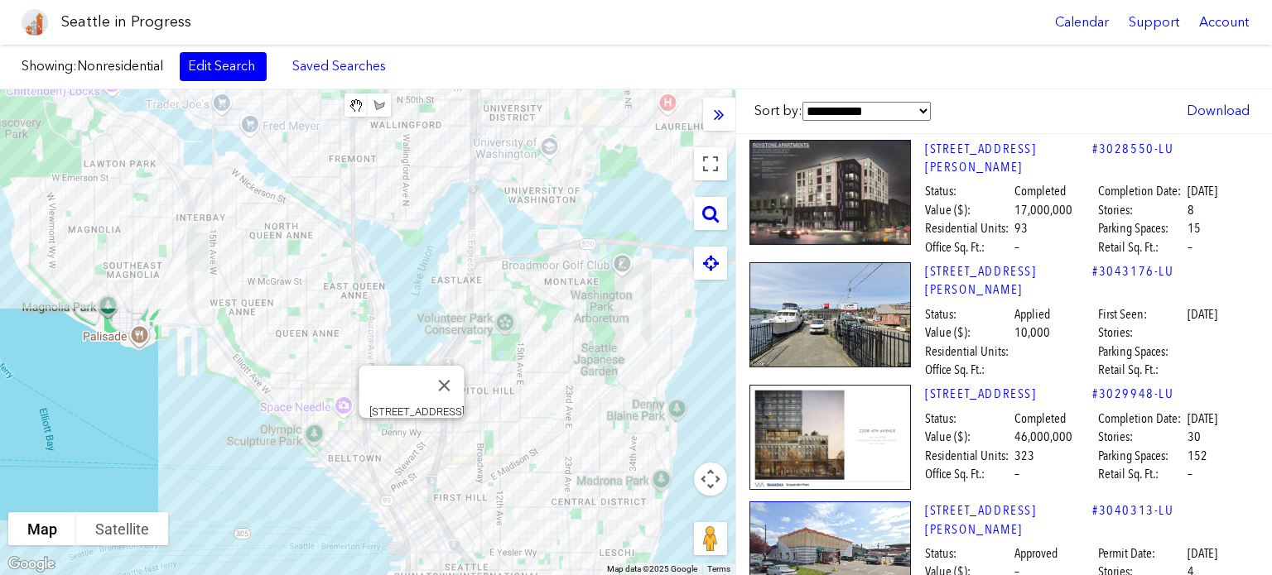
scroll to position [37504, 0]
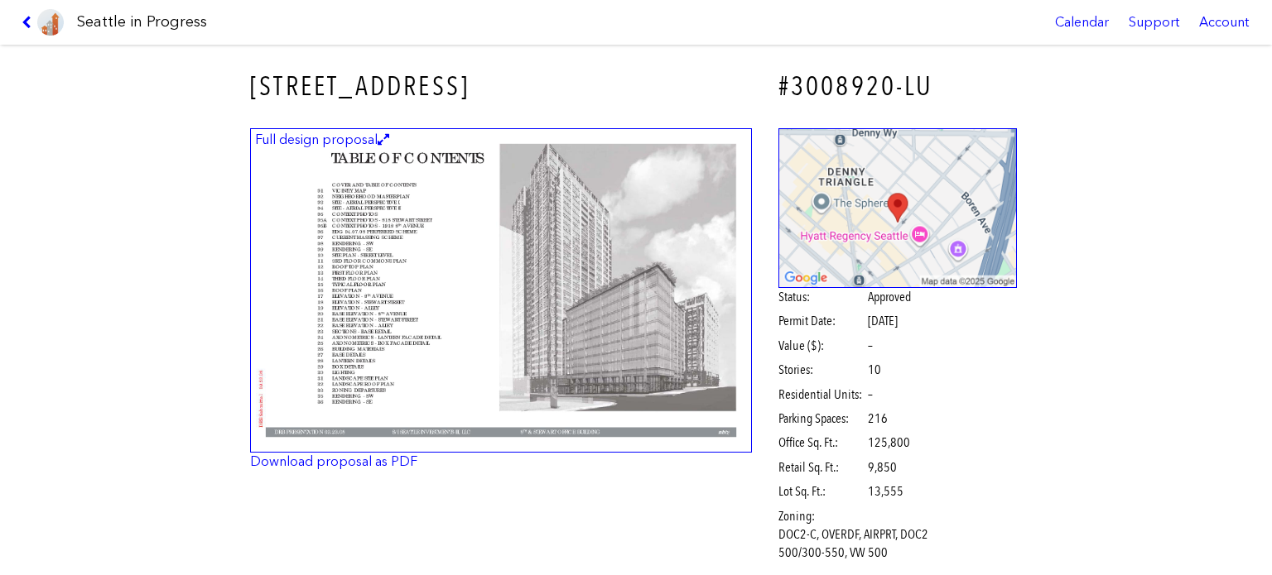
click at [659, 260] on img at bounding box center [501, 290] width 502 height 325
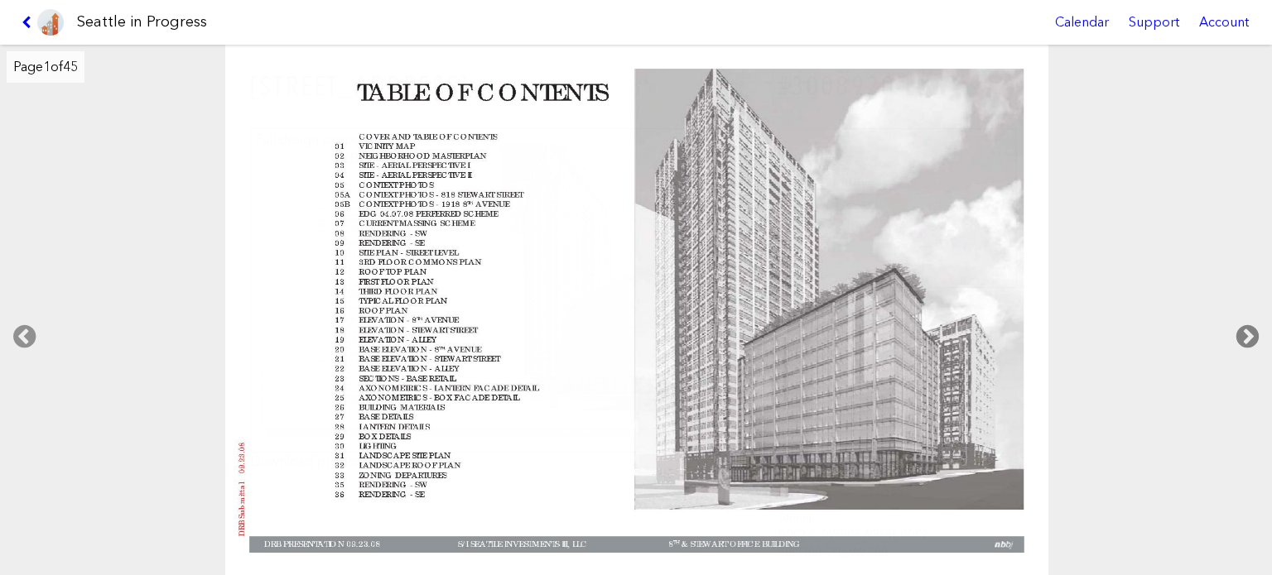
click at [1245, 334] on icon at bounding box center [1247, 336] width 49 height 53
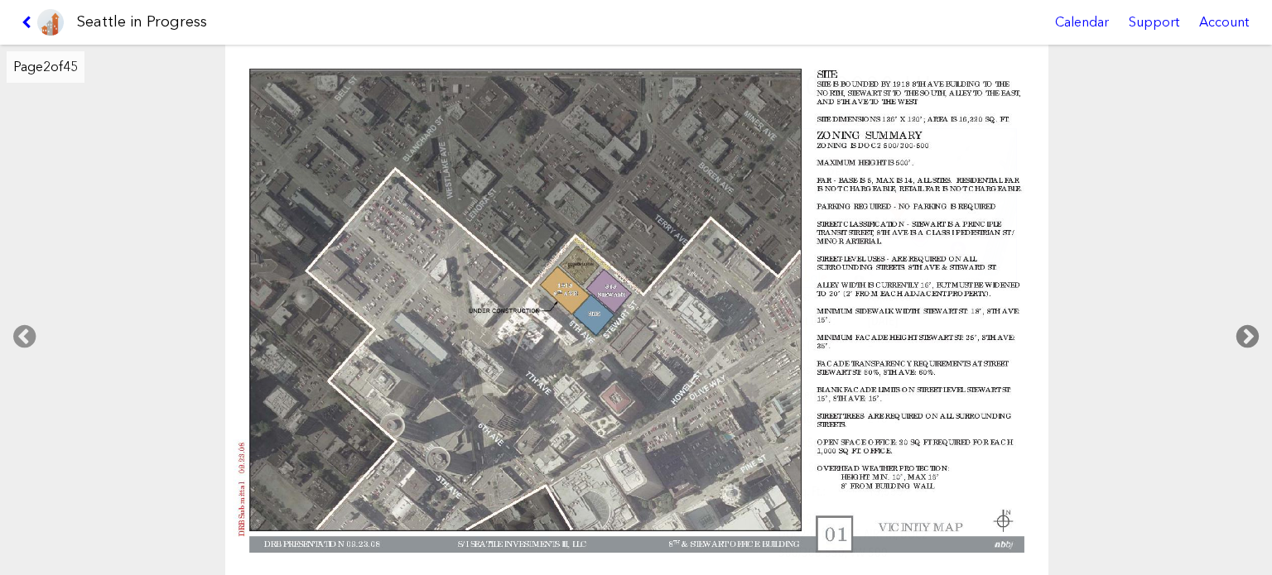
click at [1245, 334] on icon at bounding box center [1247, 336] width 49 height 53
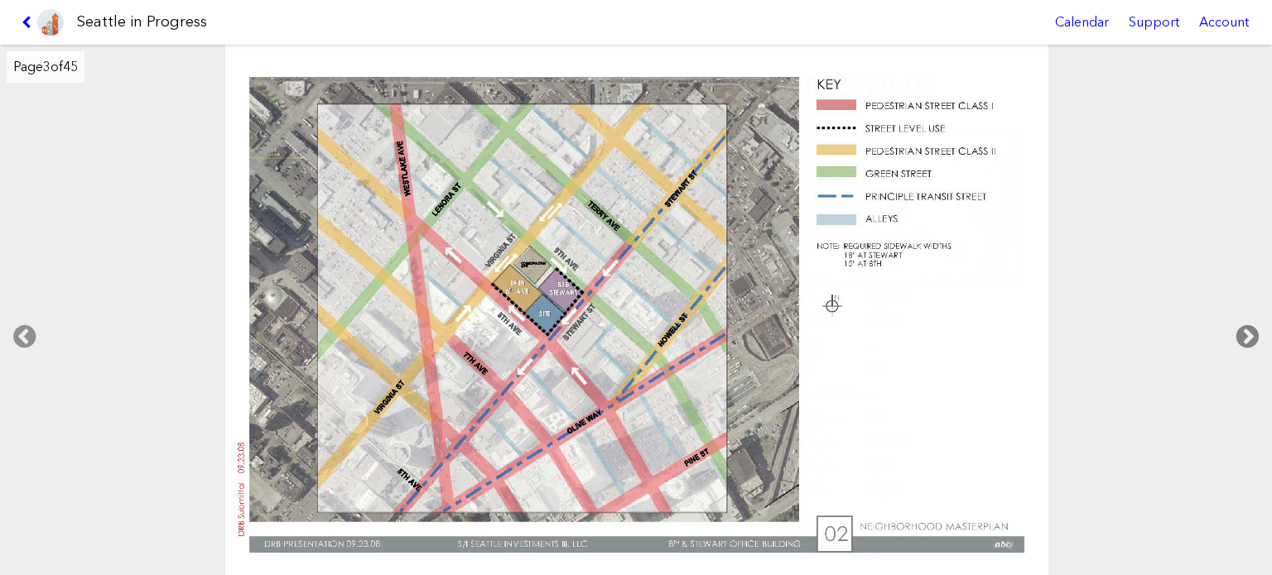
click at [1245, 334] on icon at bounding box center [1247, 336] width 49 height 53
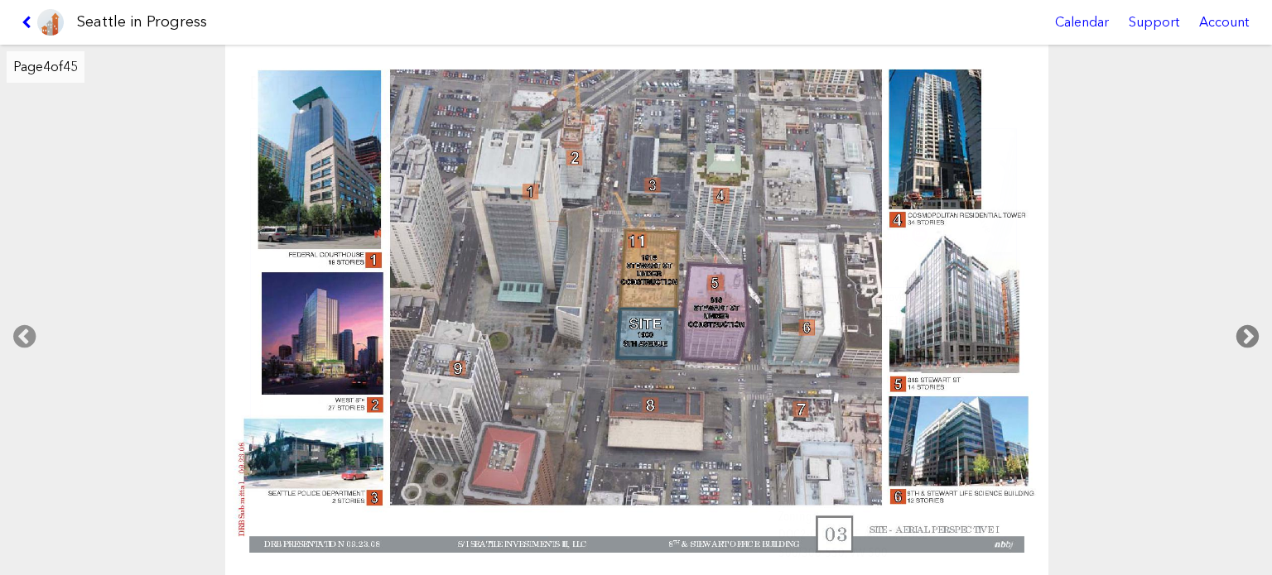
click at [1245, 334] on icon at bounding box center [1247, 336] width 49 height 53
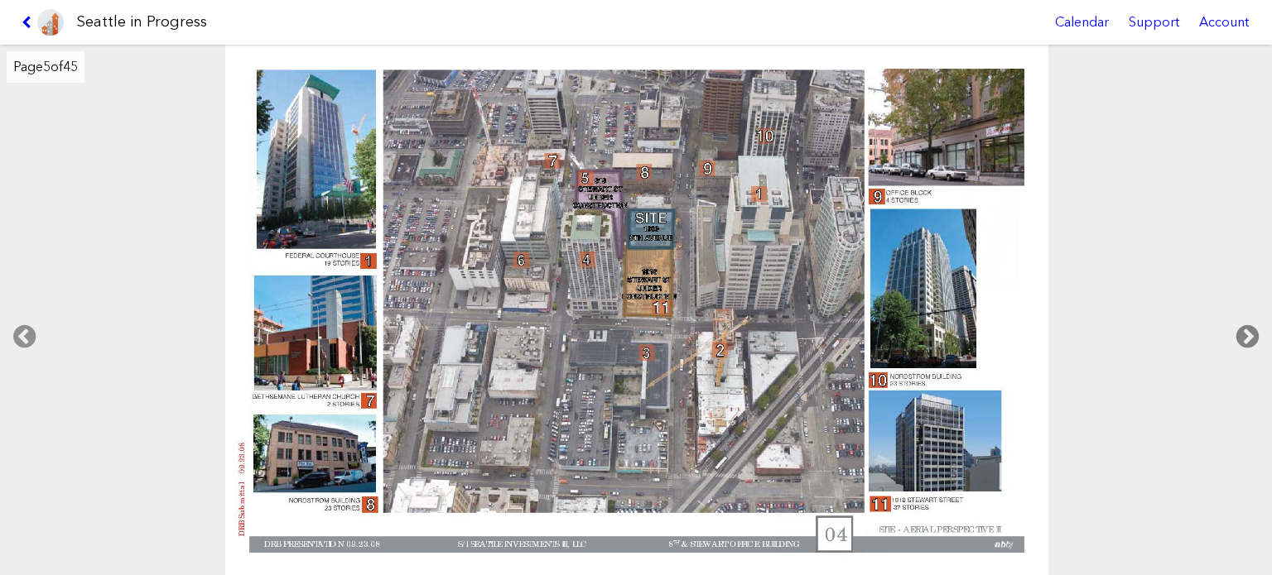
click at [1245, 334] on icon at bounding box center [1247, 336] width 49 height 53
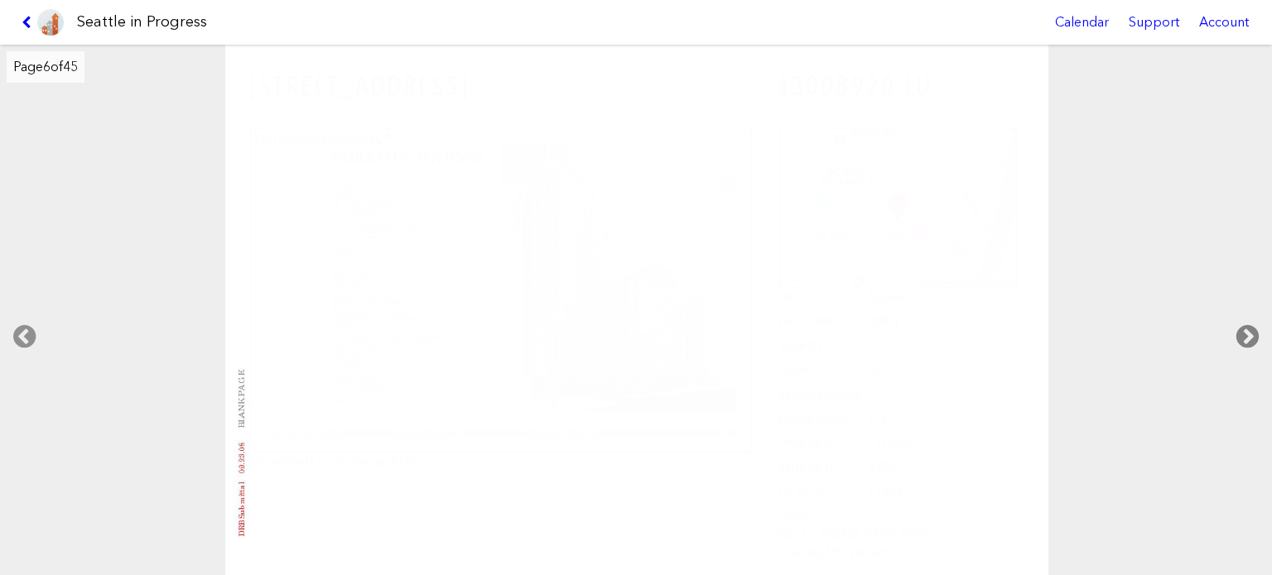
click at [1245, 334] on icon at bounding box center [1247, 336] width 49 height 53
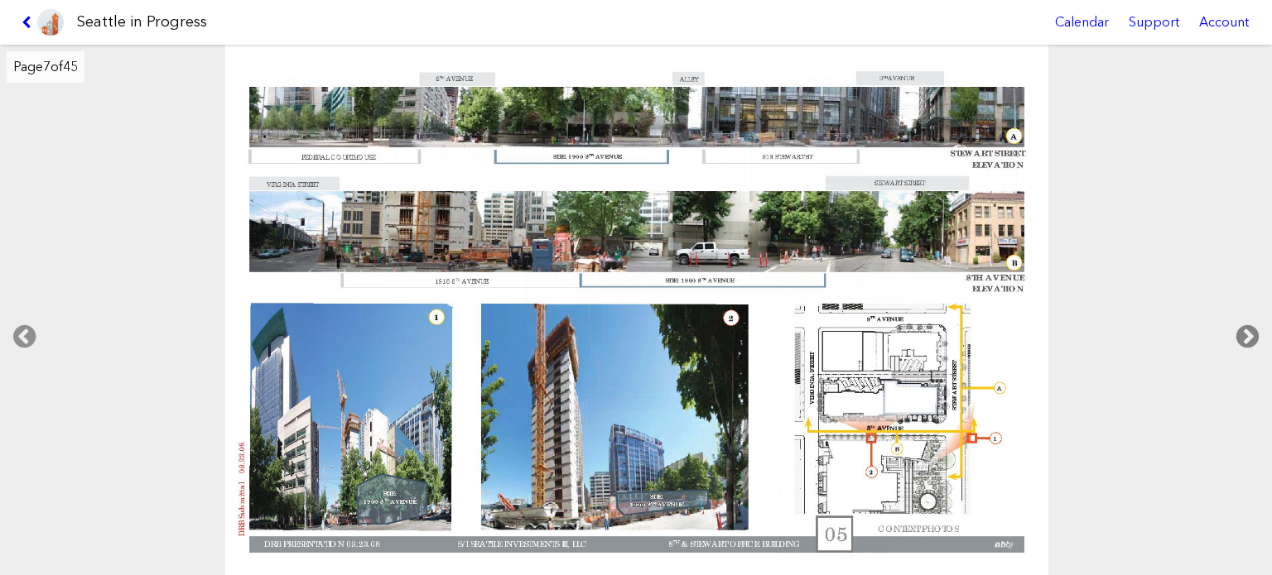
click at [1245, 334] on icon at bounding box center [1247, 336] width 49 height 53
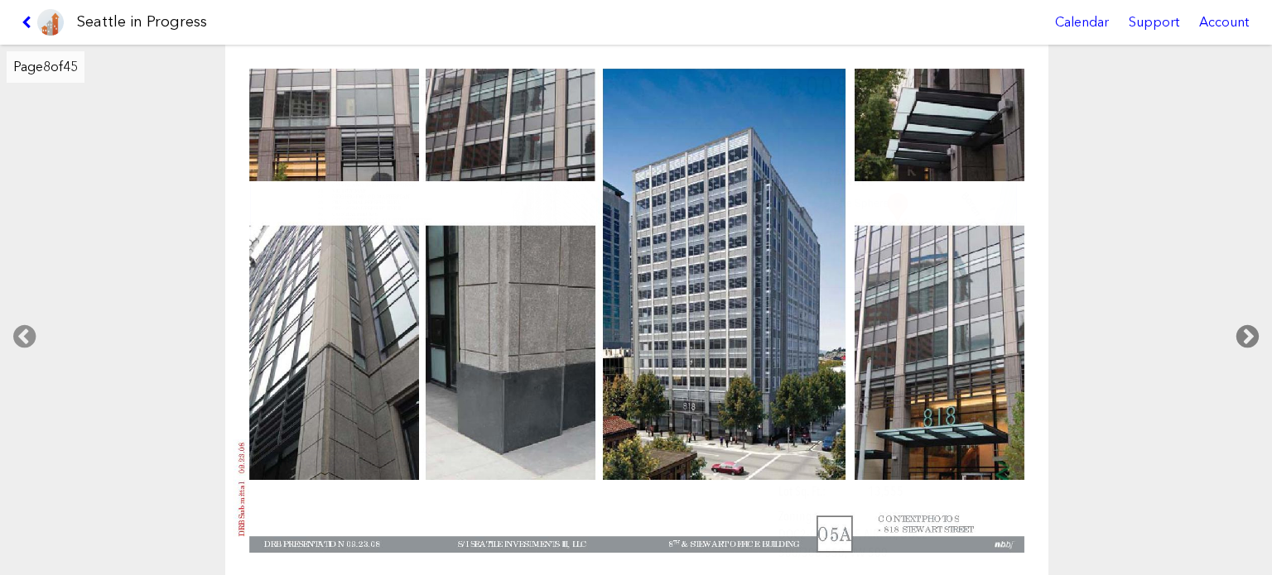
click at [1245, 334] on icon at bounding box center [1247, 336] width 49 height 53
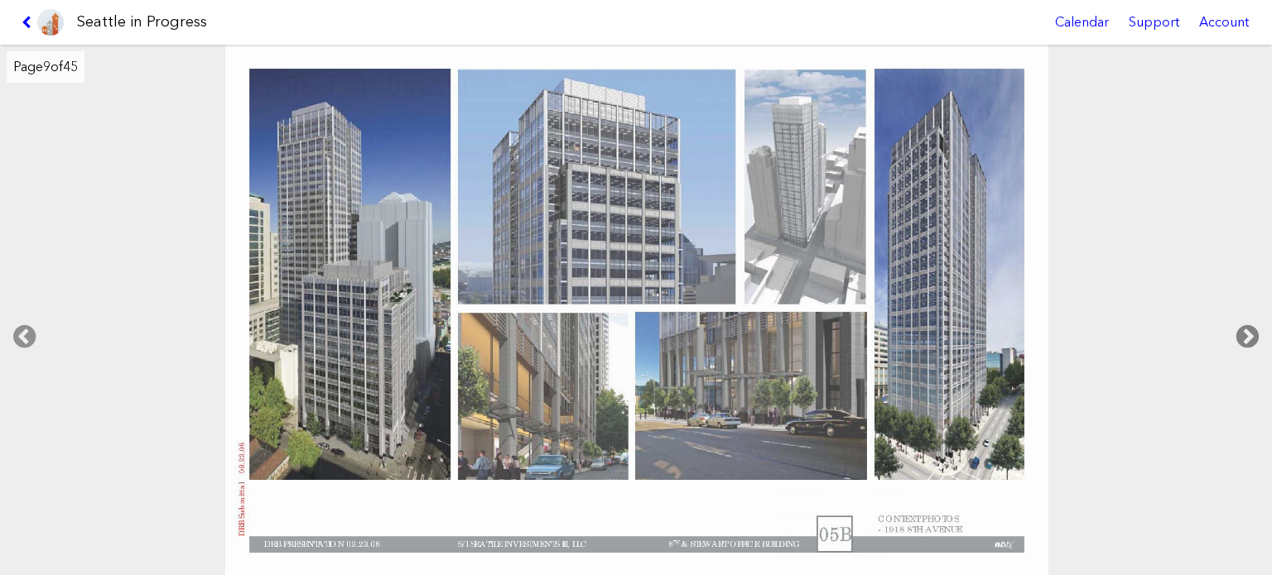
click at [1245, 334] on icon at bounding box center [1247, 336] width 49 height 53
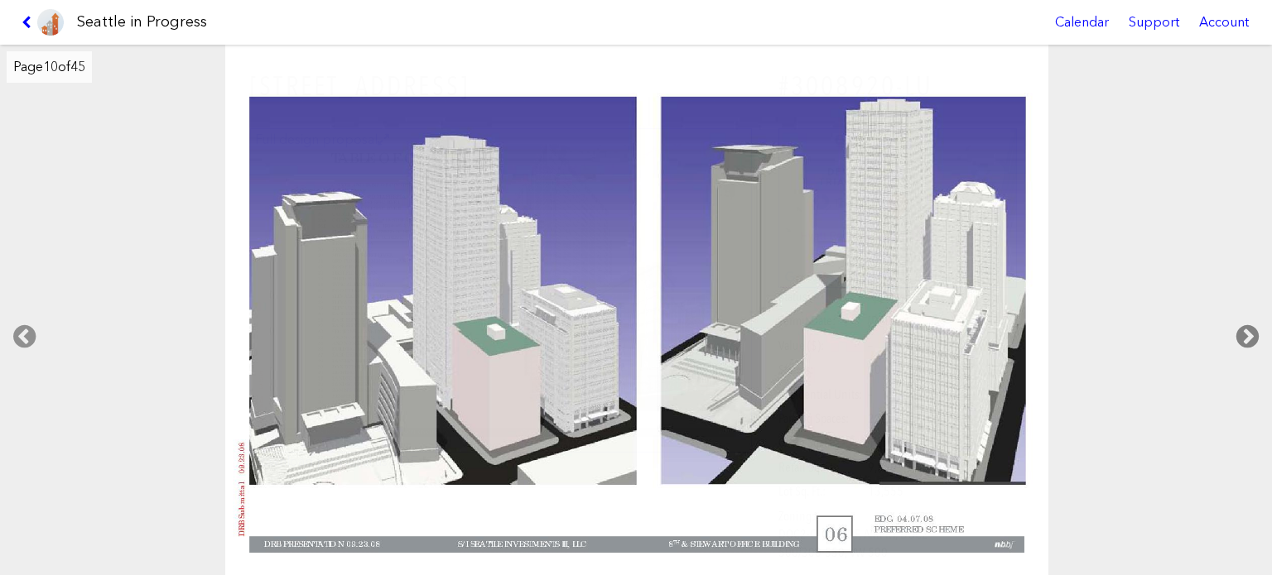
click at [1245, 334] on icon at bounding box center [1247, 336] width 49 height 53
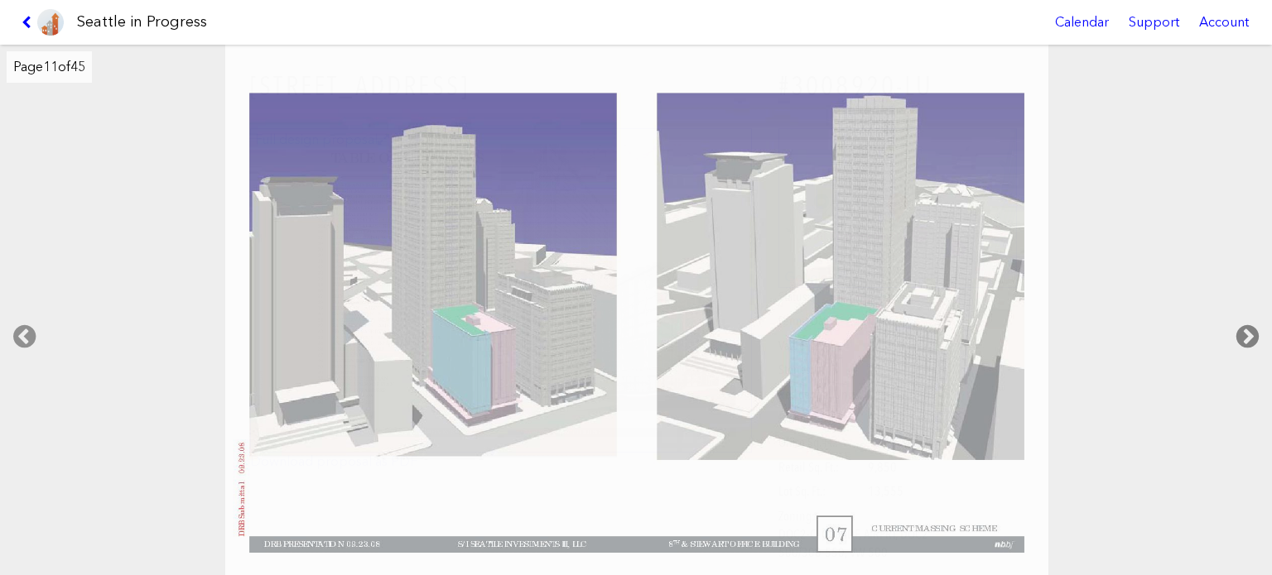
click at [1245, 334] on icon at bounding box center [1247, 336] width 49 height 53
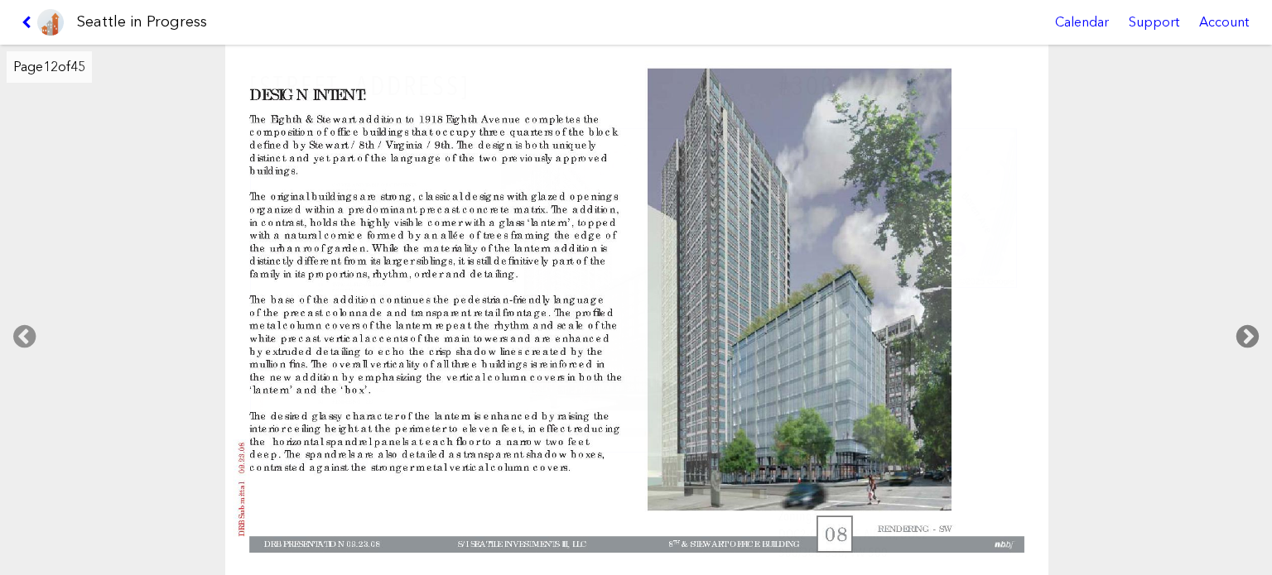
click at [1245, 334] on icon at bounding box center [1247, 336] width 49 height 53
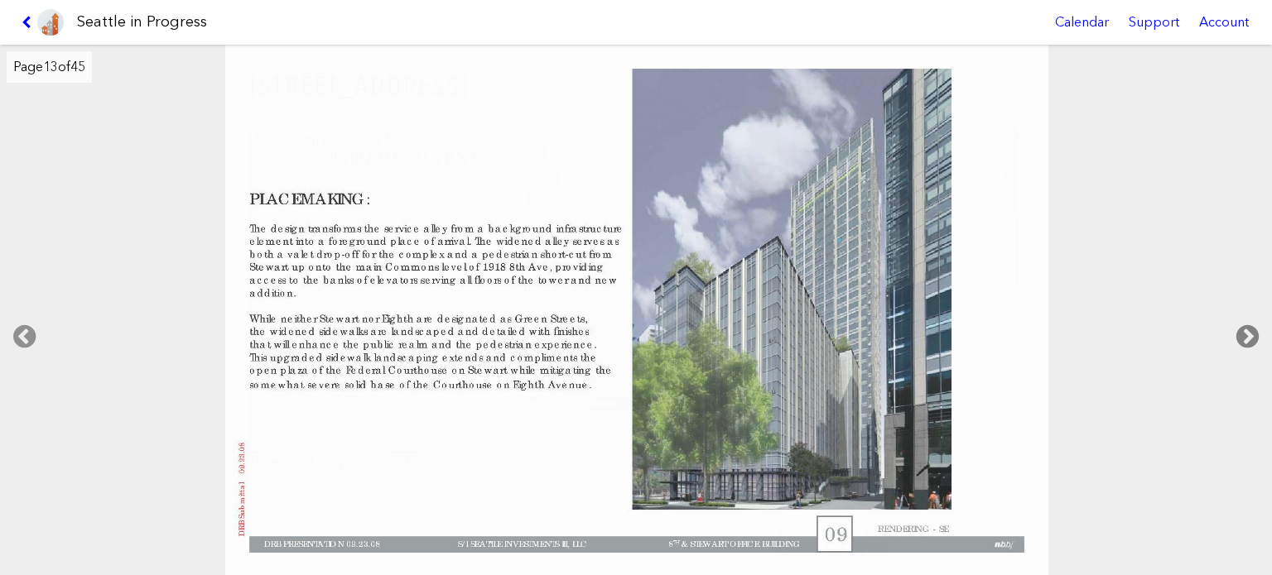
click at [1244, 334] on icon at bounding box center [1247, 336] width 49 height 53
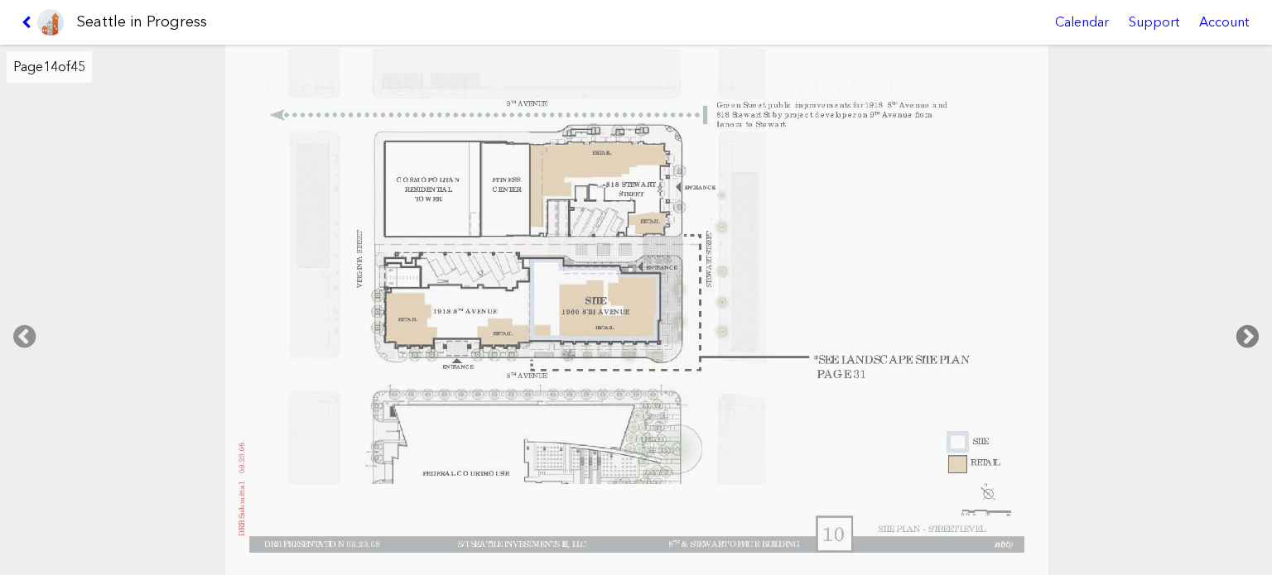
click at [1244, 334] on icon at bounding box center [1247, 336] width 49 height 53
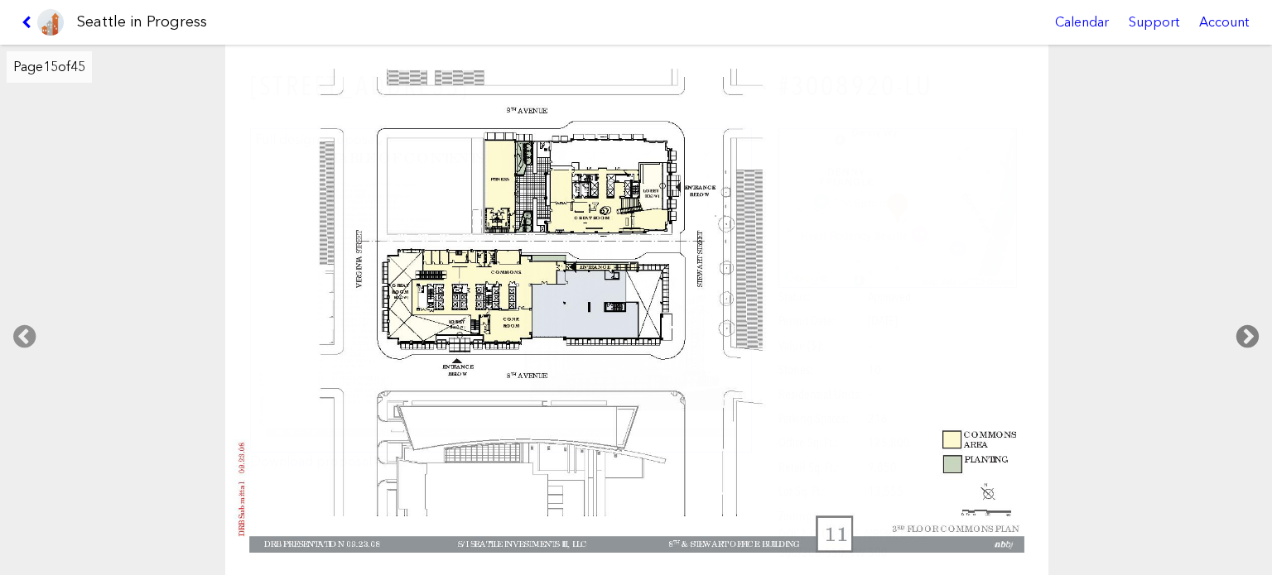
click at [1244, 334] on icon at bounding box center [1247, 336] width 49 height 53
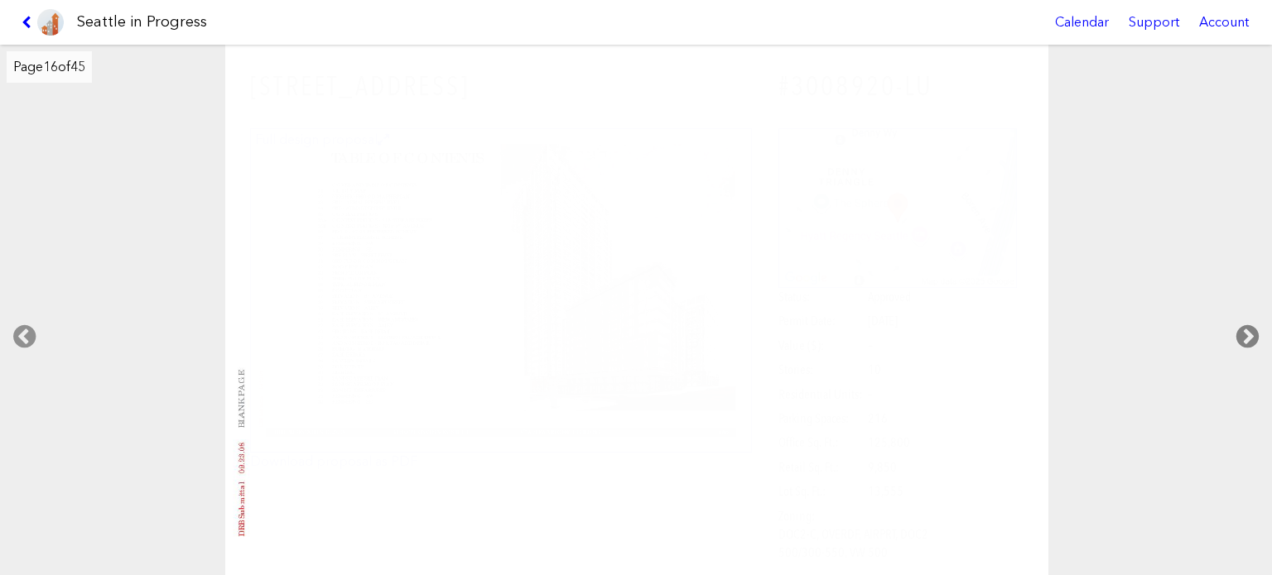
click at [1244, 334] on icon at bounding box center [1247, 336] width 49 height 53
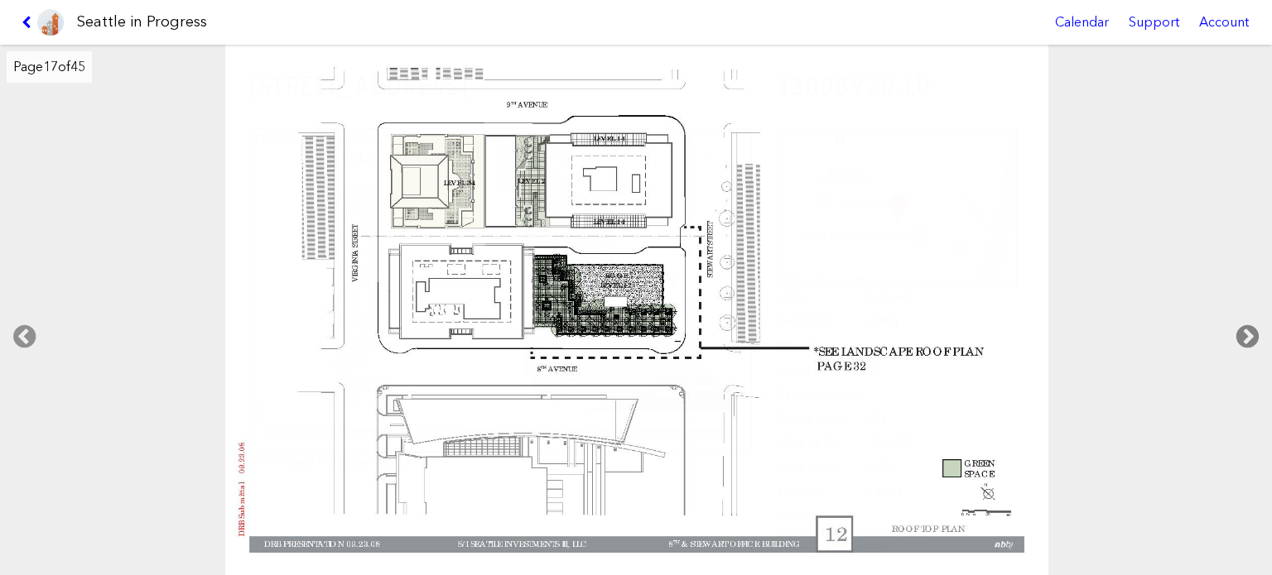
click at [1241, 333] on icon at bounding box center [1247, 336] width 49 height 53
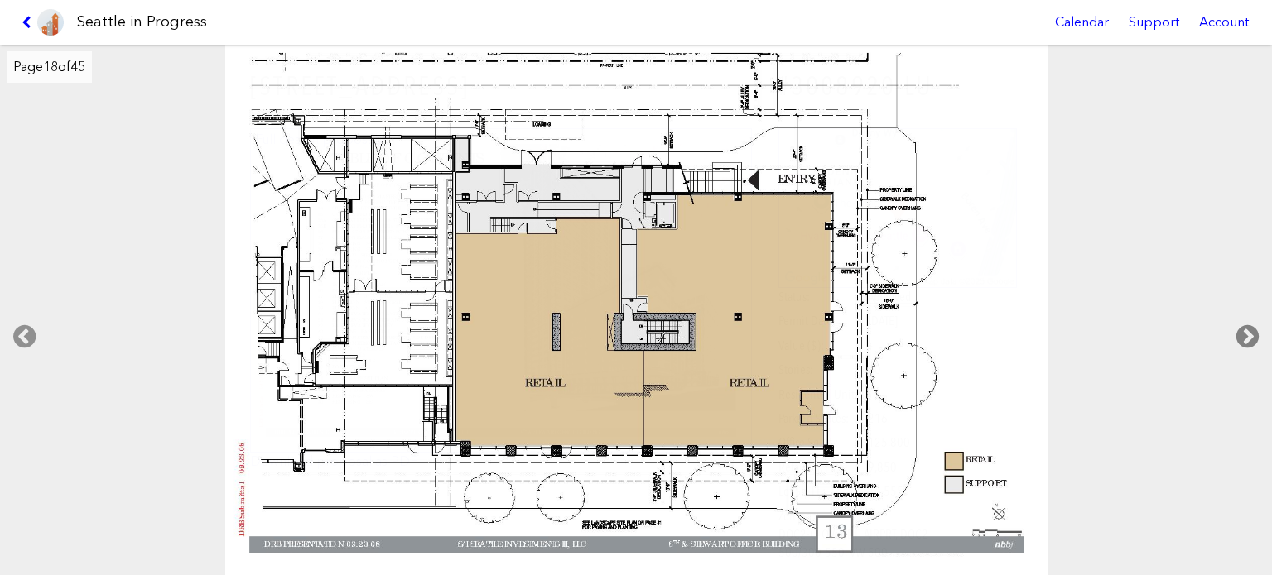
click at [1239, 331] on icon at bounding box center [1247, 336] width 49 height 53
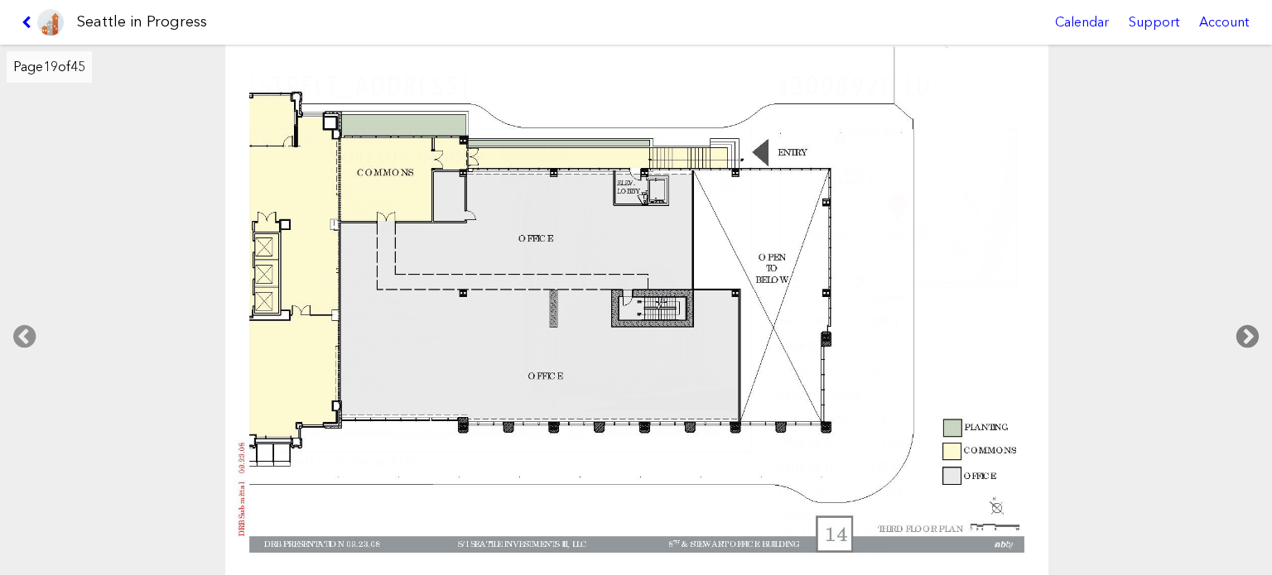
click at [1239, 331] on icon at bounding box center [1247, 336] width 49 height 53
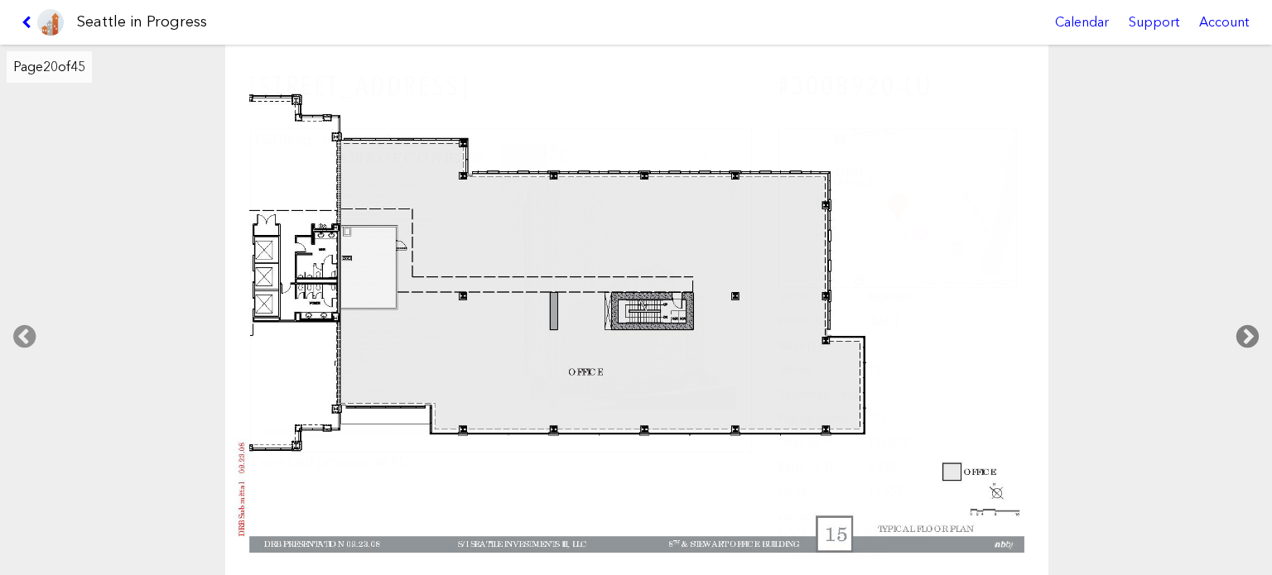
click at [1239, 331] on icon at bounding box center [1247, 336] width 49 height 53
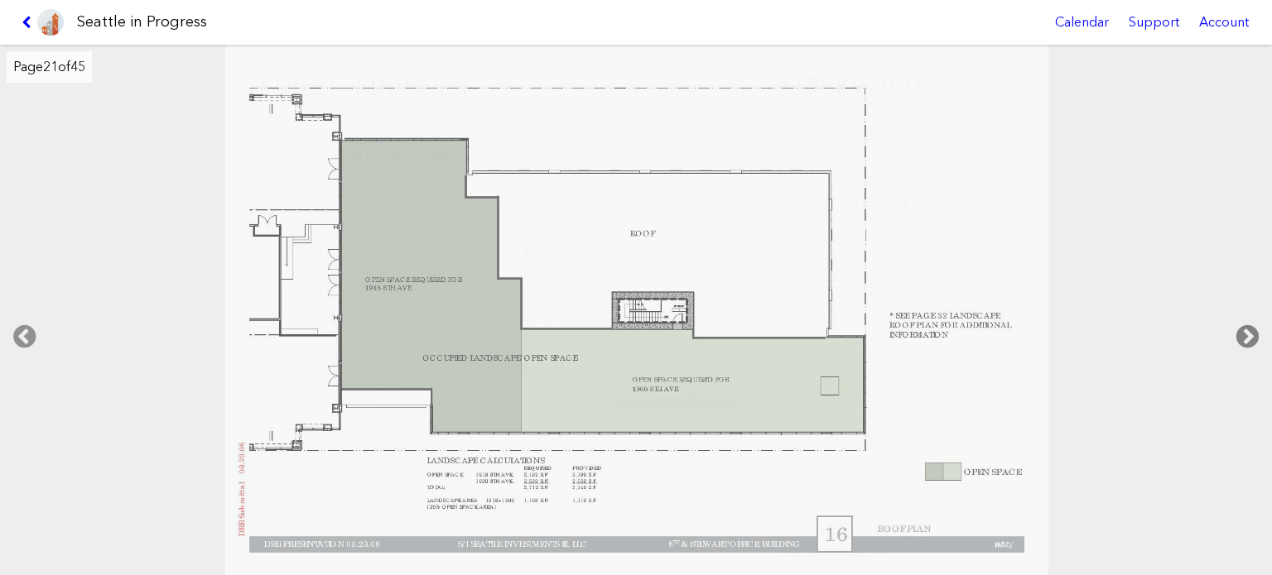
click at [1239, 331] on icon at bounding box center [1247, 336] width 49 height 53
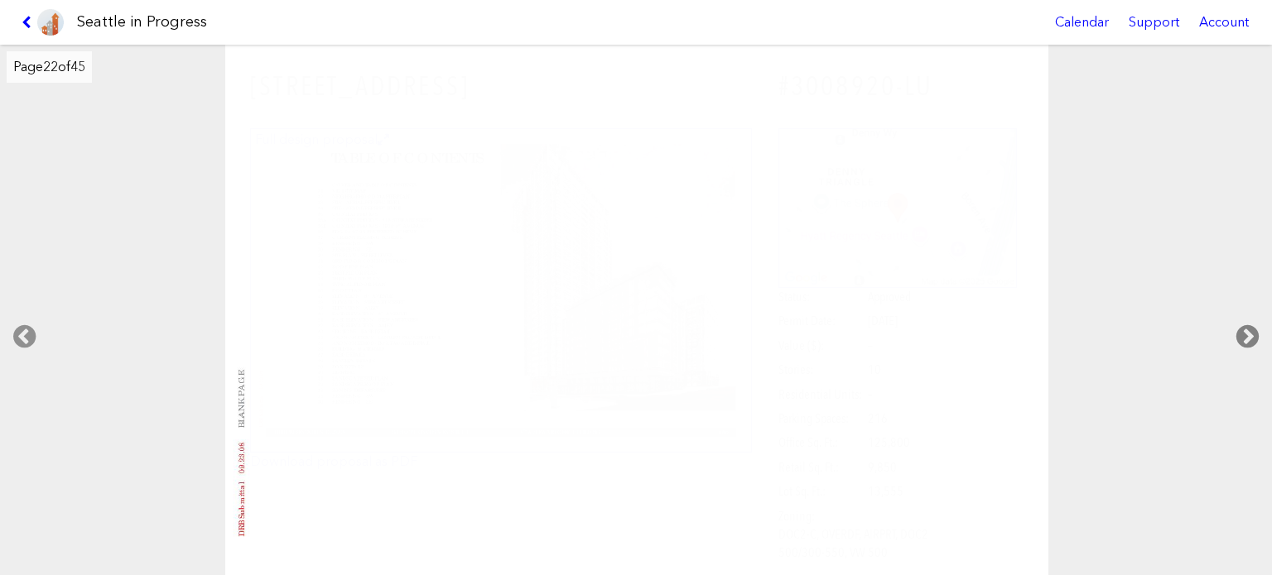
click at [1239, 331] on icon at bounding box center [1247, 336] width 49 height 53
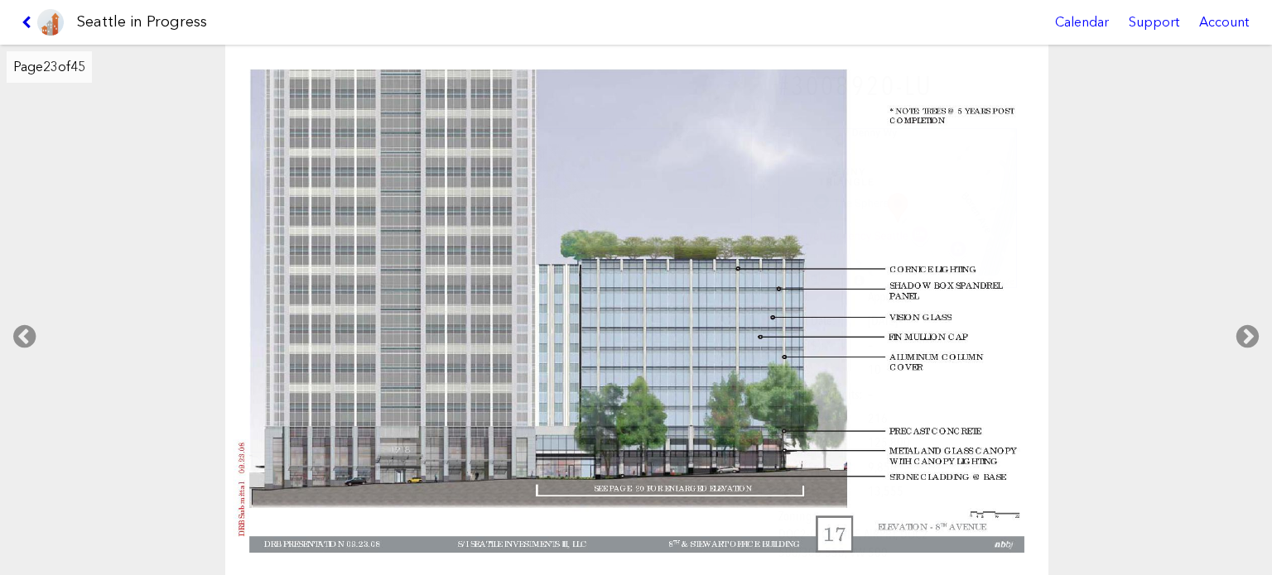
click at [22, 21] on link at bounding box center [42, 22] width 55 height 45
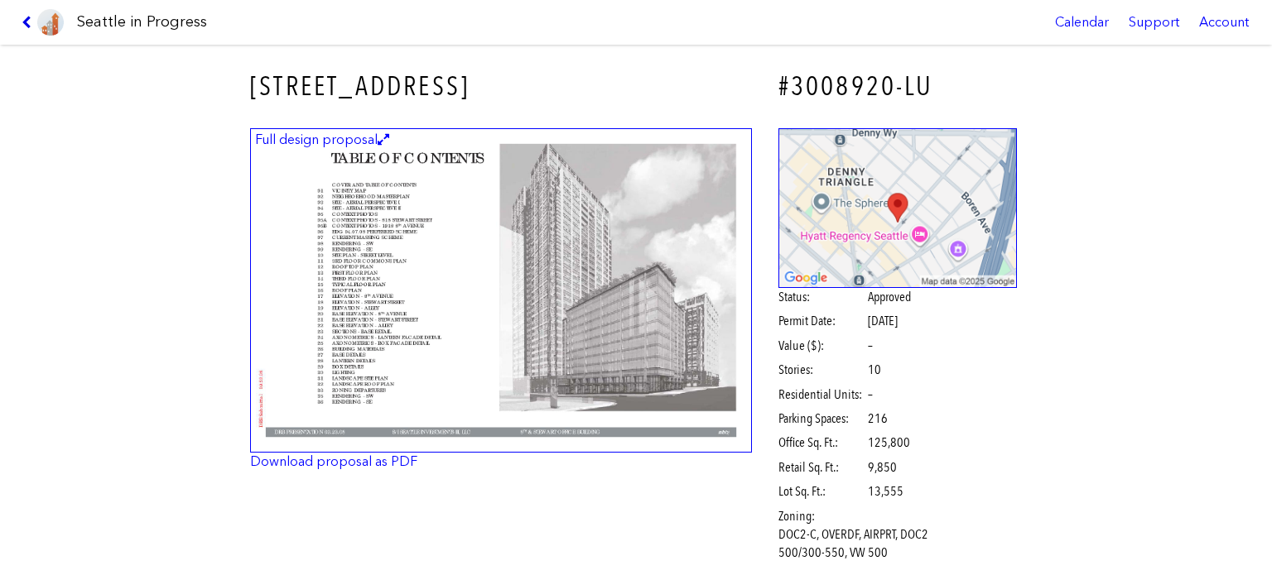
click at [26, 21] on icon at bounding box center [30, 22] width 16 height 13
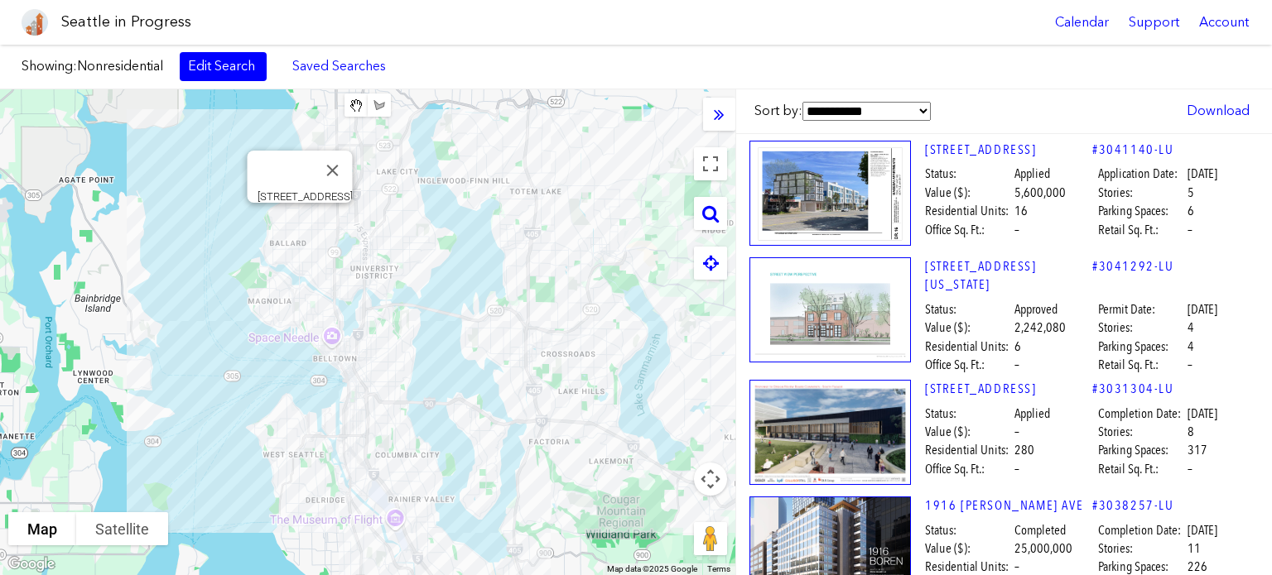
scroll to position [2070, 0]
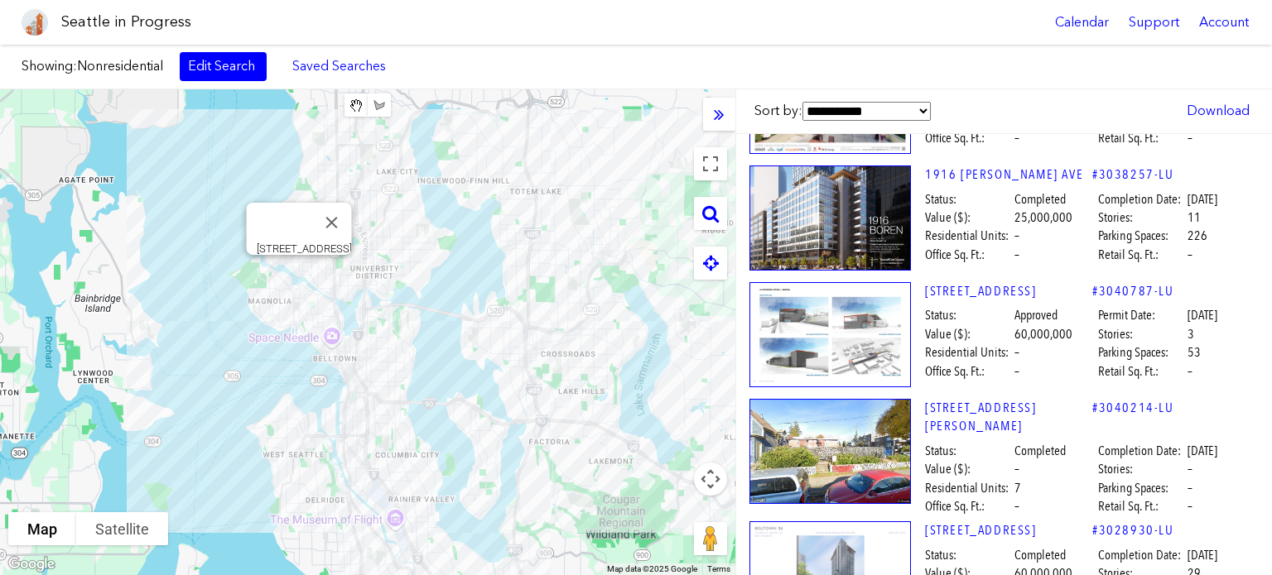
click at [839, 387] on img at bounding box center [829, 334] width 161 height 105
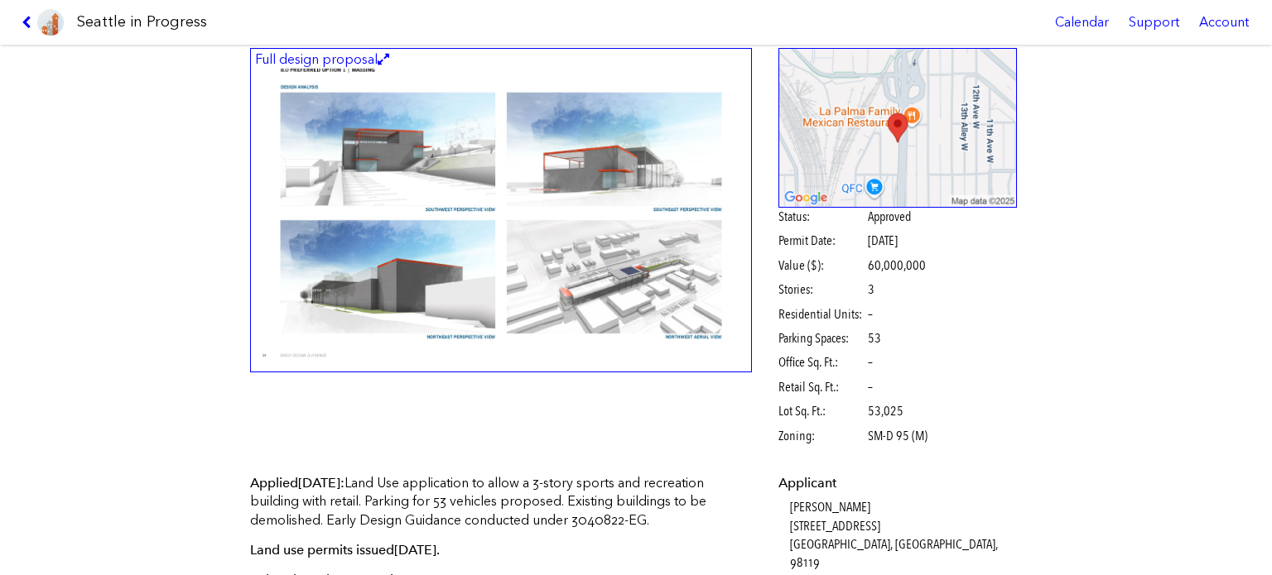
scroll to position [166, 0]
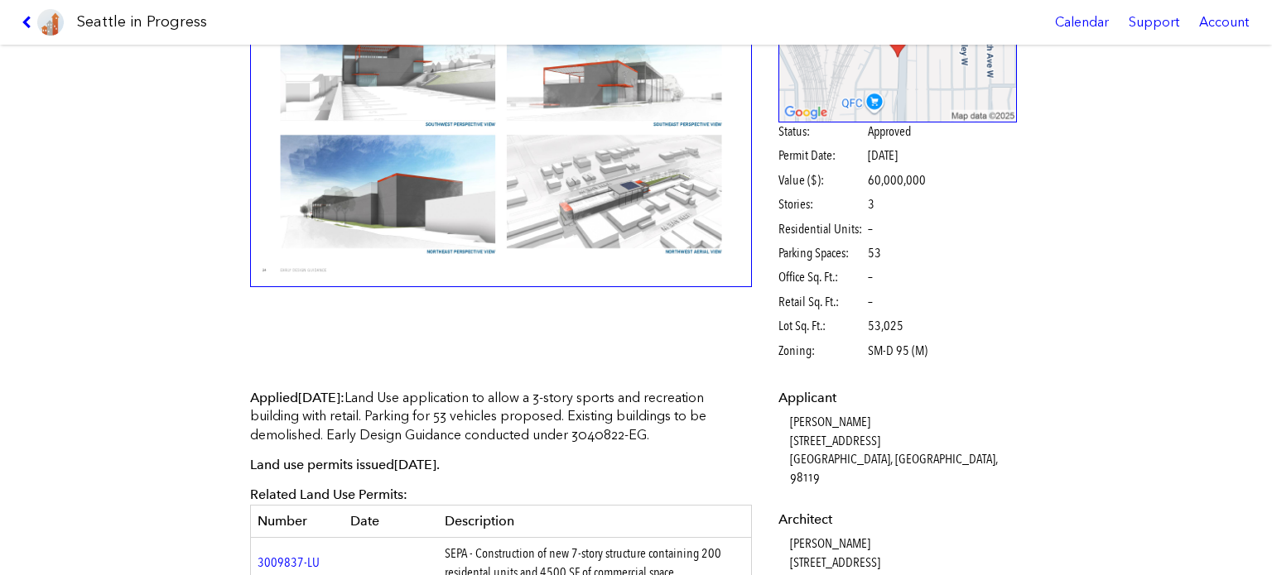
click at [694, 100] on img at bounding box center [501, 125] width 502 height 325
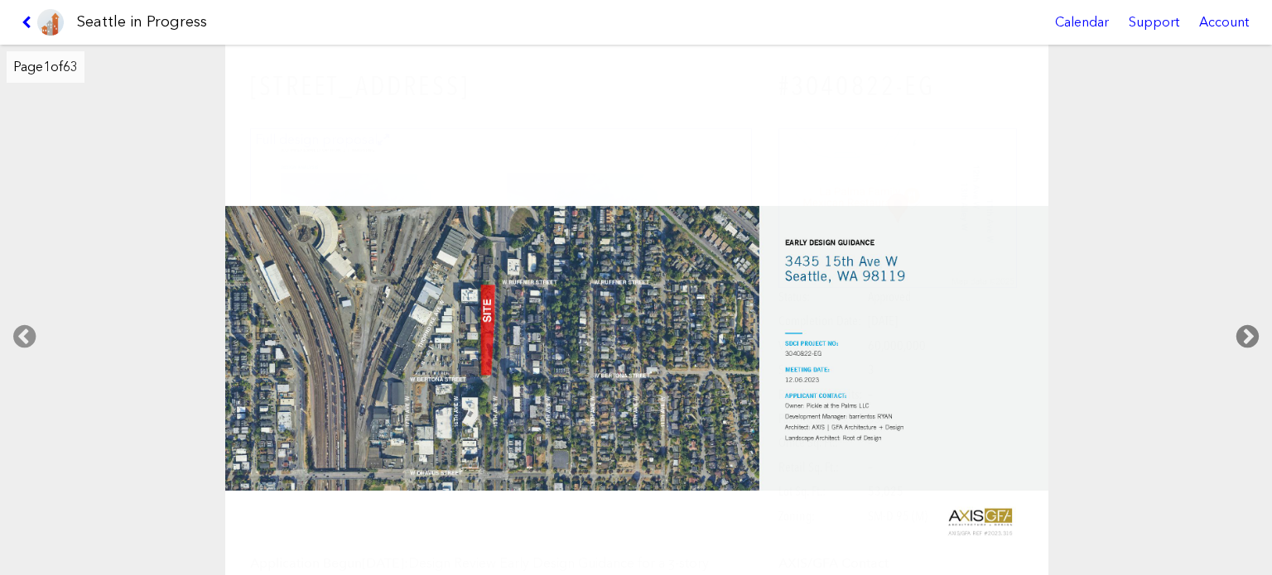
click at [1247, 334] on icon at bounding box center [1247, 336] width 49 height 53
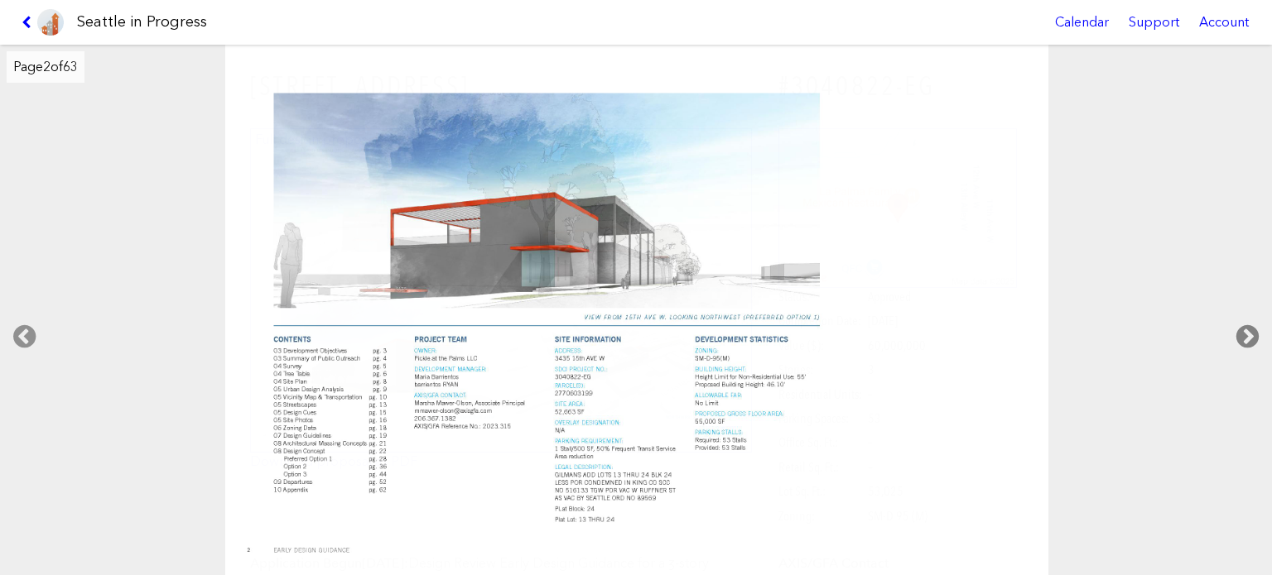
click at [1247, 334] on icon at bounding box center [1247, 336] width 49 height 53
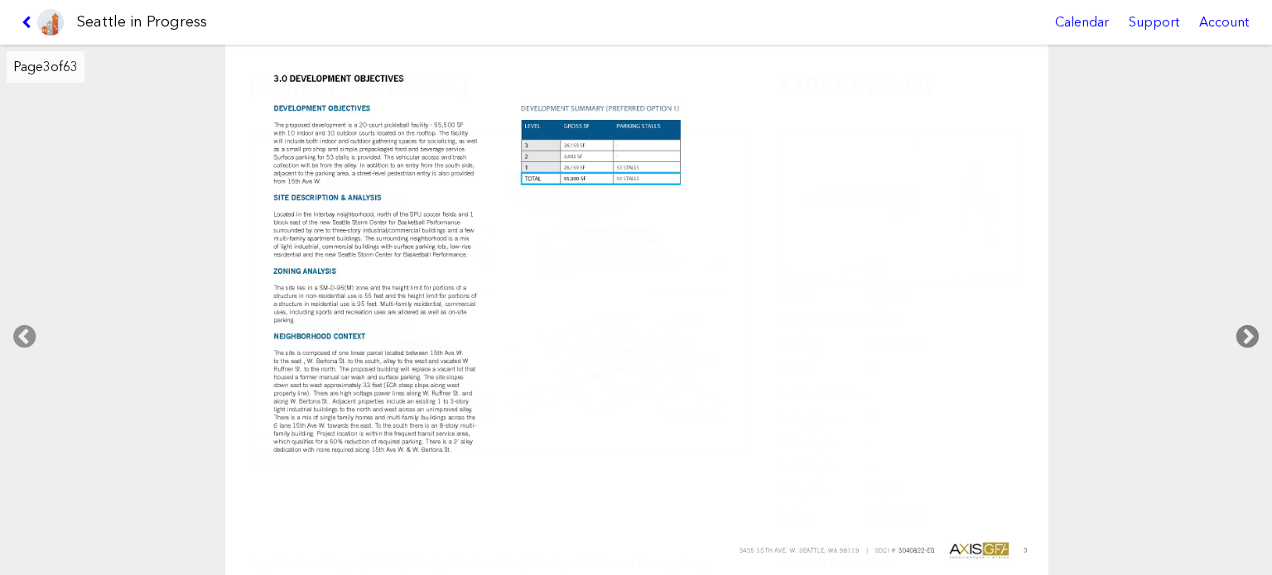
click at [1247, 334] on icon at bounding box center [1247, 336] width 49 height 53
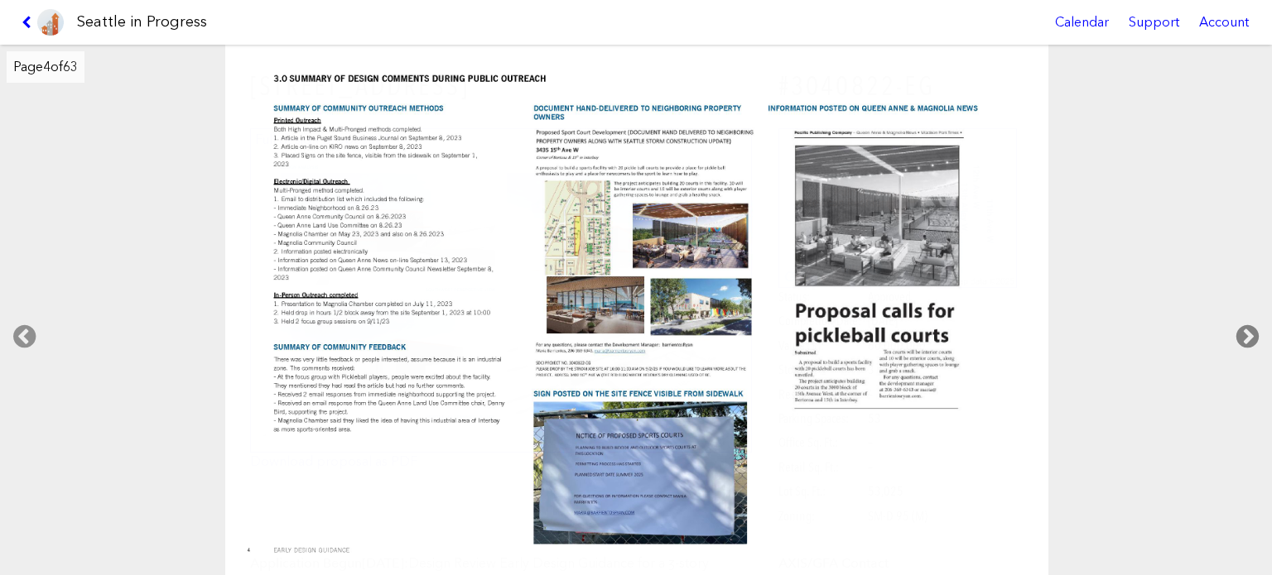
click at [1247, 334] on icon at bounding box center [1247, 336] width 49 height 53
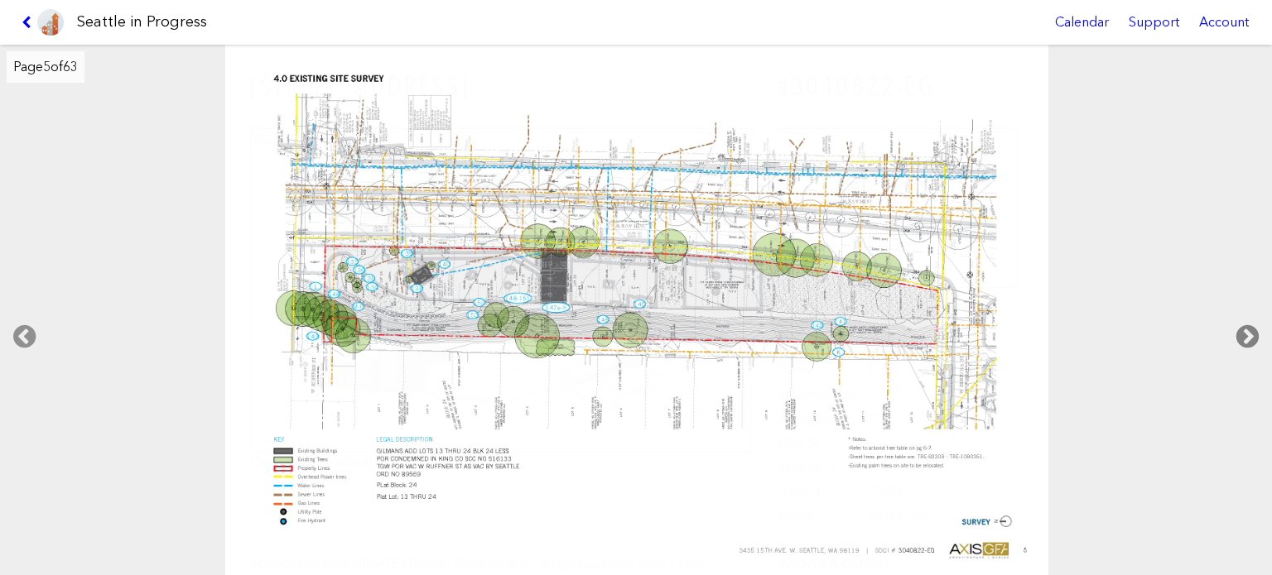
click at [1247, 334] on icon at bounding box center [1247, 336] width 49 height 53
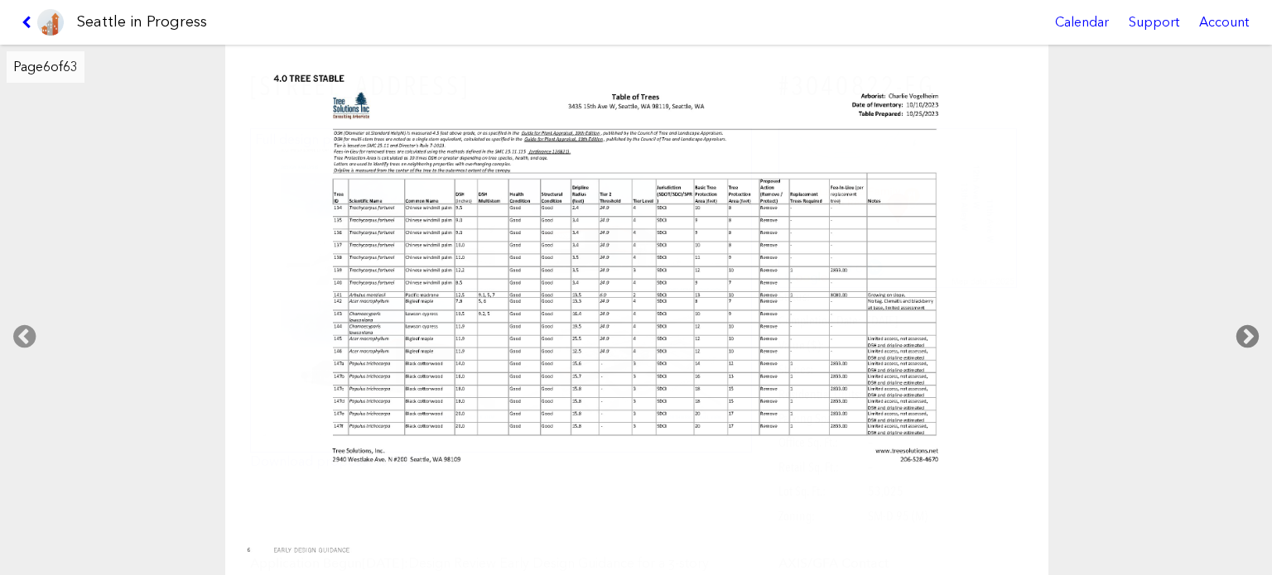
click at [1247, 334] on icon at bounding box center [1247, 336] width 49 height 53
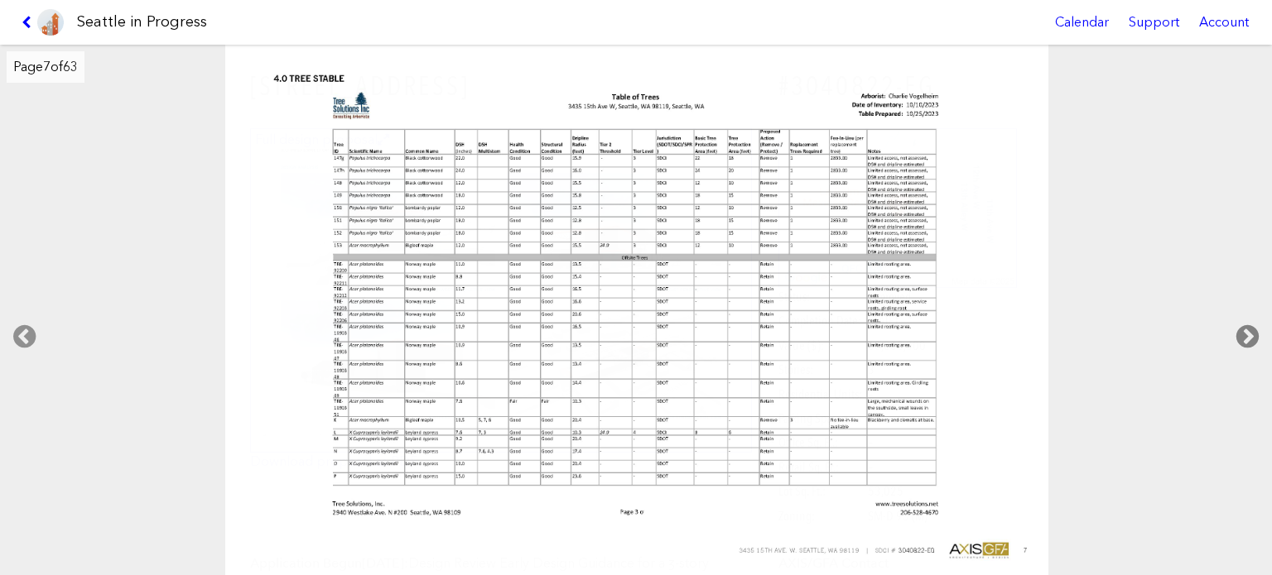
click at [1247, 334] on icon at bounding box center [1247, 336] width 49 height 53
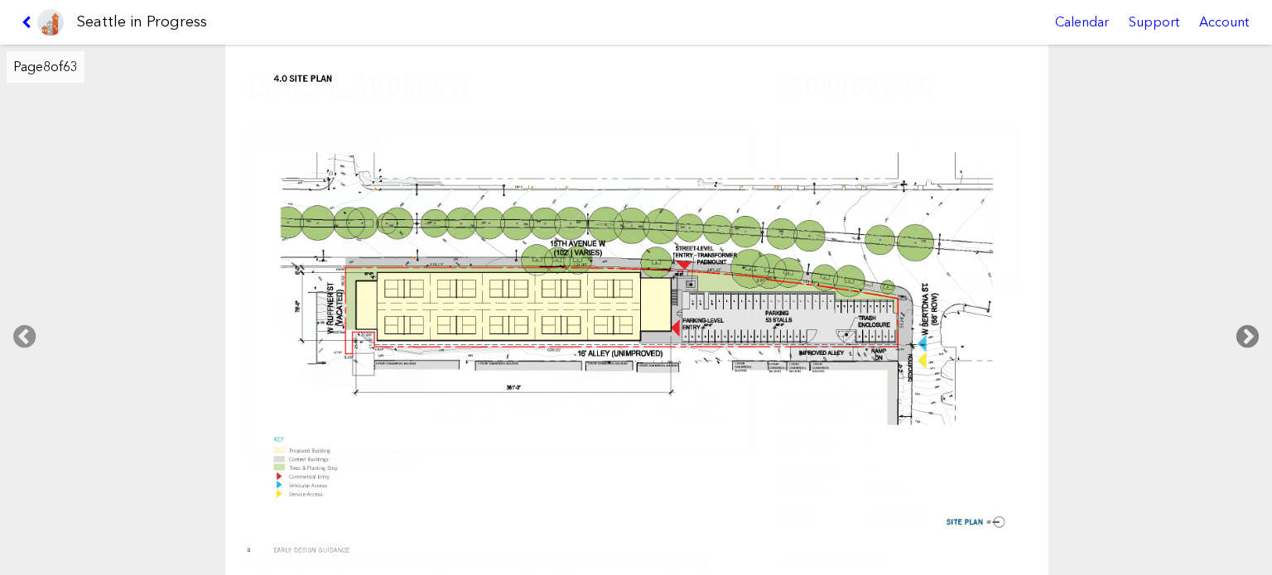
click at [1247, 334] on icon at bounding box center [1247, 336] width 49 height 53
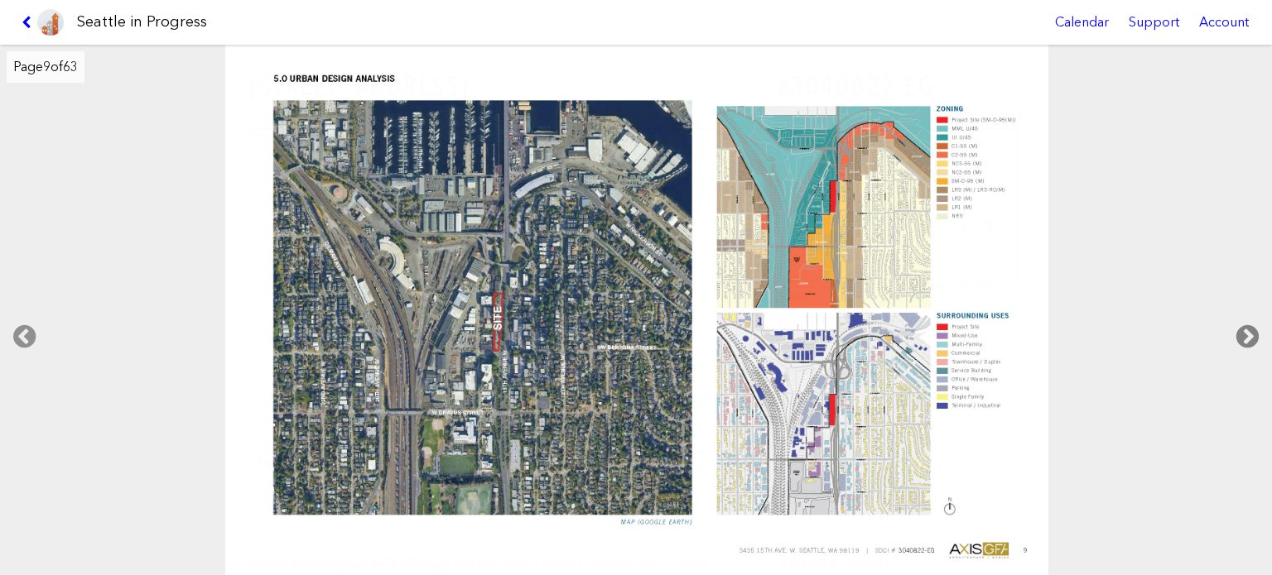
click at [1247, 334] on icon at bounding box center [1247, 336] width 49 height 53
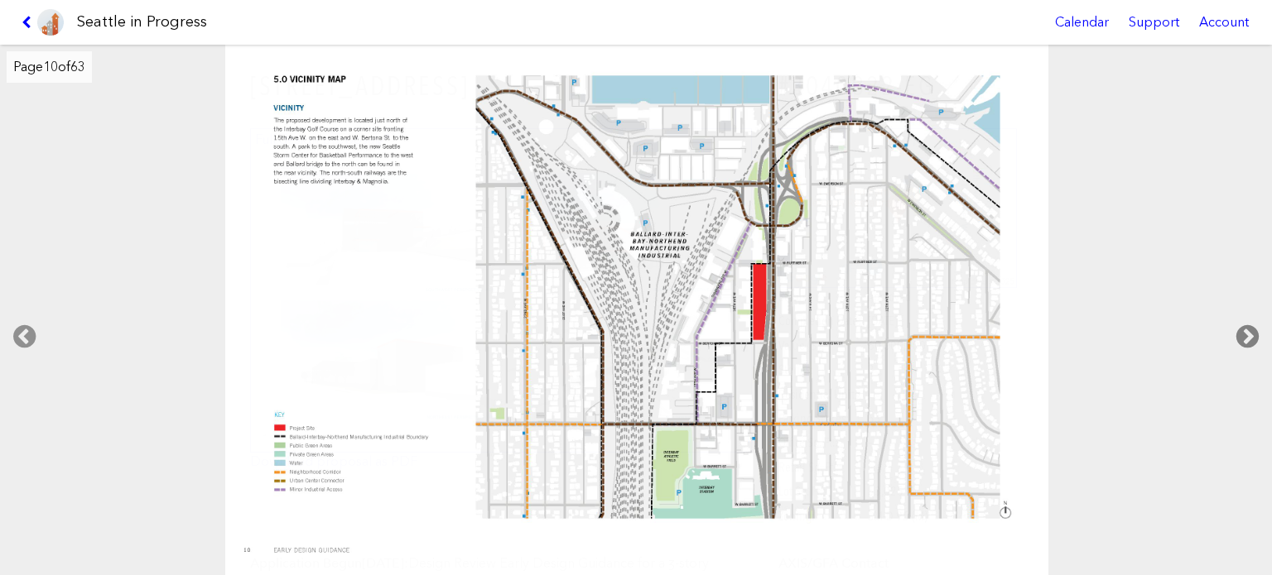
click at [1247, 334] on icon at bounding box center [1247, 336] width 49 height 53
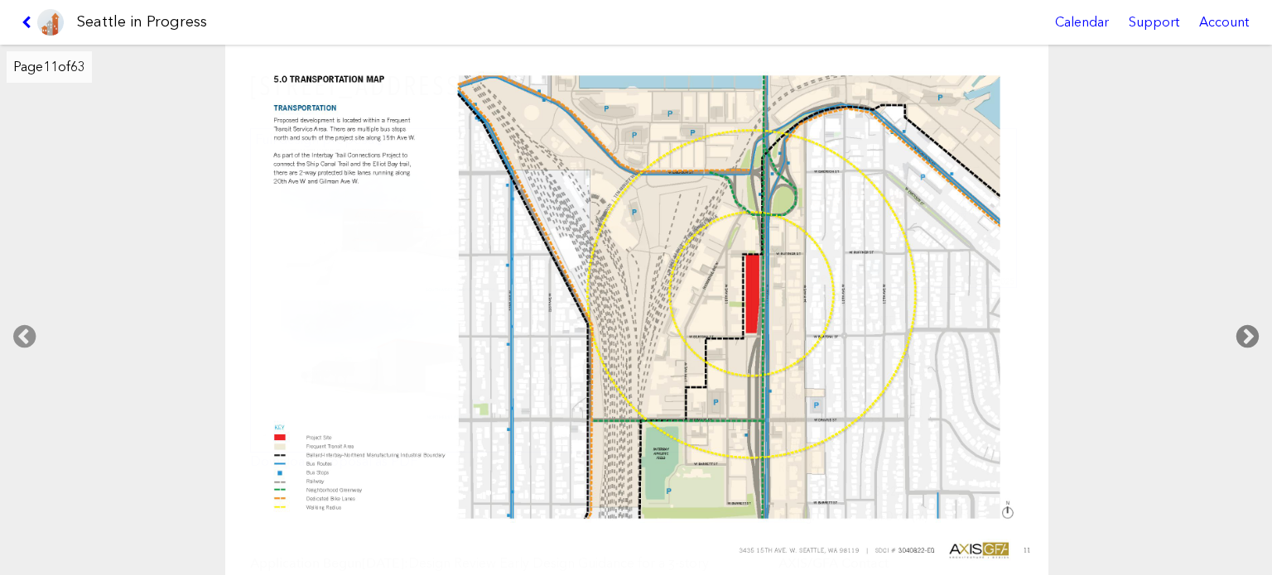
click at [1247, 334] on icon at bounding box center [1247, 336] width 49 height 53
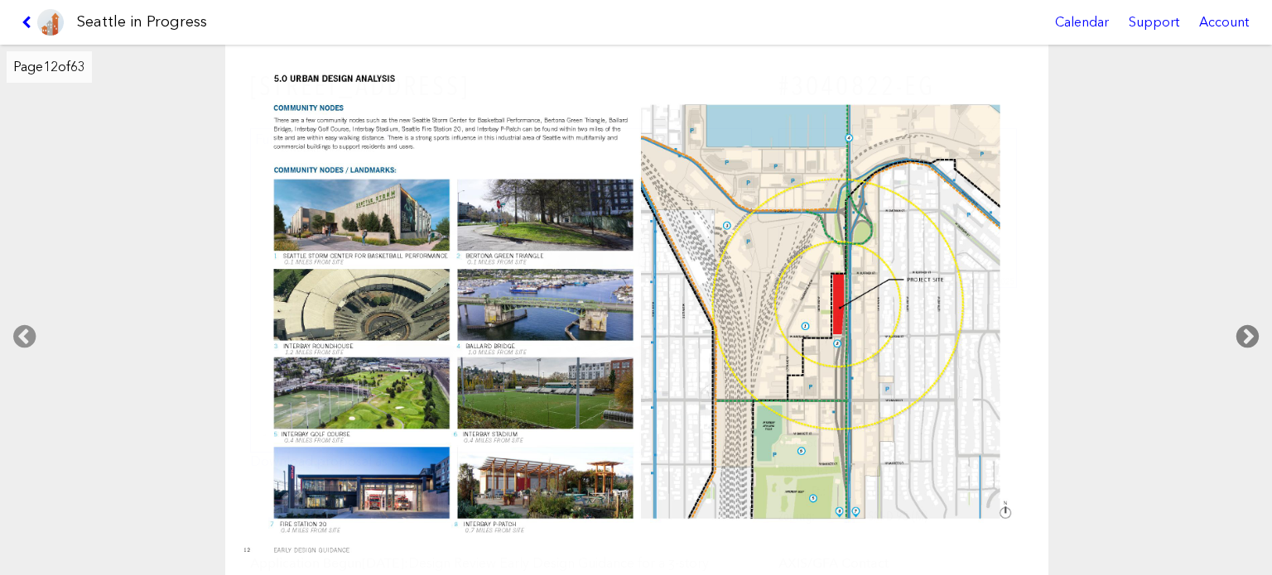
click at [1247, 334] on icon at bounding box center [1247, 336] width 49 height 53
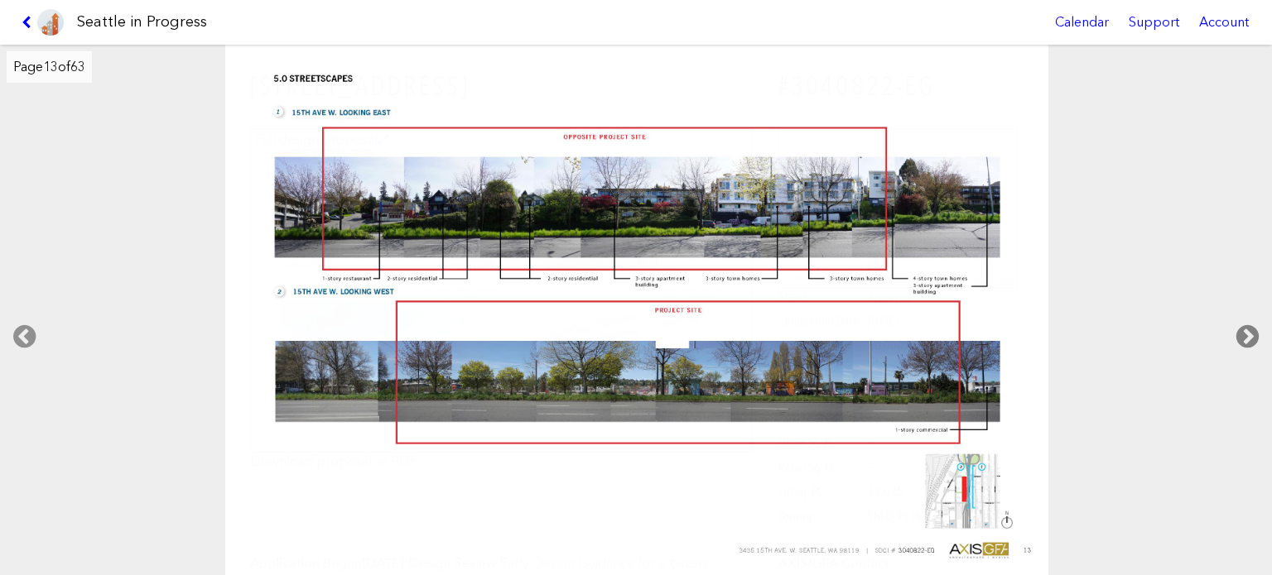
click at [1247, 333] on icon at bounding box center [1247, 336] width 49 height 53
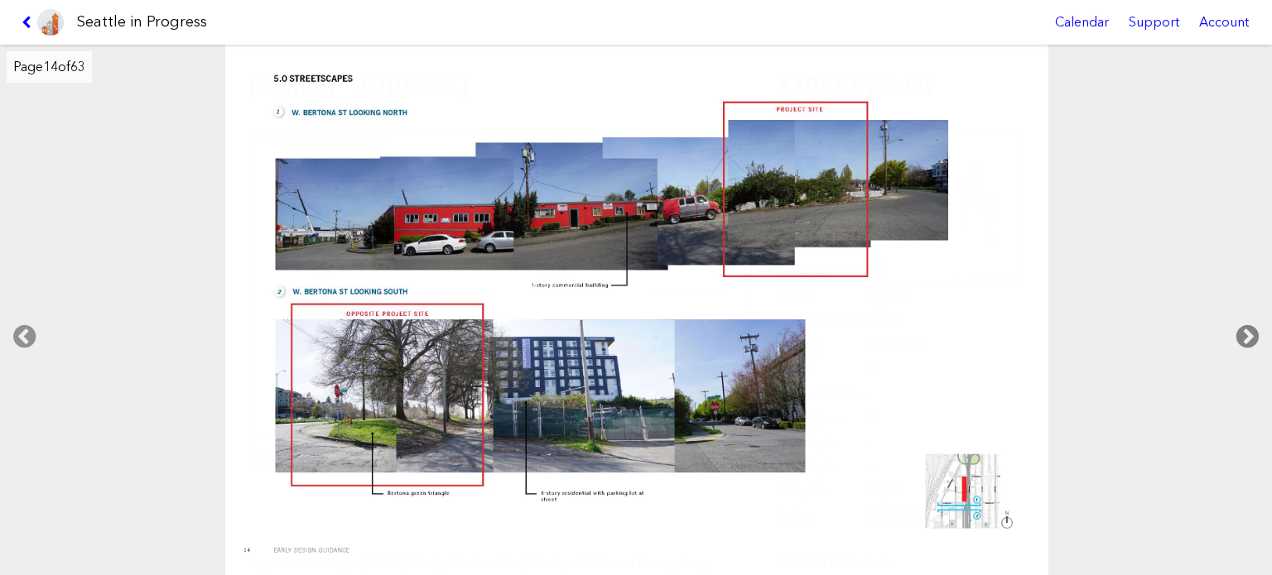
click at [1247, 333] on icon at bounding box center [1247, 336] width 49 height 53
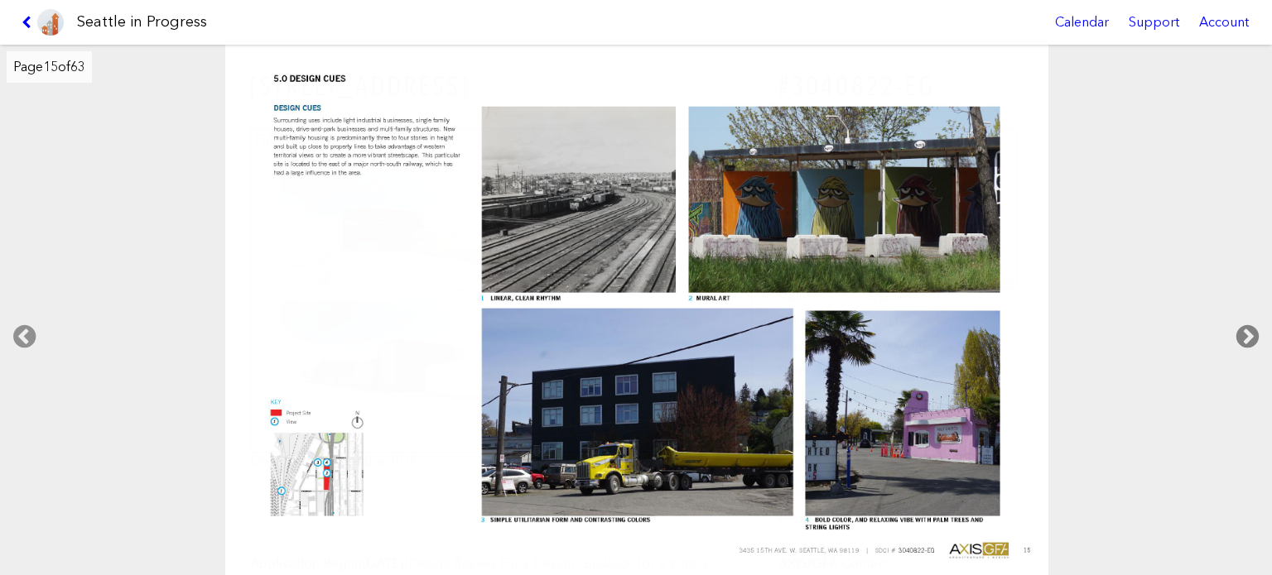
click at [1247, 333] on icon at bounding box center [1247, 336] width 49 height 53
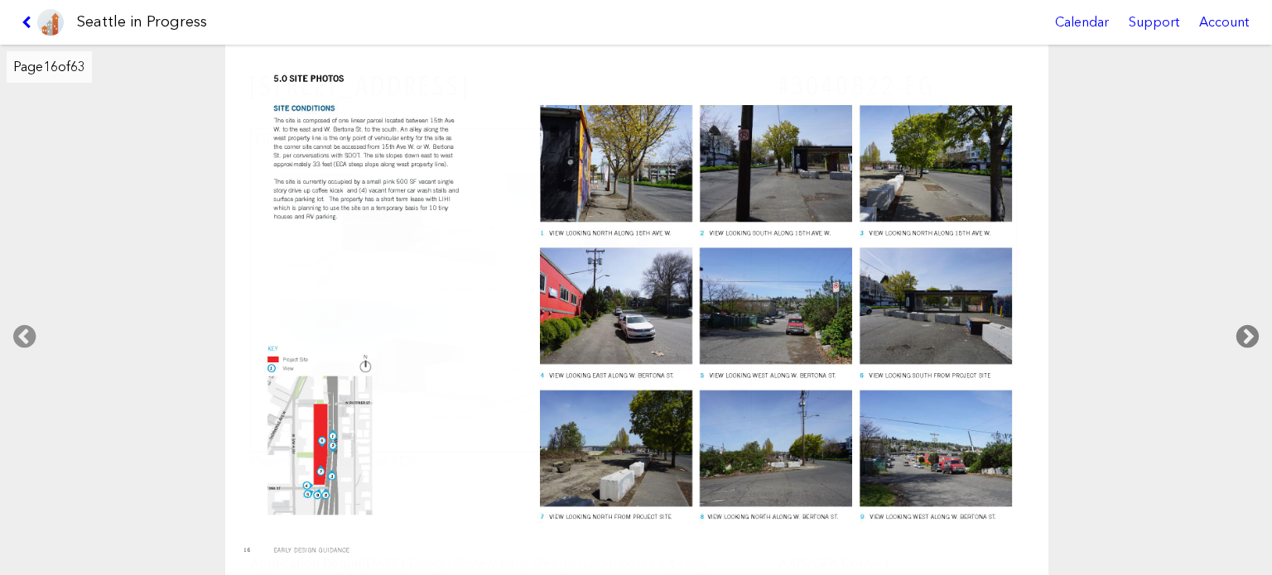
click at [1247, 333] on icon at bounding box center [1247, 336] width 49 height 53
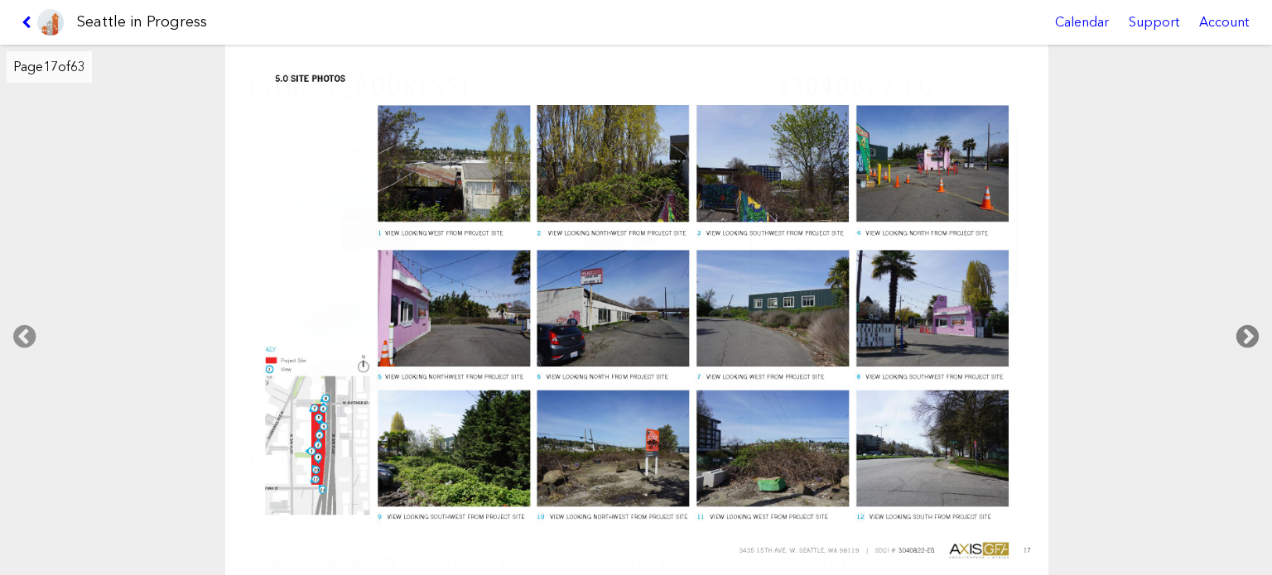
click at [1247, 333] on icon at bounding box center [1247, 336] width 49 height 53
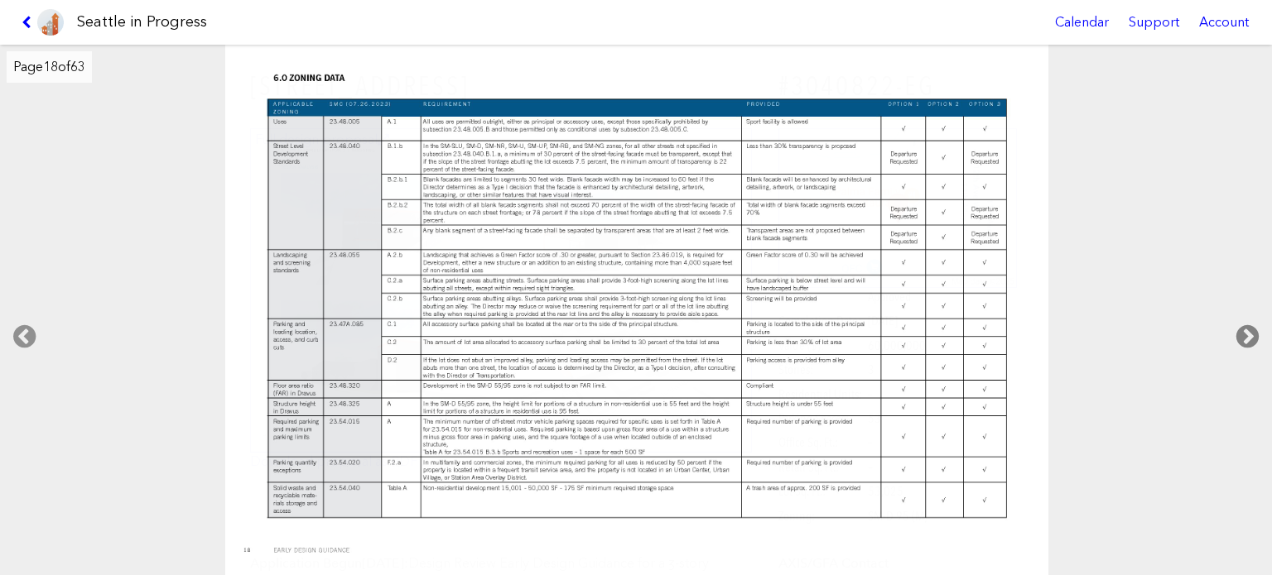
click at [1247, 333] on icon at bounding box center [1247, 336] width 49 height 53
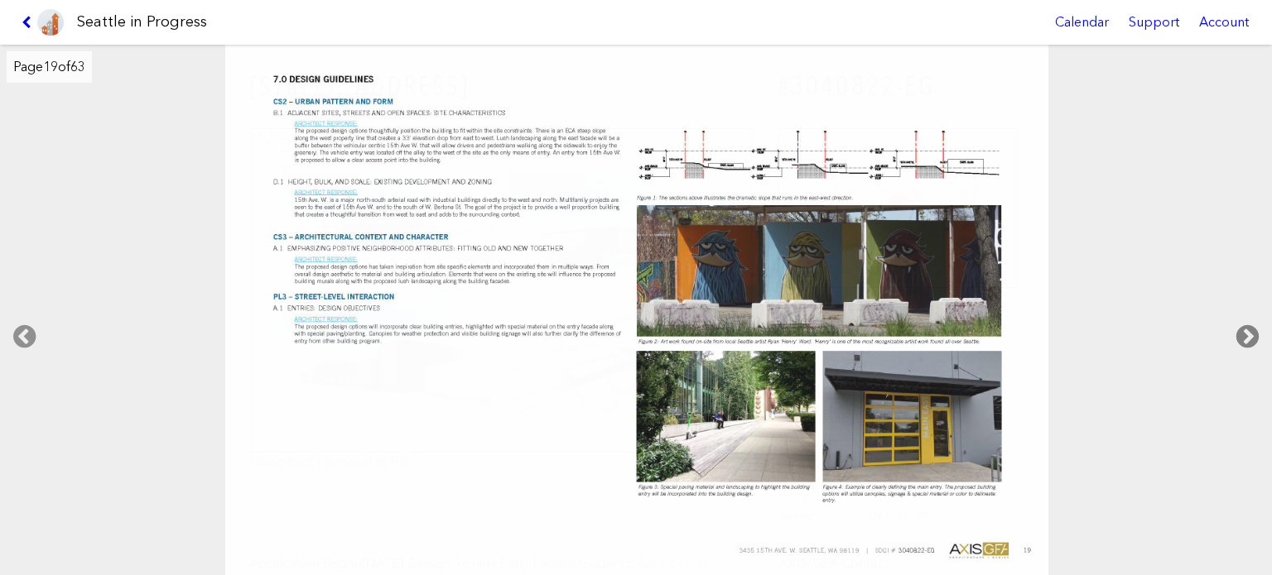
click at [1247, 333] on icon at bounding box center [1247, 336] width 49 height 53
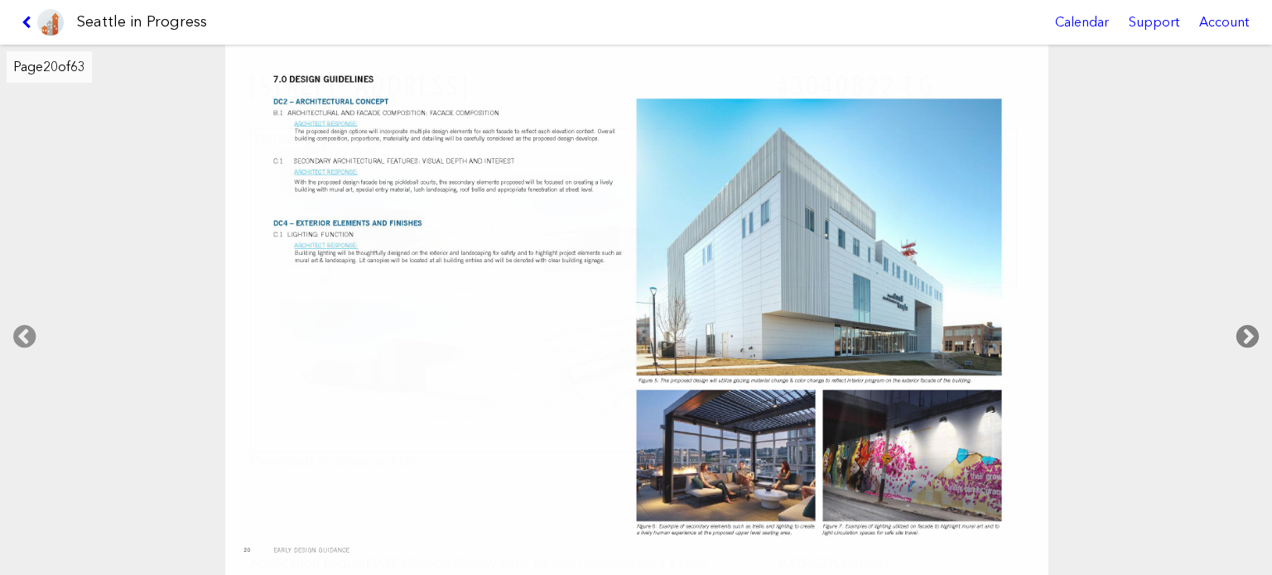
click at [1247, 333] on icon at bounding box center [1247, 336] width 49 height 53
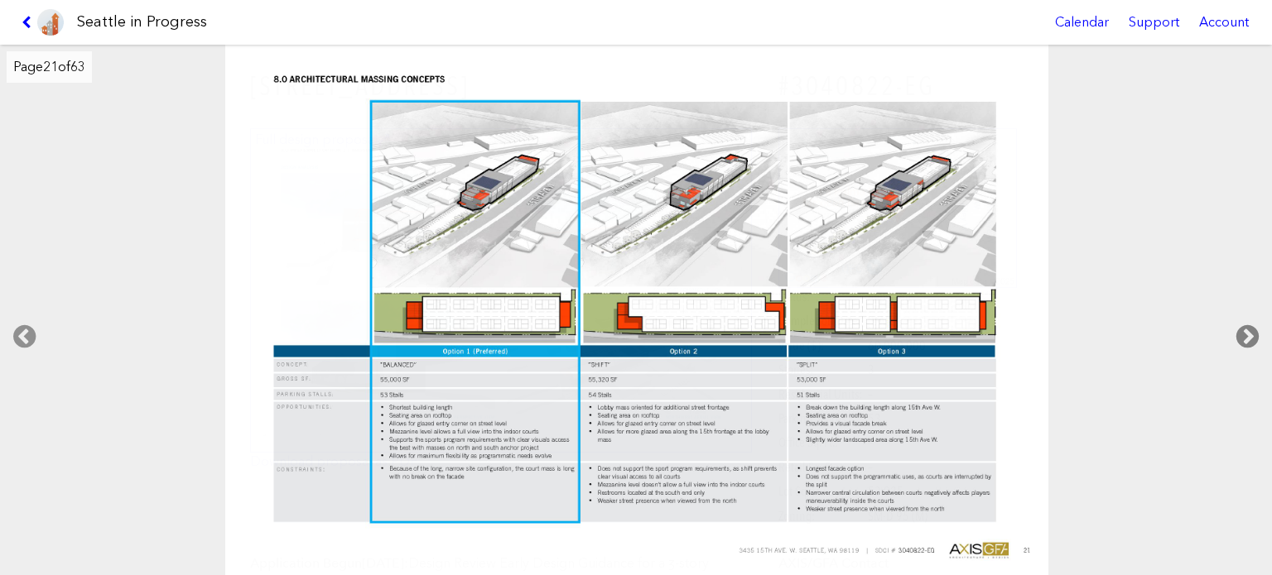
click at [1247, 333] on icon at bounding box center [1247, 336] width 49 height 53
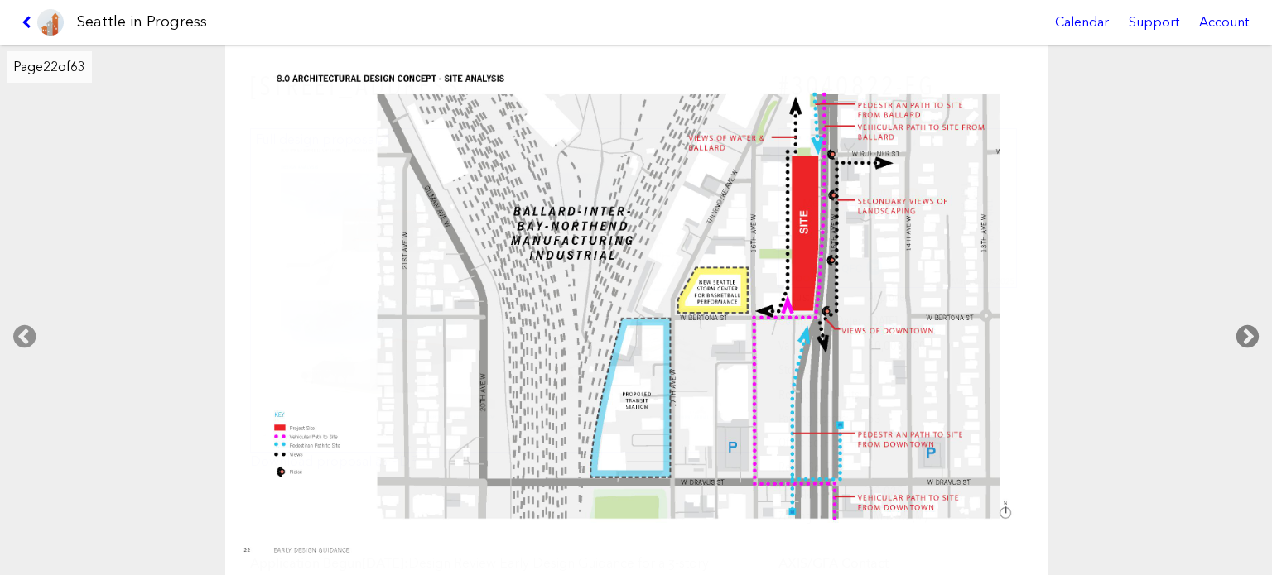
click at [1247, 333] on icon at bounding box center [1247, 336] width 49 height 53
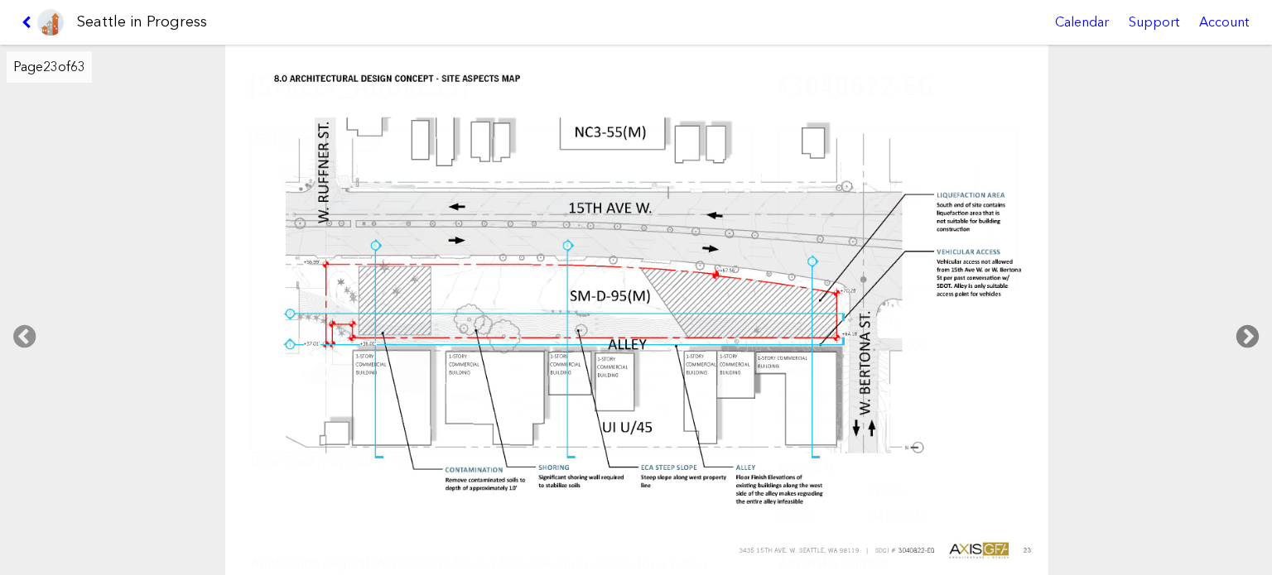
click at [1247, 333] on icon at bounding box center [1247, 336] width 49 height 53
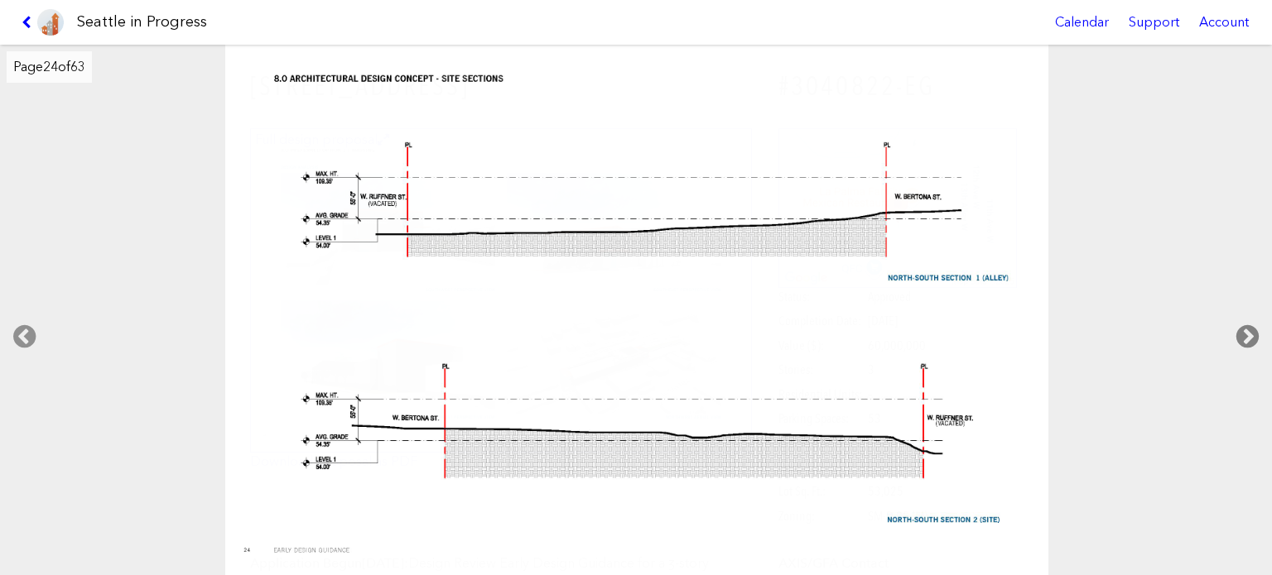
click at [1247, 333] on icon at bounding box center [1247, 336] width 49 height 53
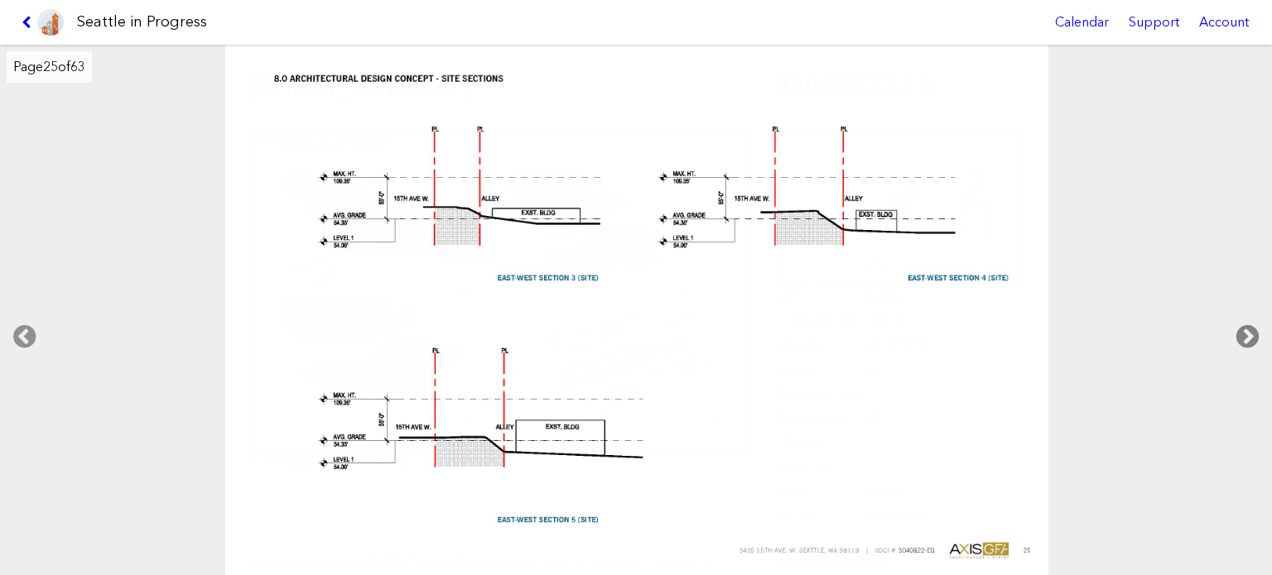
click at [1247, 333] on icon at bounding box center [1247, 336] width 49 height 53
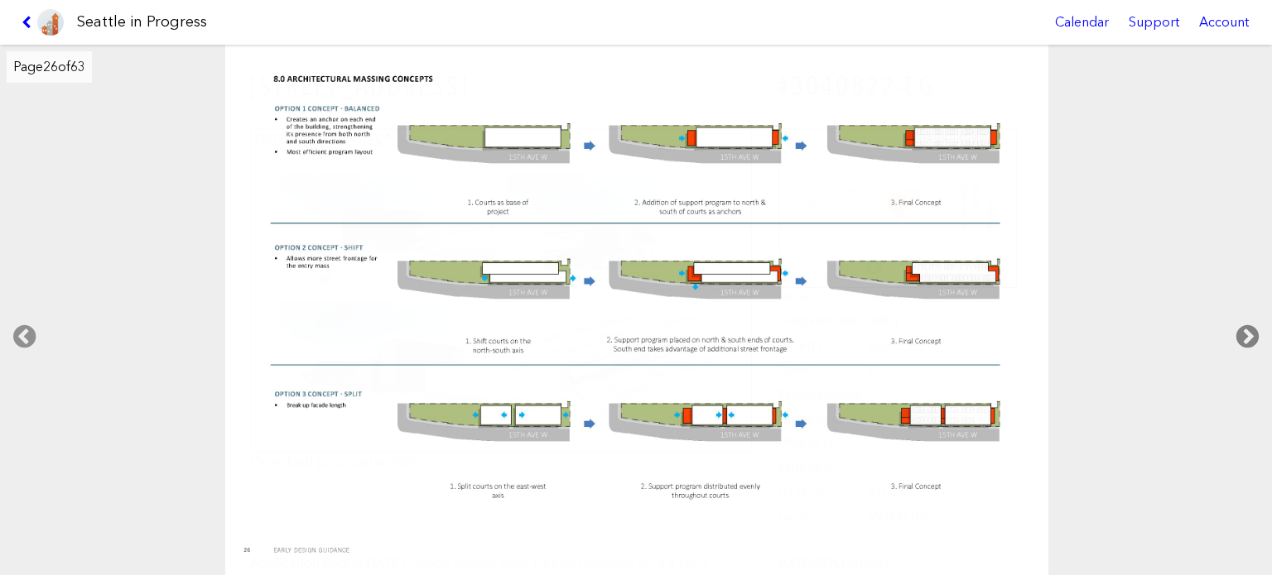
click at [1247, 333] on icon at bounding box center [1247, 336] width 49 height 53
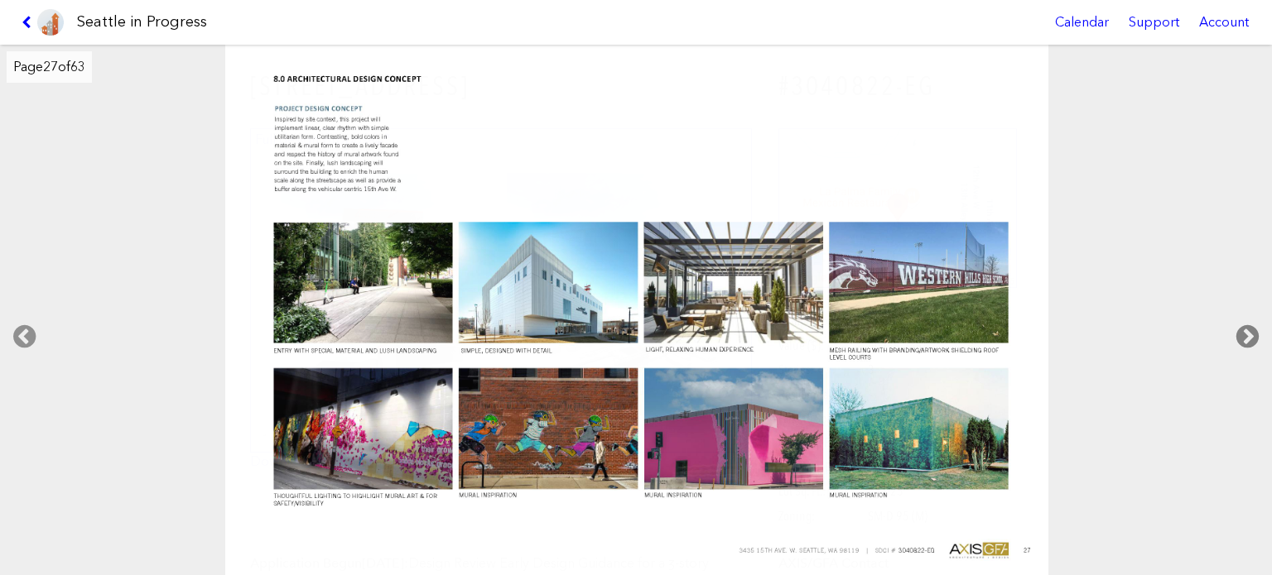
click at [1247, 333] on icon at bounding box center [1247, 336] width 49 height 53
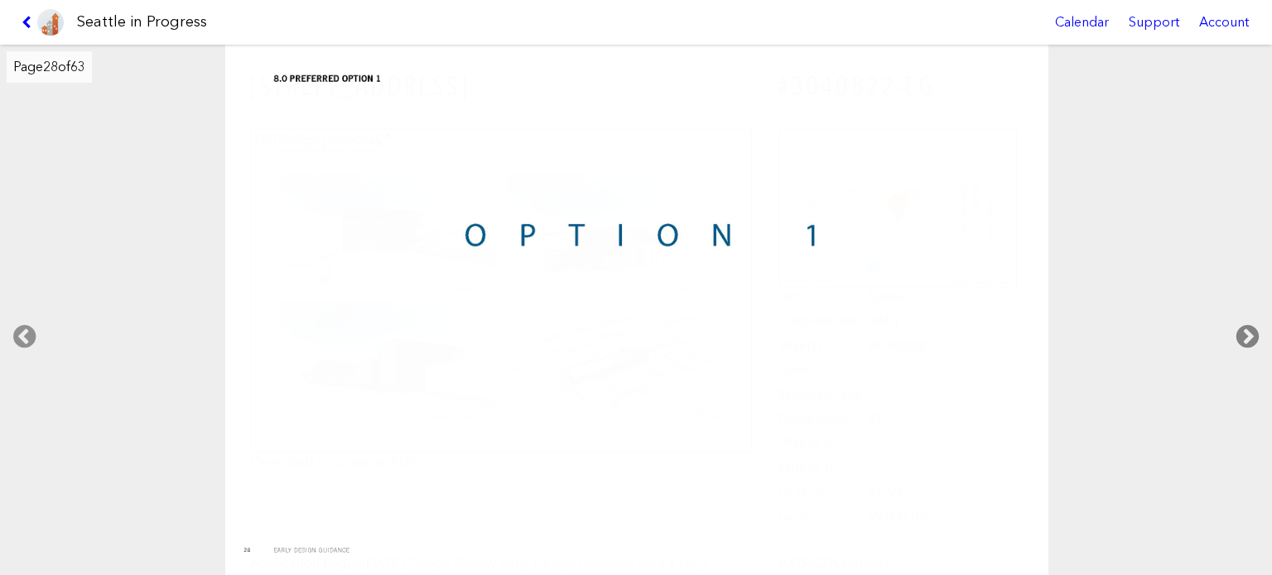
click at [1247, 333] on icon at bounding box center [1247, 336] width 49 height 53
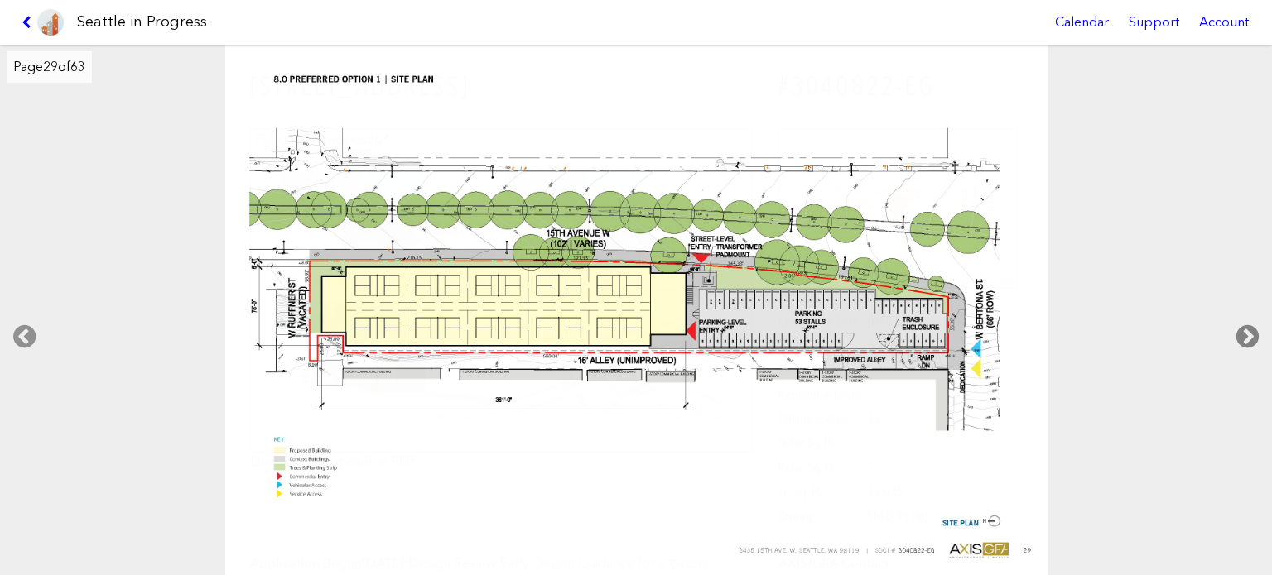
click at [1247, 333] on icon at bounding box center [1247, 336] width 49 height 53
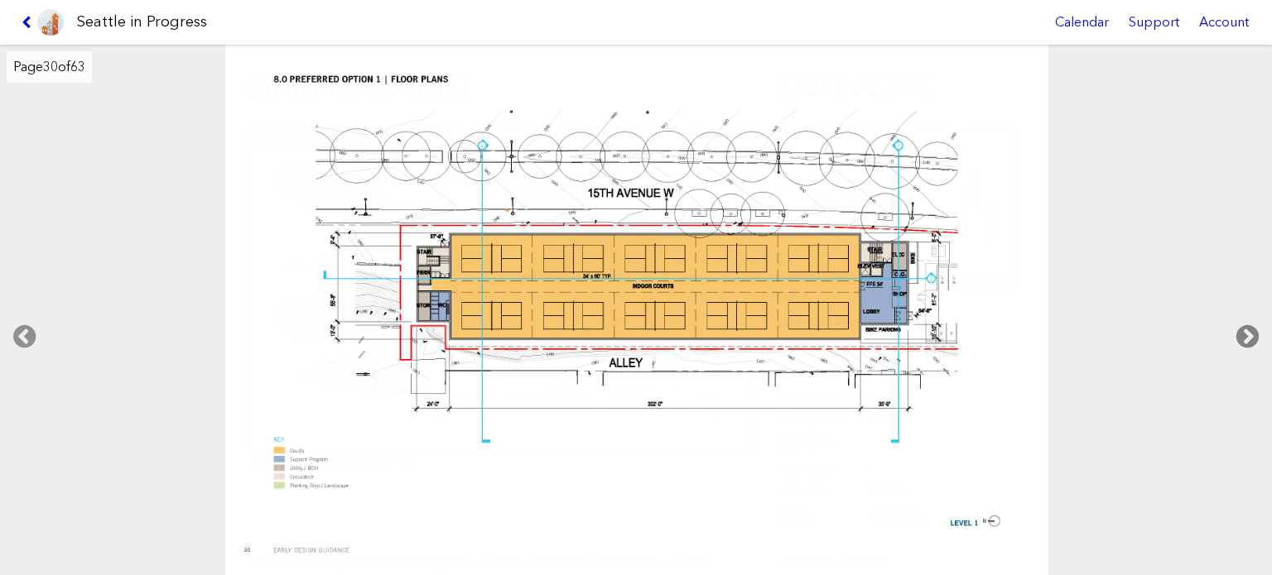
click at [1247, 333] on icon at bounding box center [1247, 336] width 49 height 53
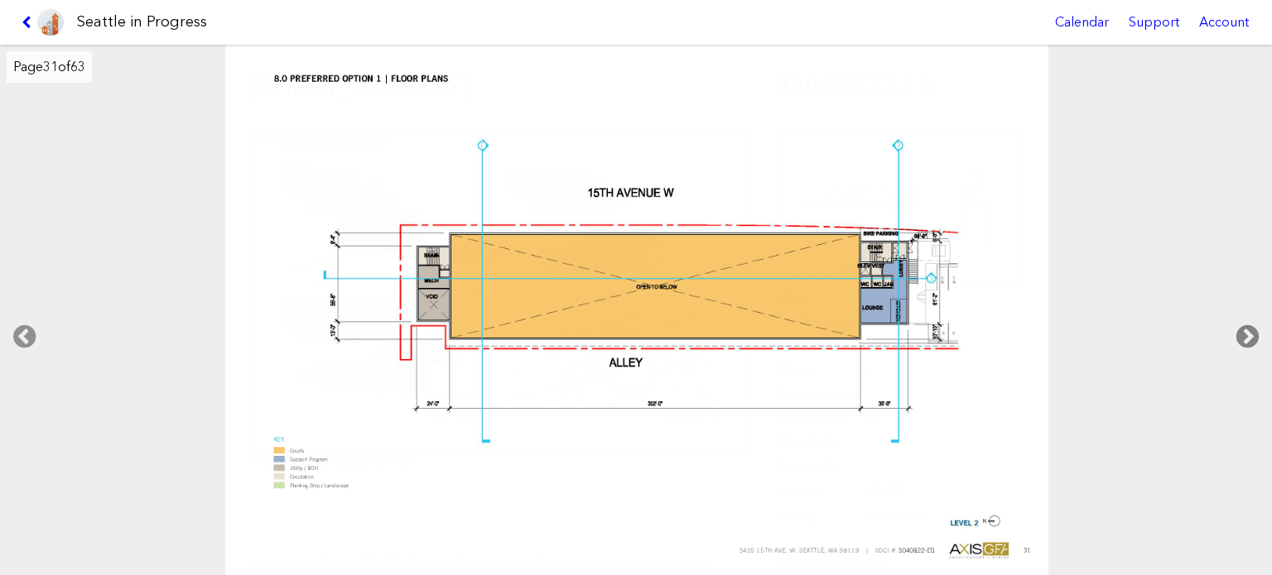
click at [1247, 333] on icon at bounding box center [1247, 336] width 49 height 53
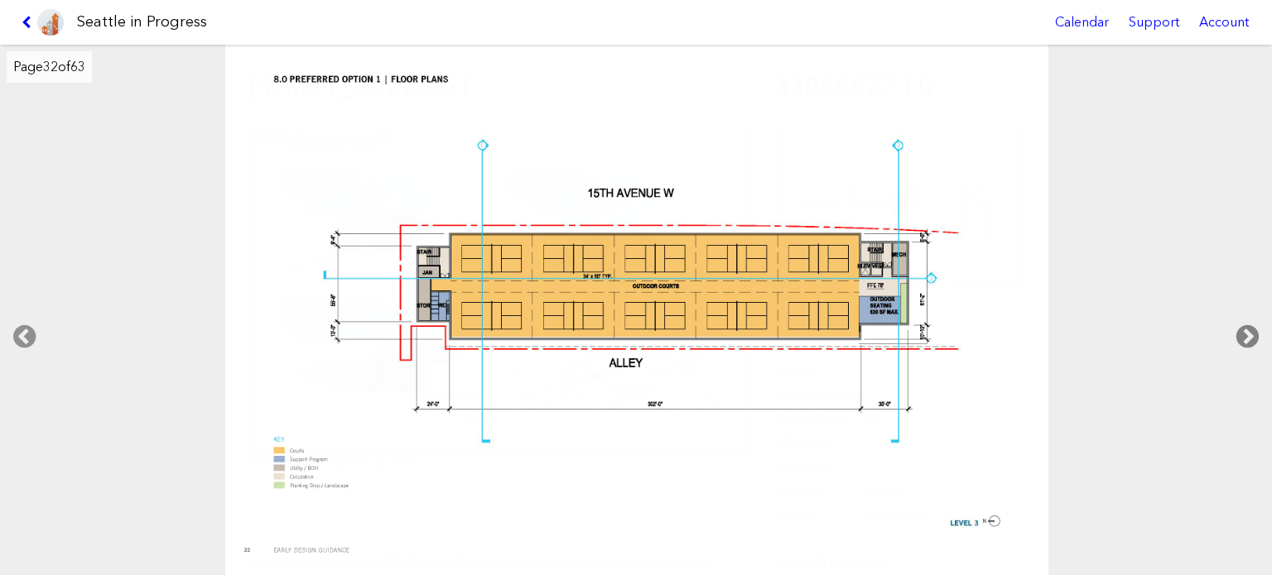
click at [1247, 333] on icon at bounding box center [1247, 336] width 49 height 53
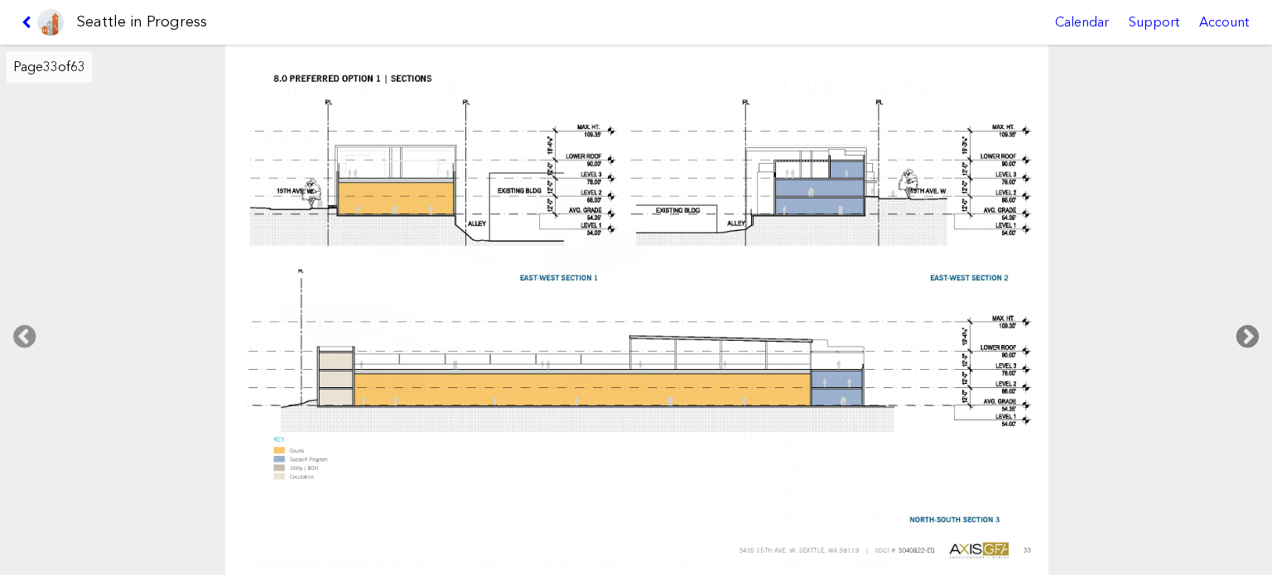
click at [1247, 333] on icon at bounding box center [1247, 336] width 49 height 53
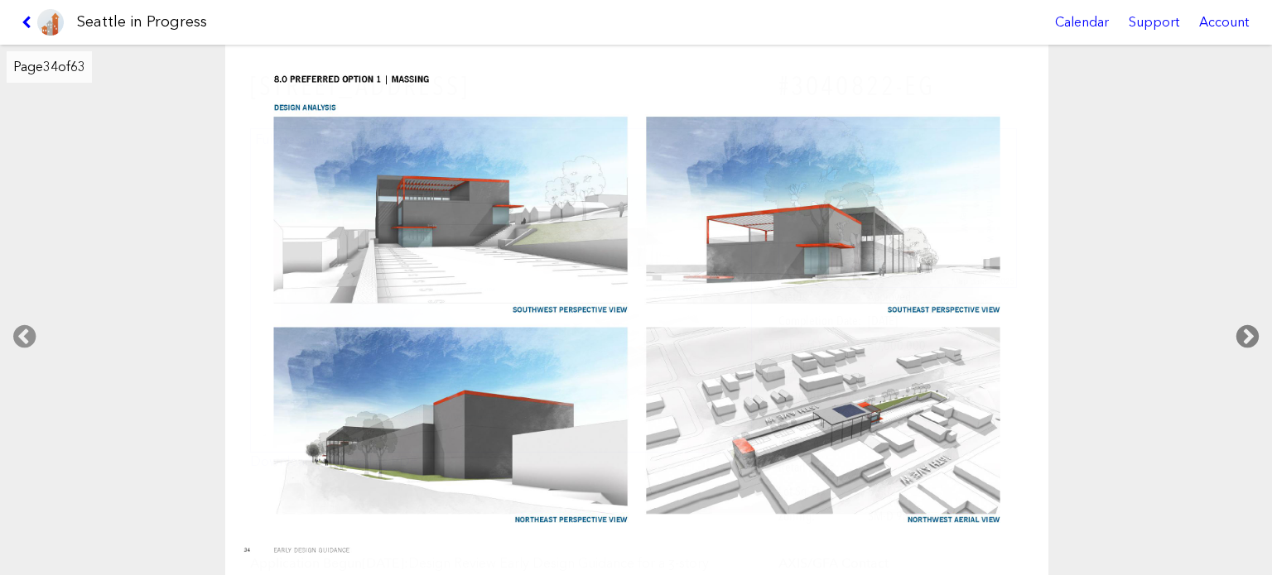
click at [1247, 333] on icon at bounding box center [1247, 336] width 49 height 53
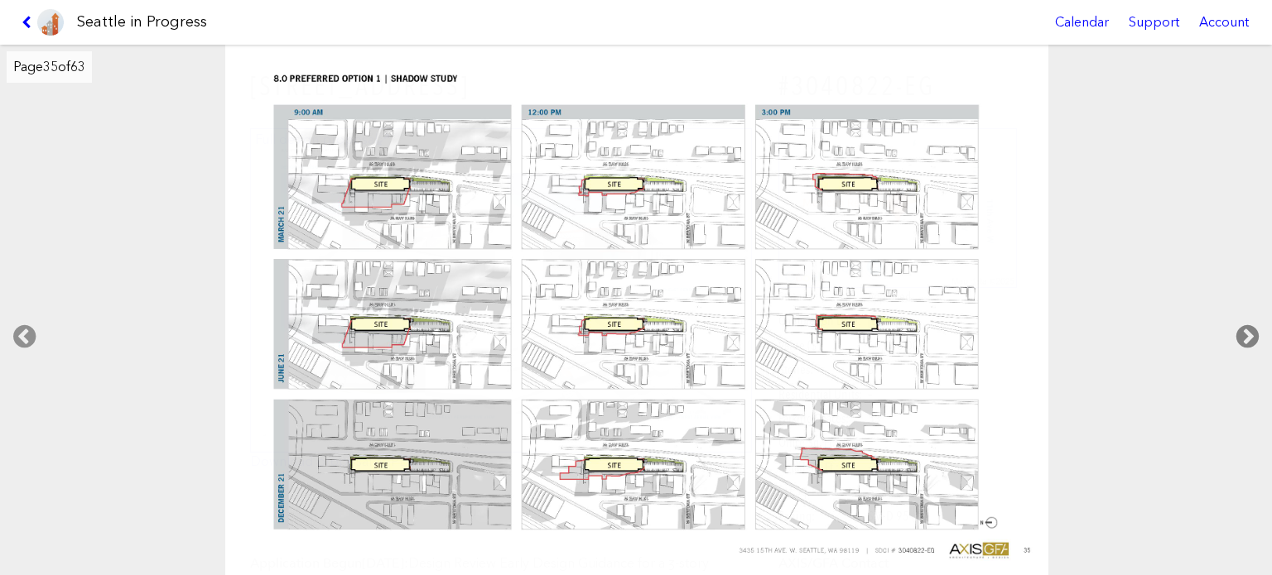
click at [1247, 333] on icon at bounding box center [1247, 336] width 49 height 53
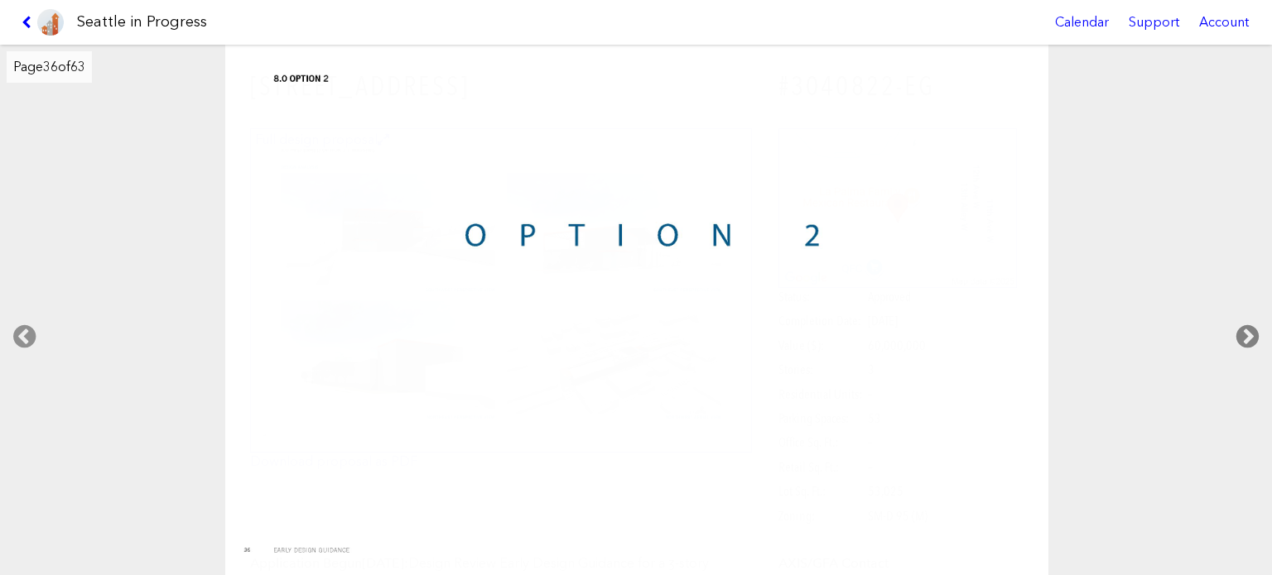
click at [1253, 328] on icon at bounding box center [1247, 336] width 49 height 53
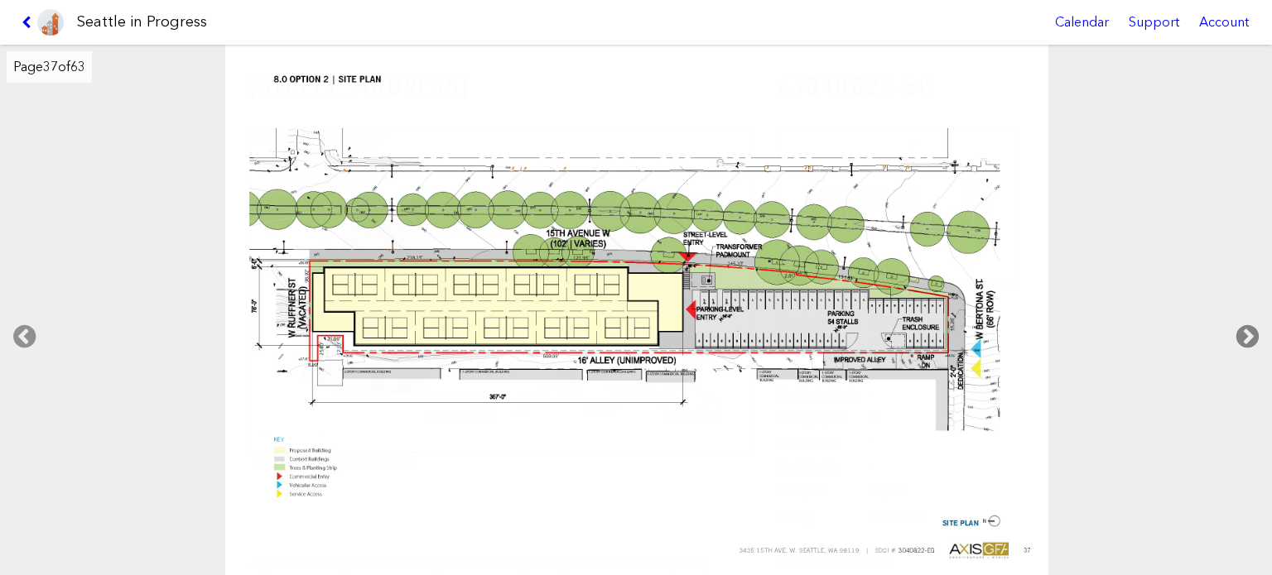
click at [1253, 328] on icon at bounding box center [1247, 336] width 49 height 53
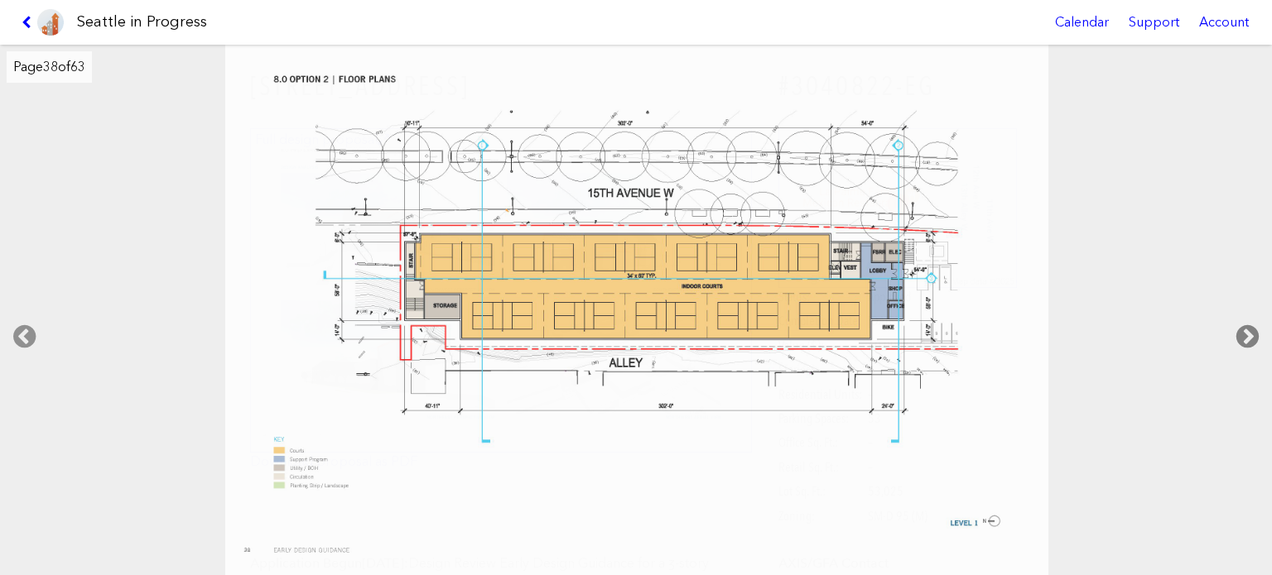
click at [1253, 328] on icon at bounding box center [1247, 336] width 49 height 53
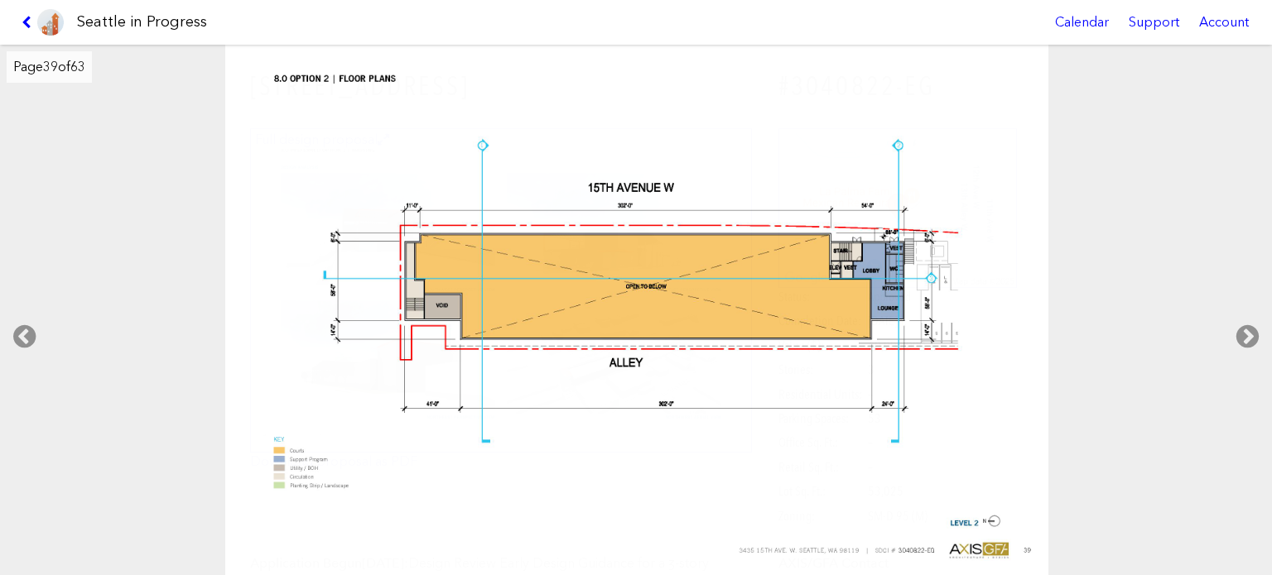
click at [26, 12] on link at bounding box center [42, 22] width 55 height 45
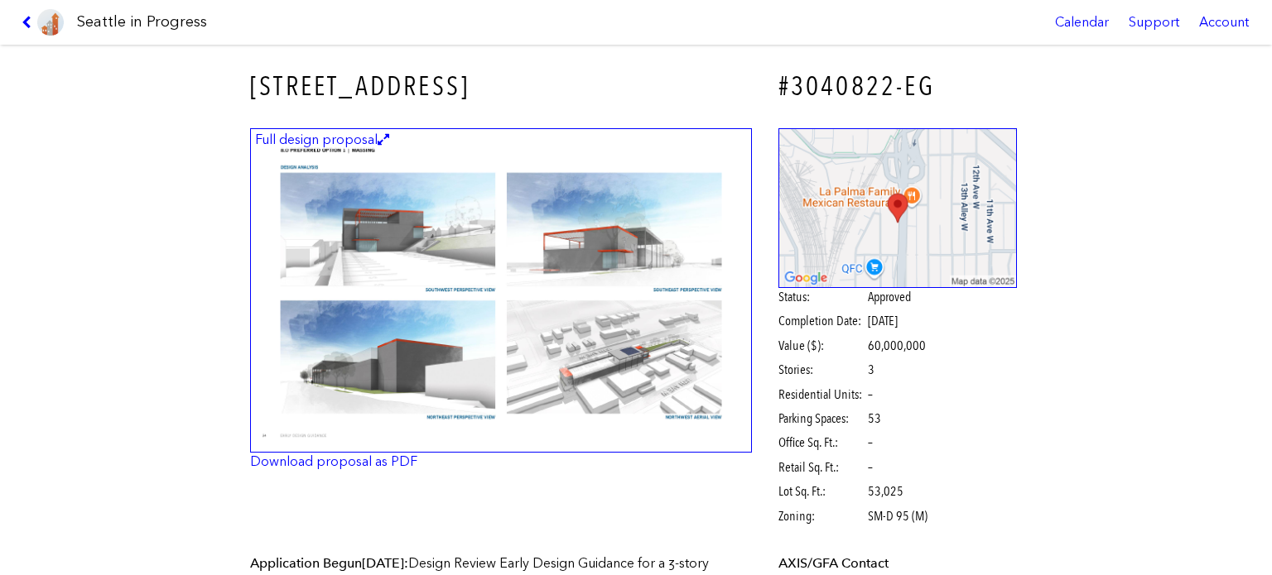
click at [380, 450] on img at bounding box center [501, 290] width 502 height 325
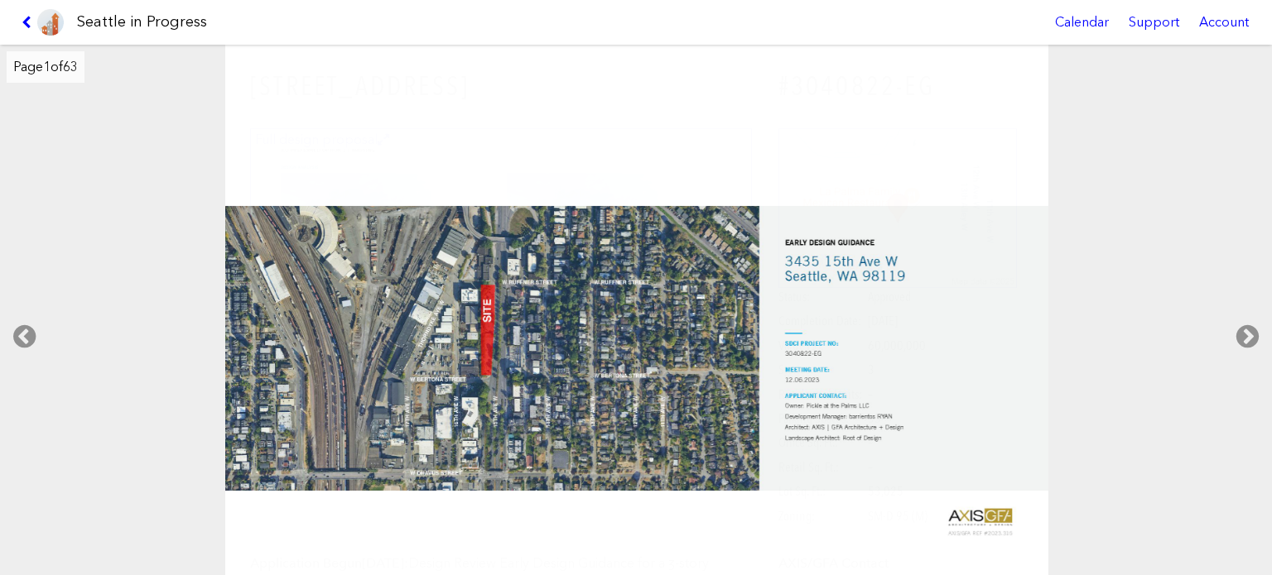
click at [20, 8] on link at bounding box center [42, 22] width 55 height 45
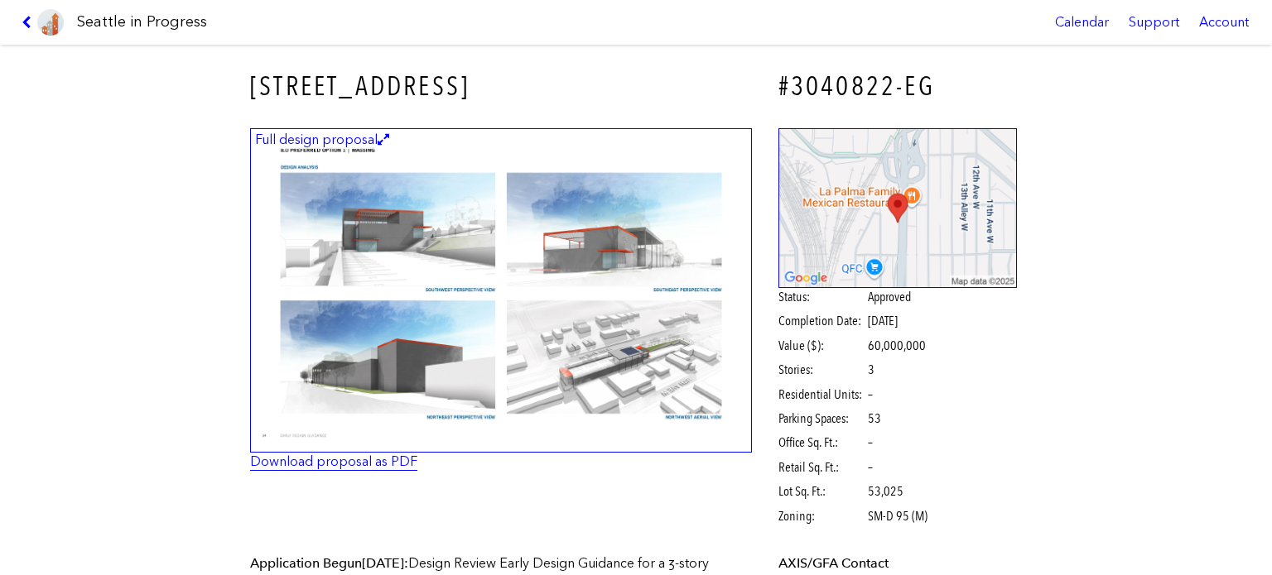
click at [385, 468] on link "Download proposal as PDF" at bounding box center [333, 462] width 167 height 16
click at [23, 19] on icon at bounding box center [30, 22] width 16 height 13
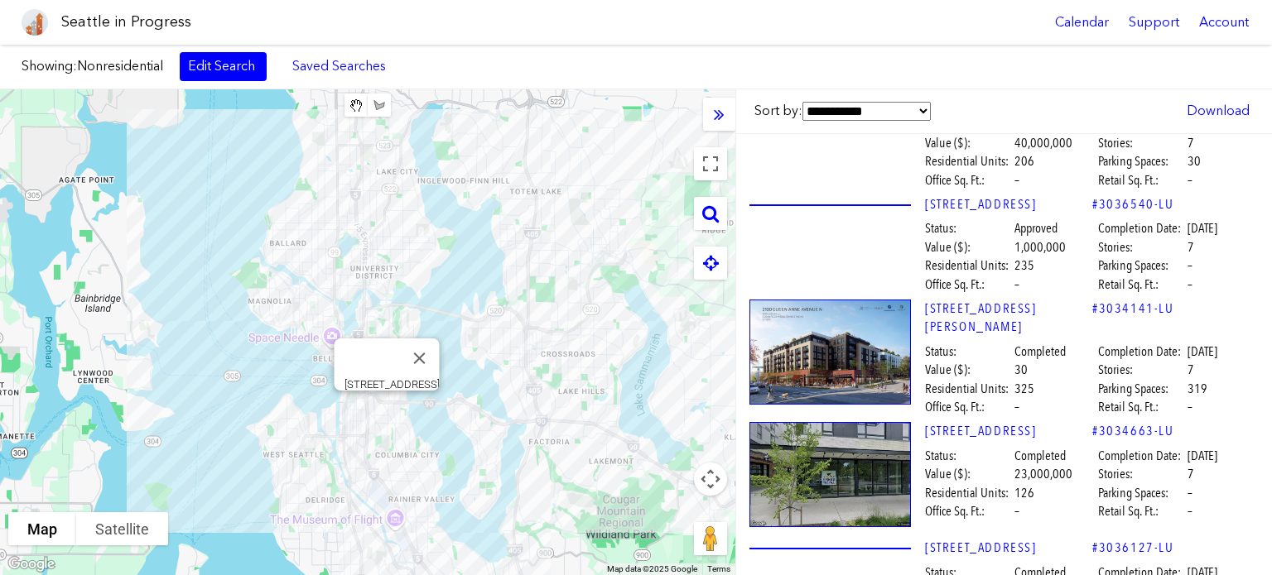
scroll to position [5299, 0]
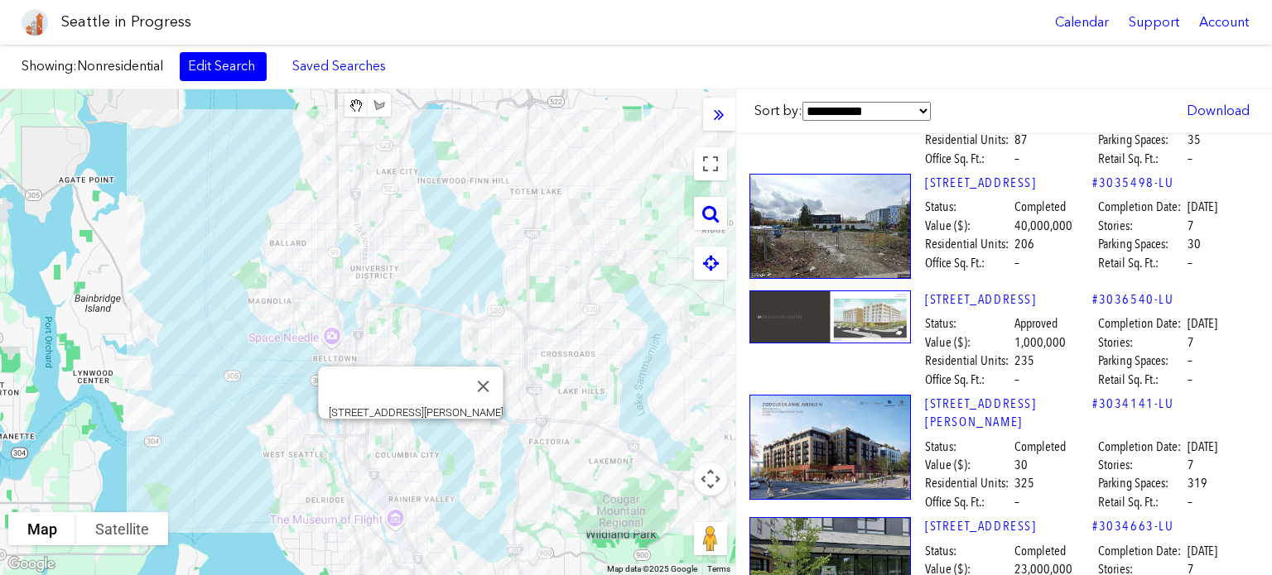
click at [839, 62] on img at bounding box center [829, 61] width 161 height 2
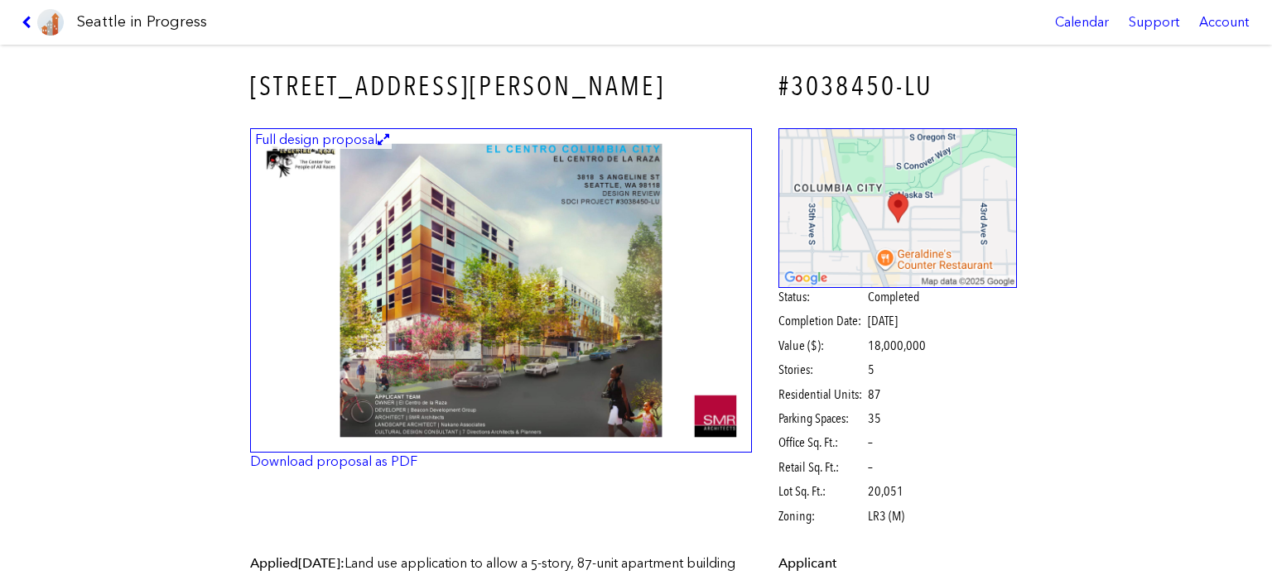
click at [371, 266] on img at bounding box center [501, 290] width 502 height 325
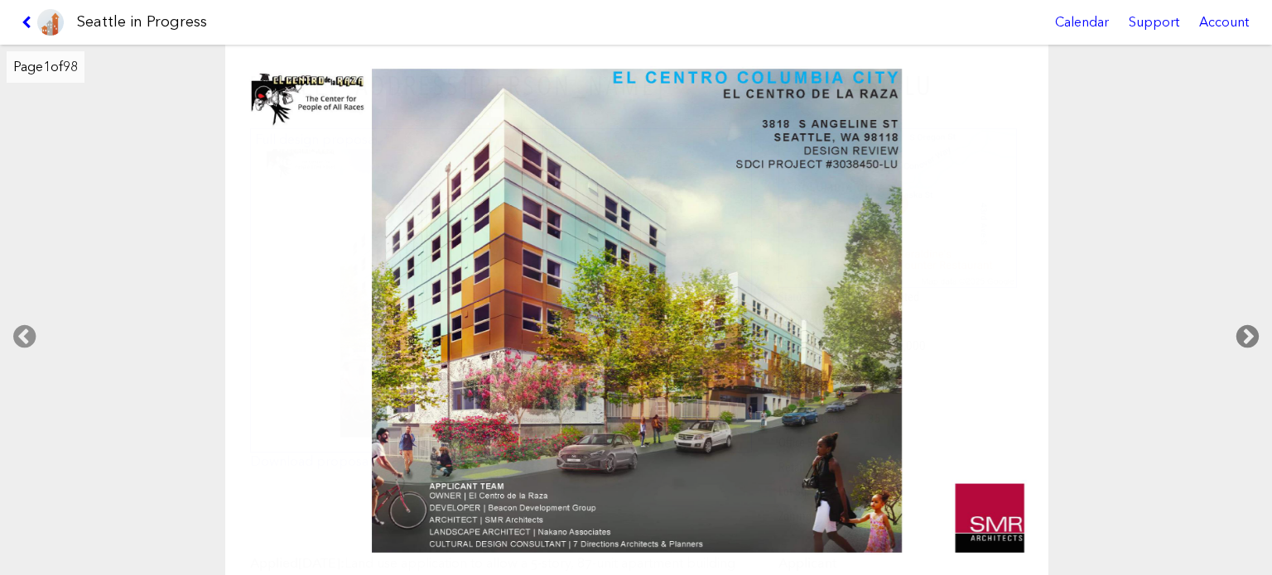
click at [1239, 330] on icon at bounding box center [1247, 336] width 49 height 53
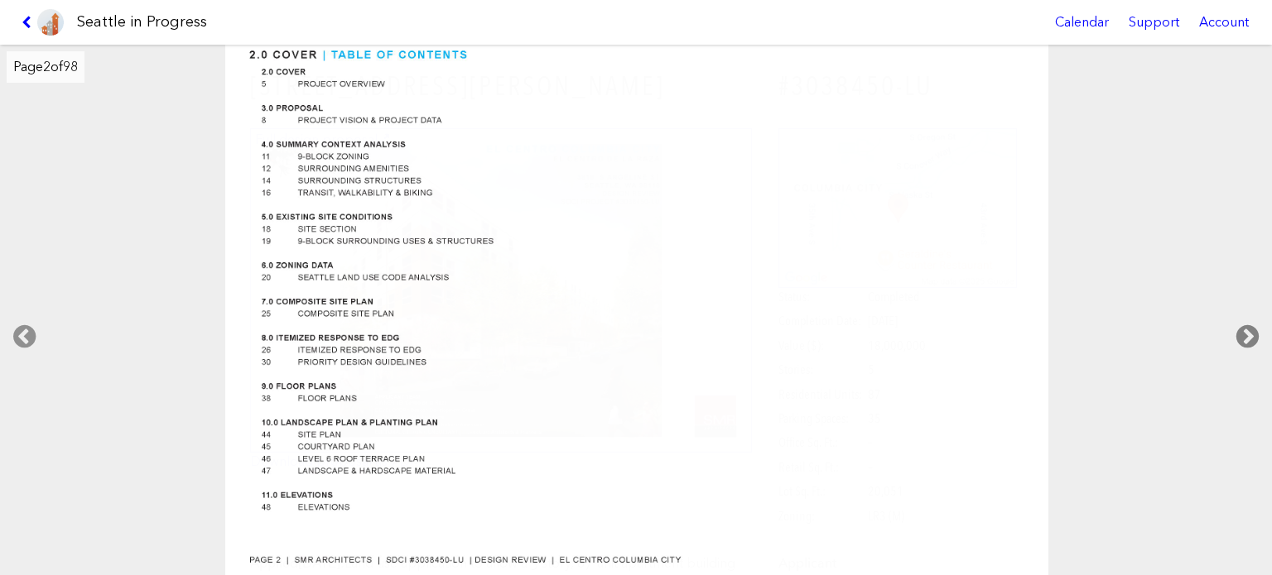
click at [1239, 330] on icon at bounding box center [1247, 336] width 49 height 53
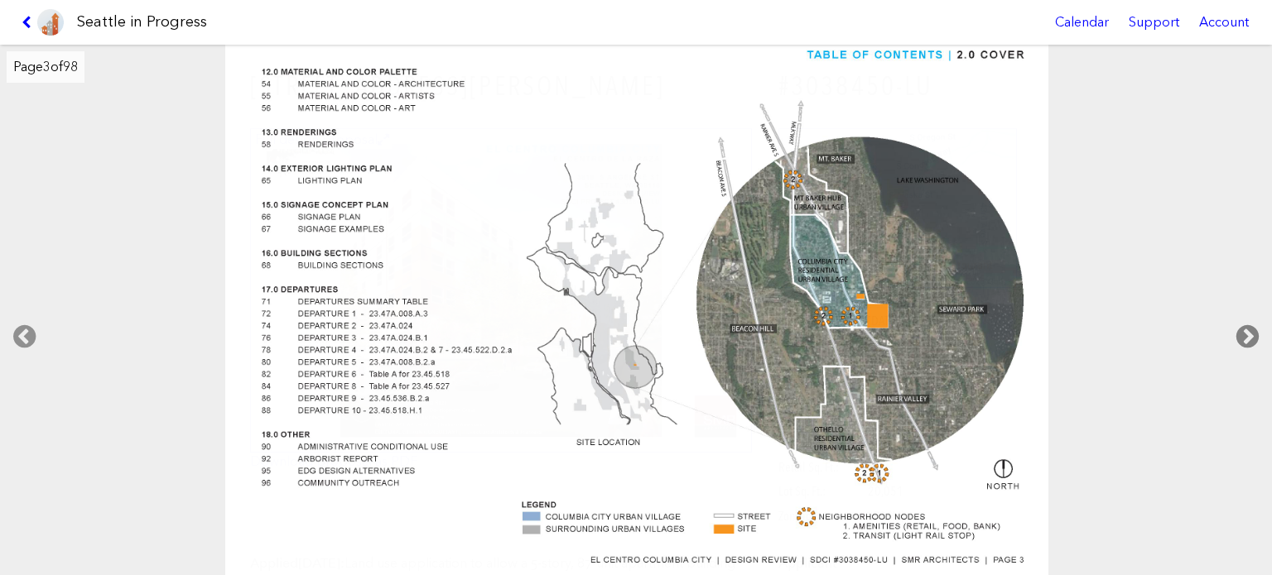
click at [1239, 330] on icon at bounding box center [1247, 336] width 49 height 53
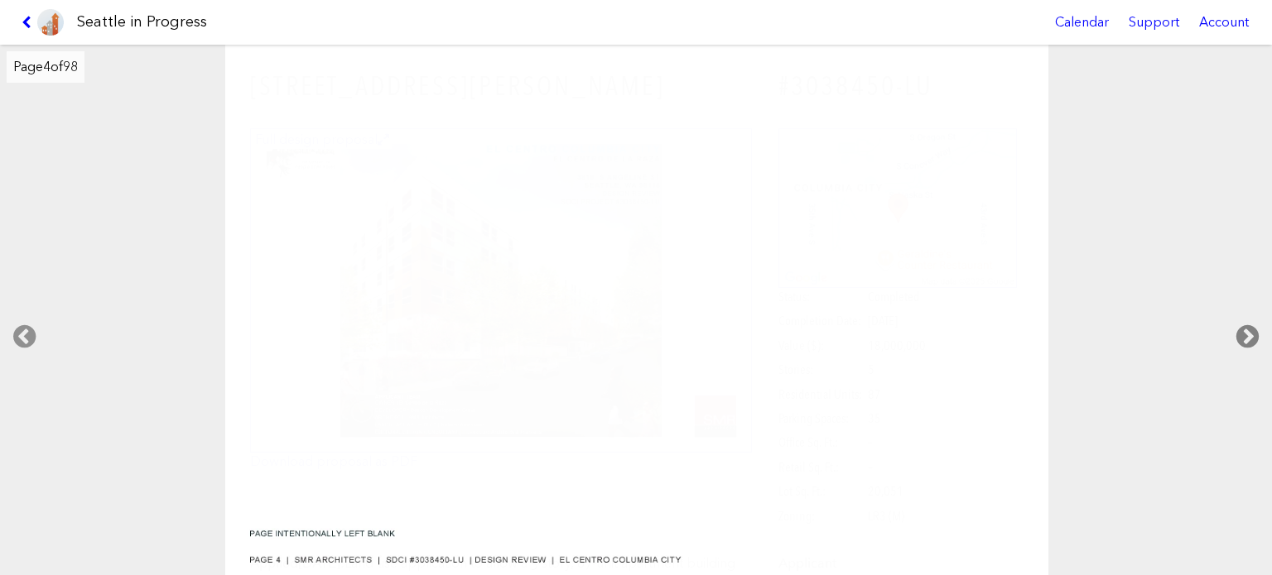
click at [1239, 330] on icon at bounding box center [1247, 336] width 49 height 53
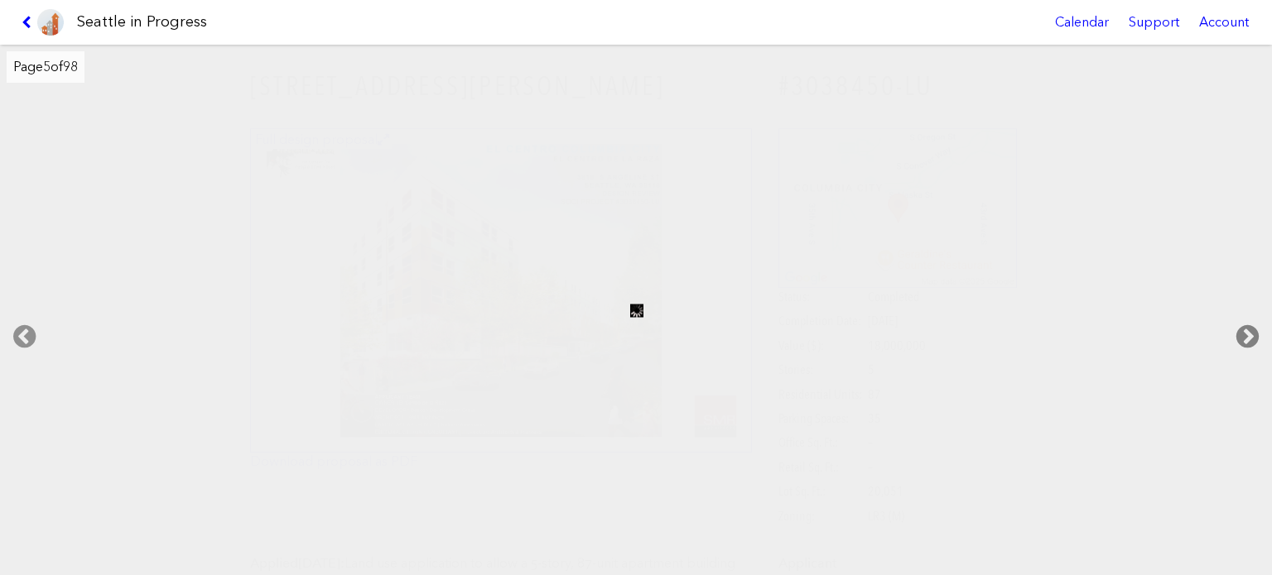
click at [1239, 330] on icon at bounding box center [1247, 336] width 49 height 53
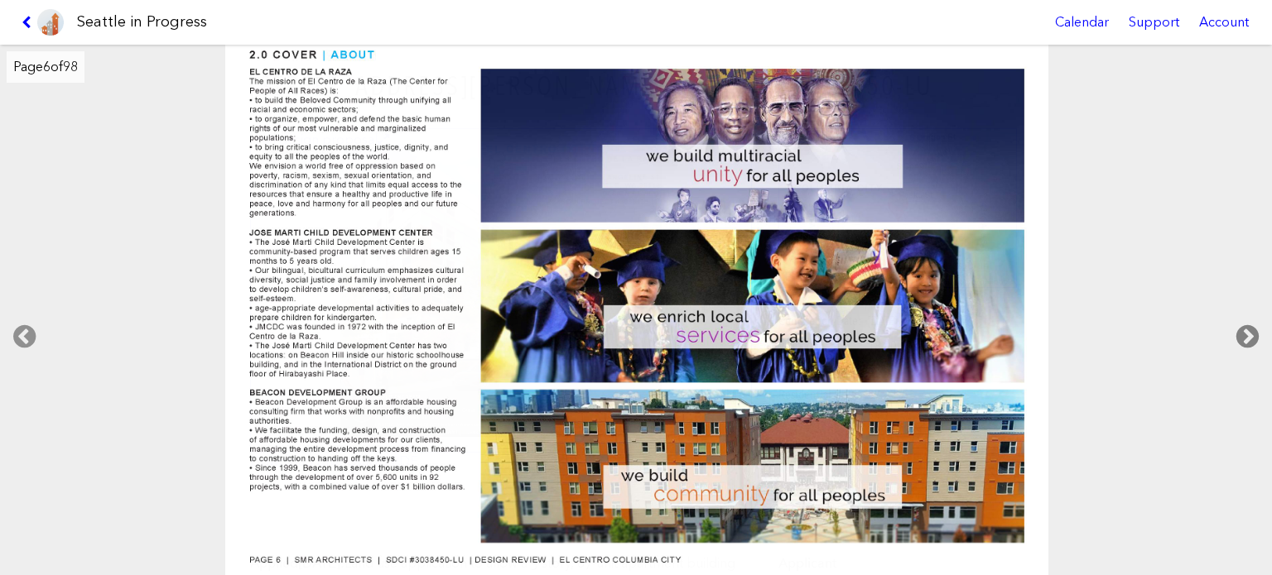
click at [1239, 336] on icon at bounding box center [1247, 336] width 49 height 53
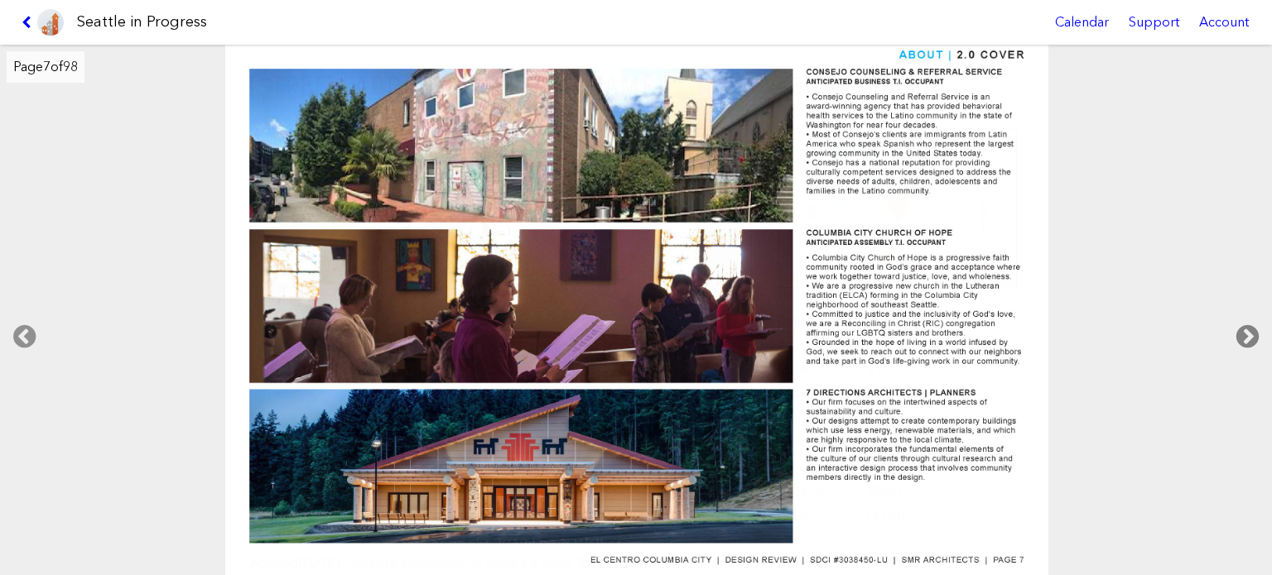
click at [1239, 335] on icon at bounding box center [1247, 336] width 49 height 53
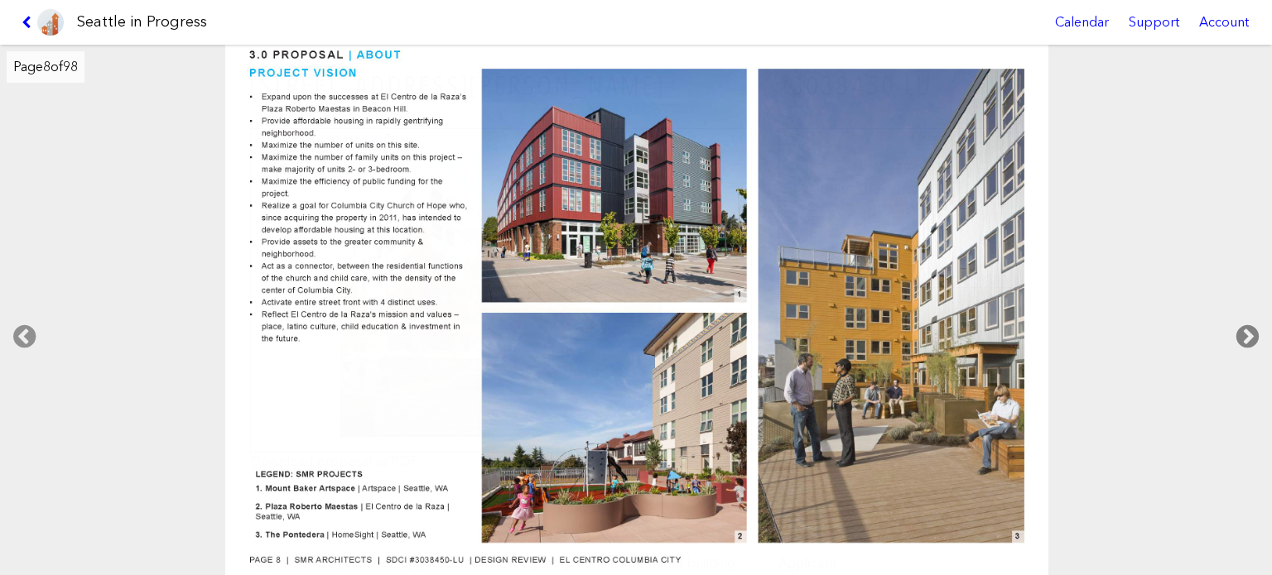
click at [1239, 335] on icon at bounding box center [1247, 336] width 49 height 53
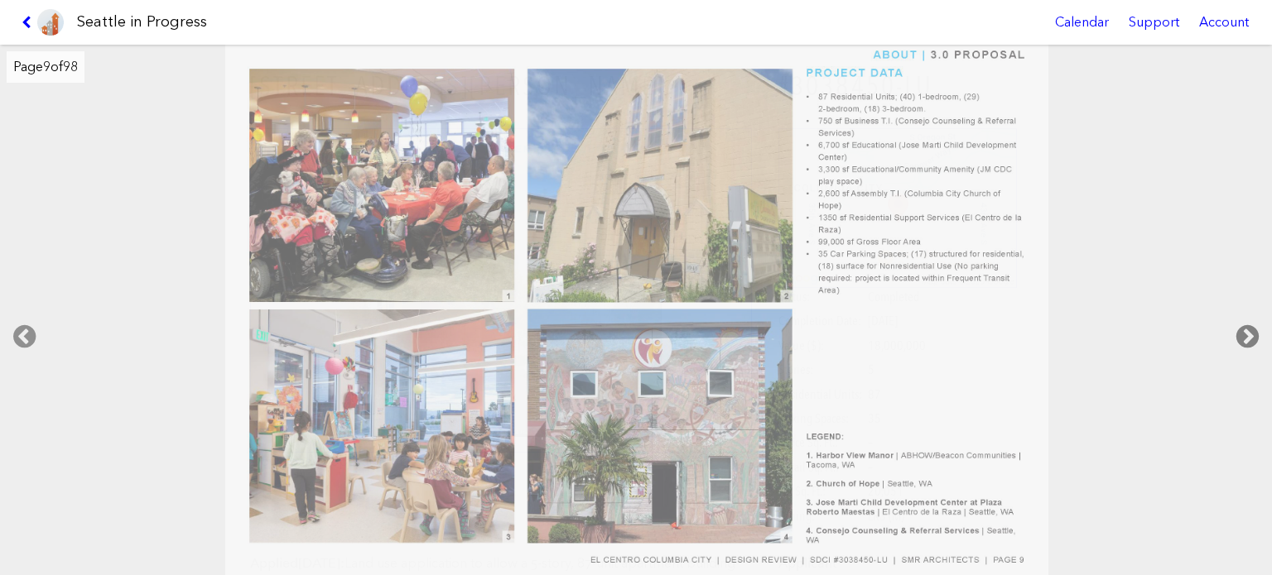
click at [1239, 335] on icon at bounding box center [1247, 336] width 49 height 53
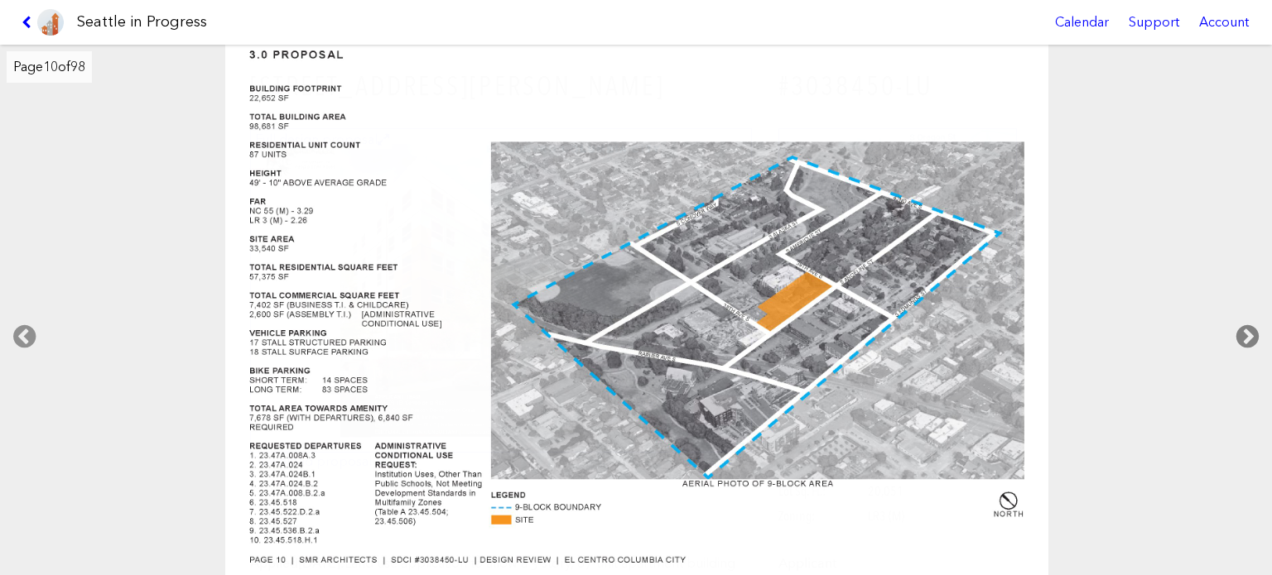
click at [1239, 335] on icon at bounding box center [1247, 336] width 49 height 53
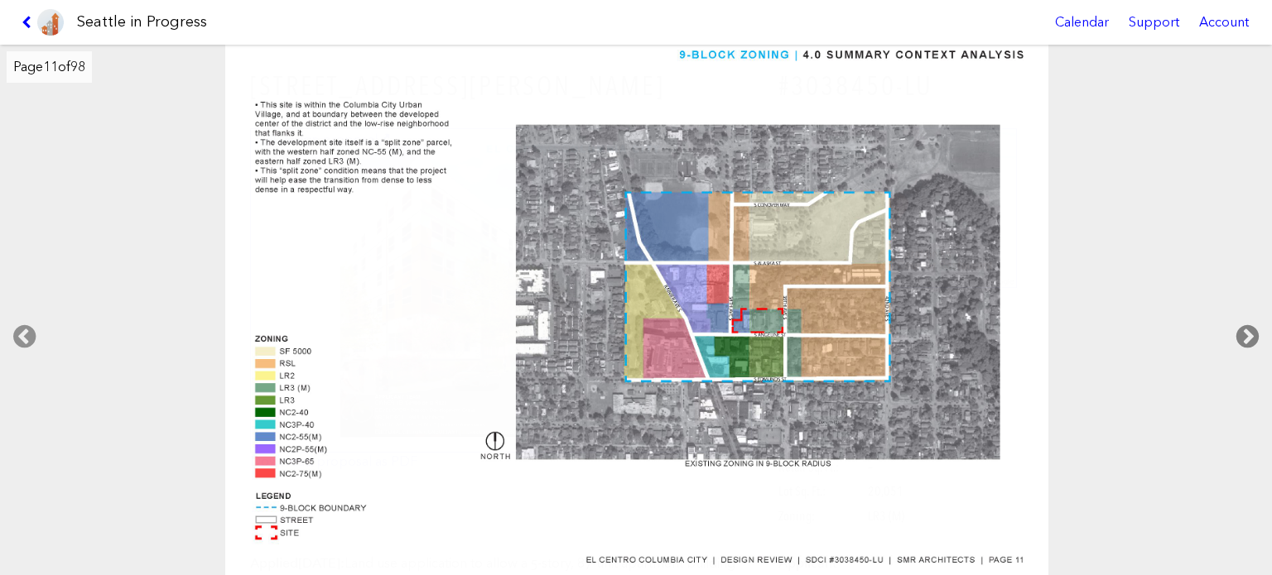
click at [1239, 335] on icon at bounding box center [1247, 336] width 49 height 53
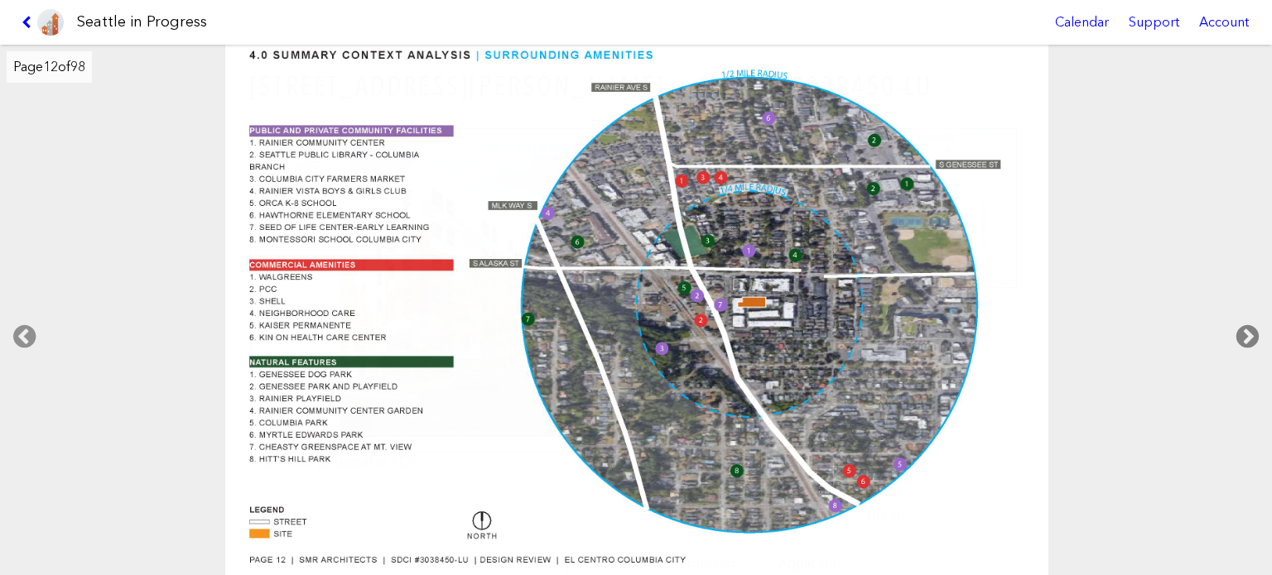
click at [1239, 334] on icon at bounding box center [1247, 336] width 49 height 53
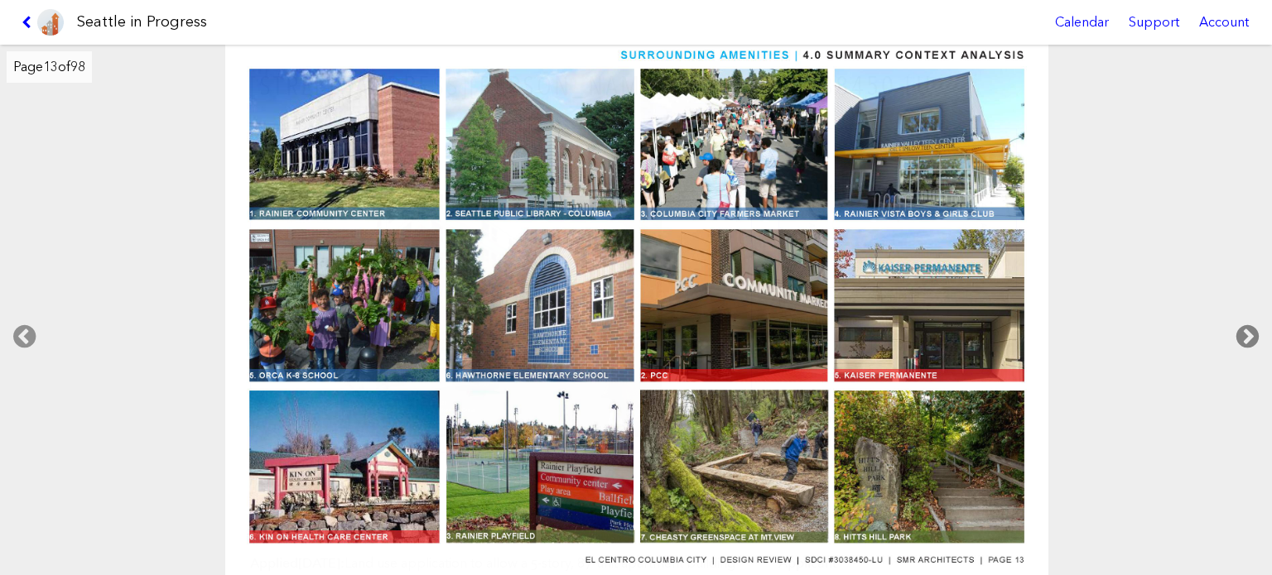
click at [1239, 334] on icon at bounding box center [1247, 336] width 49 height 53
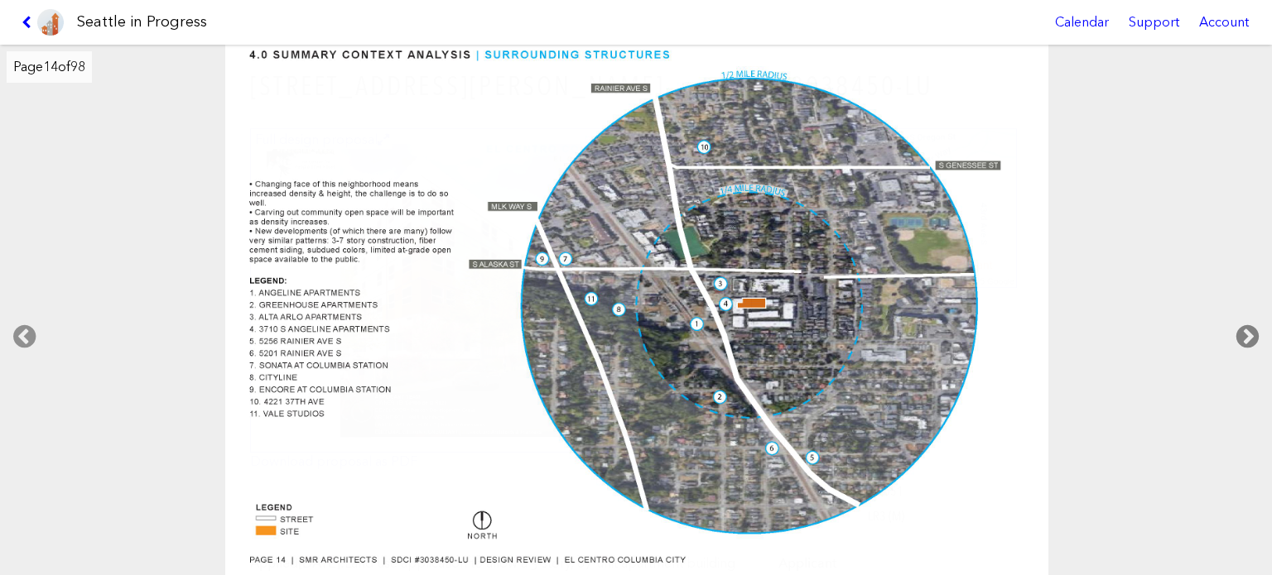
click at [1239, 334] on icon at bounding box center [1247, 336] width 49 height 53
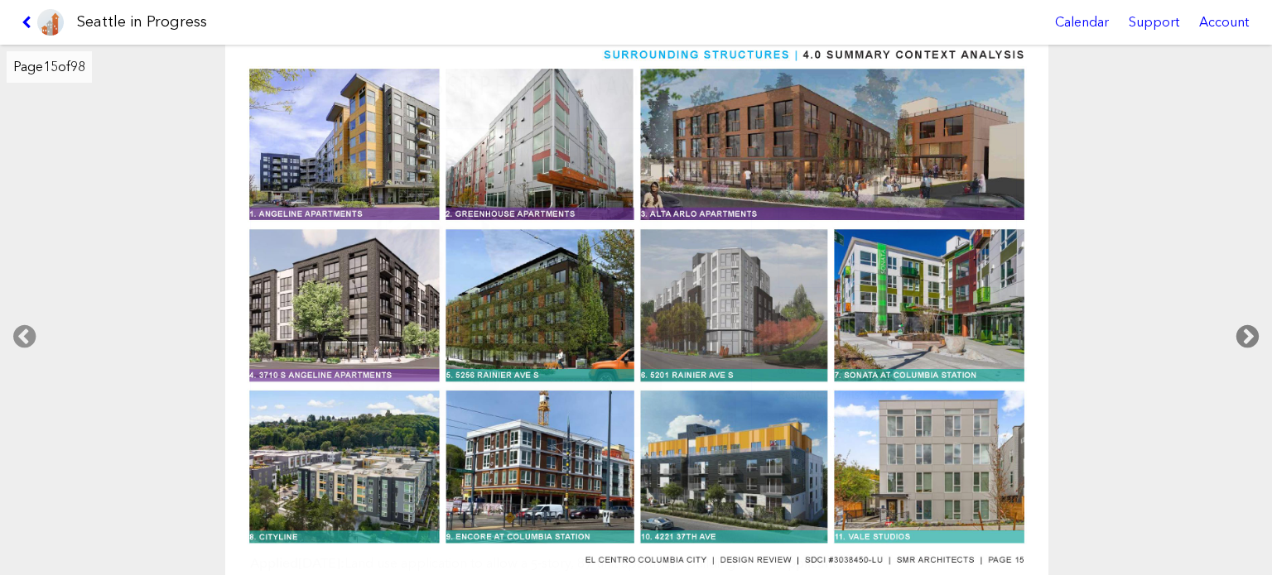
click at [1239, 334] on icon at bounding box center [1247, 336] width 49 height 53
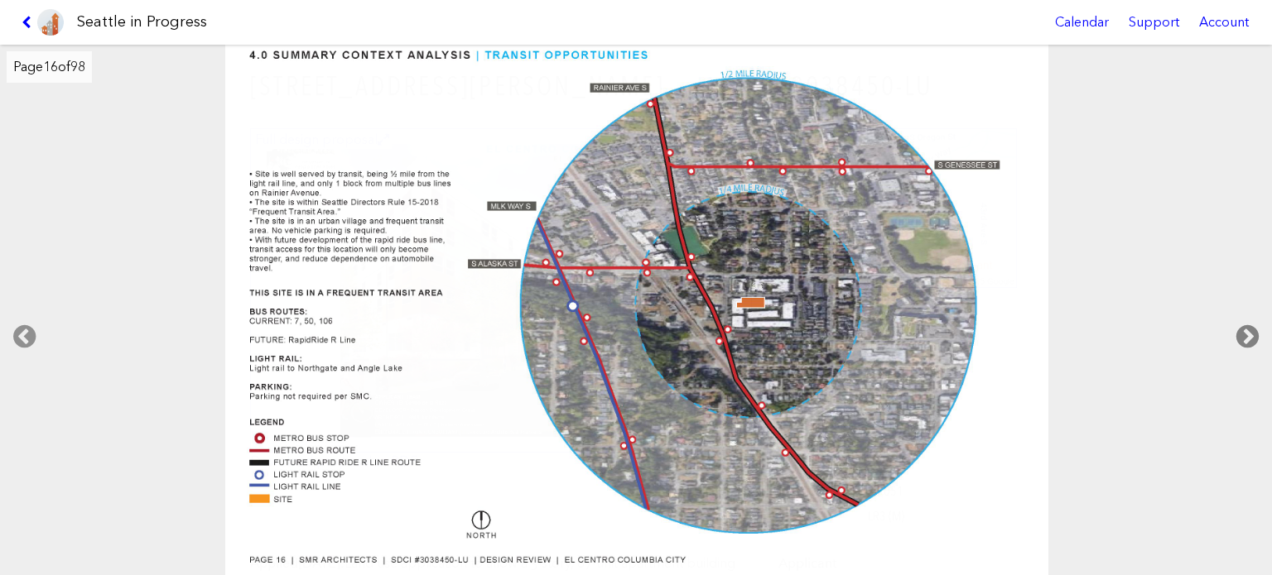
click at [1239, 334] on icon at bounding box center [1247, 336] width 49 height 53
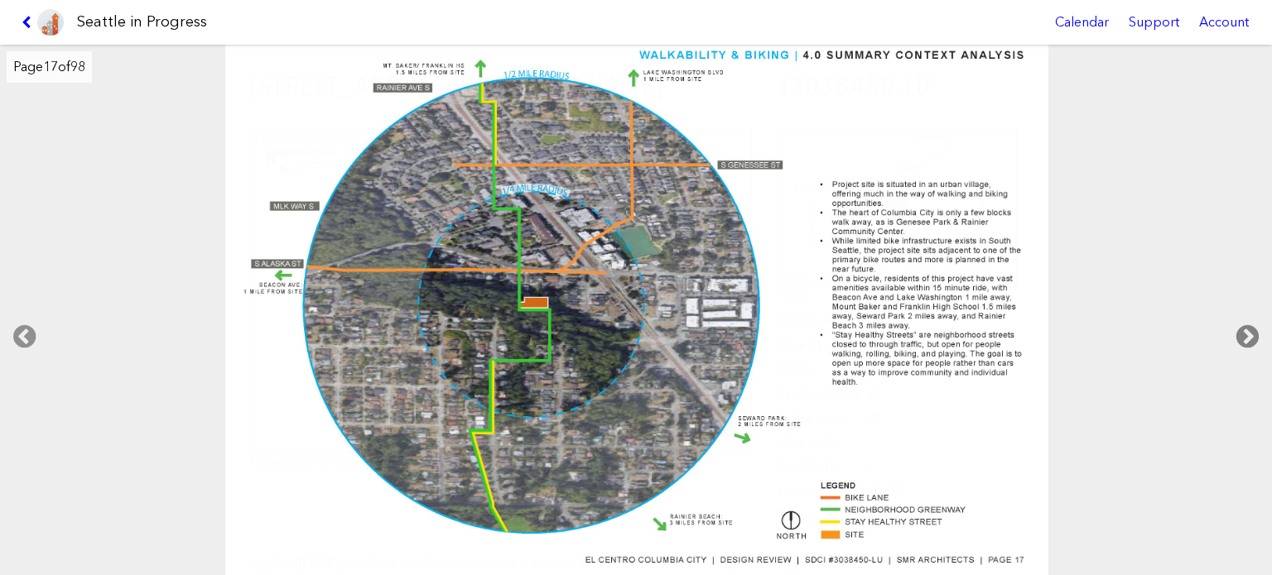
click at [1239, 334] on icon at bounding box center [1247, 336] width 49 height 53
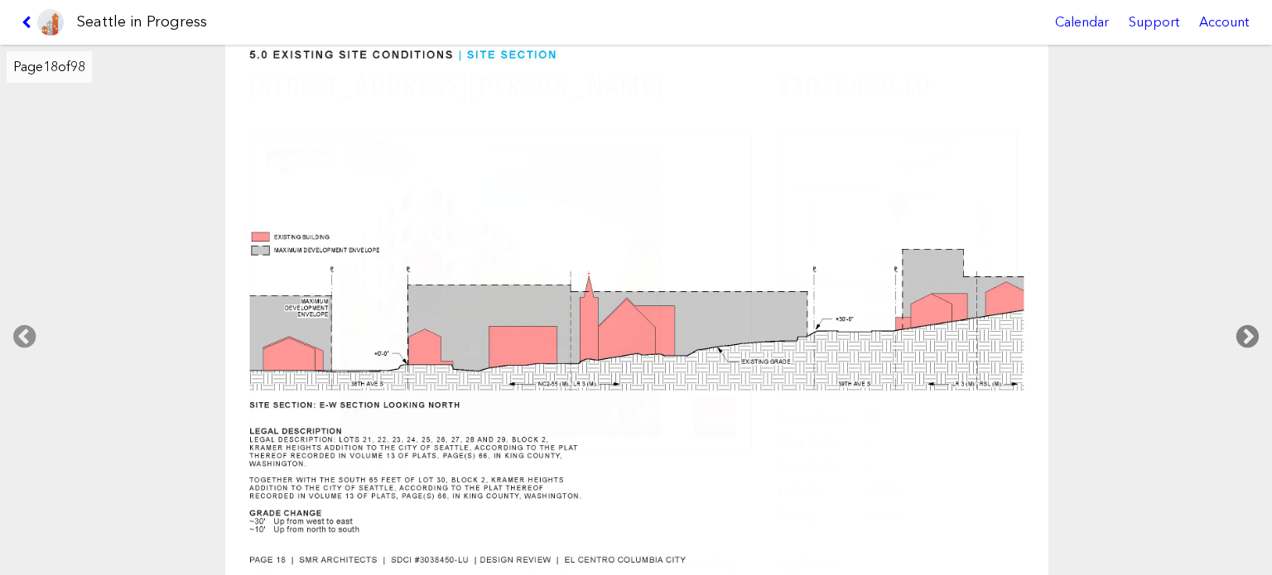
click at [1239, 334] on icon at bounding box center [1247, 336] width 49 height 53
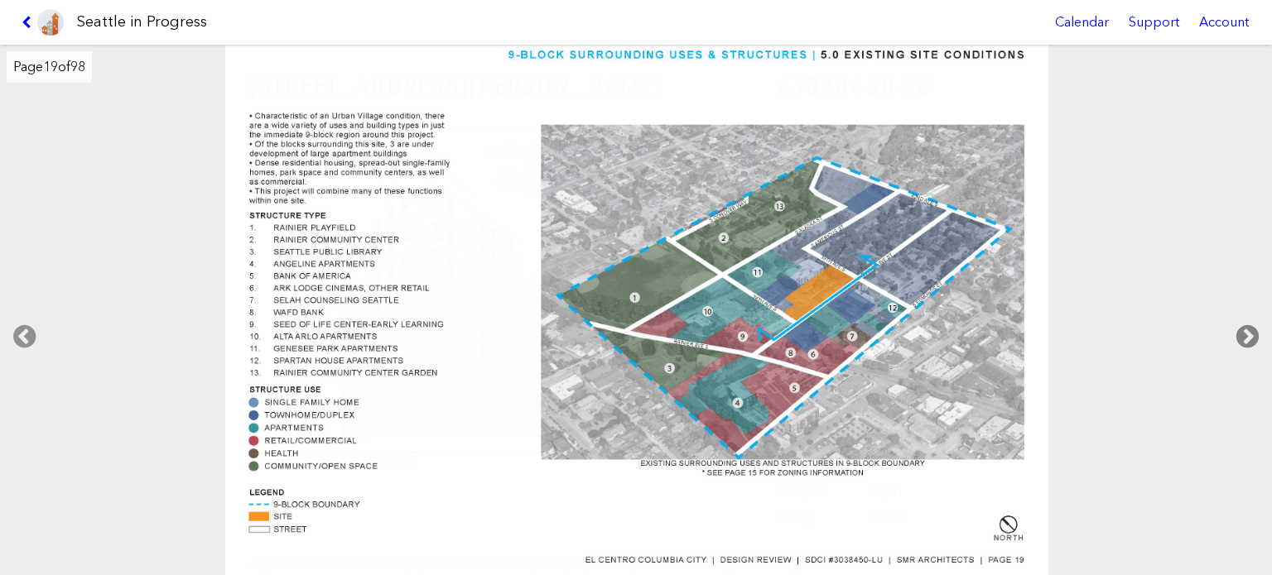
click at [1239, 334] on icon at bounding box center [1247, 336] width 49 height 53
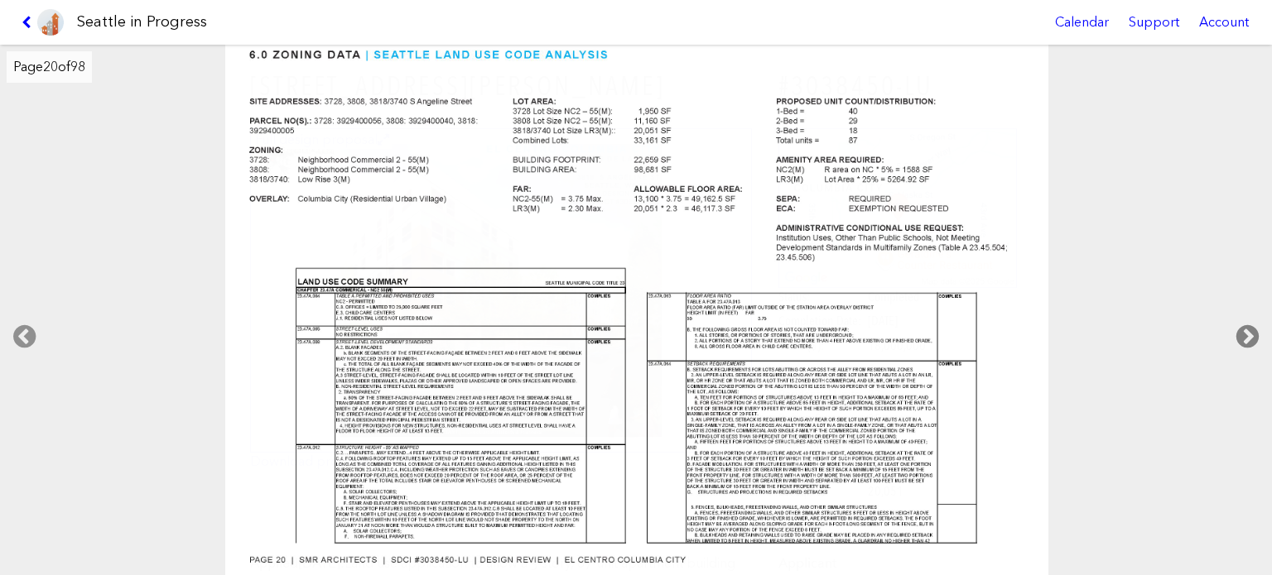
click at [1239, 334] on icon at bounding box center [1247, 336] width 49 height 53
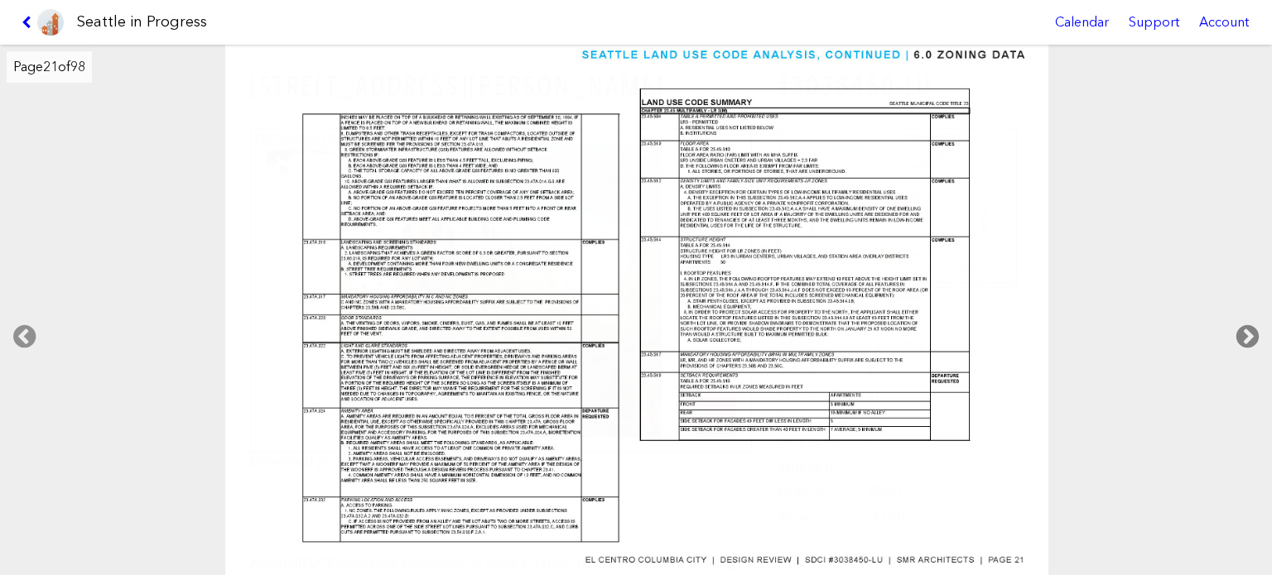
click at [1239, 334] on icon at bounding box center [1247, 336] width 49 height 53
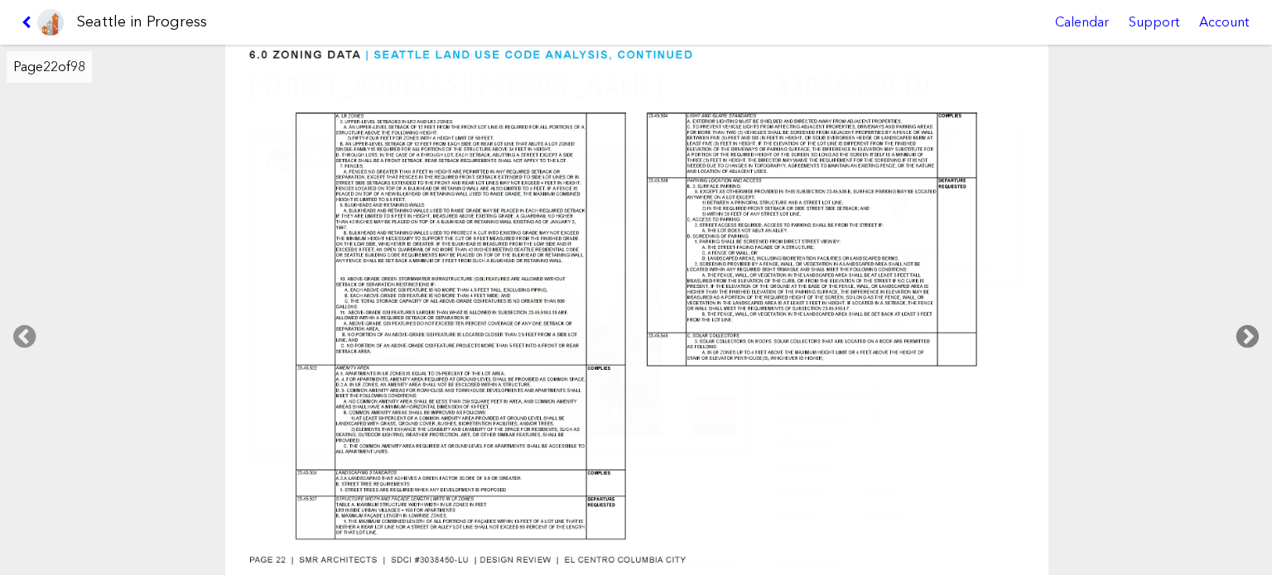
click at [1239, 334] on icon at bounding box center [1247, 336] width 49 height 53
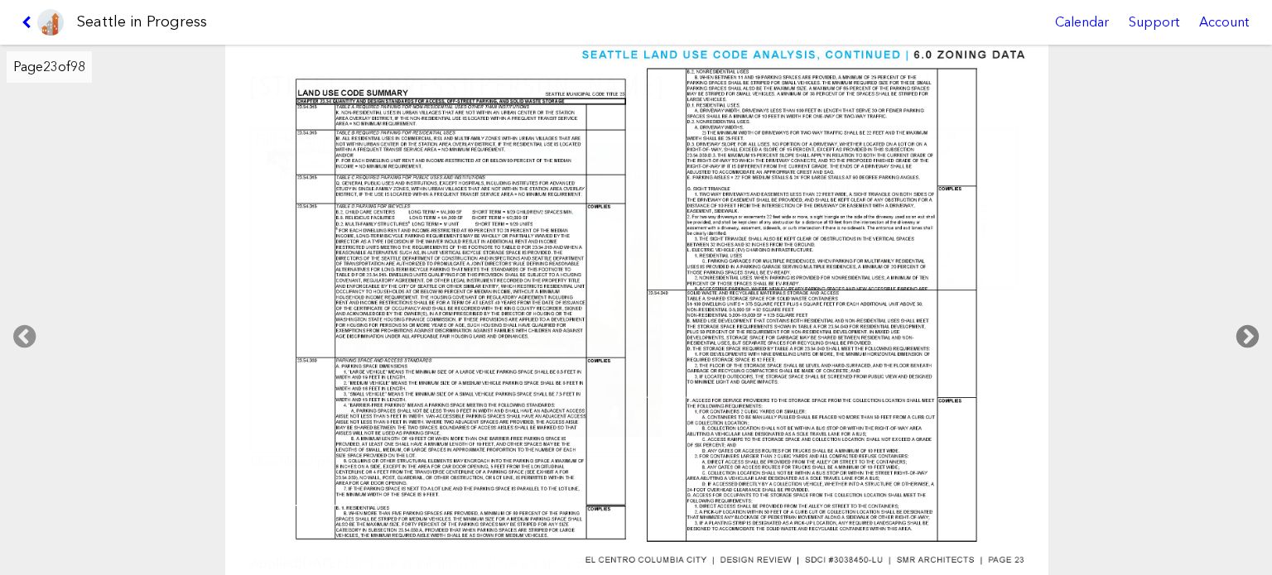
click at [1239, 334] on icon at bounding box center [1247, 336] width 49 height 53
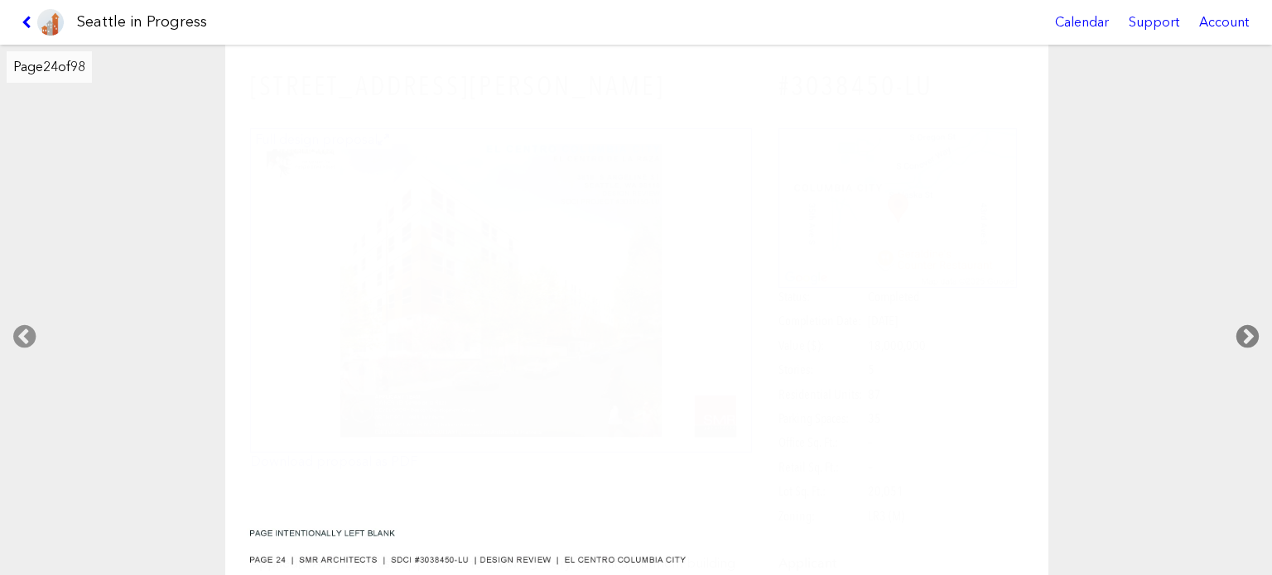
click at [1239, 334] on icon at bounding box center [1247, 336] width 49 height 53
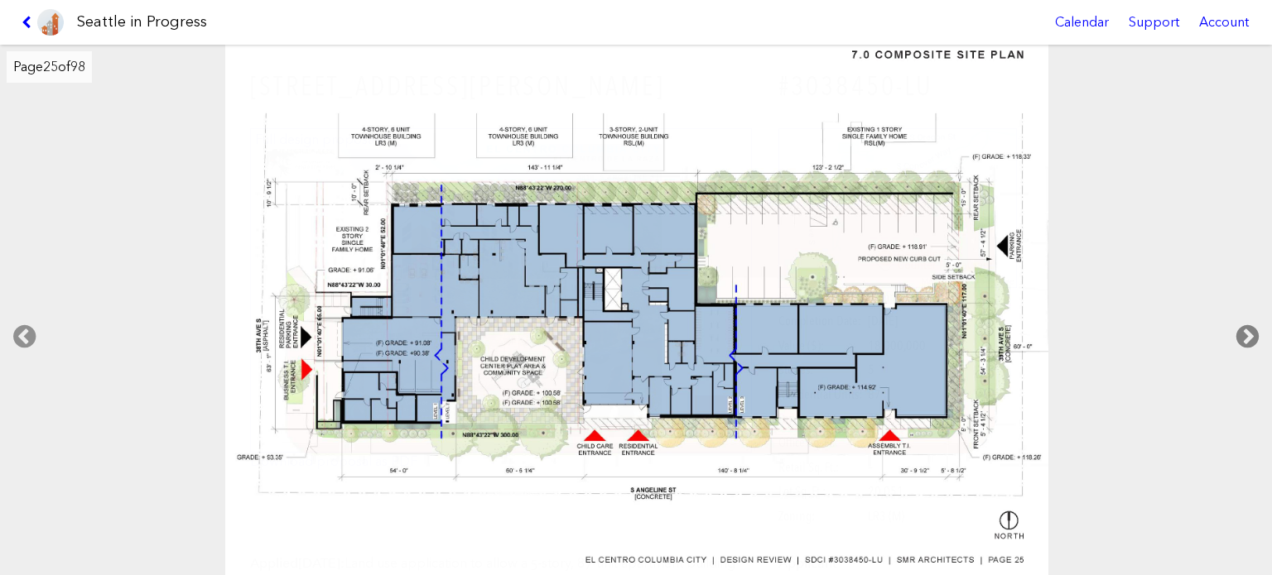
click at [1234, 329] on icon at bounding box center [1247, 336] width 49 height 53
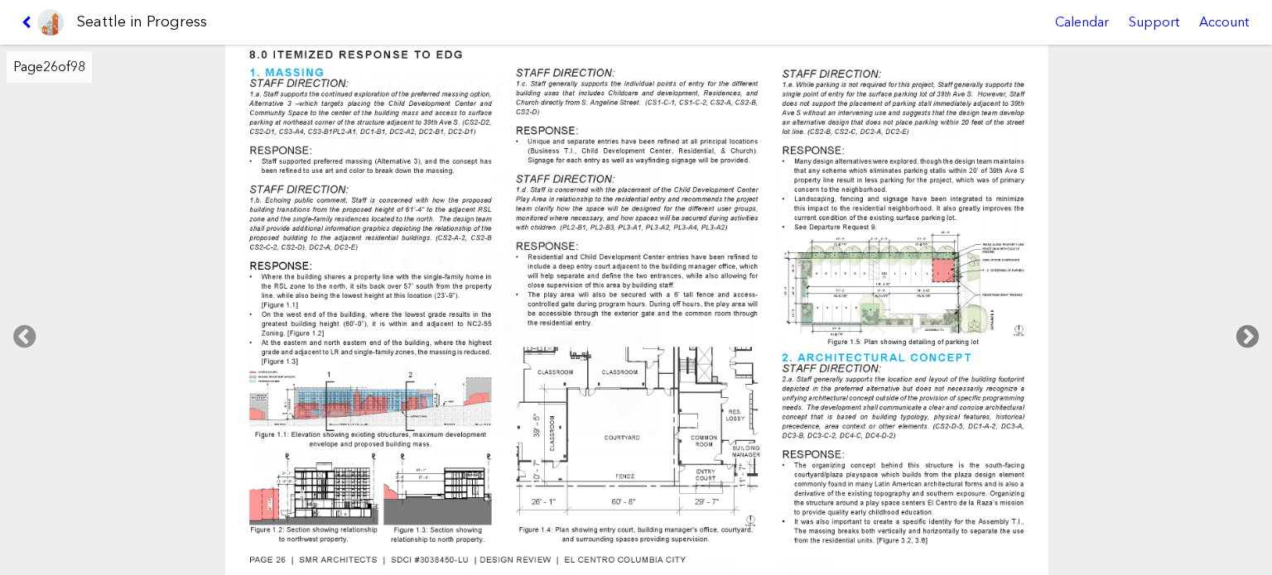
click at [1234, 328] on icon at bounding box center [1247, 336] width 49 height 53
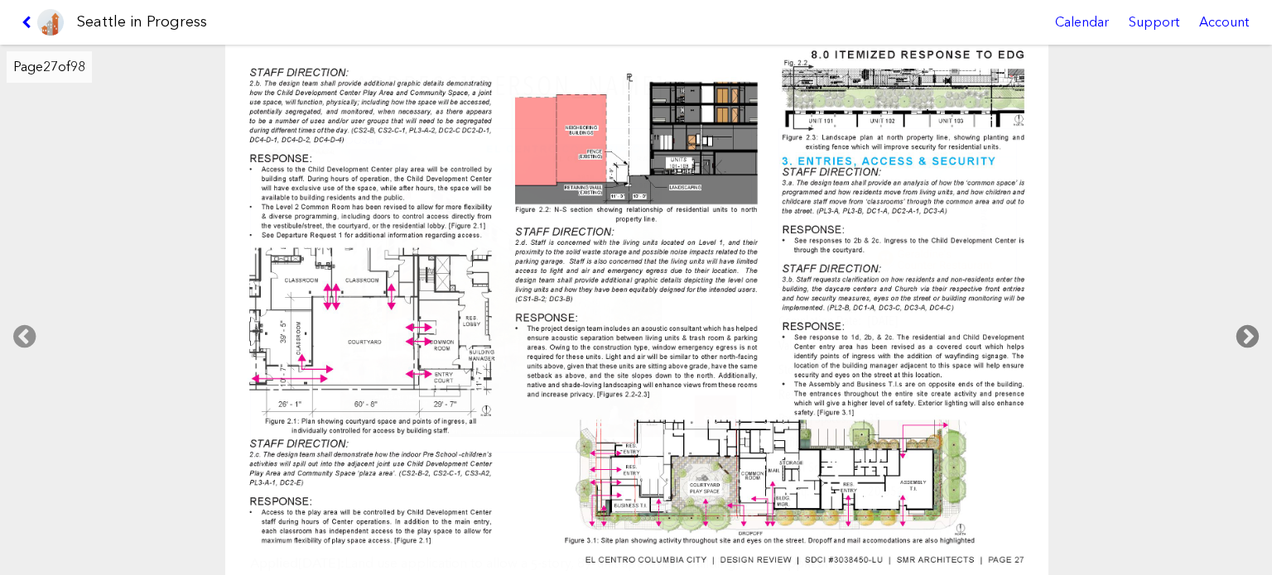
click at [1234, 328] on icon at bounding box center [1247, 336] width 49 height 53
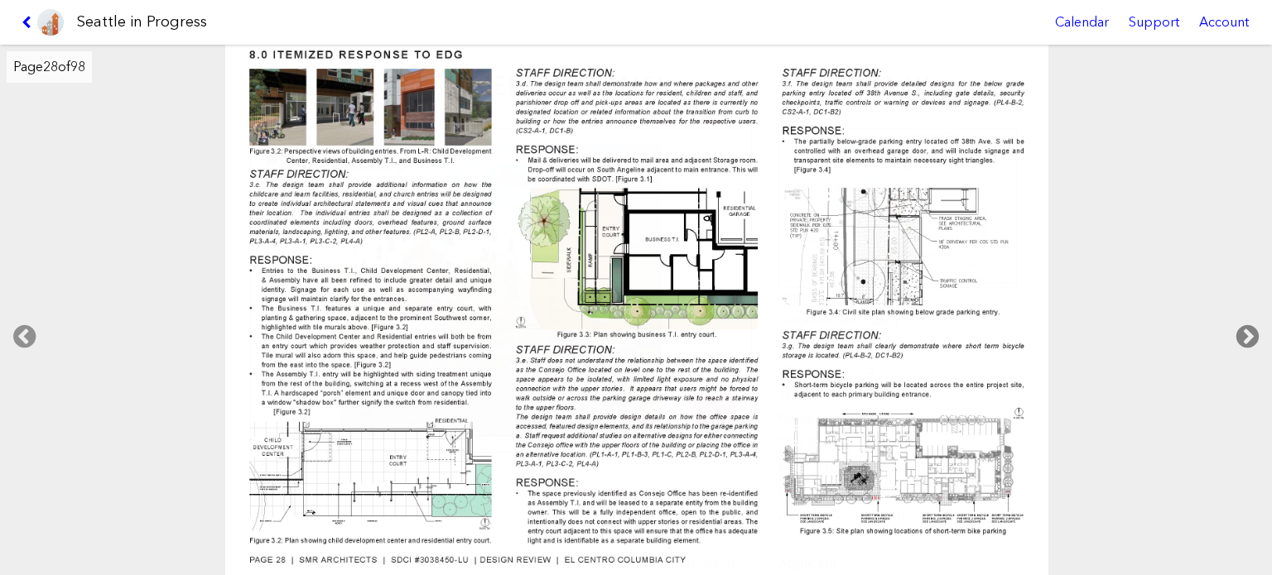
click at [1234, 328] on icon at bounding box center [1247, 336] width 49 height 53
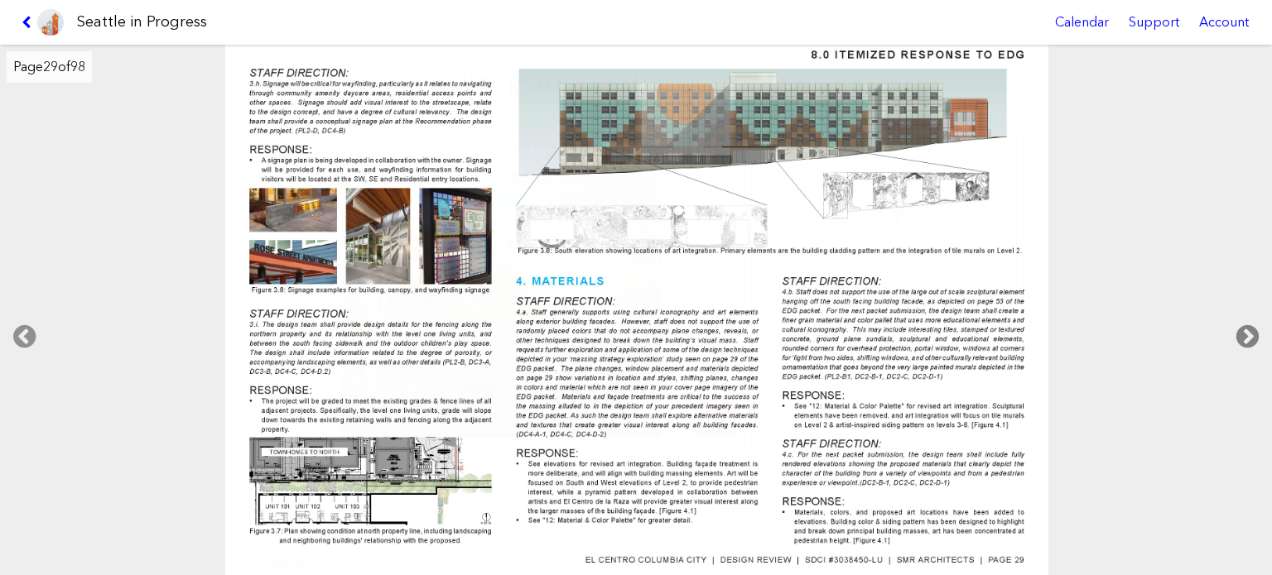
click at [1233, 329] on icon at bounding box center [1247, 336] width 49 height 53
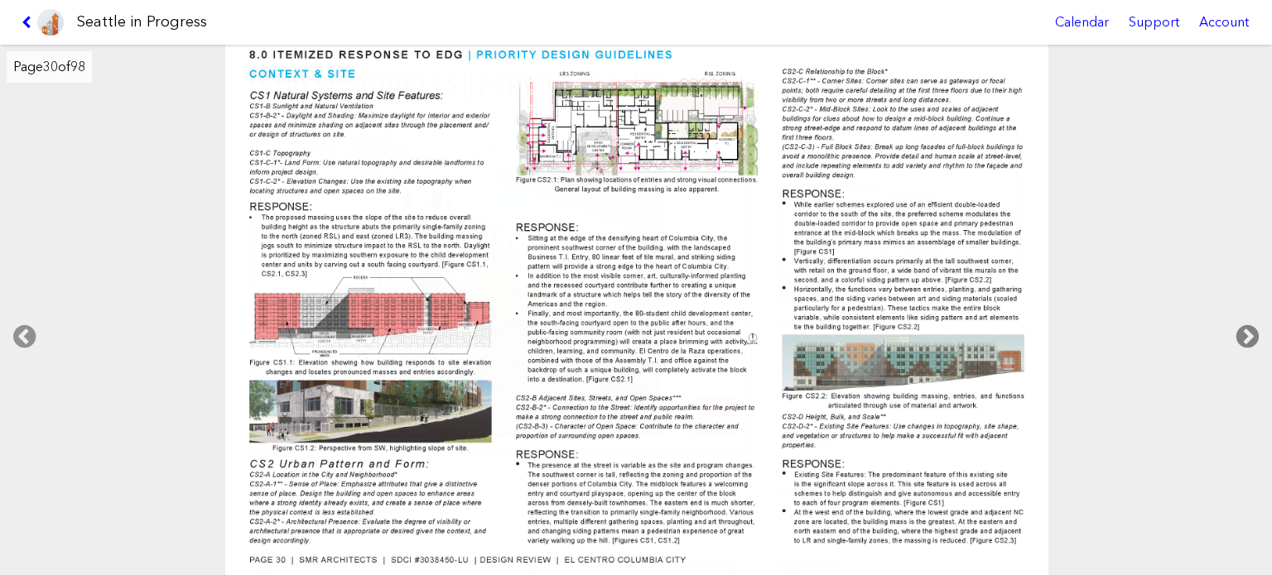
click at [1232, 330] on icon at bounding box center [1247, 336] width 49 height 53
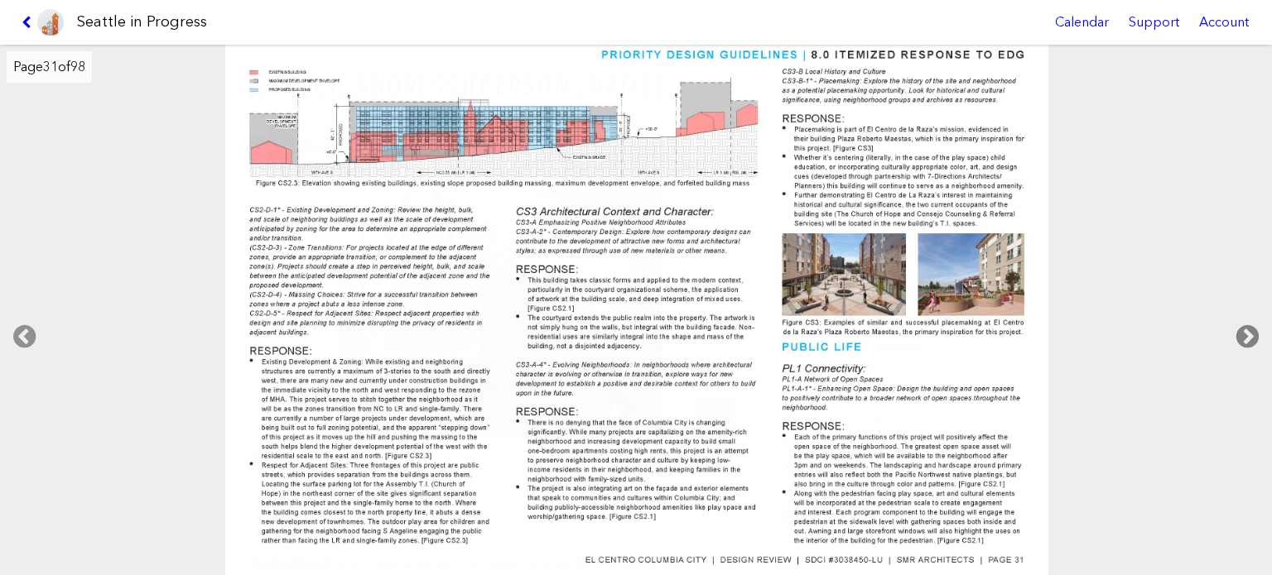
click at [1232, 330] on icon at bounding box center [1247, 336] width 49 height 53
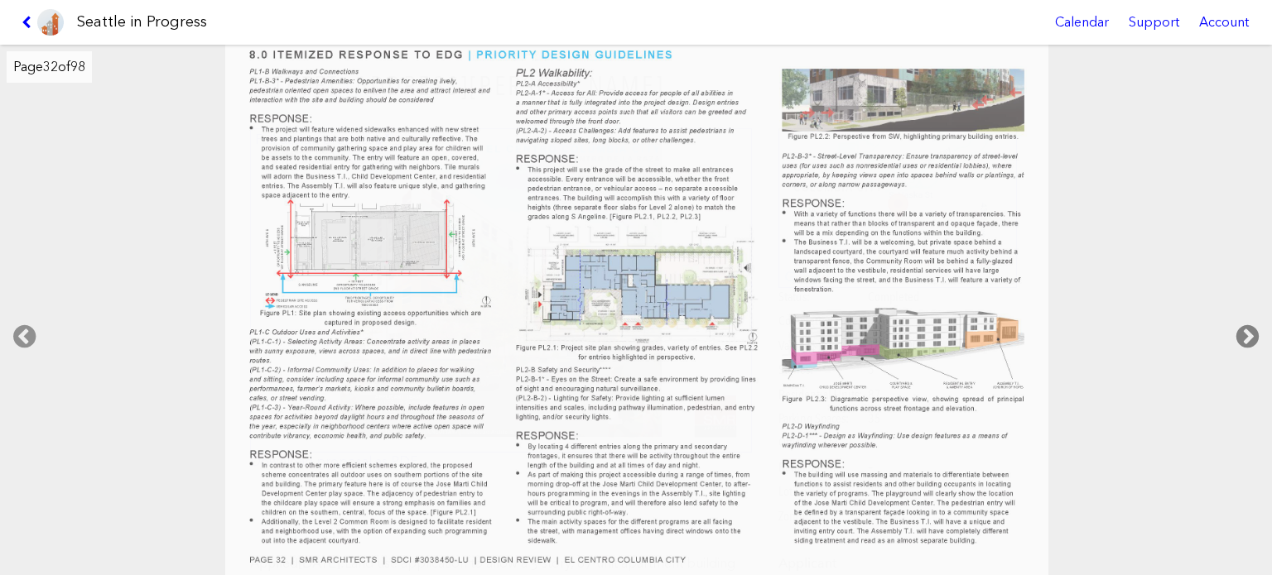
click at [1232, 330] on icon at bounding box center [1247, 336] width 49 height 53
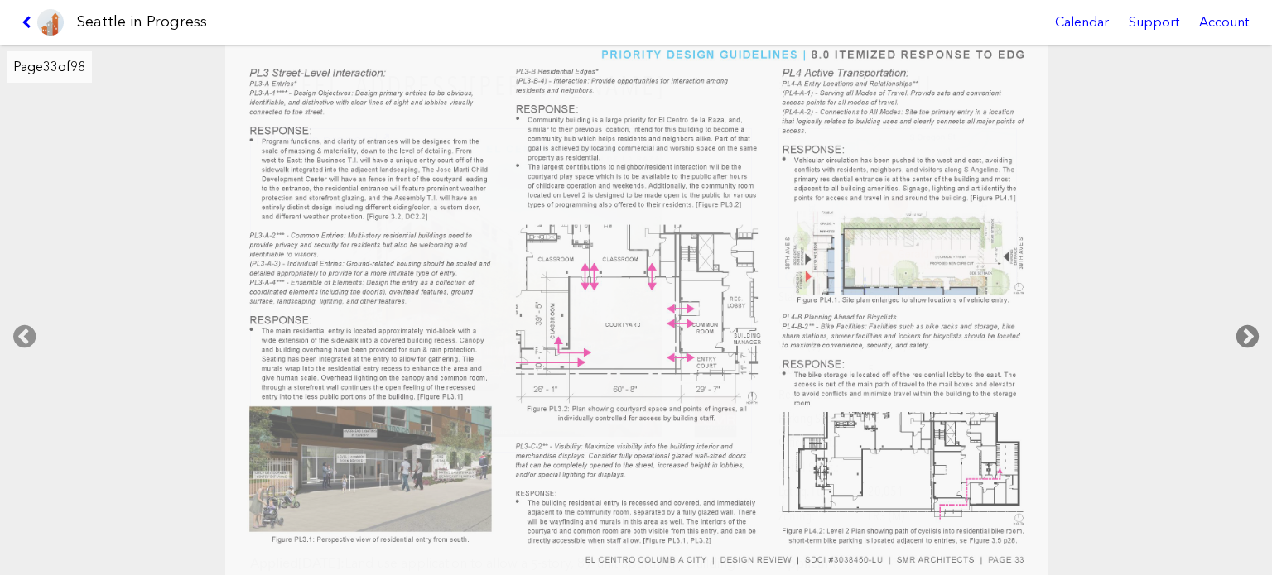
click at [1232, 330] on icon at bounding box center [1247, 336] width 49 height 53
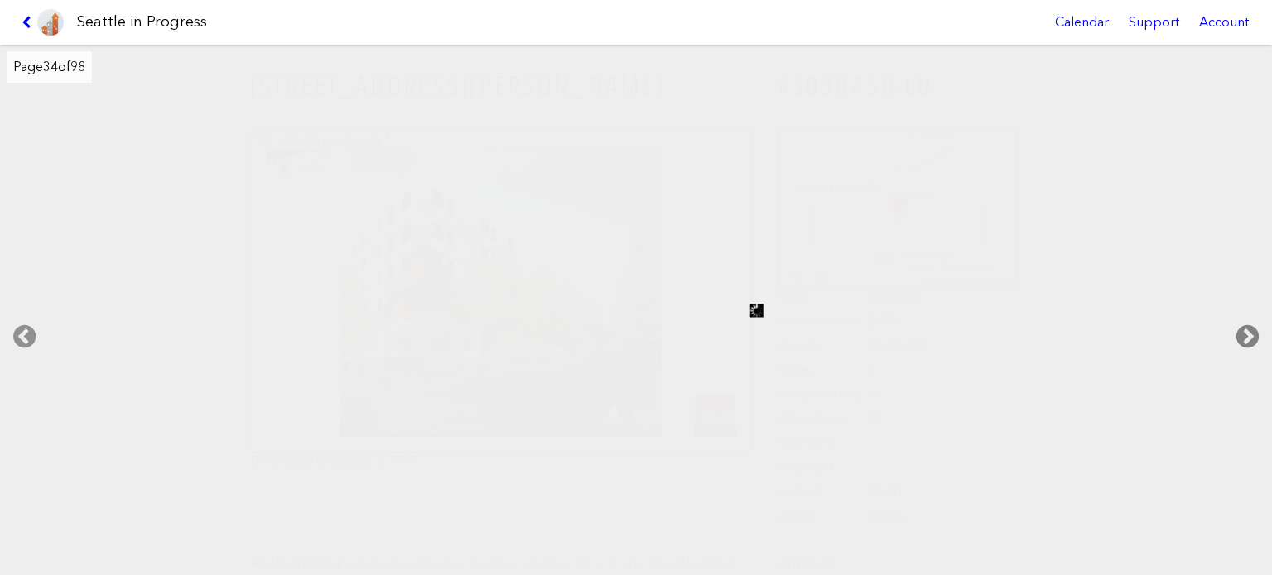
click at [1232, 330] on icon at bounding box center [1247, 336] width 49 height 53
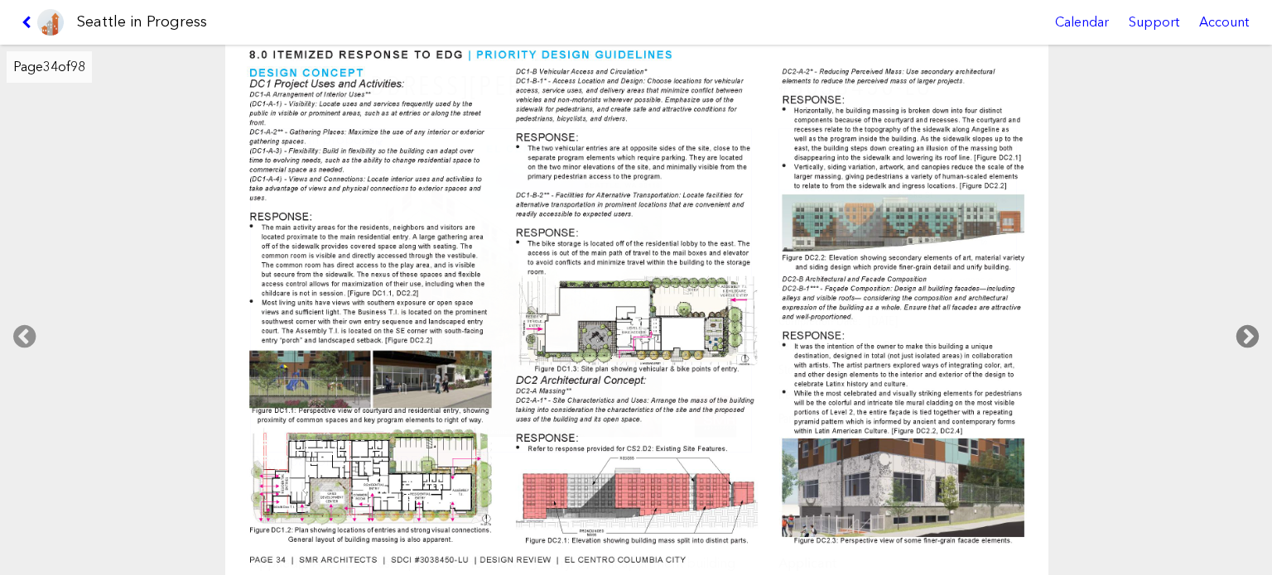
click at [1232, 330] on icon at bounding box center [1247, 336] width 49 height 53
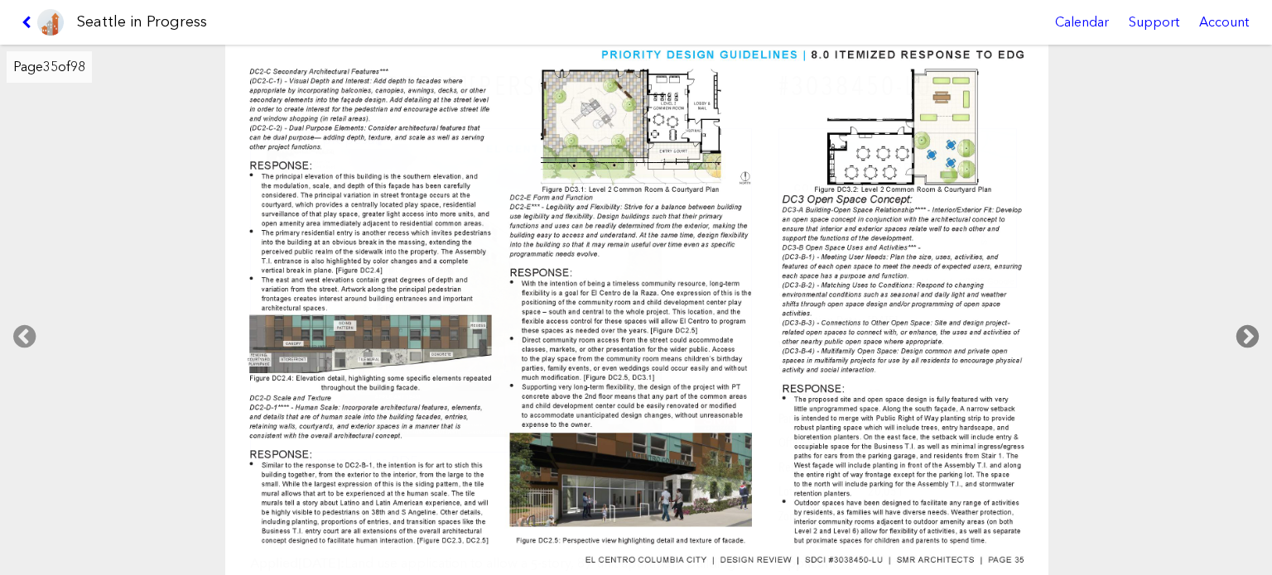
click at [1232, 330] on icon at bounding box center [1247, 336] width 49 height 53
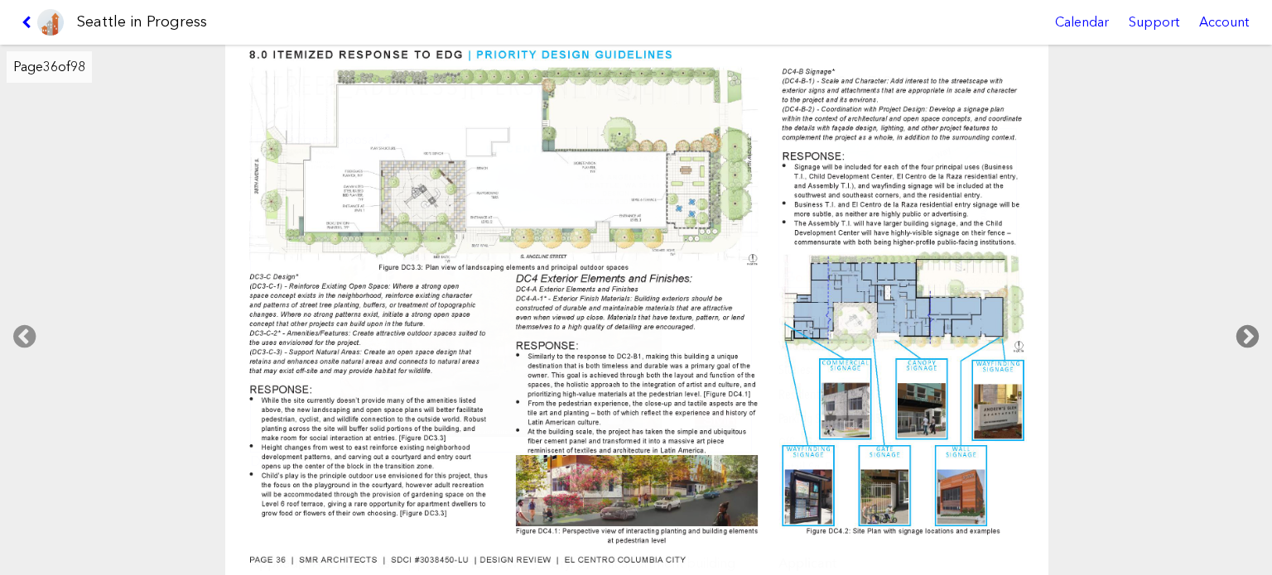
click at [1232, 330] on icon at bounding box center [1247, 336] width 49 height 53
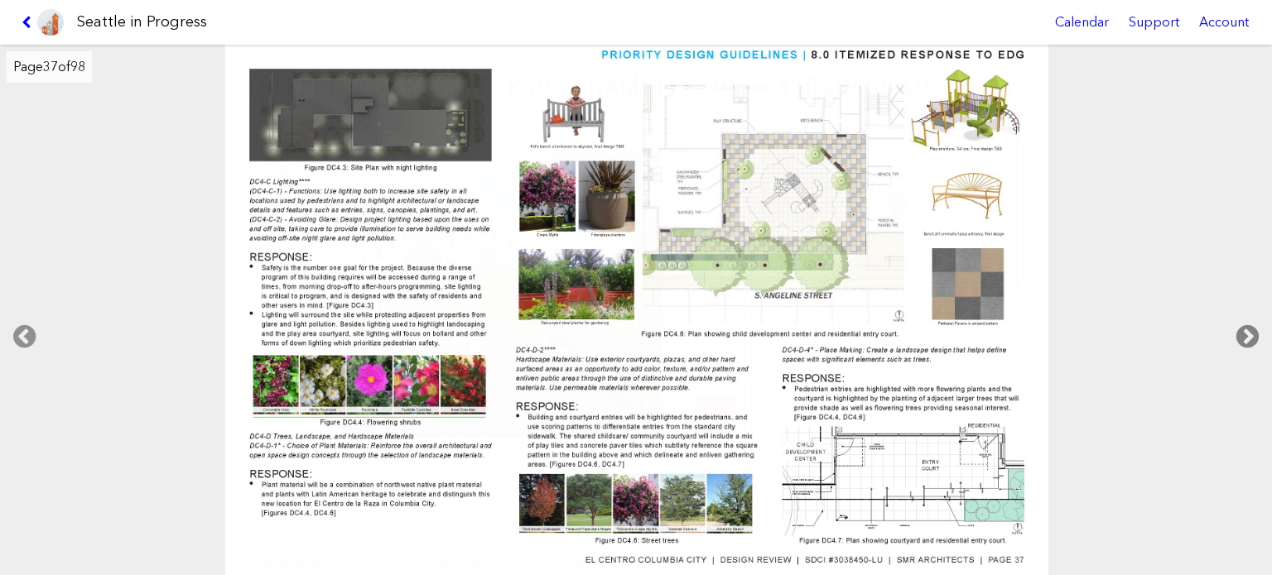
click at [1232, 330] on icon at bounding box center [1247, 336] width 49 height 53
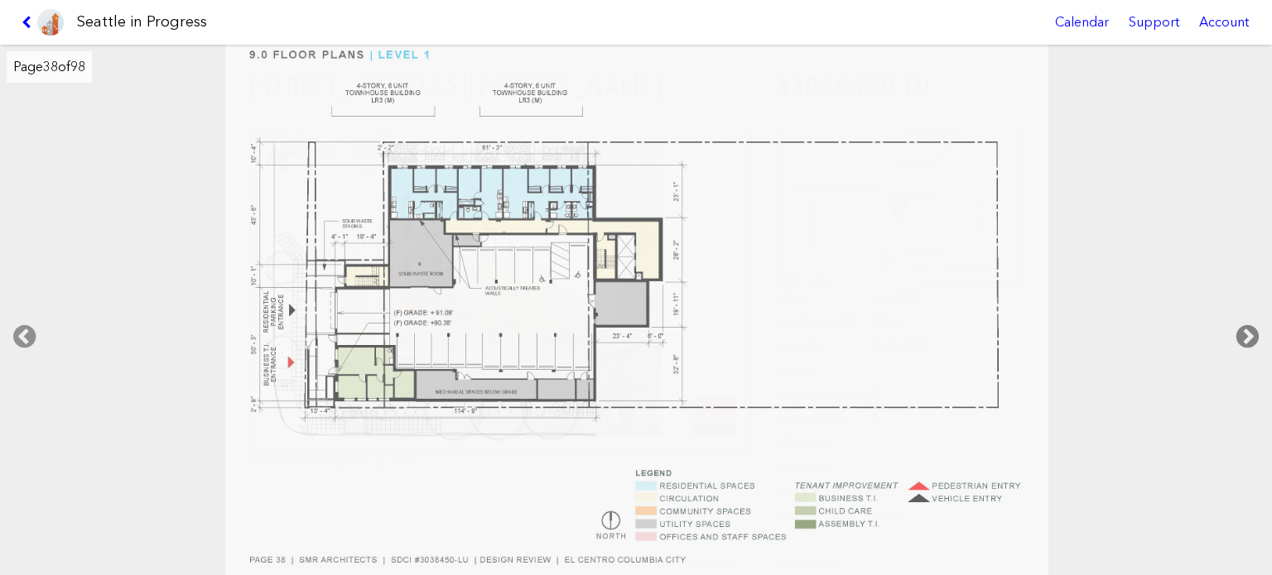
click at [1232, 330] on icon at bounding box center [1247, 336] width 49 height 53
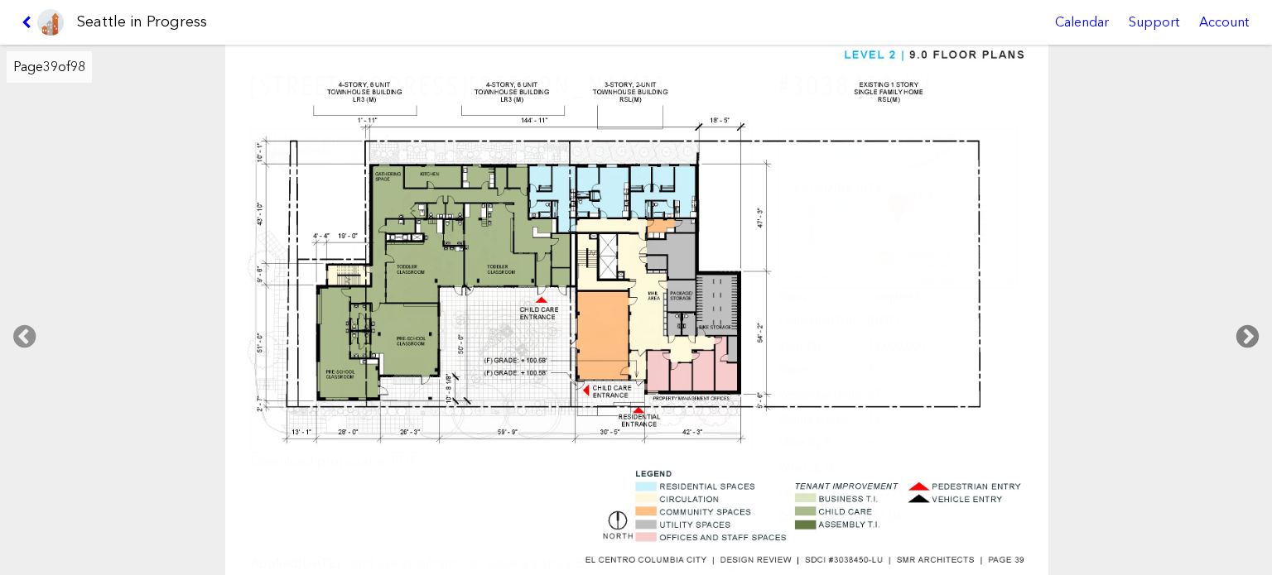
click at [1232, 330] on icon at bounding box center [1247, 336] width 49 height 53
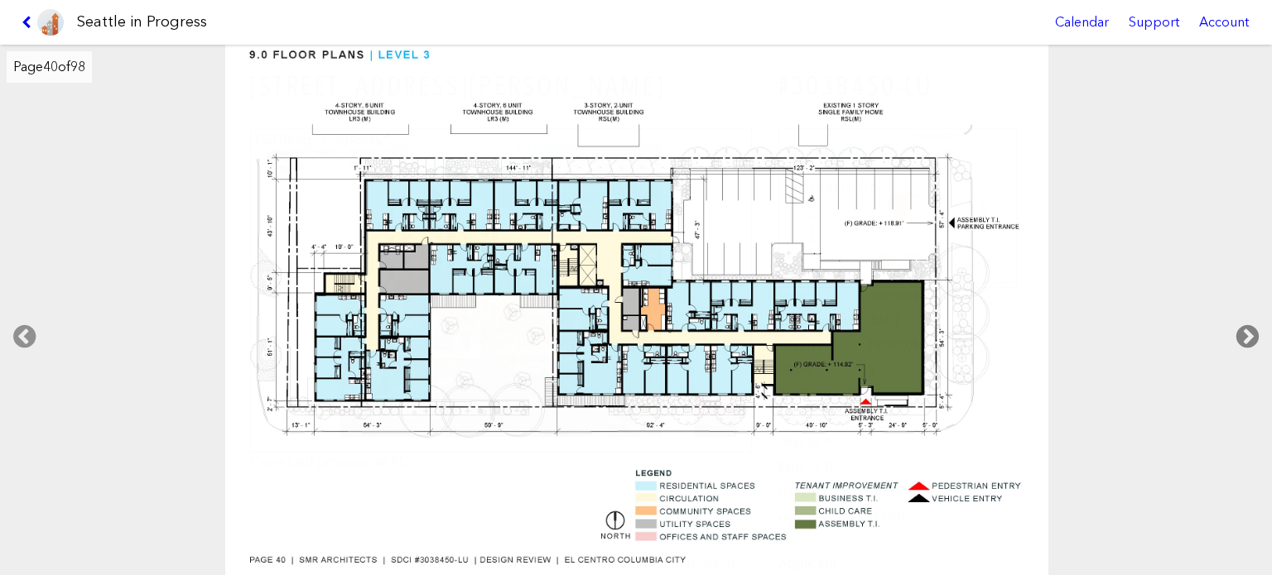
click at [1232, 330] on icon at bounding box center [1247, 336] width 49 height 53
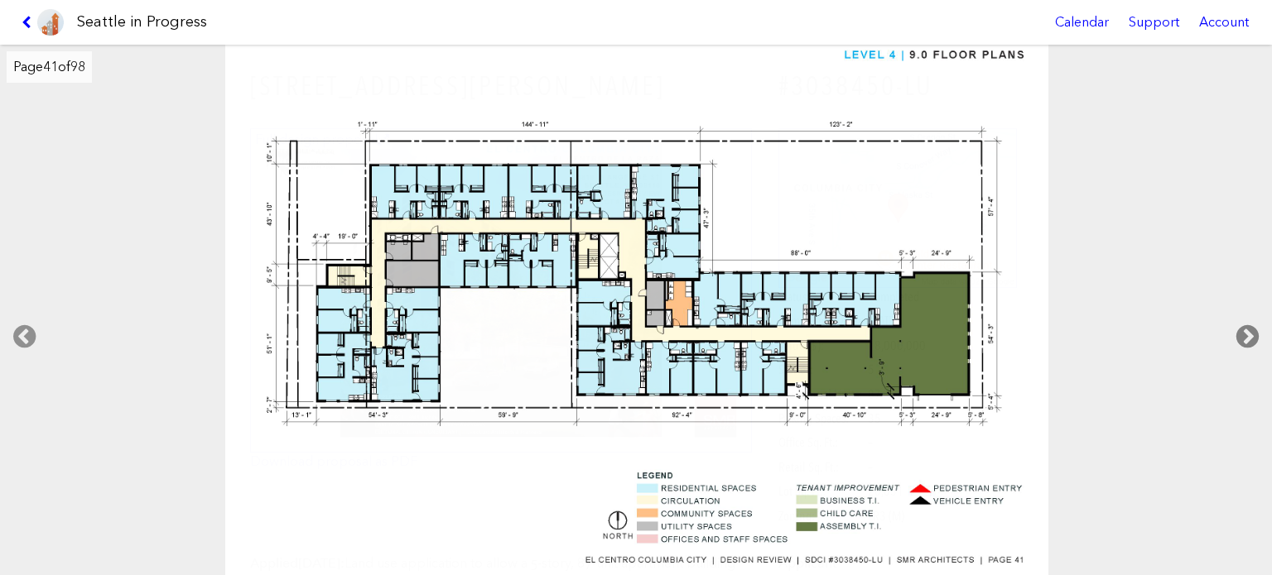
click at [1232, 330] on icon at bounding box center [1247, 336] width 49 height 53
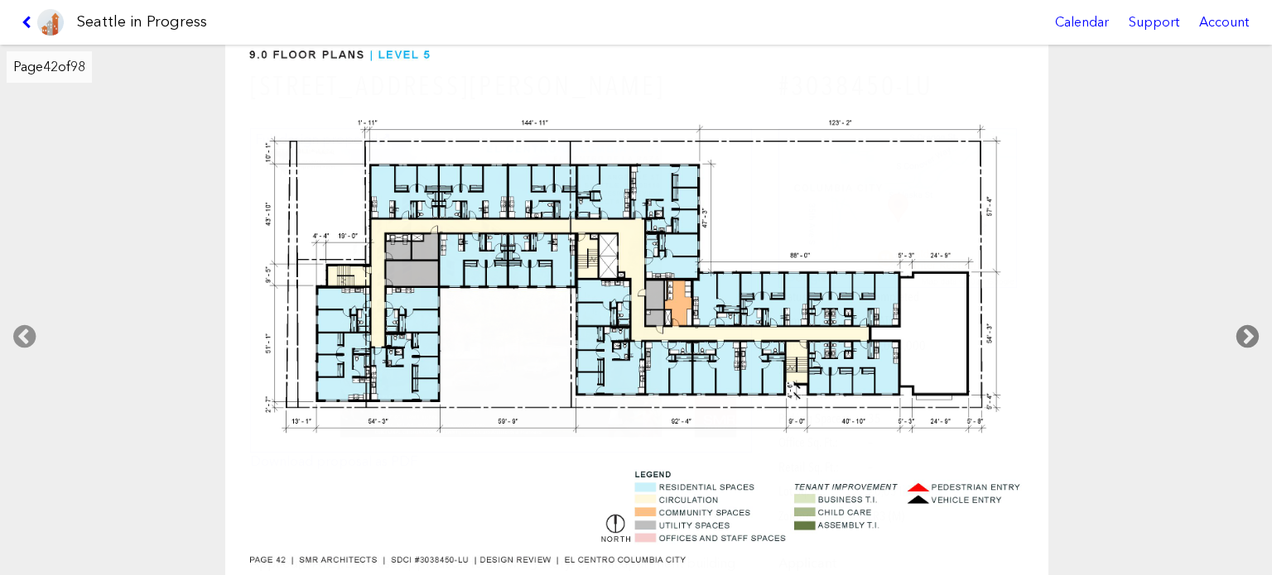
click at [1232, 330] on icon at bounding box center [1247, 336] width 49 height 53
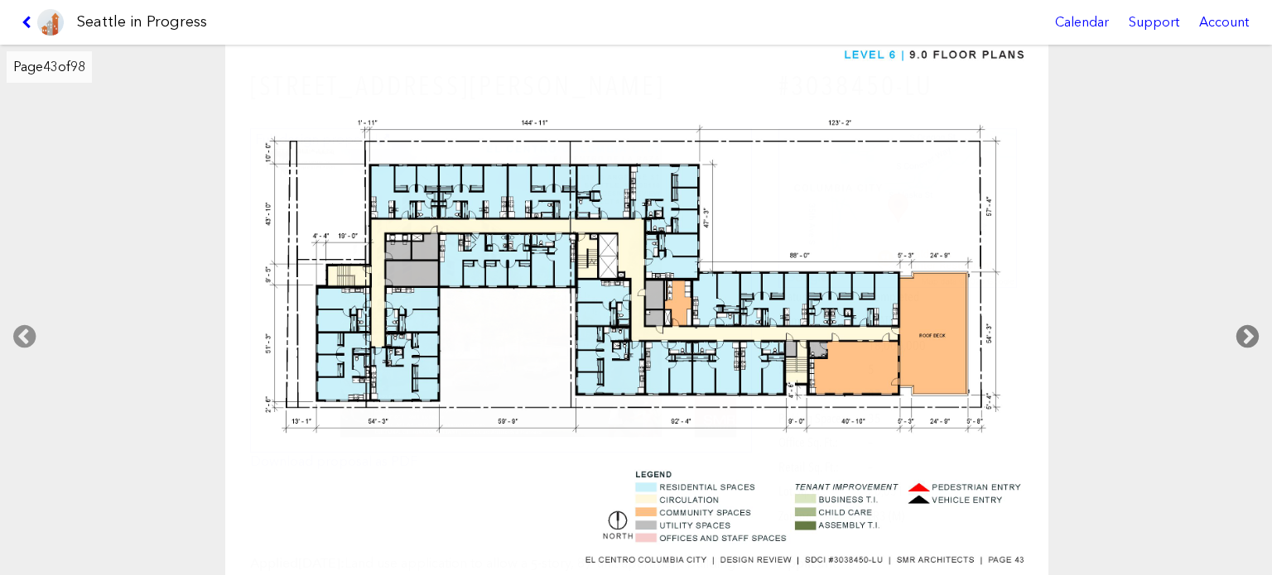
click at [1232, 330] on icon at bounding box center [1247, 336] width 49 height 53
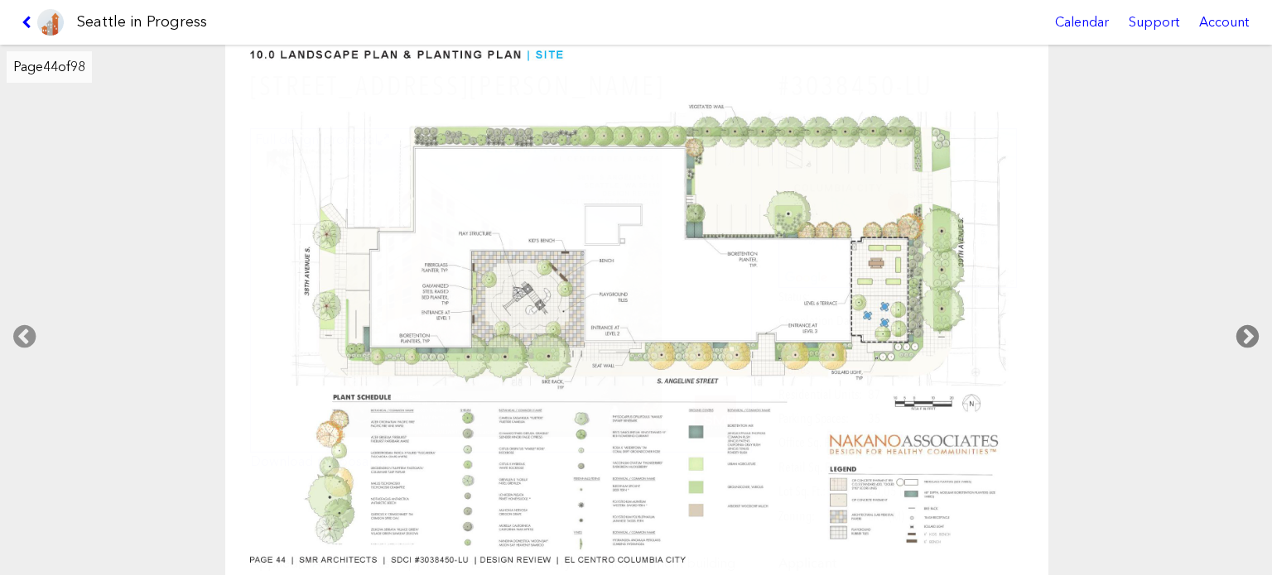
click at [1232, 330] on icon at bounding box center [1247, 336] width 49 height 53
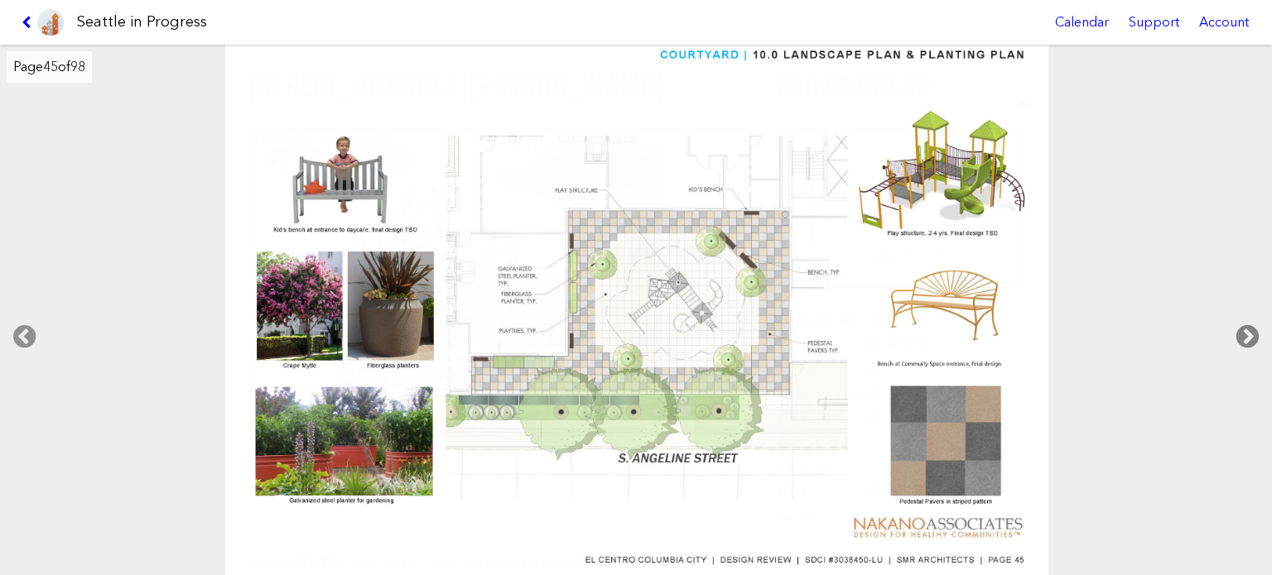
click at [1232, 330] on icon at bounding box center [1247, 336] width 49 height 53
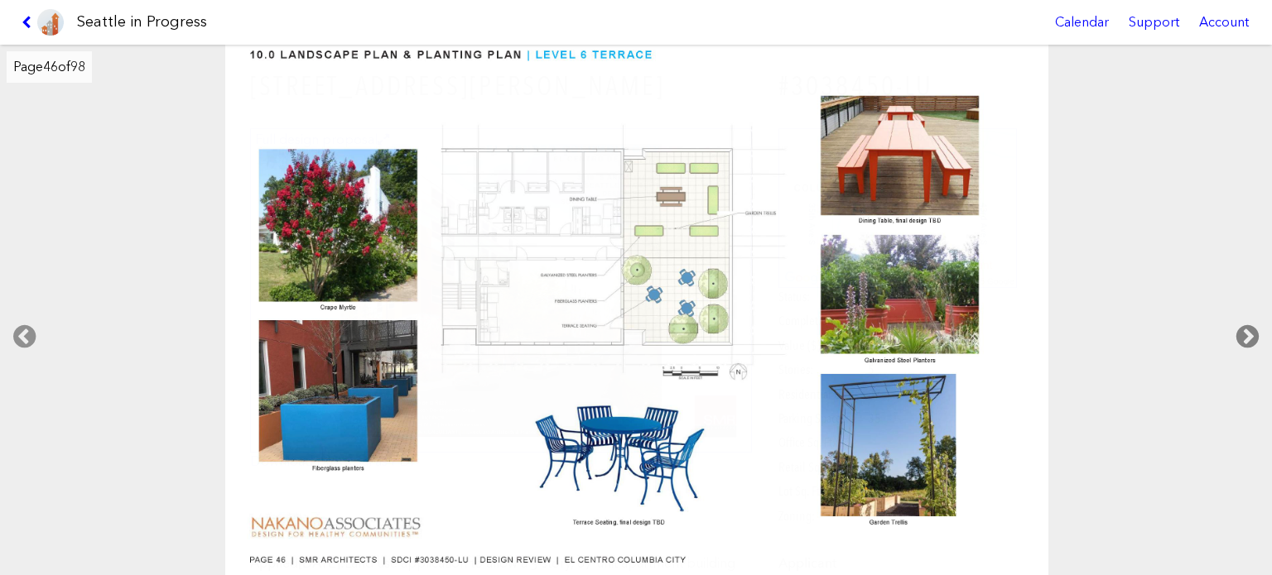
click at [1232, 330] on icon at bounding box center [1247, 336] width 49 height 53
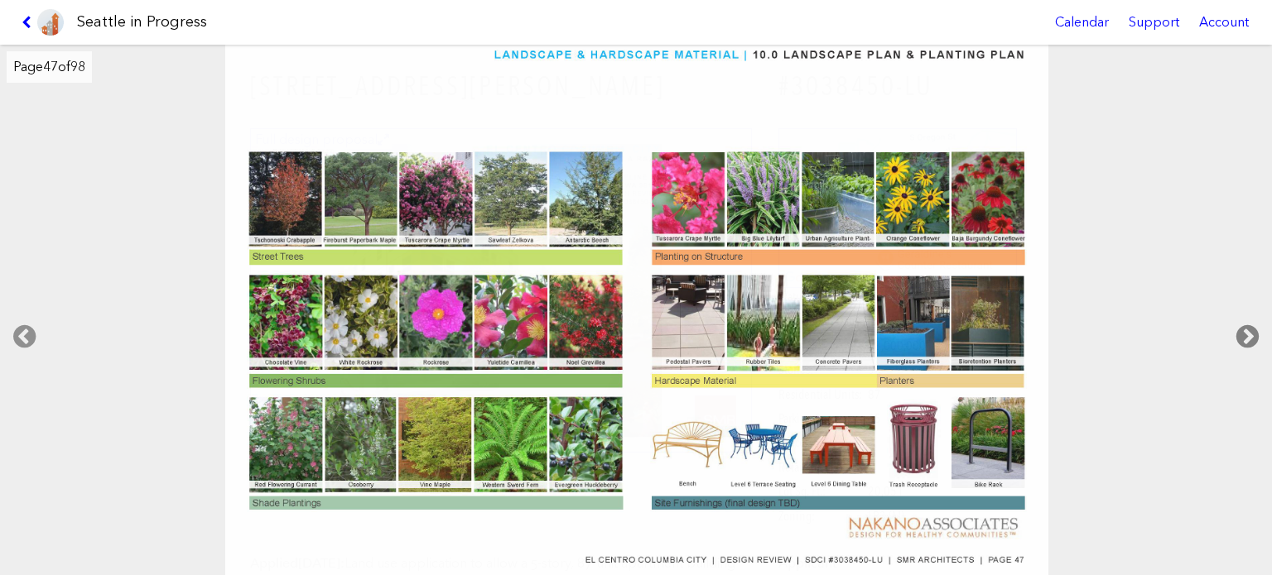
click at [1232, 330] on icon at bounding box center [1247, 336] width 49 height 53
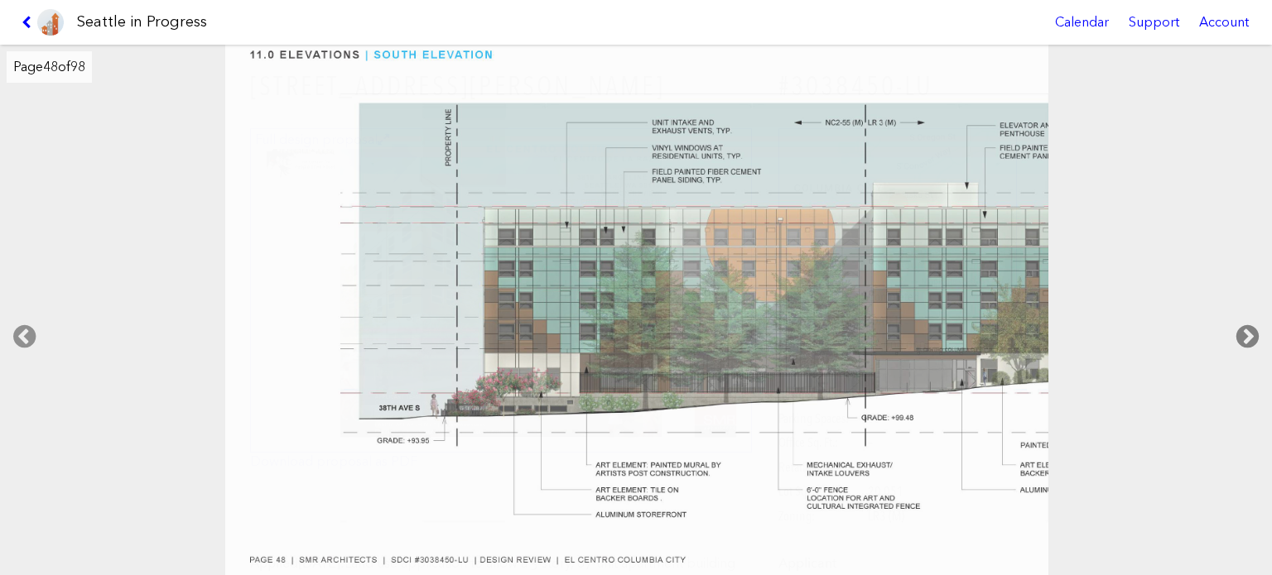
click at [1232, 330] on icon at bounding box center [1247, 336] width 49 height 53
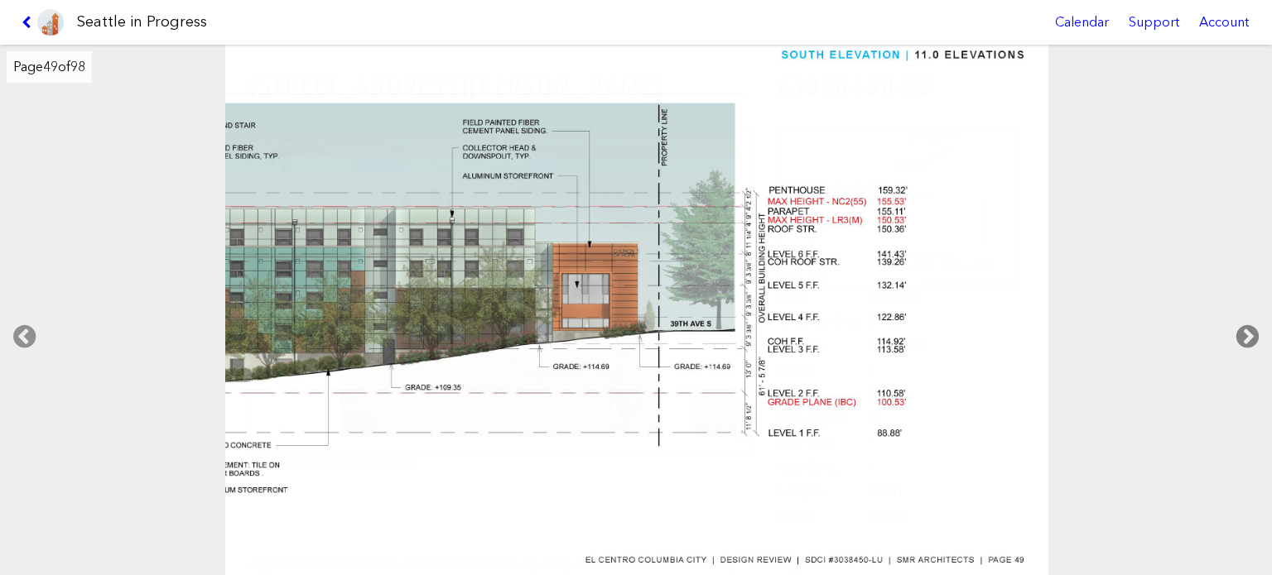
click at [1232, 330] on icon at bounding box center [1247, 336] width 49 height 53
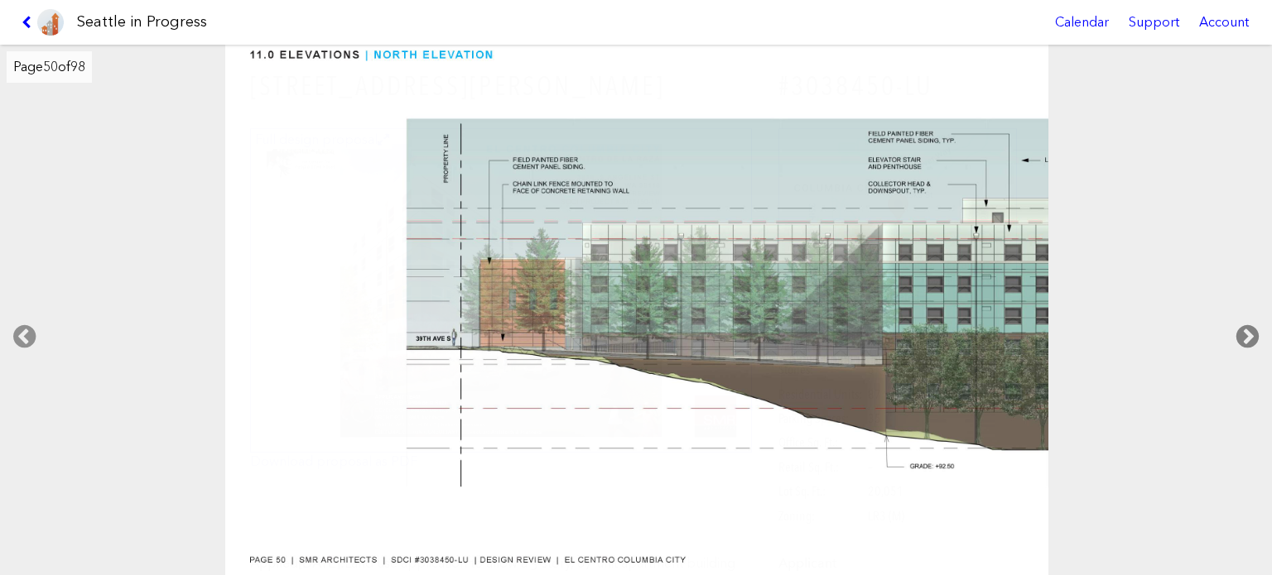
click at [1232, 330] on icon at bounding box center [1247, 336] width 49 height 53
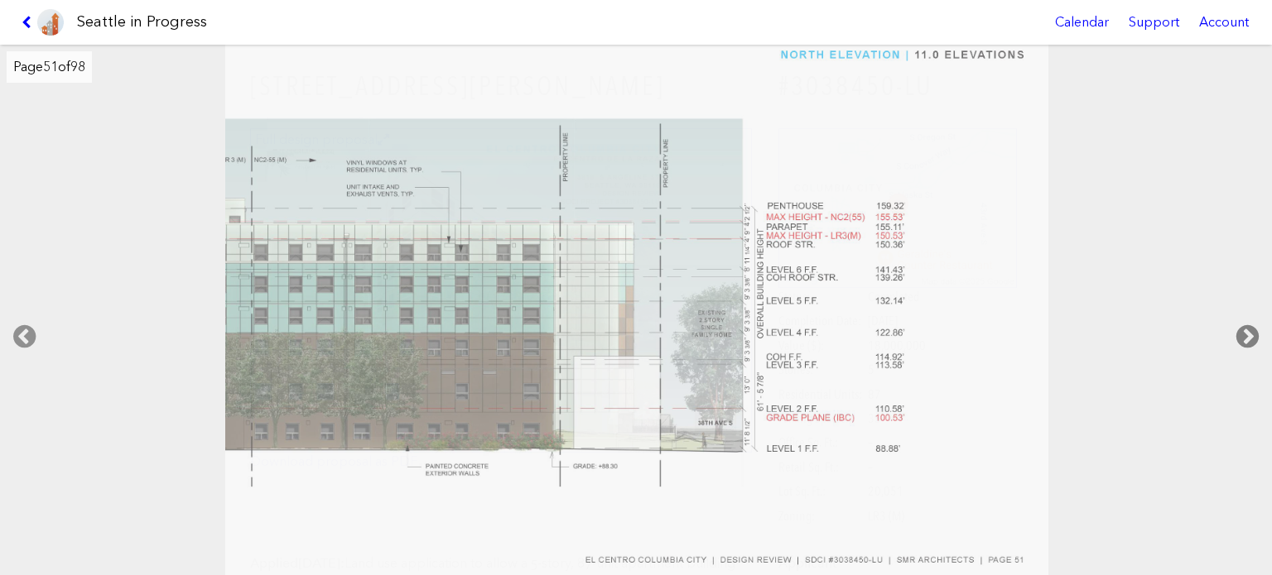
click at [1232, 330] on icon at bounding box center [1247, 336] width 49 height 53
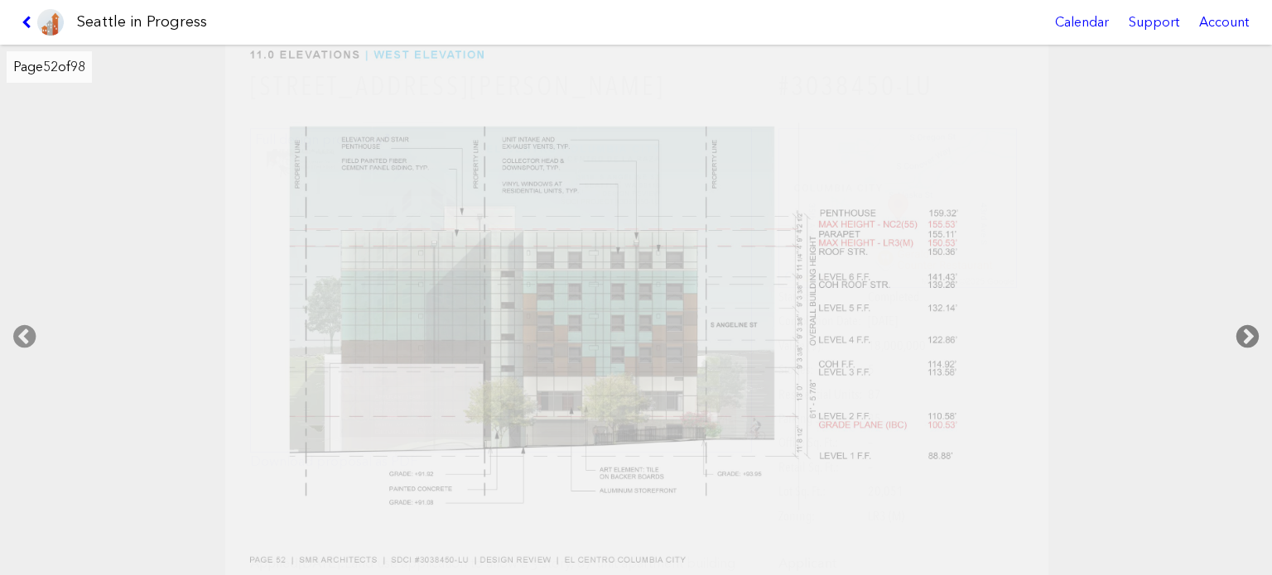
click at [1232, 330] on icon at bounding box center [1247, 336] width 49 height 53
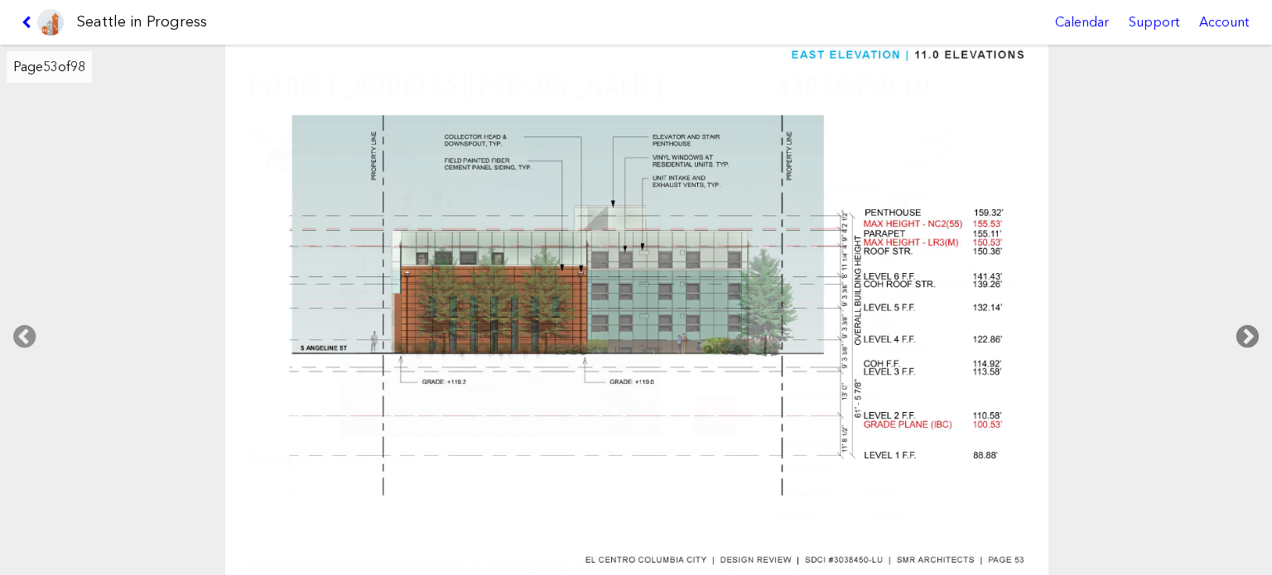
click at [1232, 330] on icon at bounding box center [1247, 336] width 49 height 53
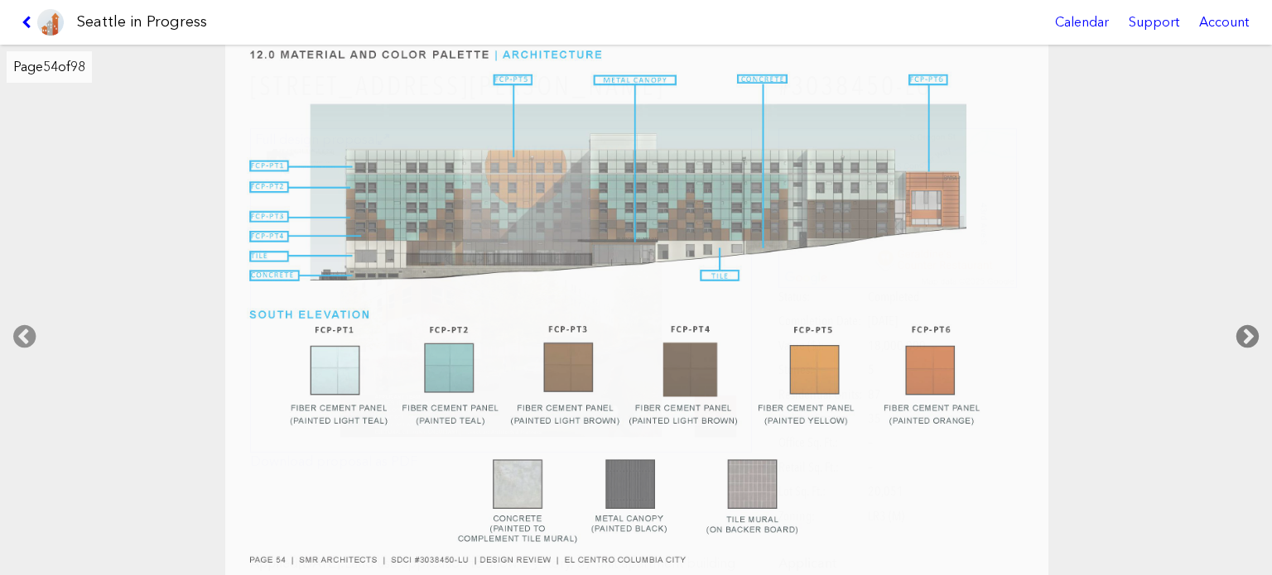
click at [1232, 330] on icon at bounding box center [1247, 336] width 49 height 53
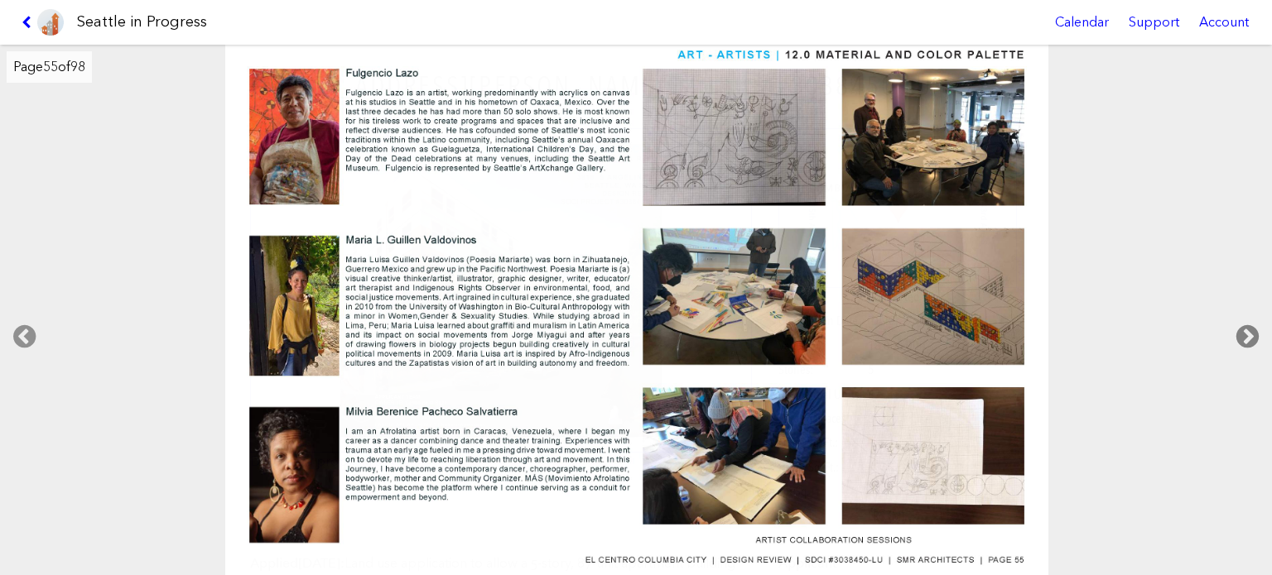
click at [1231, 330] on icon at bounding box center [1247, 336] width 49 height 53
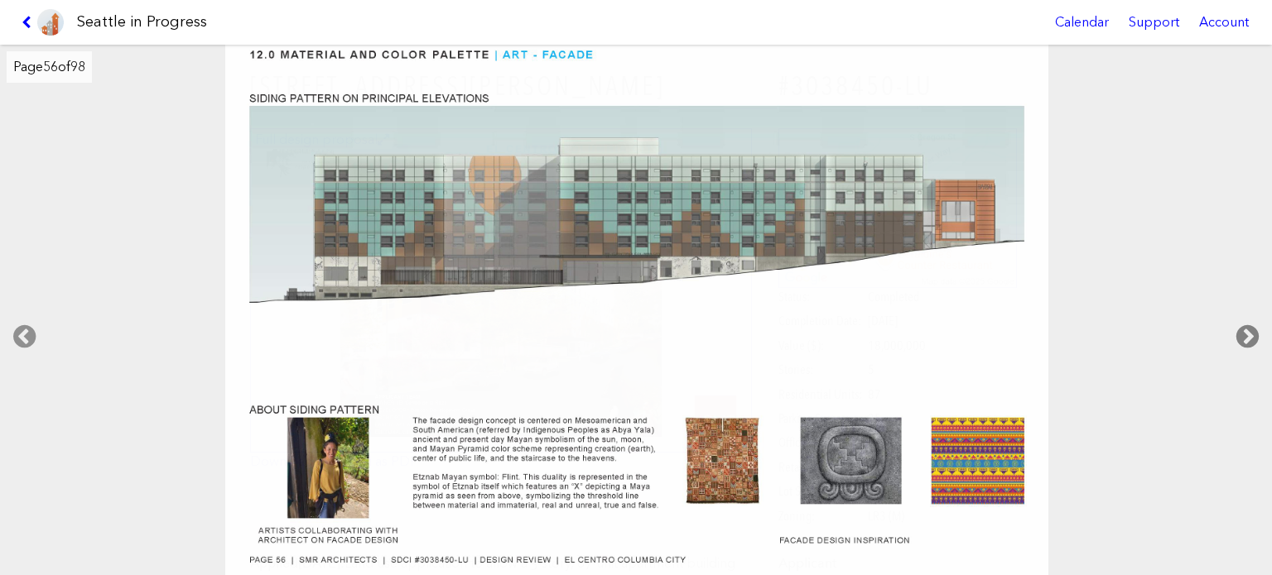
click at [1231, 330] on icon at bounding box center [1247, 336] width 49 height 53
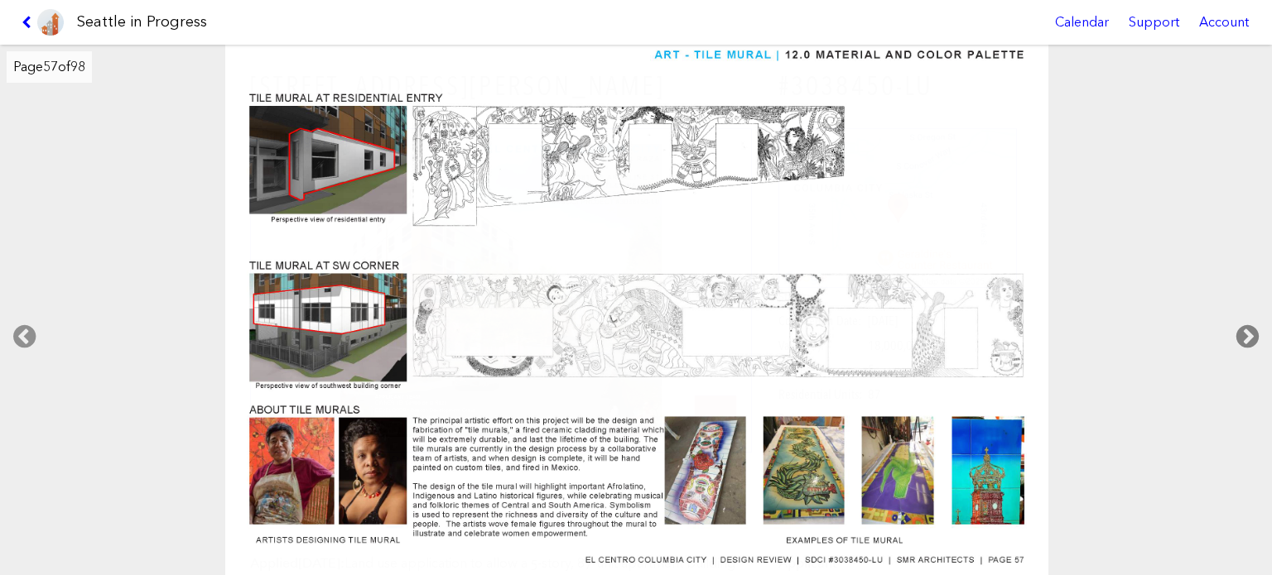
click at [1231, 330] on icon at bounding box center [1247, 336] width 49 height 53
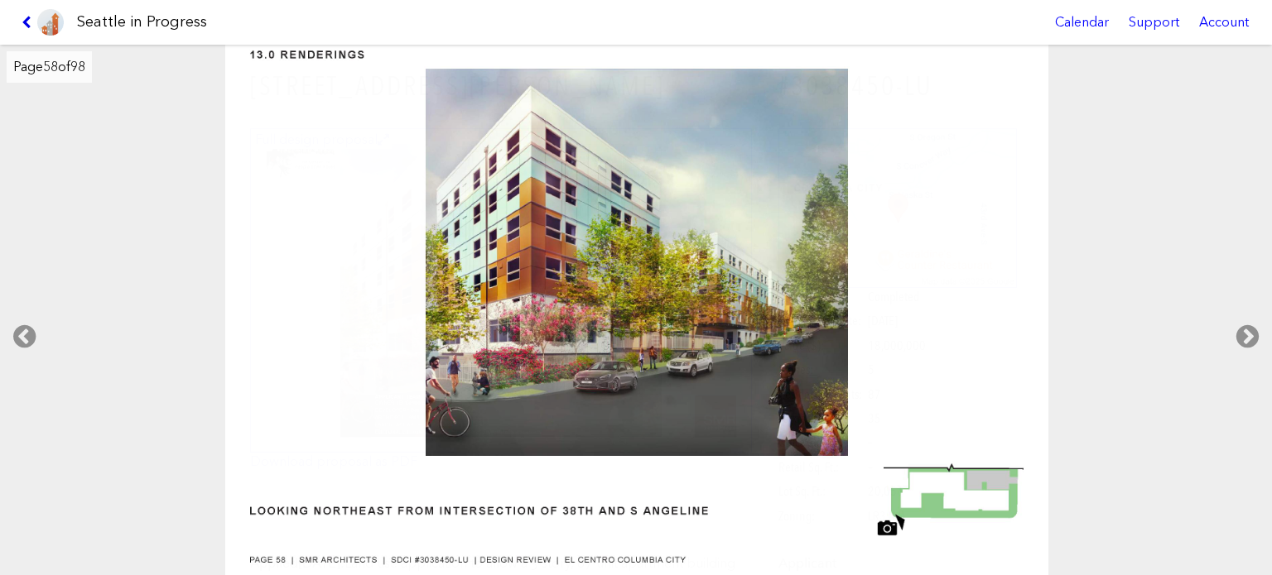
click at [22, 19] on icon at bounding box center [30, 22] width 16 height 13
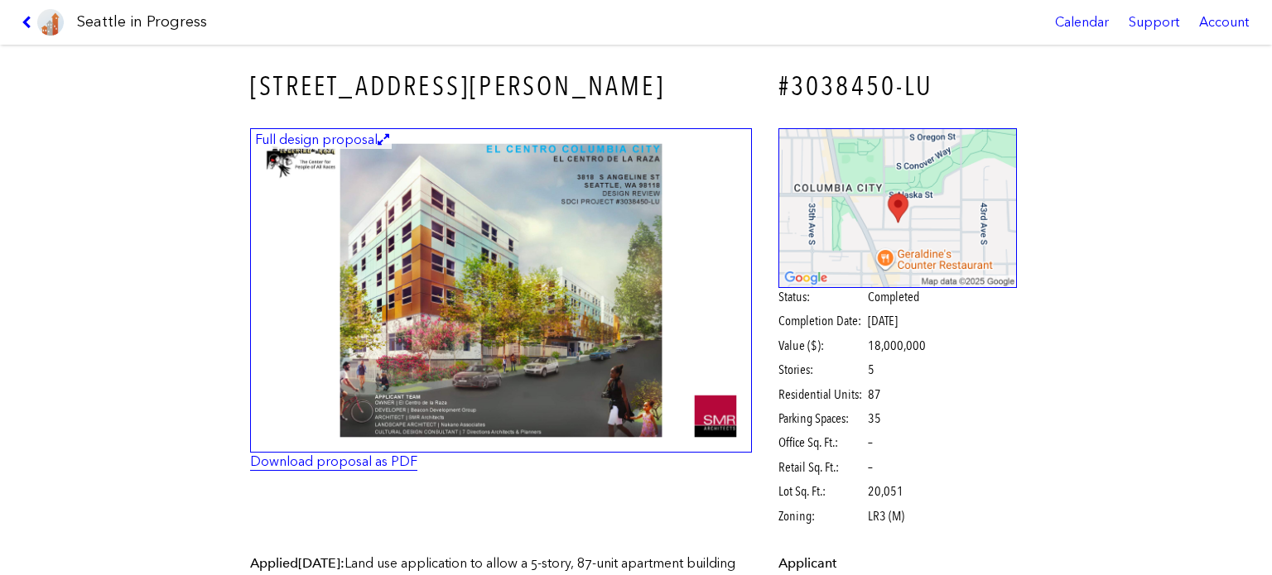
click at [353, 458] on link "Download proposal as PDF" at bounding box center [333, 462] width 167 height 16
click at [22, 22] on icon at bounding box center [30, 22] width 16 height 13
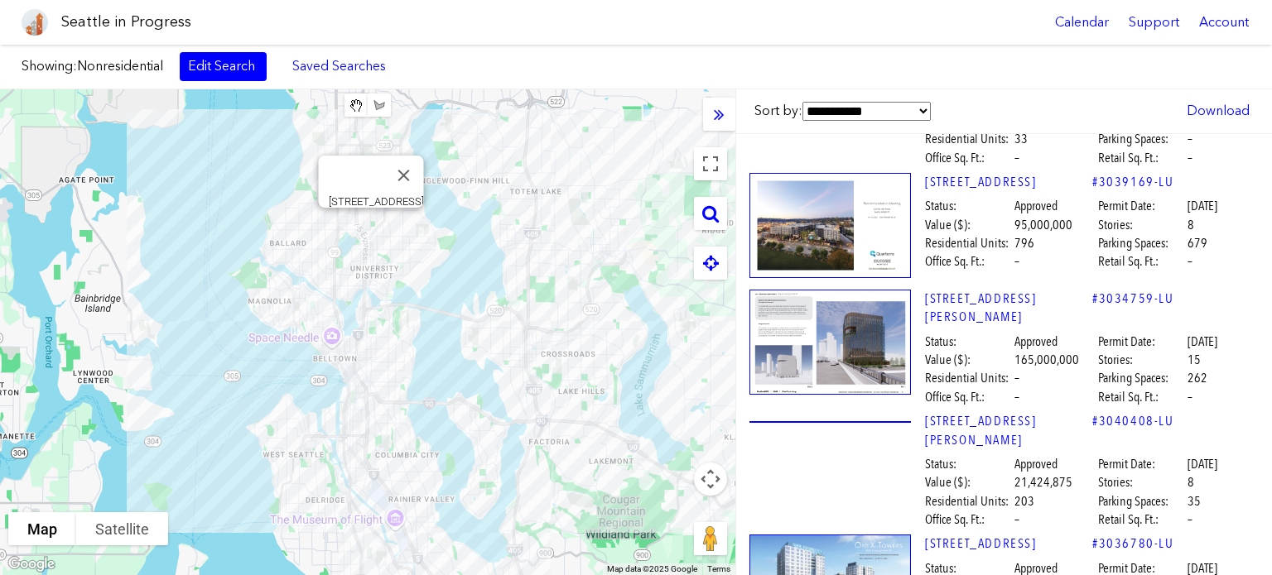
scroll to position [11673, 0]
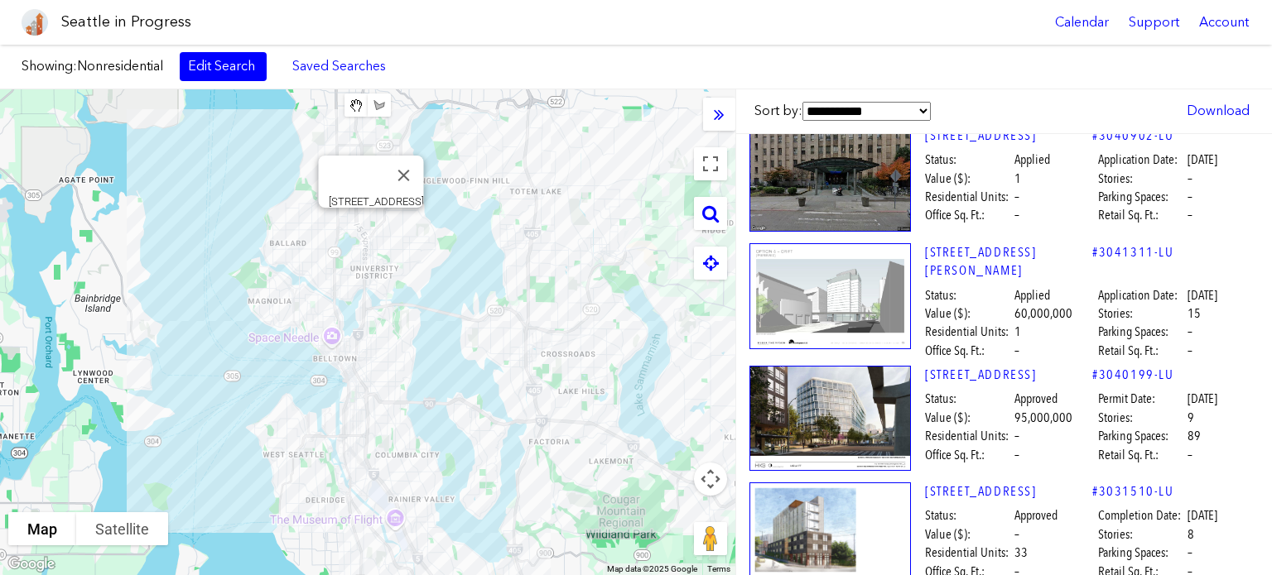
click at [854, 33] on img at bounding box center [829, 32] width 161 height 2
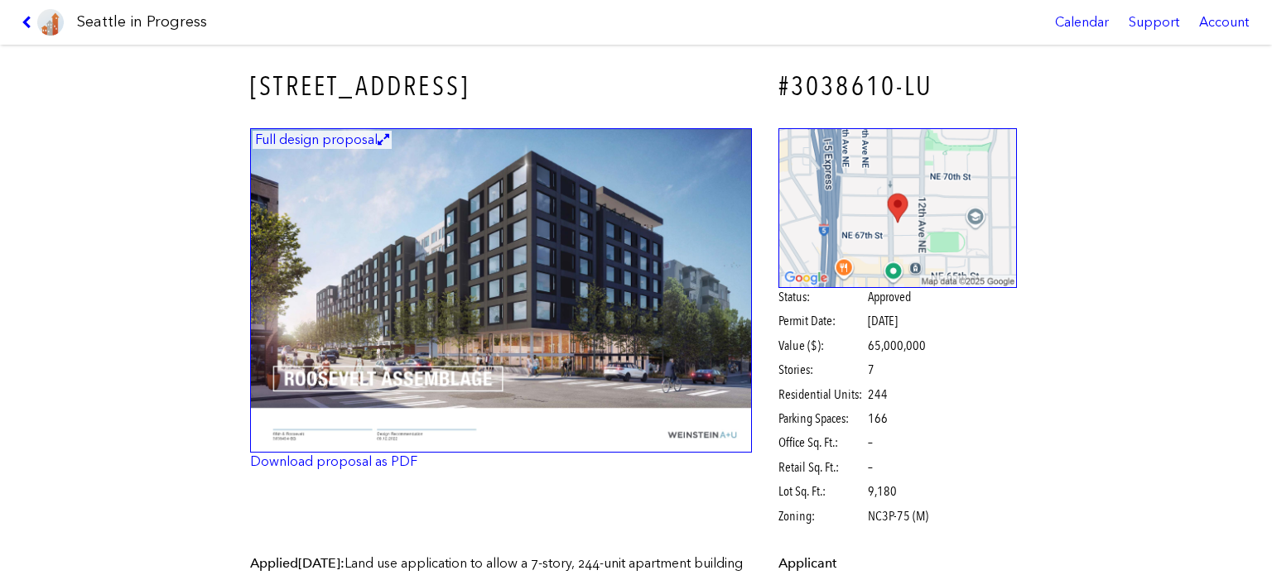
click at [541, 233] on img at bounding box center [501, 290] width 502 height 325
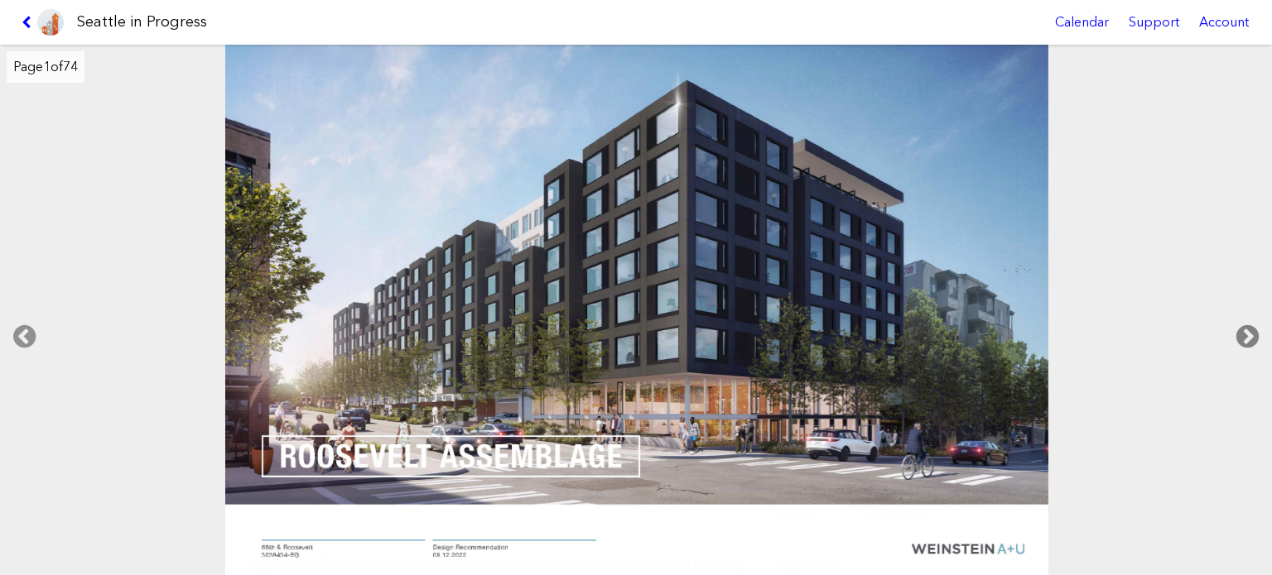
click at [1251, 330] on icon at bounding box center [1247, 336] width 49 height 53
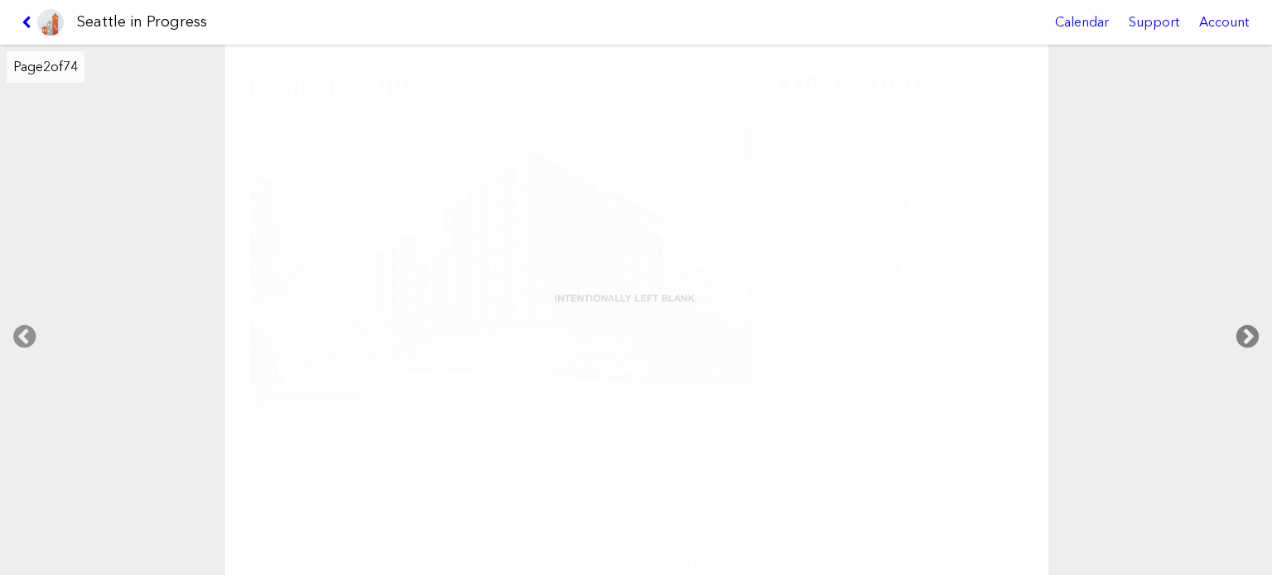
click at [1251, 330] on icon at bounding box center [1247, 336] width 49 height 53
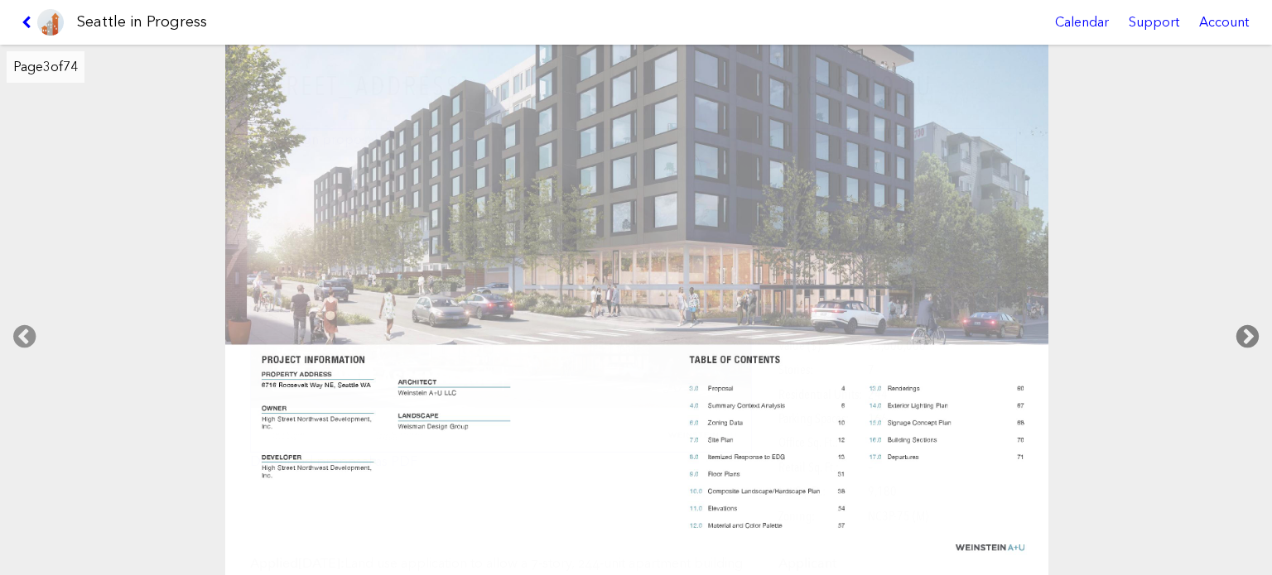
click at [1251, 330] on icon at bounding box center [1247, 336] width 49 height 53
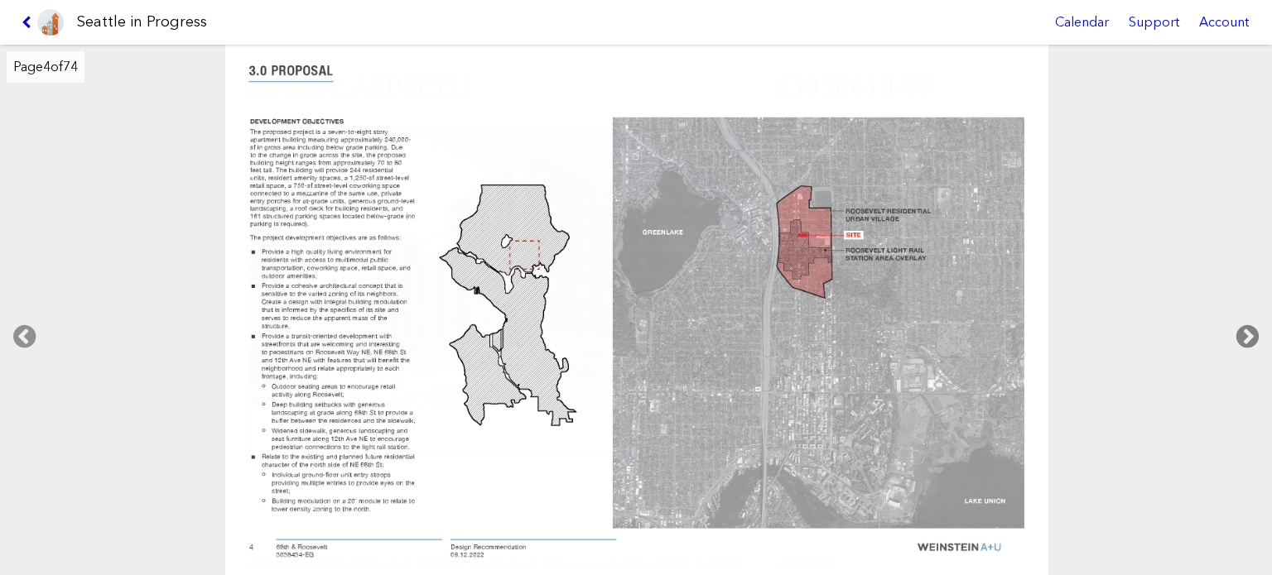
click at [1252, 328] on icon at bounding box center [1247, 336] width 49 height 53
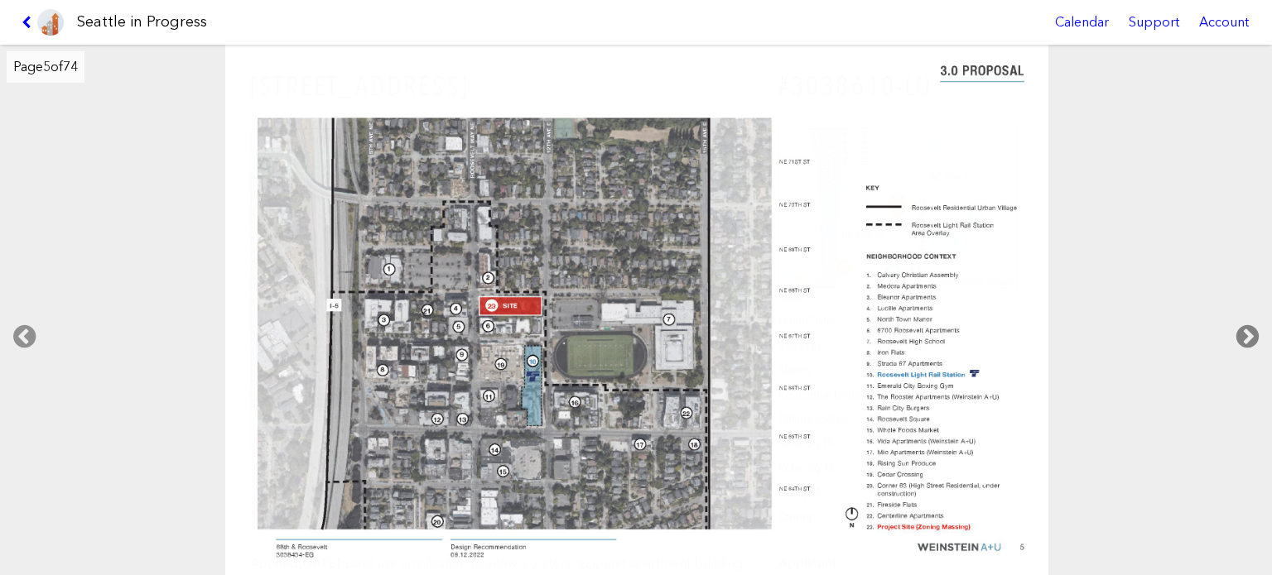
click at [1253, 328] on icon at bounding box center [1247, 336] width 49 height 53
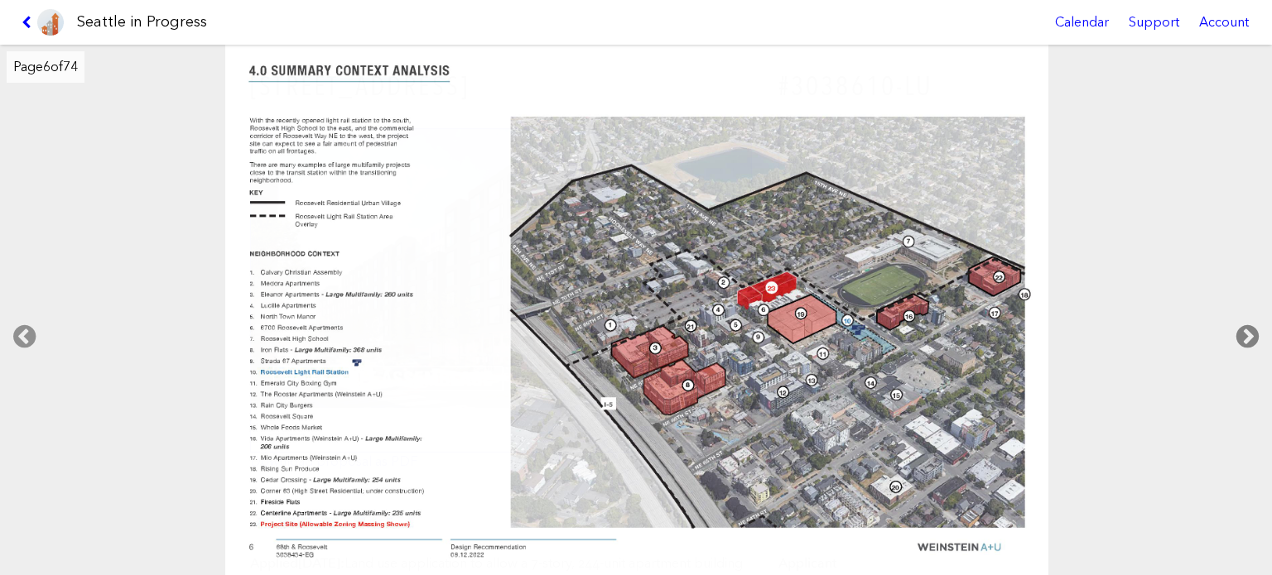
click at [1253, 328] on icon at bounding box center [1247, 336] width 49 height 53
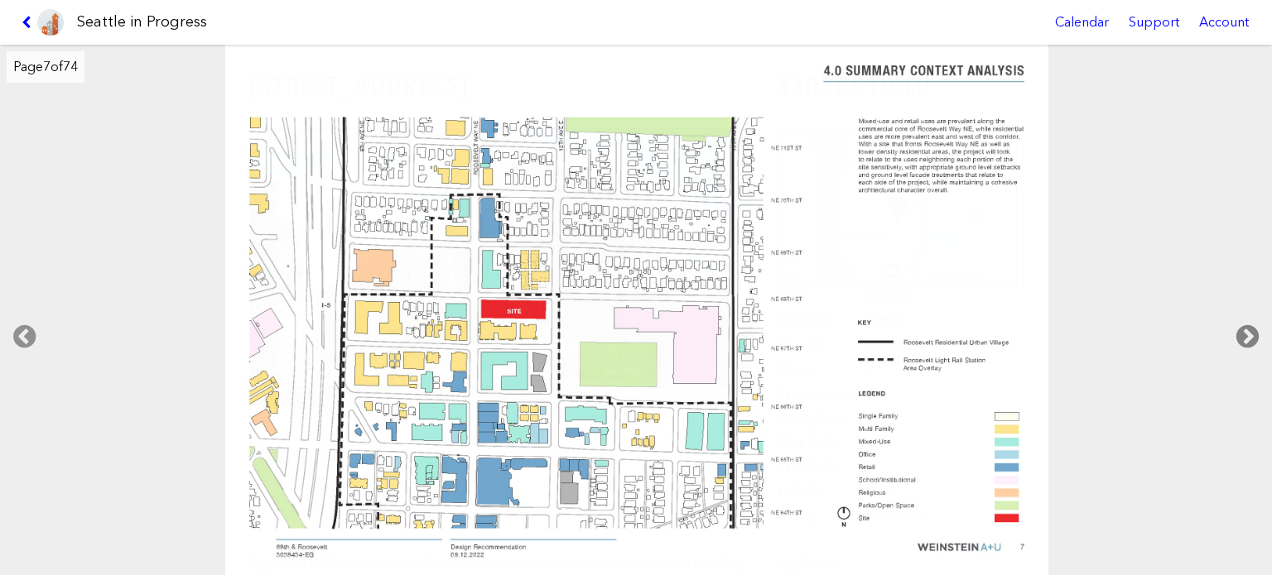
click at [1253, 330] on icon at bounding box center [1247, 336] width 49 height 53
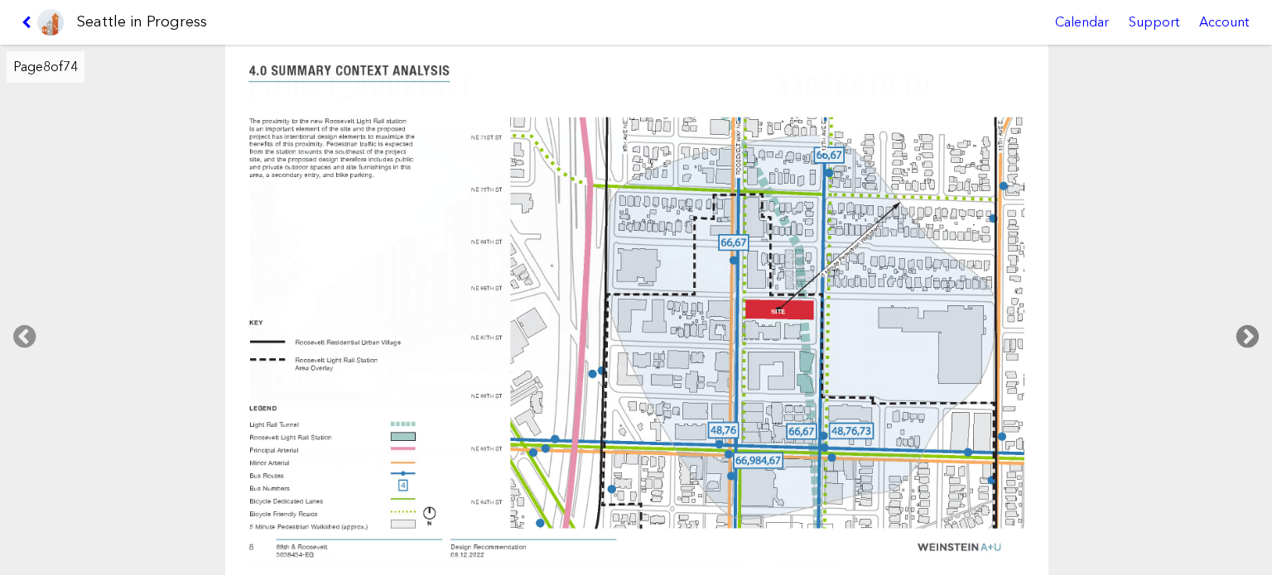
click at [1253, 330] on icon at bounding box center [1247, 336] width 49 height 53
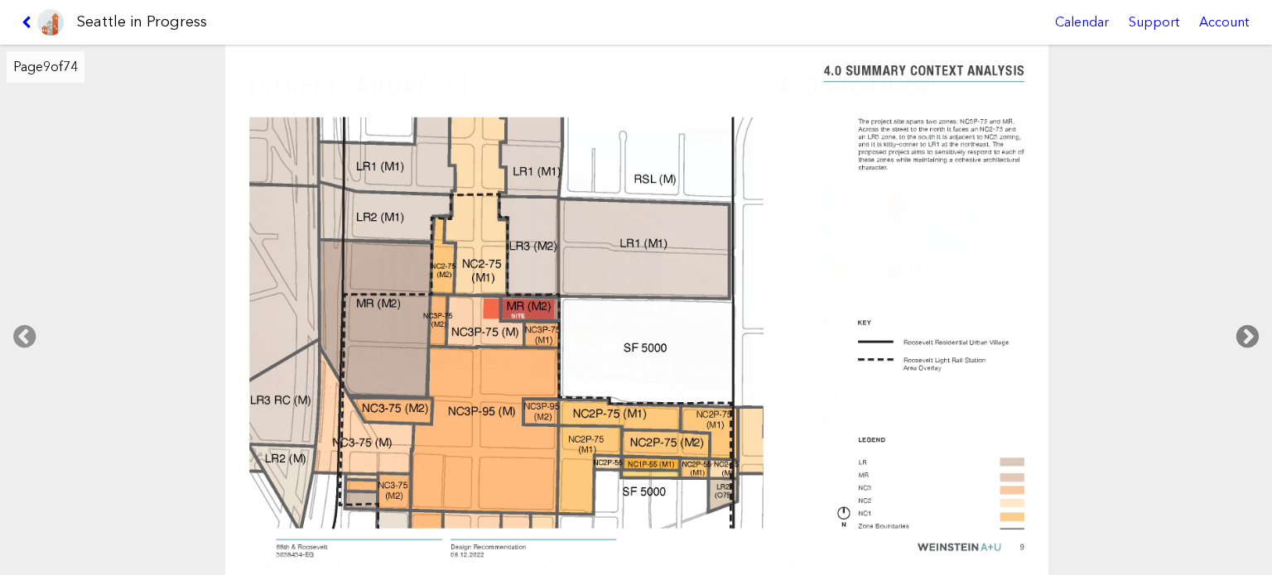
click at [1253, 330] on icon at bounding box center [1247, 336] width 49 height 53
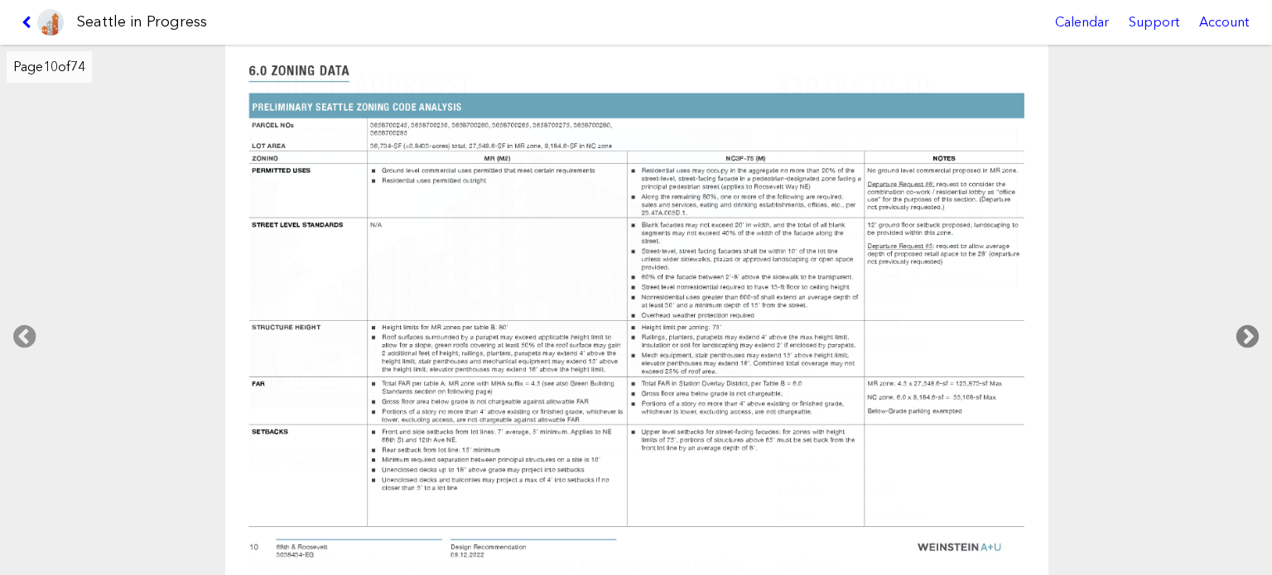
click at [1254, 330] on icon at bounding box center [1247, 336] width 49 height 53
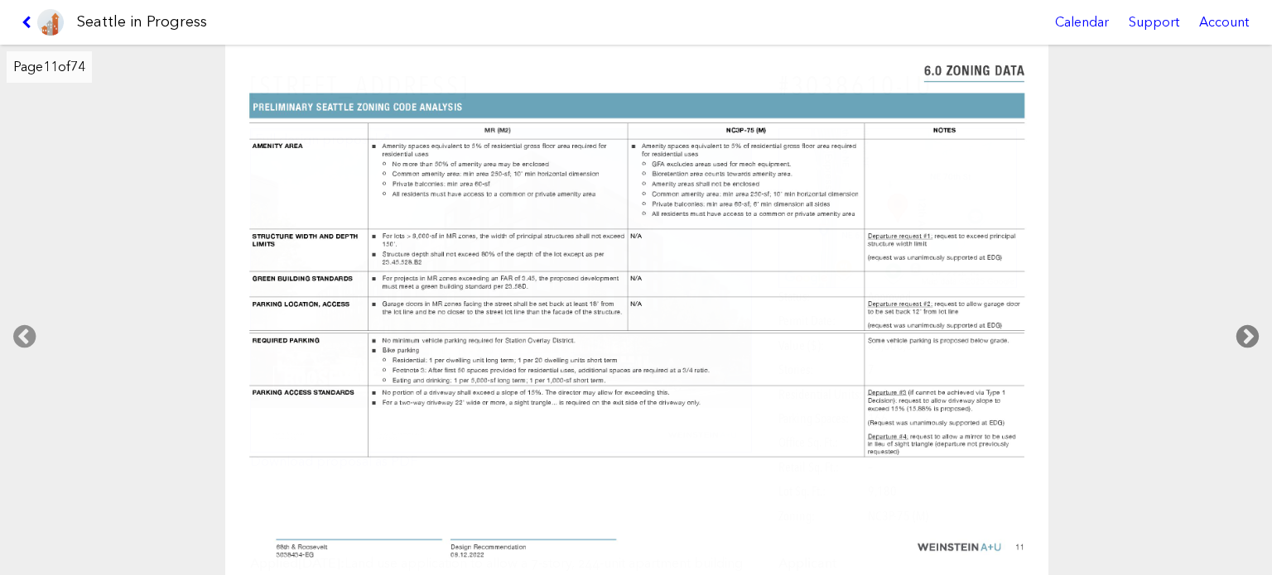
click at [1254, 330] on icon at bounding box center [1247, 336] width 49 height 53
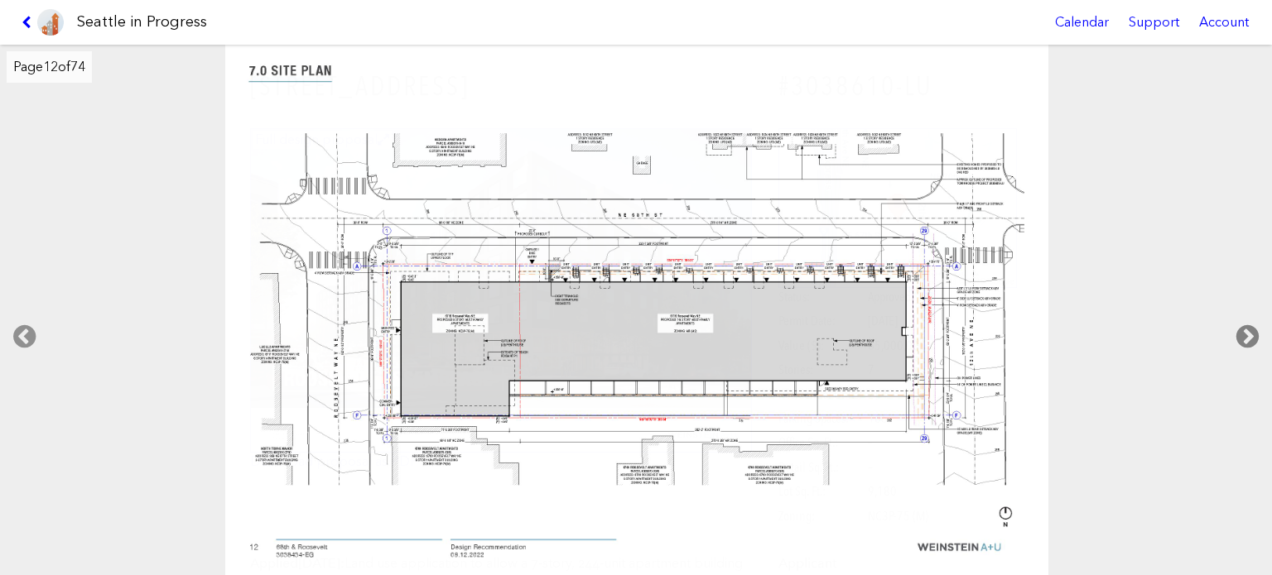
click at [1254, 330] on icon at bounding box center [1247, 336] width 49 height 53
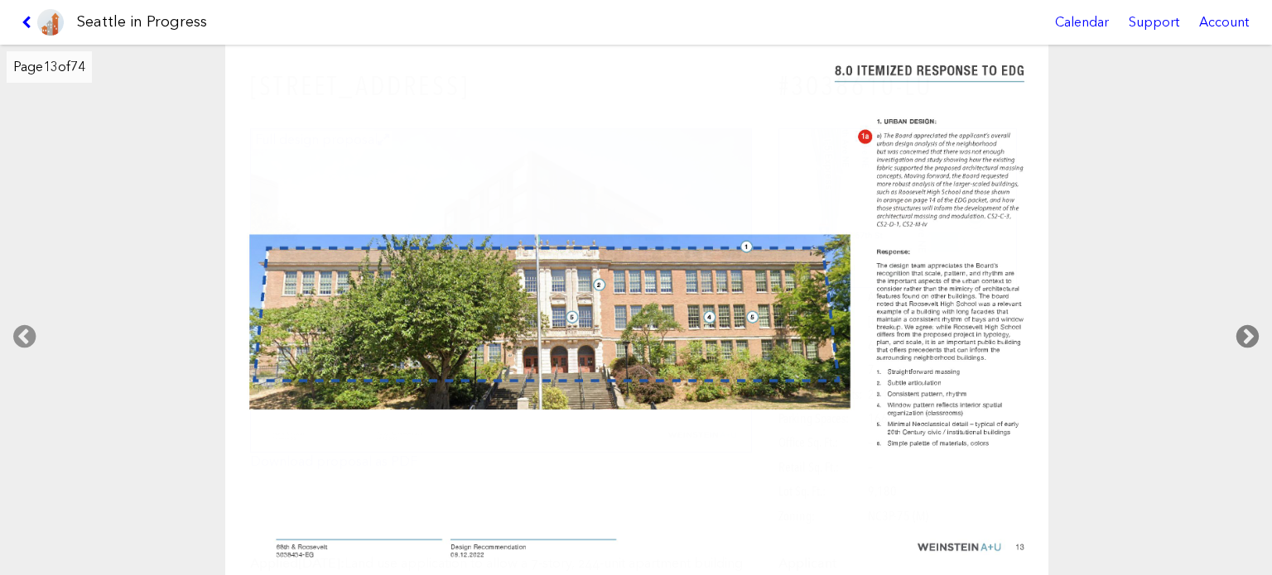
click at [1254, 330] on icon at bounding box center [1247, 336] width 49 height 53
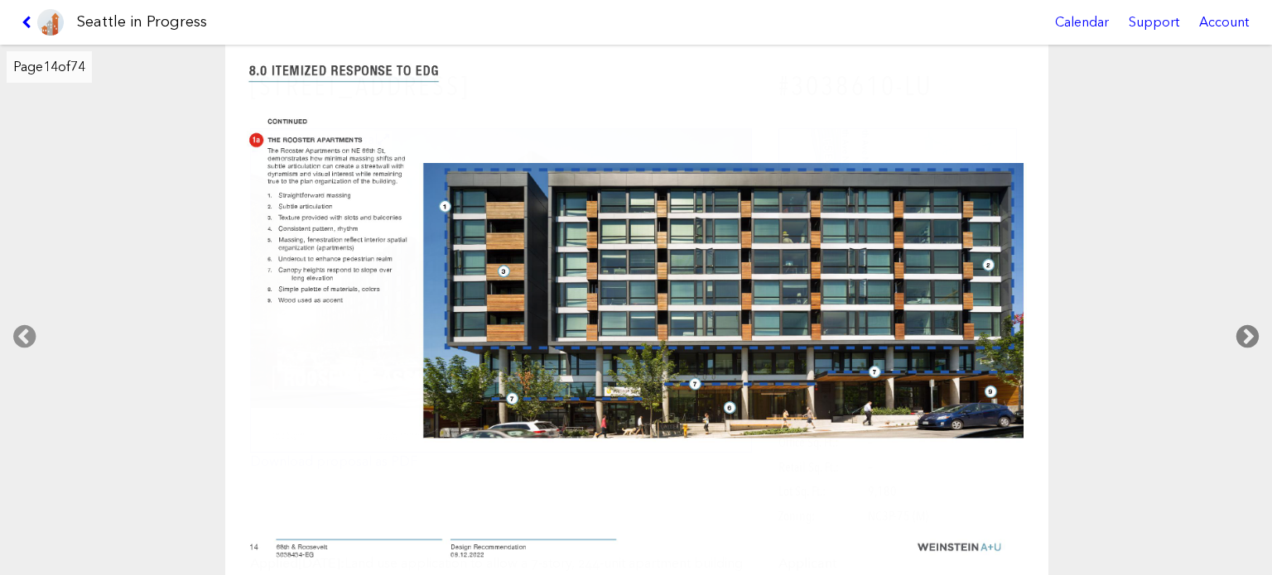
click at [1254, 330] on icon at bounding box center [1247, 336] width 49 height 53
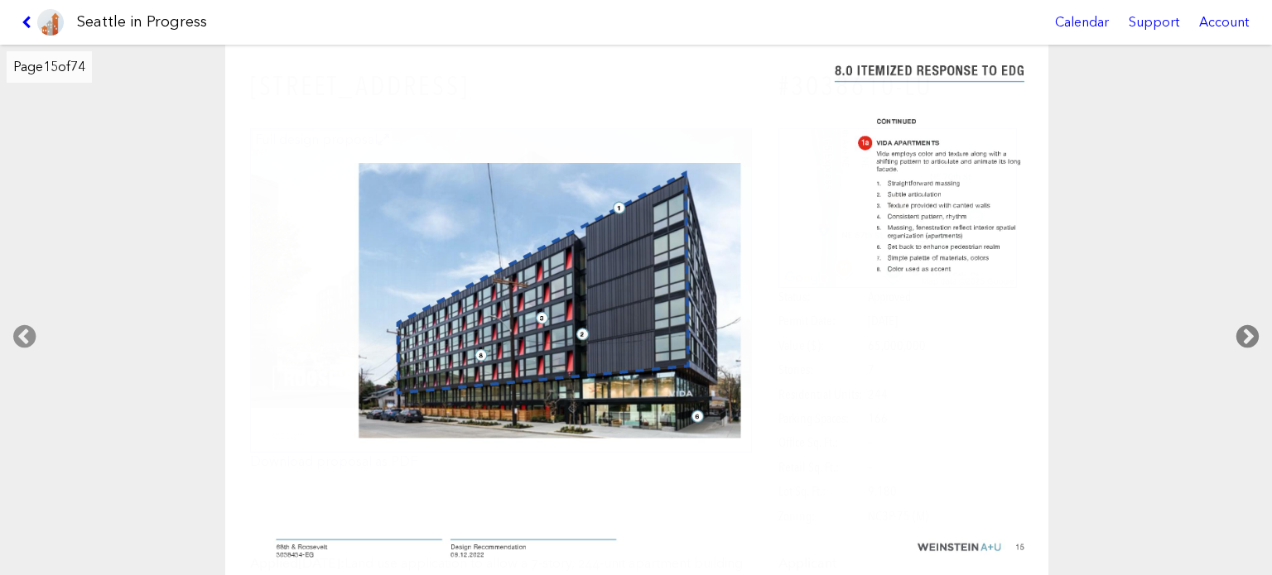
click at [1254, 330] on icon at bounding box center [1247, 336] width 49 height 53
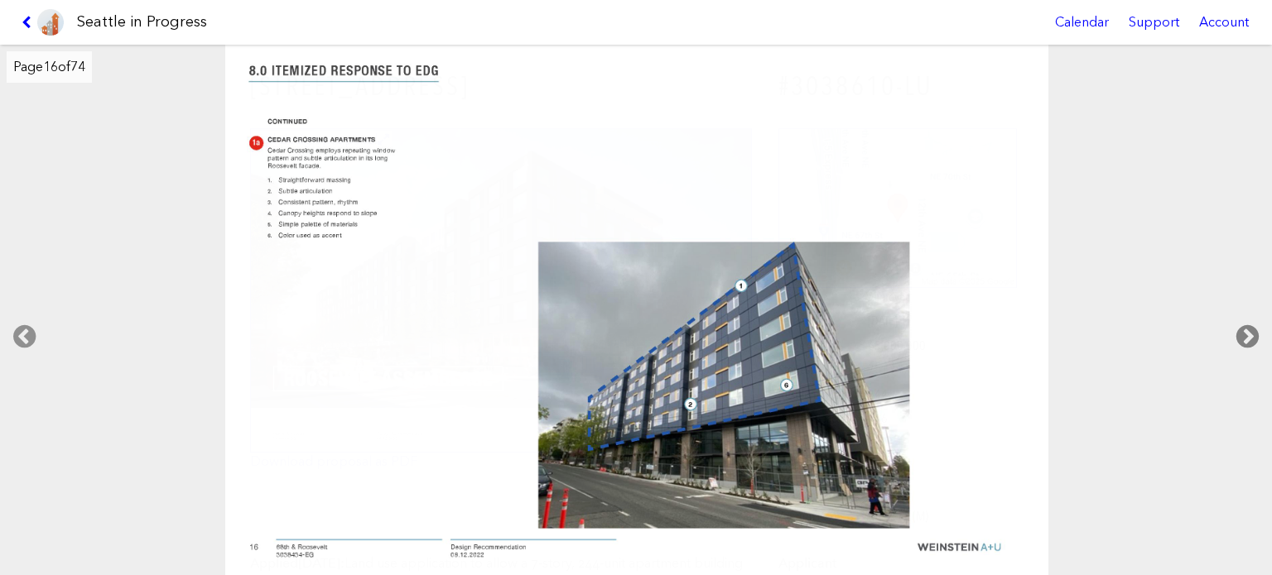
click at [1254, 330] on icon at bounding box center [1247, 336] width 49 height 53
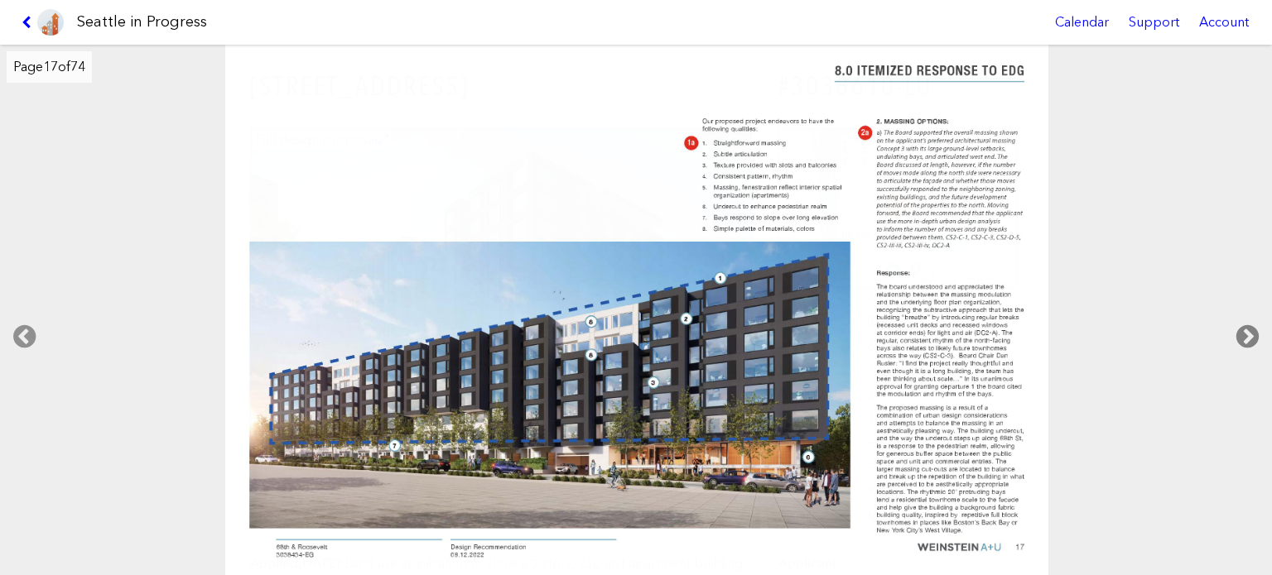
click at [1254, 330] on icon at bounding box center [1247, 336] width 49 height 53
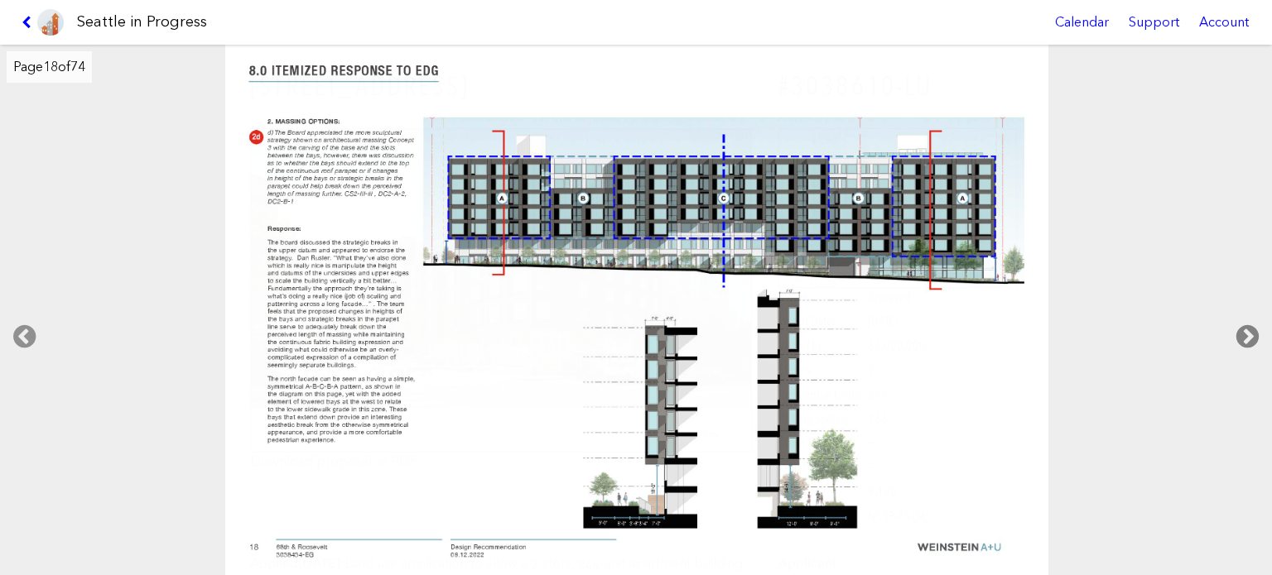
click at [1254, 330] on icon at bounding box center [1247, 336] width 49 height 53
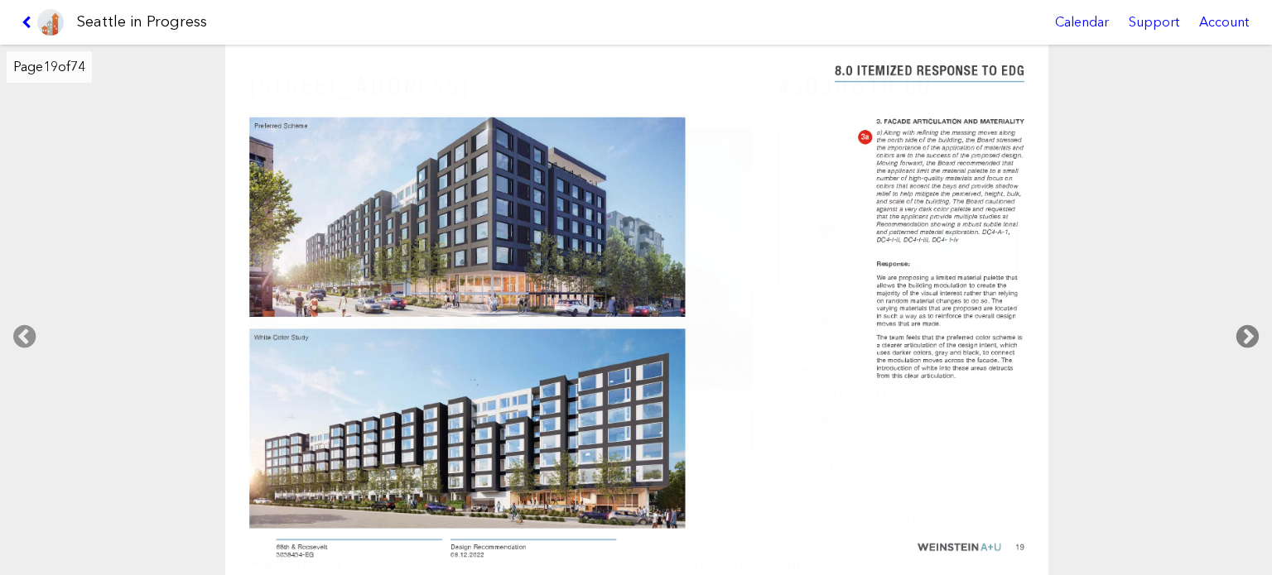
click at [1254, 330] on icon at bounding box center [1247, 336] width 49 height 53
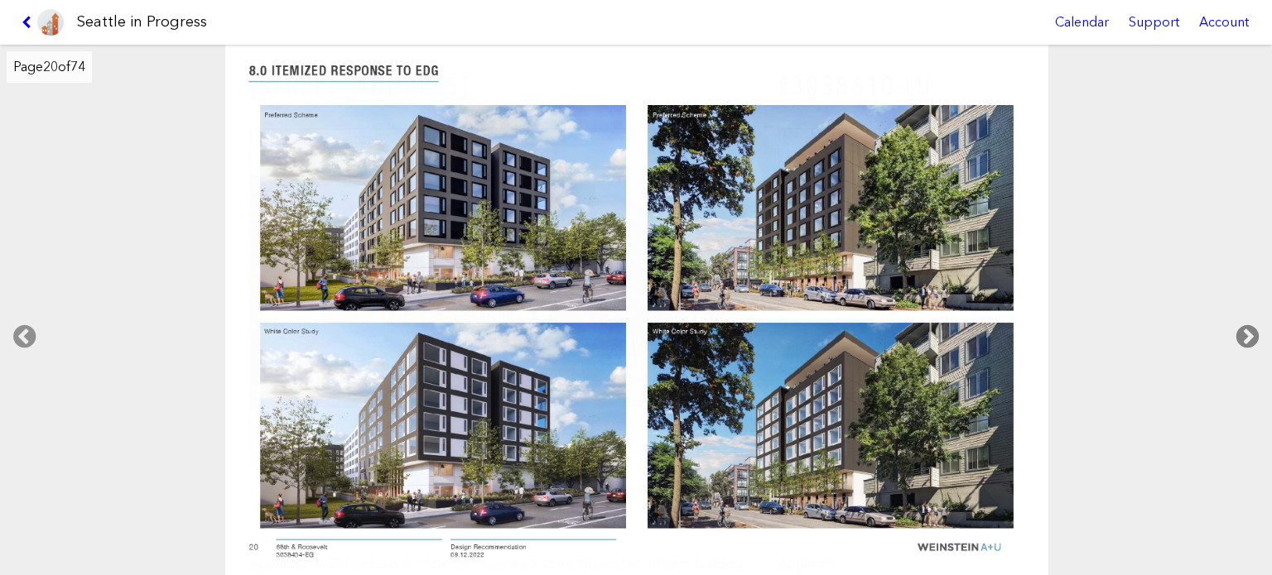
click at [1254, 330] on icon at bounding box center [1247, 336] width 49 height 53
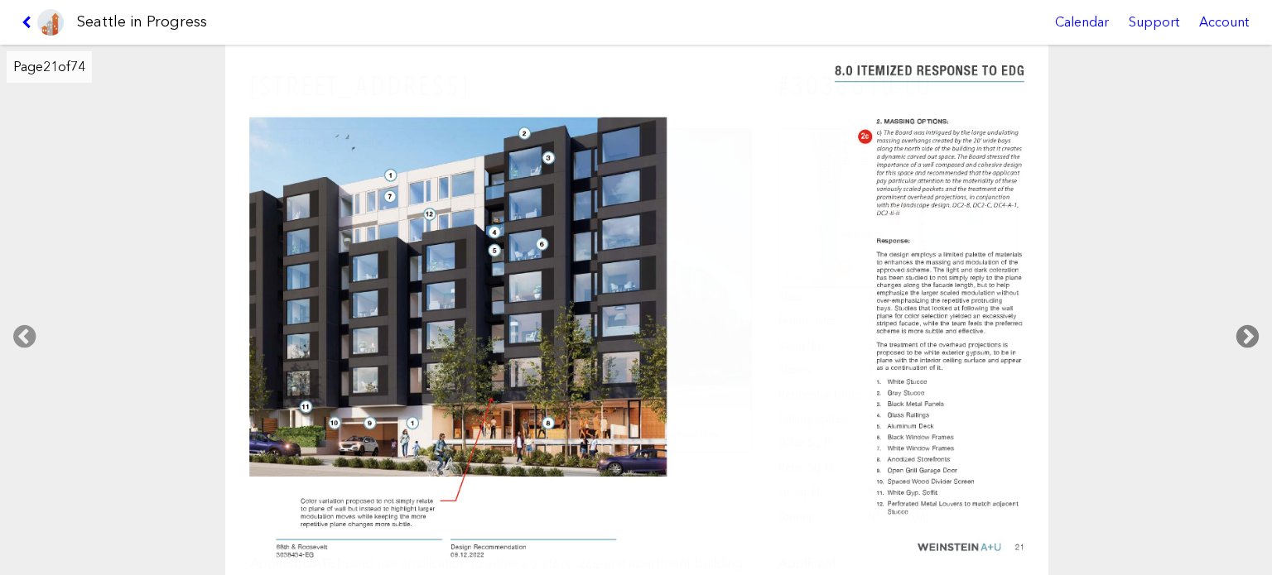
click at [1254, 330] on icon at bounding box center [1247, 336] width 49 height 53
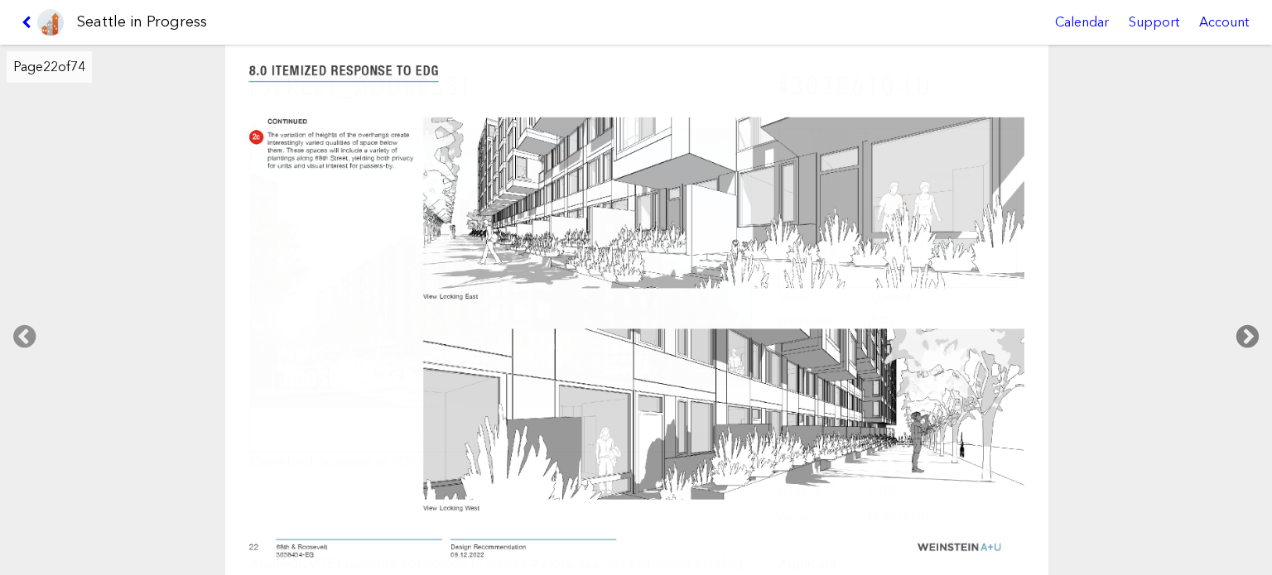
click at [1254, 330] on icon at bounding box center [1247, 336] width 49 height 53
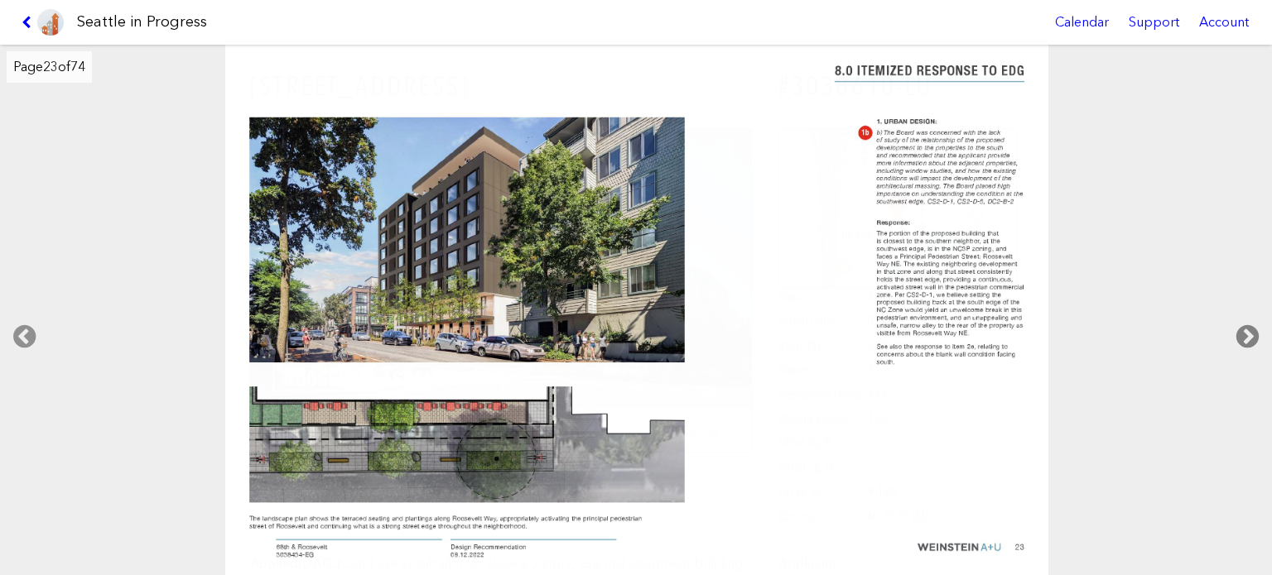
click at [1254, 330] on icon at bounding box center [1247, 336] width 49 height 53
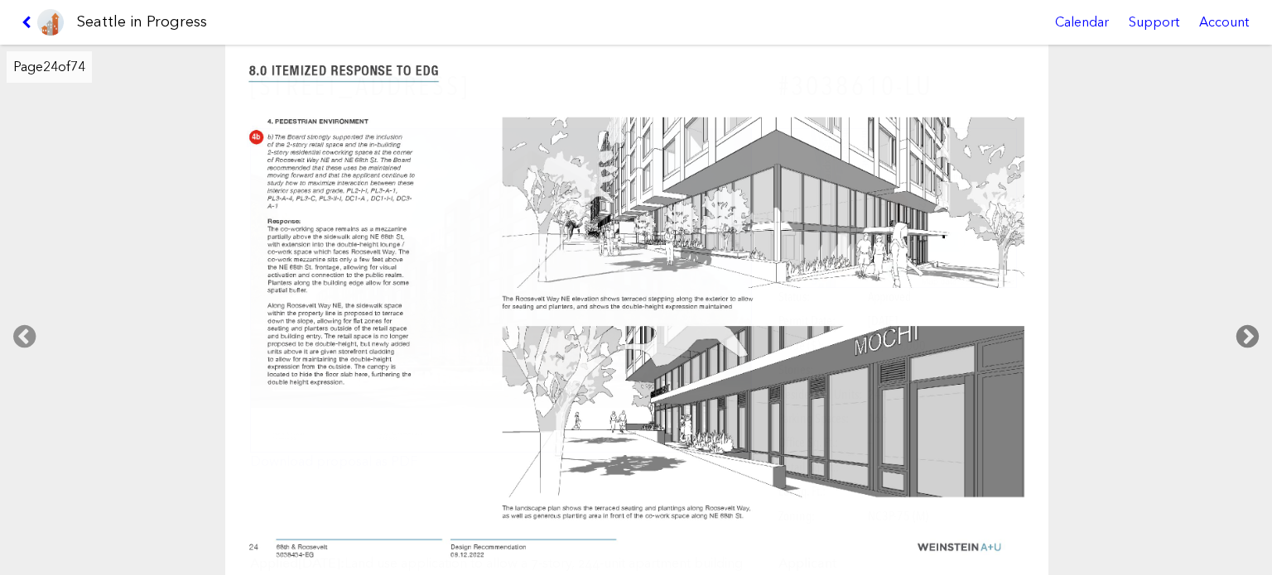
click at [1254, 330] on icon at bounding box center [1247, 336] width 49 height 53
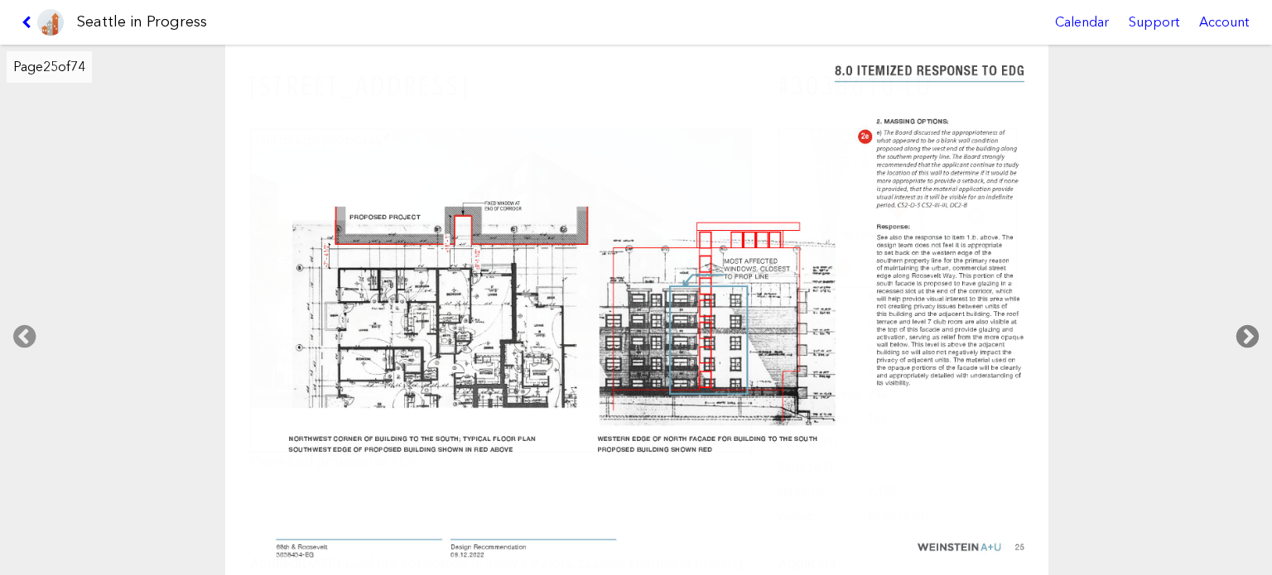
click at [1254, 330] on icon at bounding box center [1247, 336] width 49 height 53
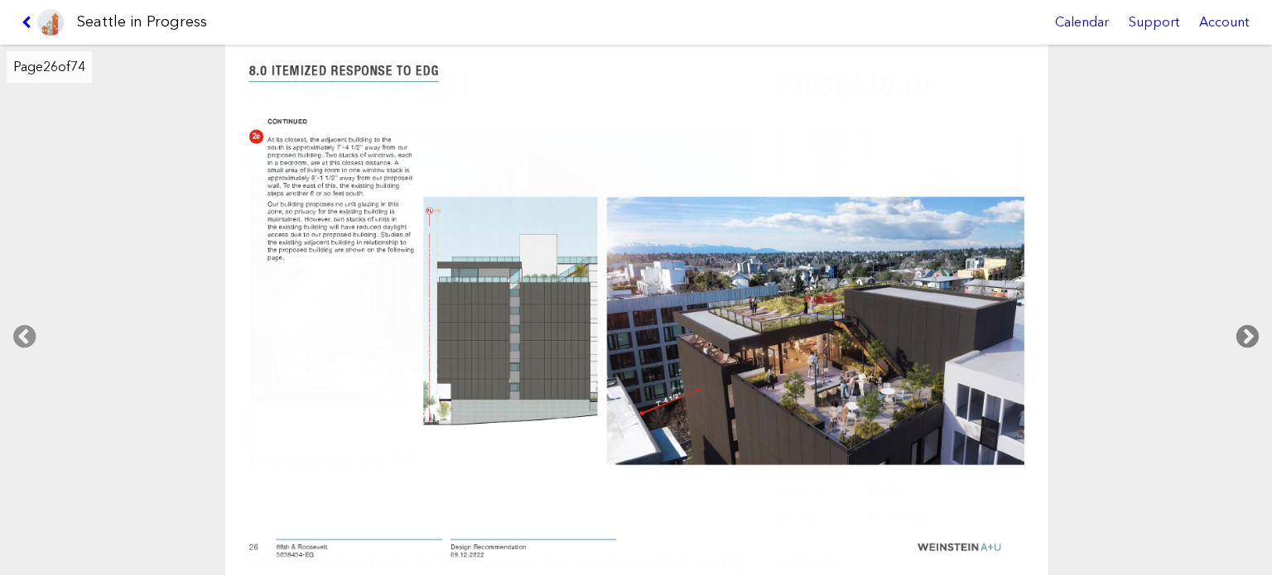
click at [1254, 330] on icon at bounding box center [1247, 336] width 49 height 53
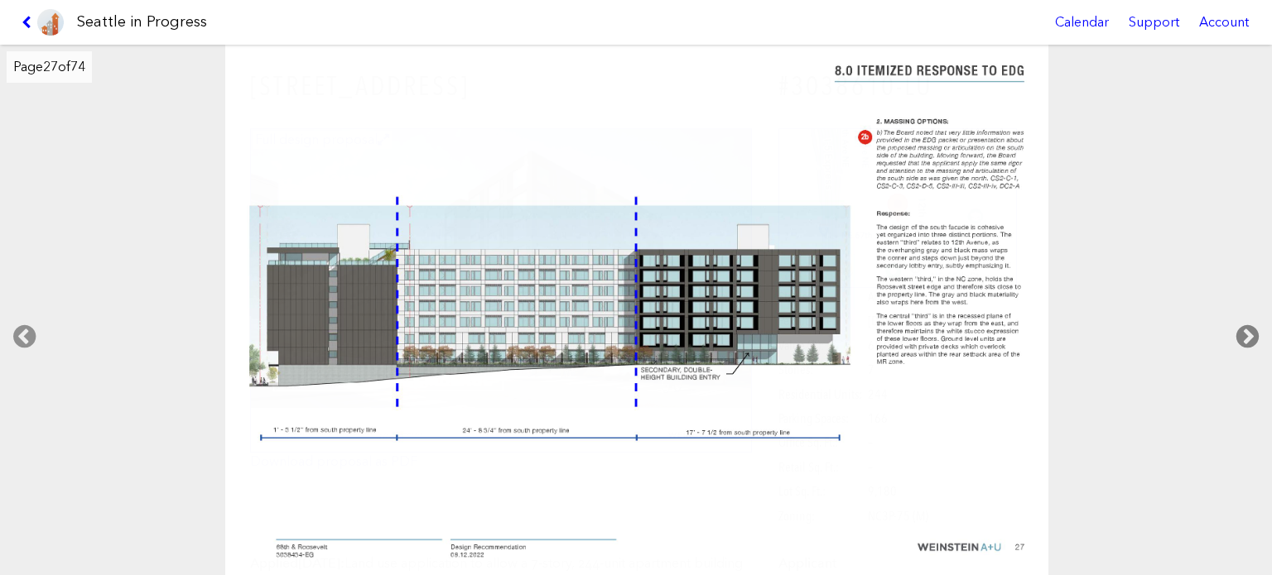
click at [1254, 330] on icon at bounding box center [1247, 336] width 49 height 53
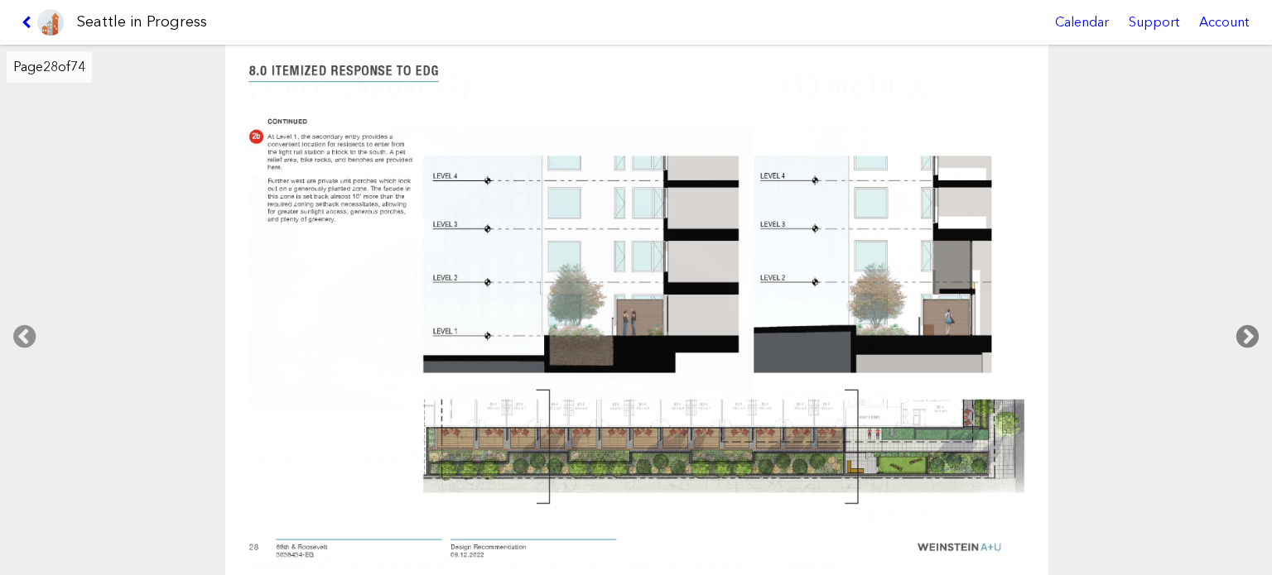
click at [1254, 330] on icon at bounding box center [1247, 336] width 49 height 53
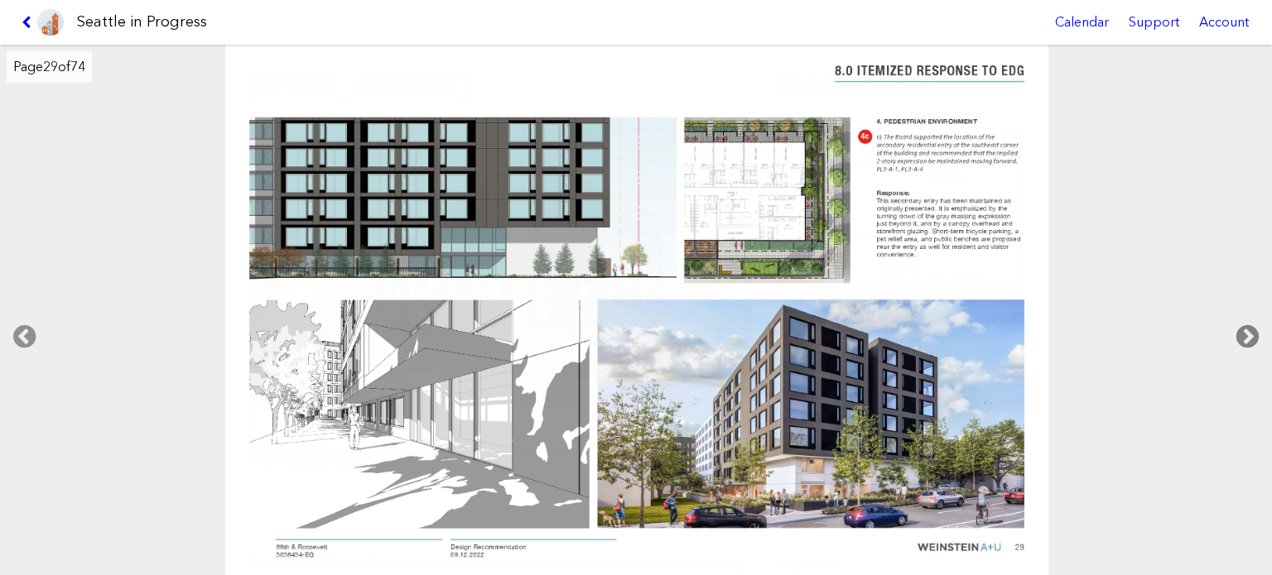
click at [1254, 330] on icon at bounding box center [1247, 336] width 49 height 53
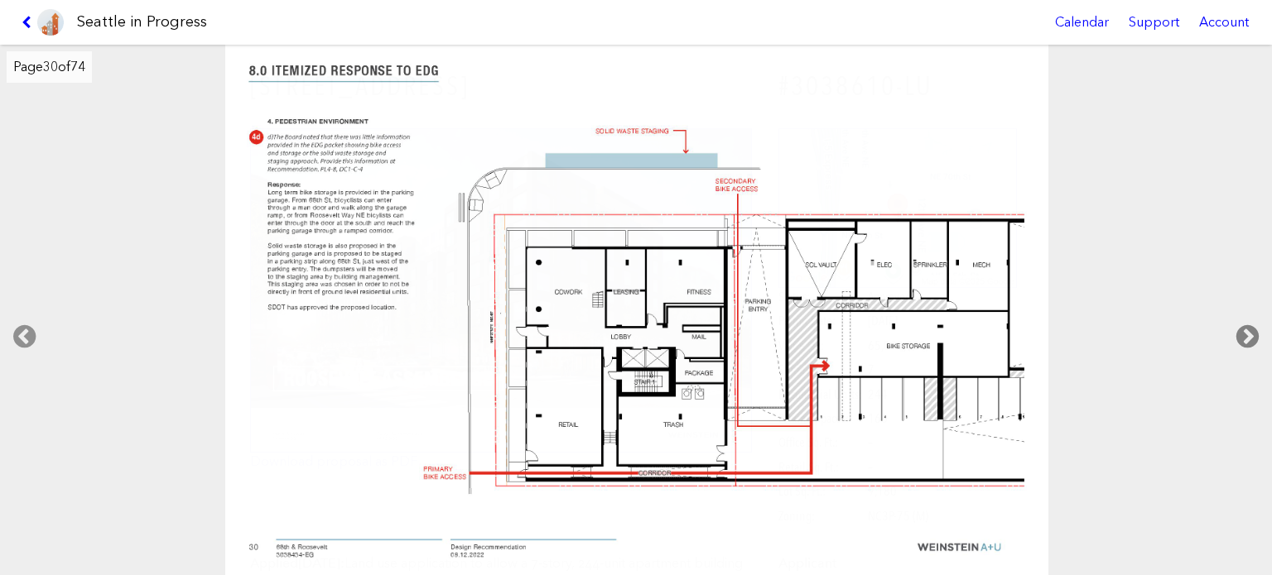
click at [1254, 330] on icon at bounding box center [1247, 336] width 49 height 53
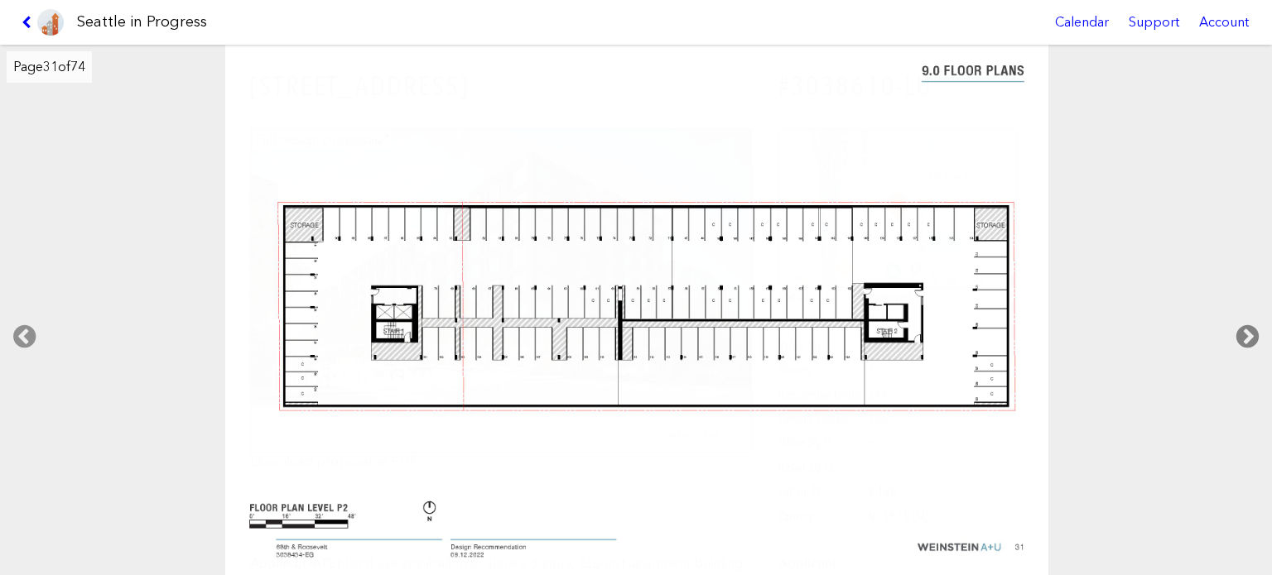
click at [1254, 330] on icon at bounding box center [1247, 336] width 49 height 53
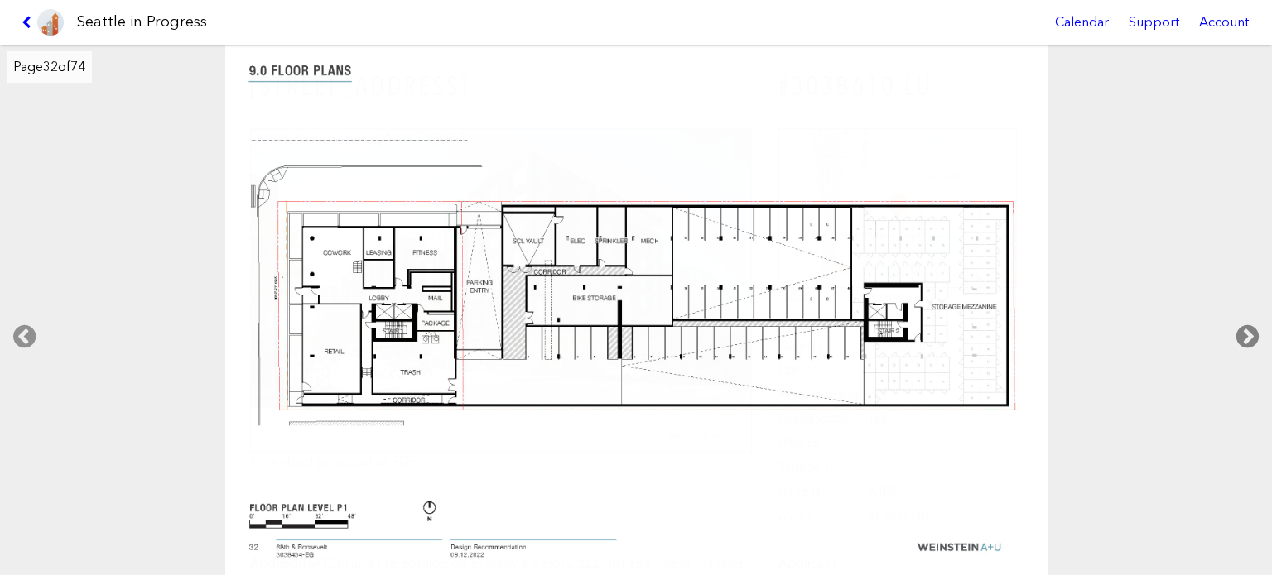
click at [1254, 330] on icon at bounding box center [1247, 336] width 49 height 53
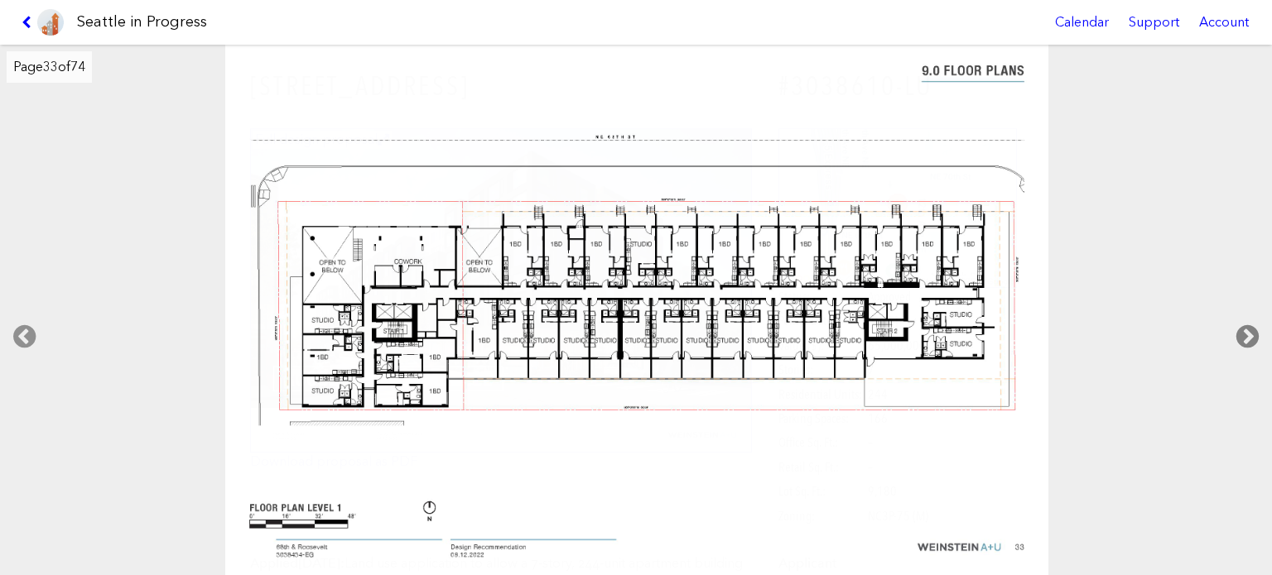
click at [1254, 330] on icon at bounding box center [1247, 336] width 49 height 53
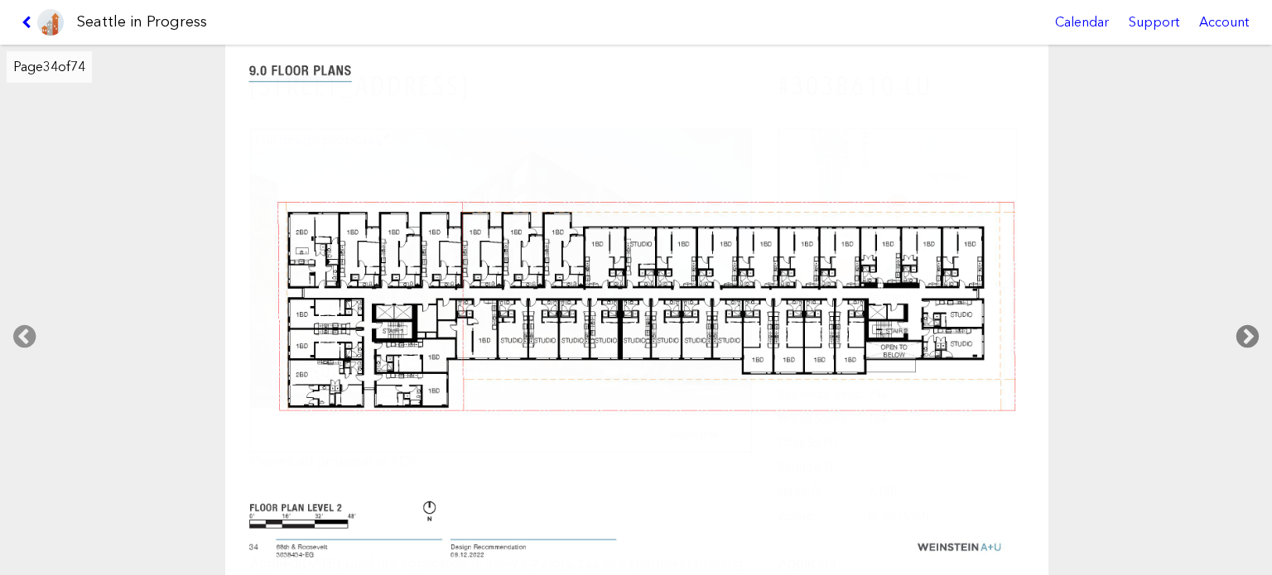
click at [1254, 330] on icon at bounding box center [1247, 336] width 49 height 53
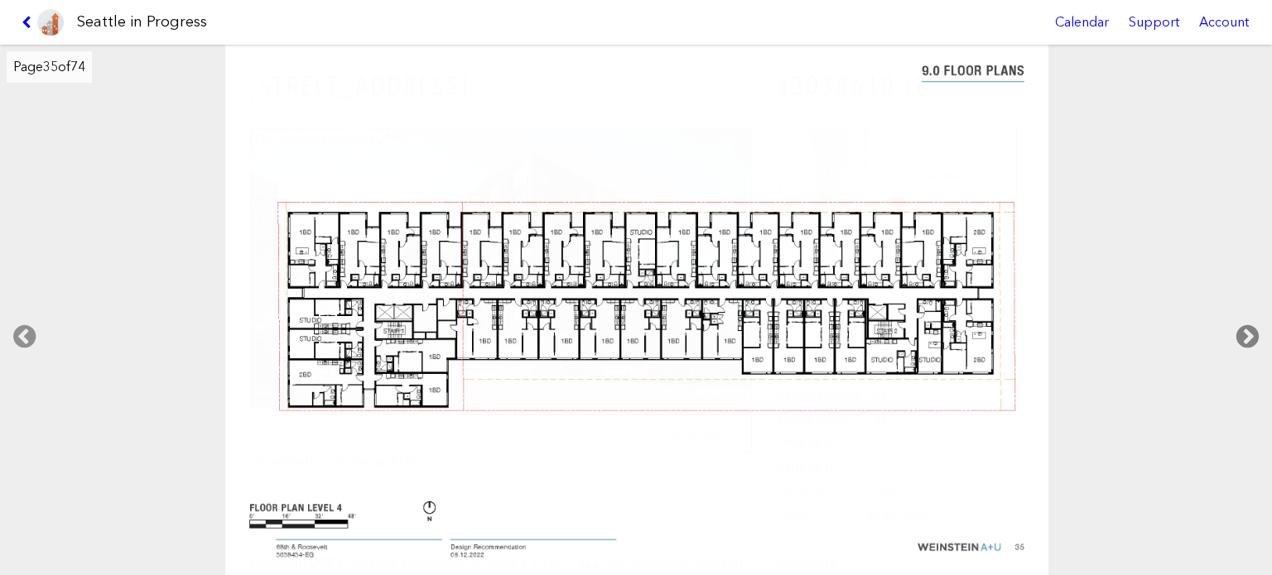
click at [1254, 330] on icon at bounding box center [1247, 336] width 49 height 53
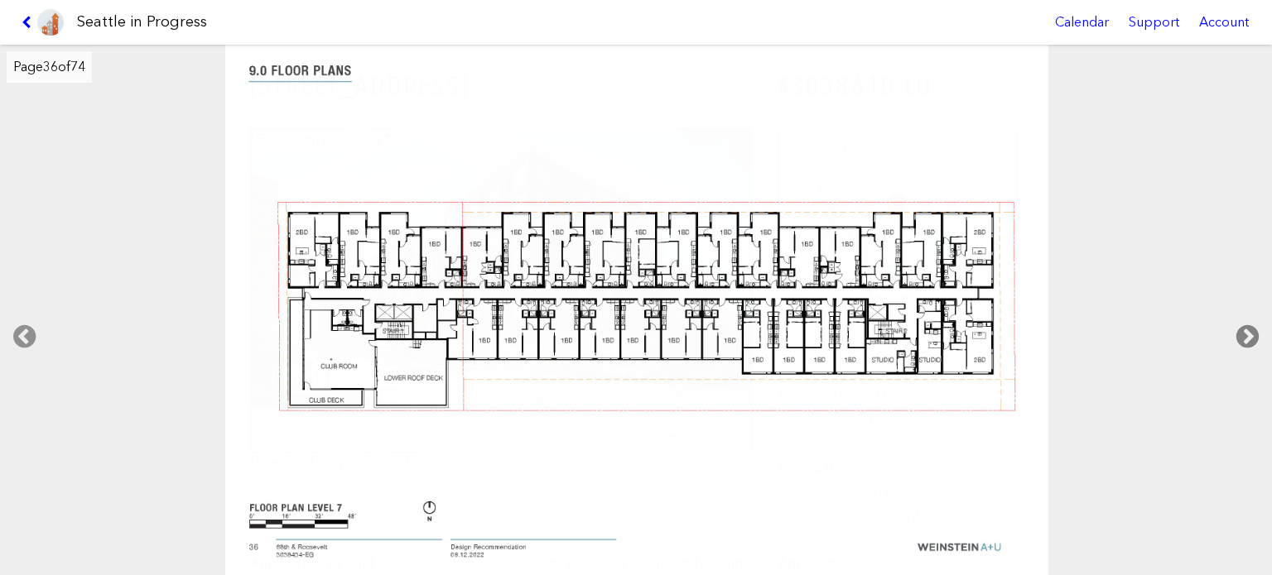
click at [1254, 330] on icon at bounding box center [1247, 336] width 49 height 53
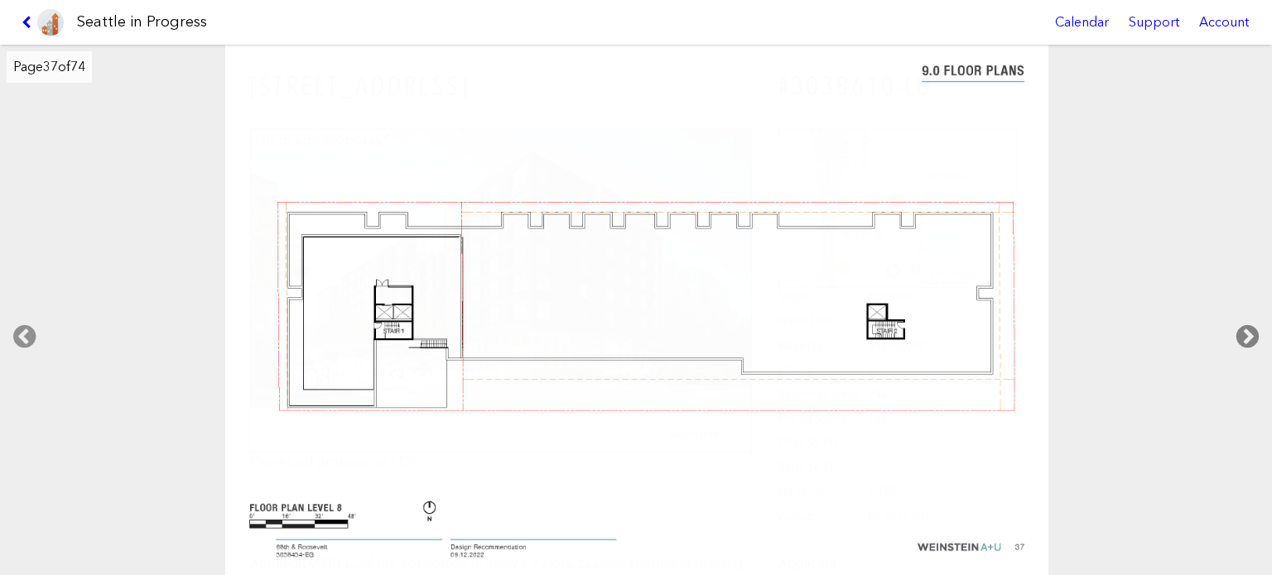
click at [1254, 330] on icon at bounding box center [1247, 336] width 49 height 53
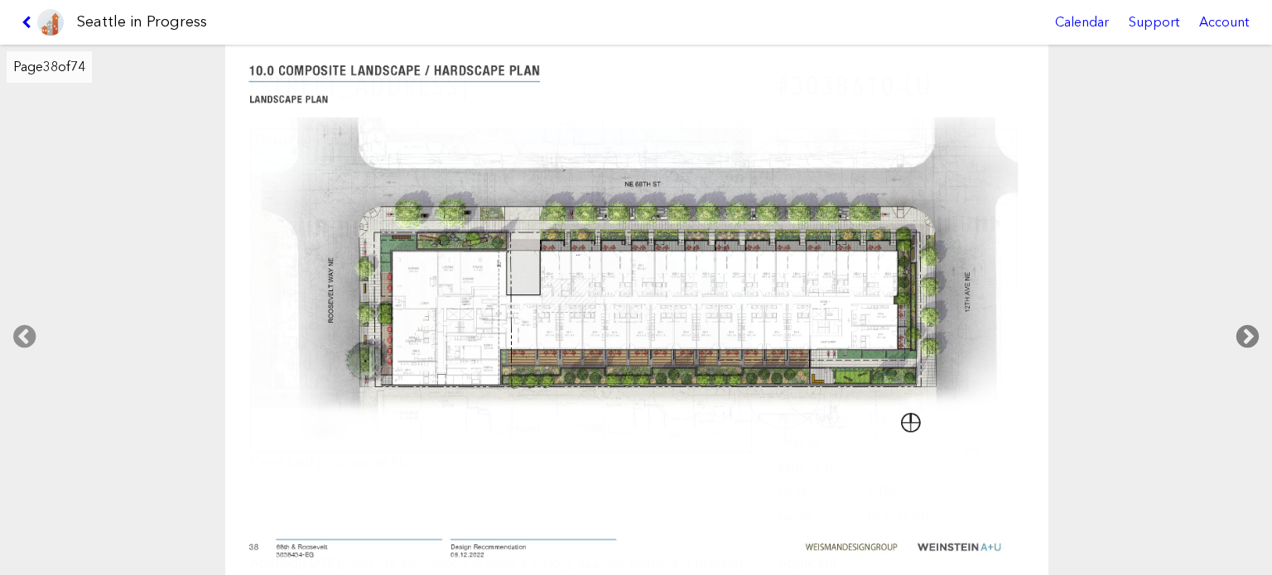
click at [1254, 330] on icon at bounding box center [1247, 336] width 49 height 53
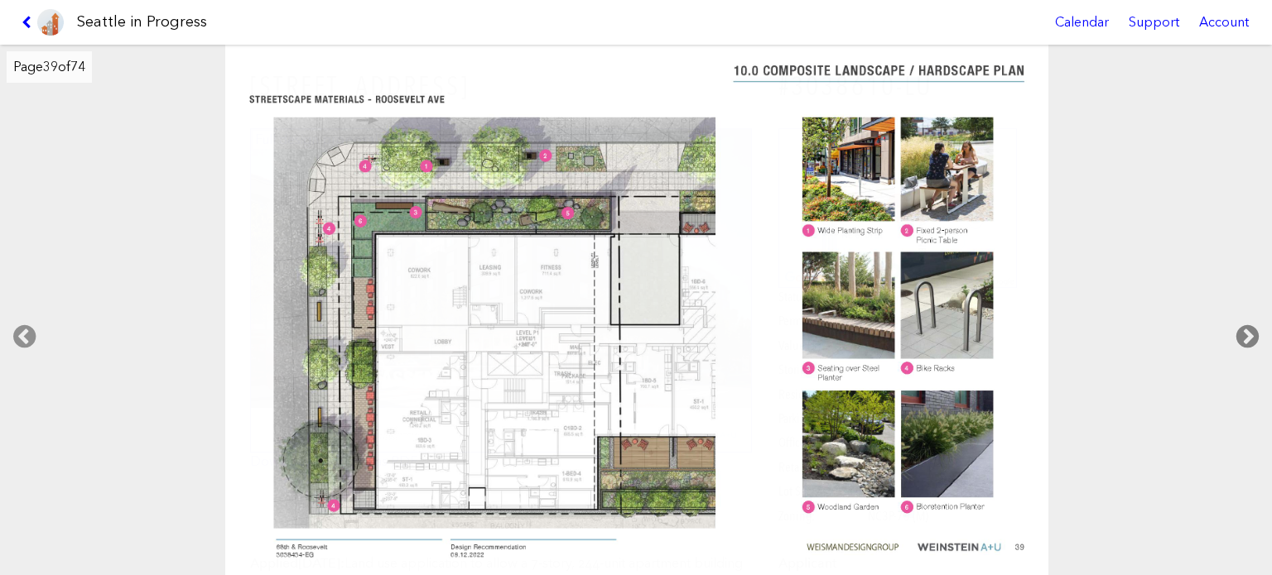
click at [1254, 330] on icon at bounding box center [1247, 336] width 49 height 53
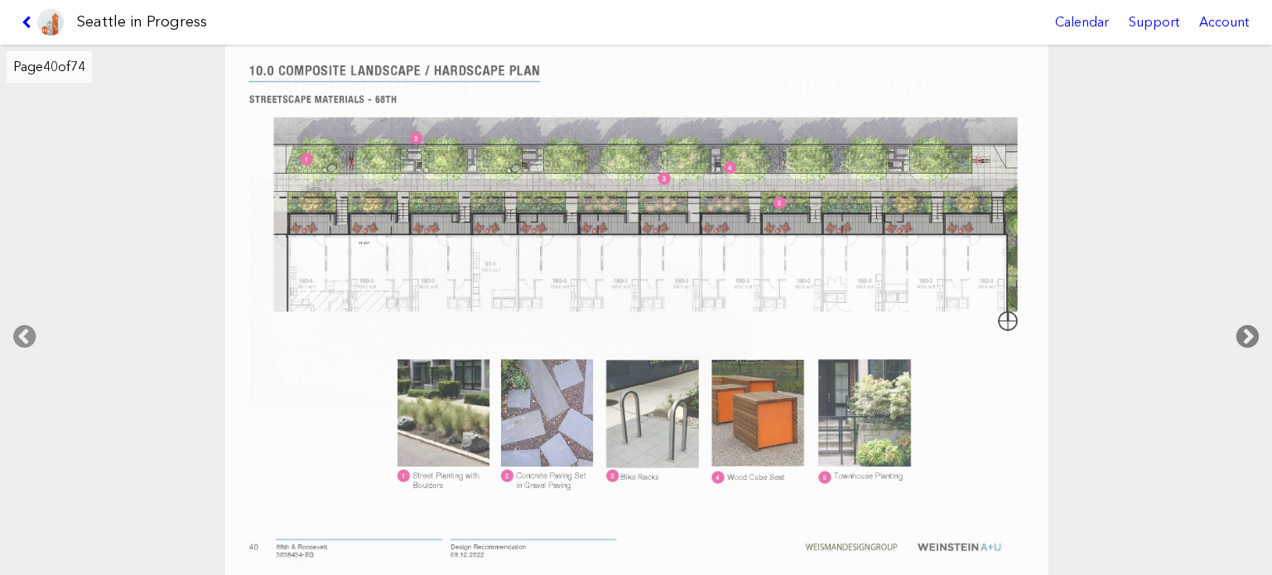
click at [1254, 330] on icon at bounding box center [1247, 336] width 49 height 53
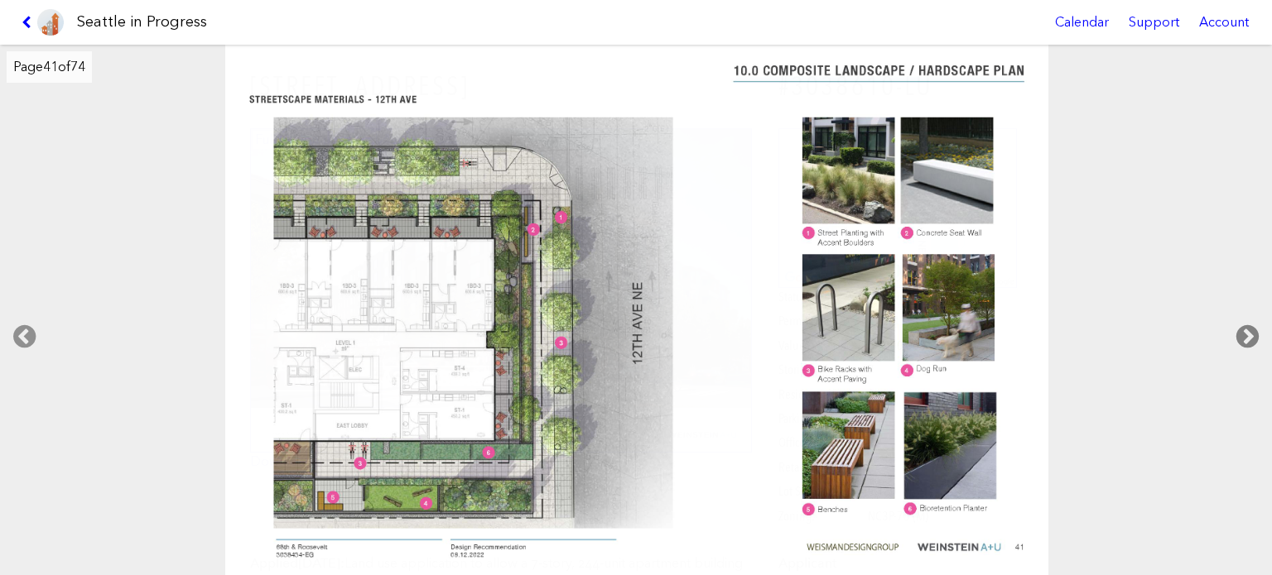
click at [1254, 330] on icon at bounding box center [1247, 336] width 49 height 53
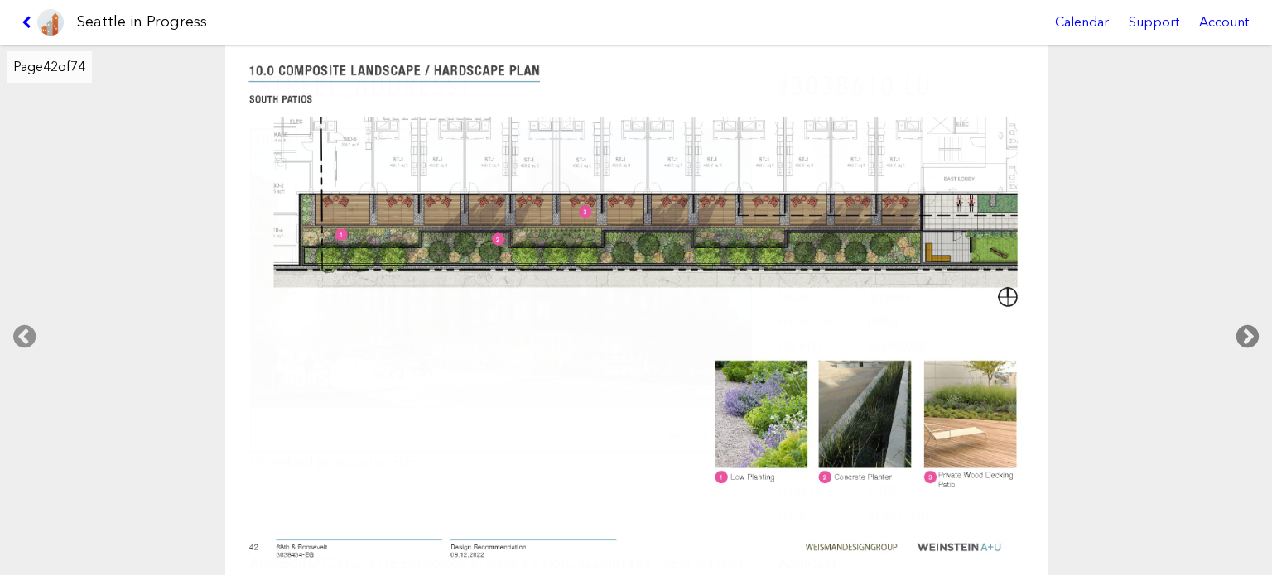
click at [1254, 330] on icon at bounding box center [1247, 336] width 49 height 53
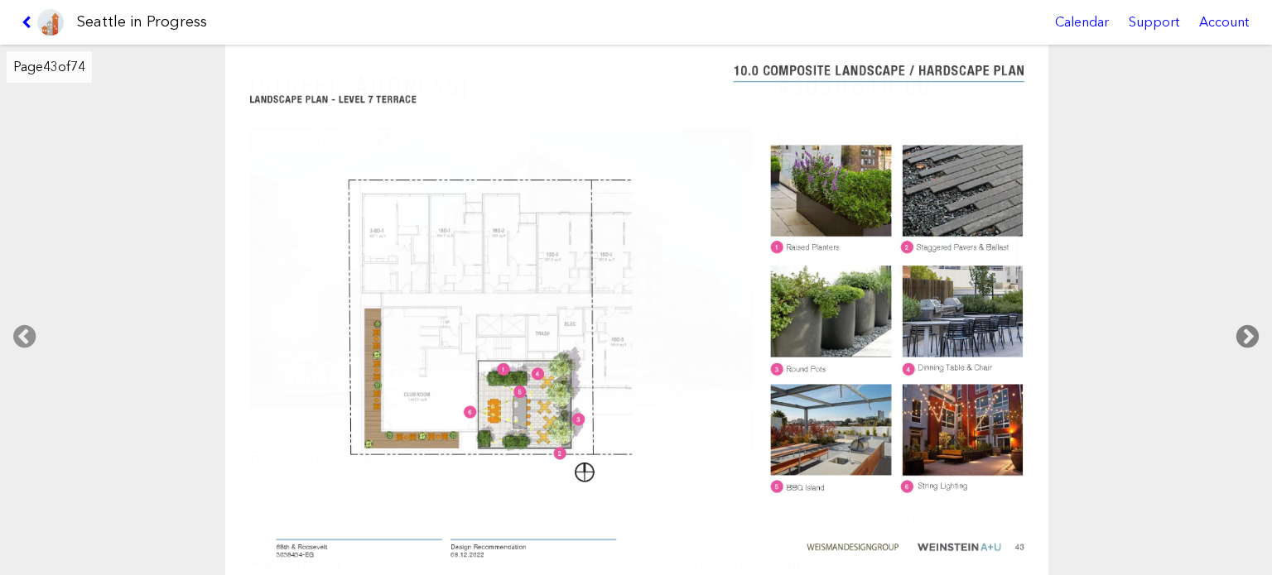
click at [1254, 330] on icon at bounding box center [1247, 336] width 49 height 53
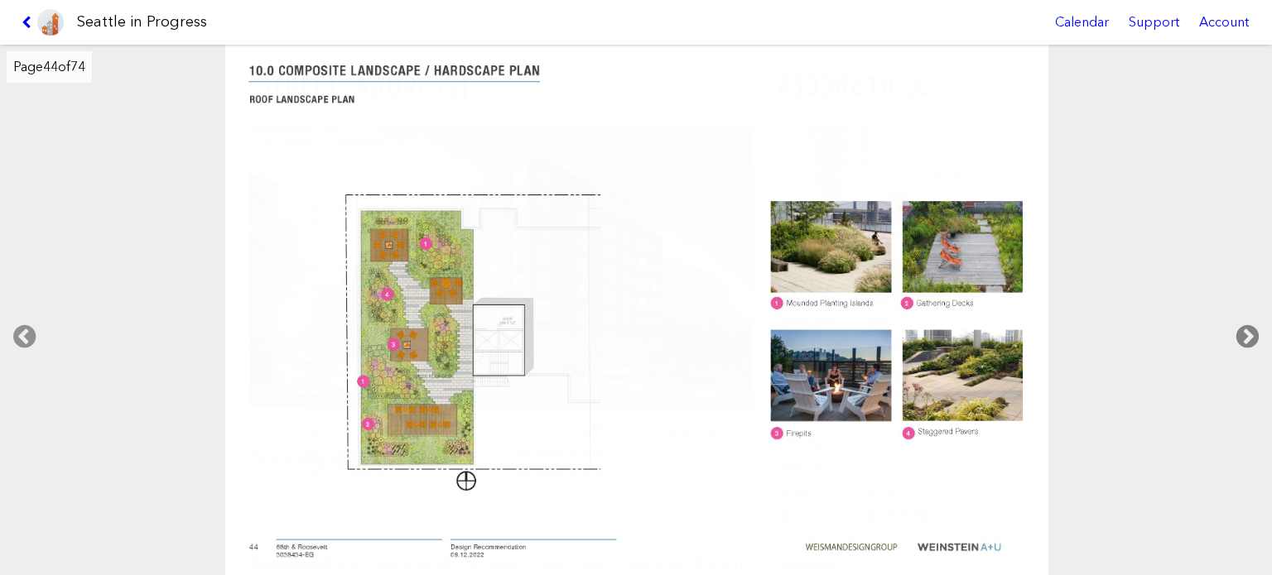
click at [1254, 330] on icon at bounding box center [1247, 336] width 49 height 53
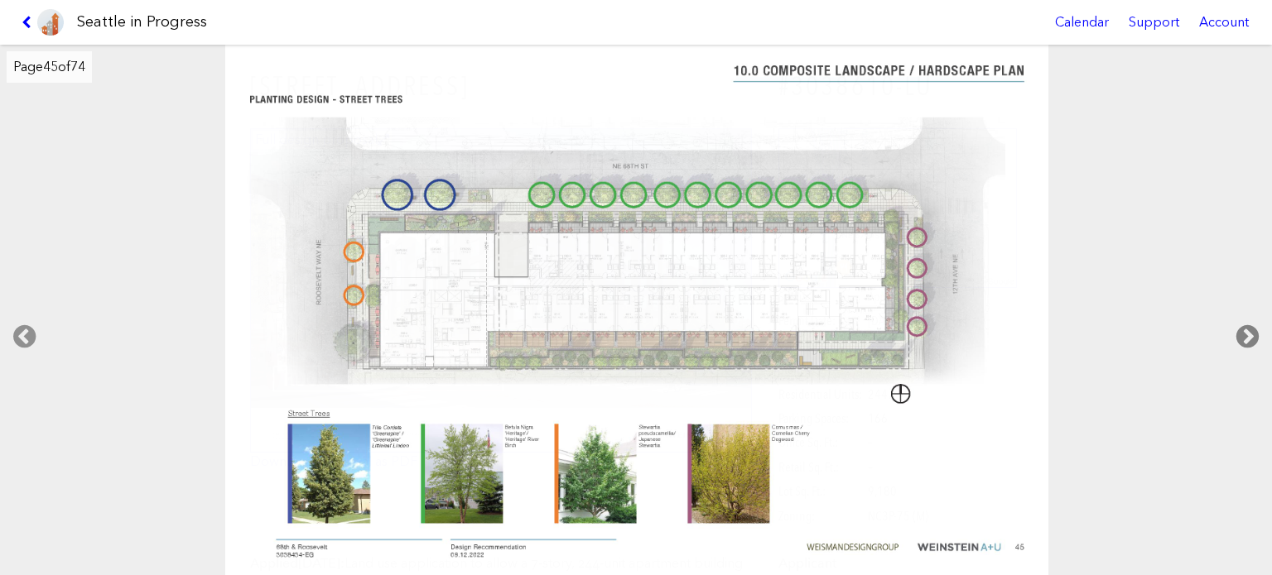
click at [1254, 330] on icon at bounding box center [1247, 336] width 49 height 53
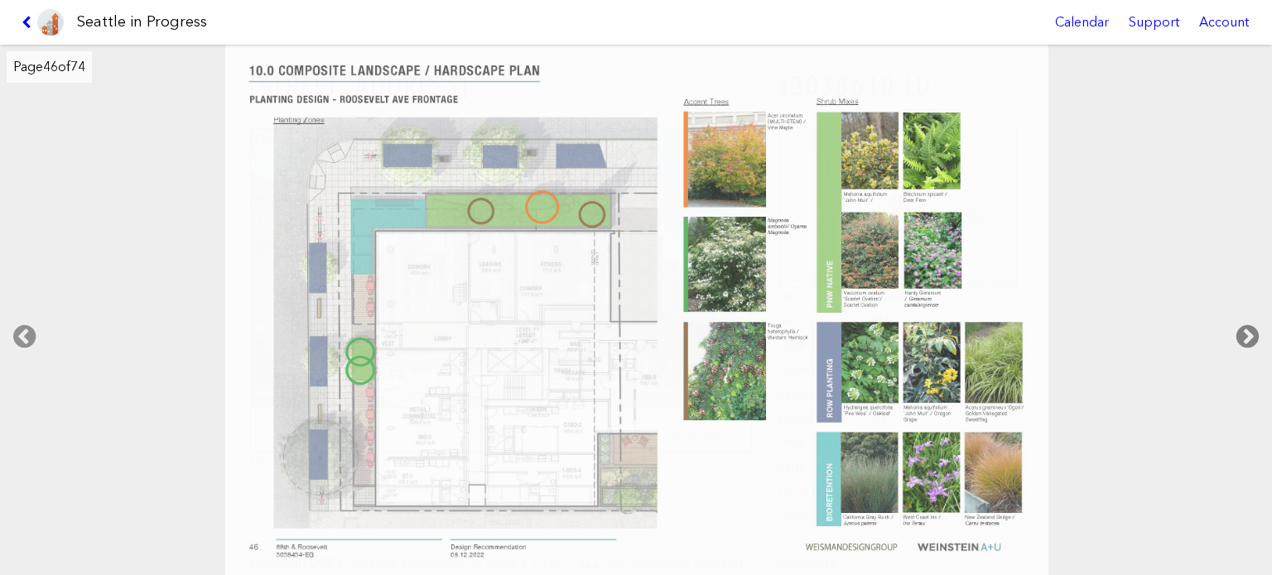
click at [1254, 330] on icon at bounding box center [1247, 336] width 49 height 53
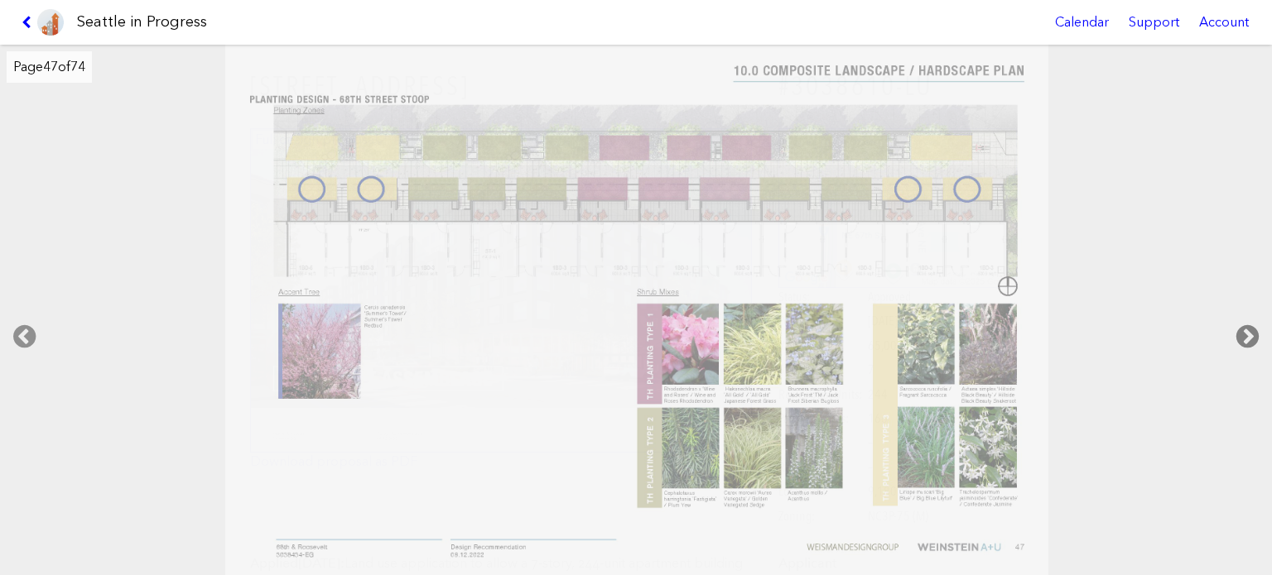
click at [1254, 330] on icon at bounding box center [1247, 336] width 49 height 53
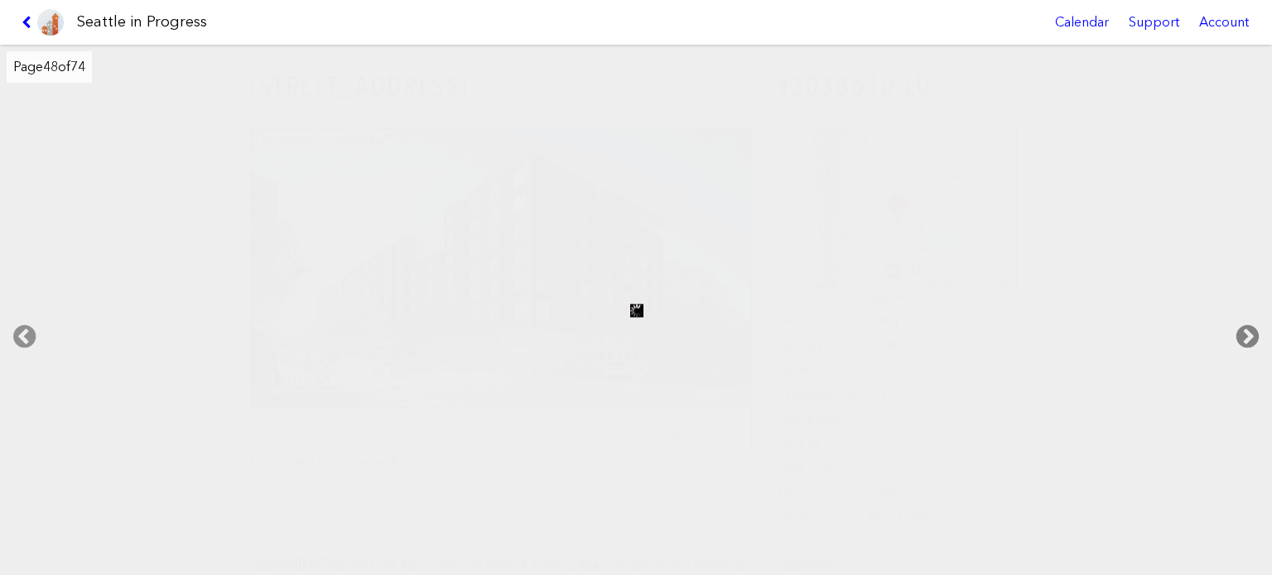
click at [1254, 330] on icon at bounding box center [1247, 336] width 49 height 53
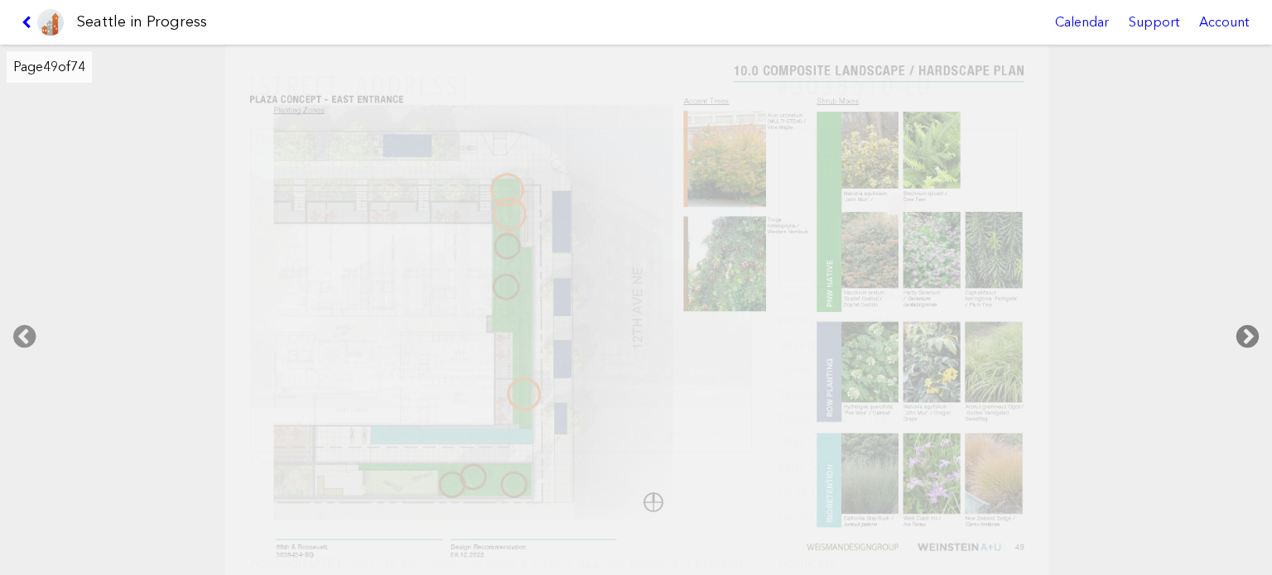
click at [1254, 330] on icon at bounding box center [1247, 336] width 49 height 53
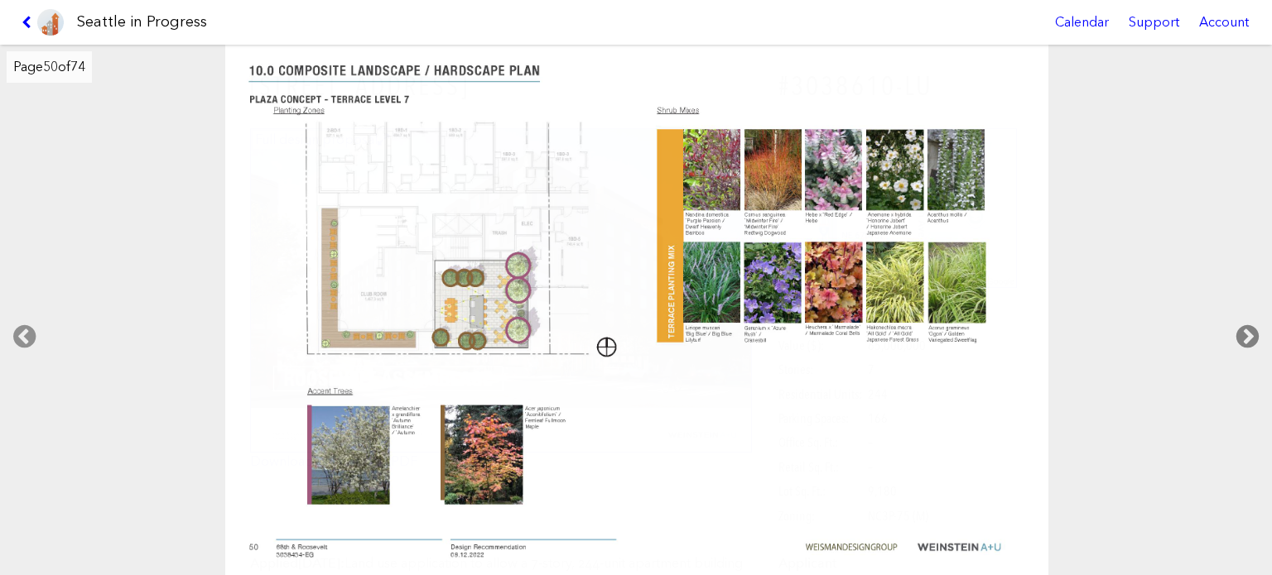
click at [1254, 330] on icon at bounding box center [1247, 336] width 49 height 53
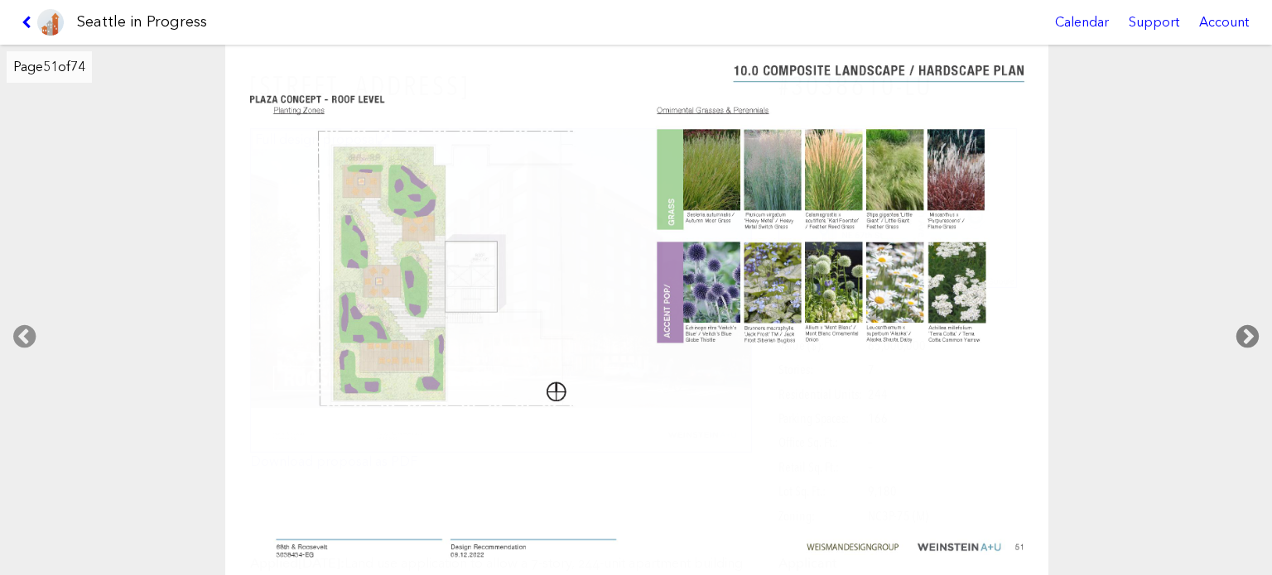
click at [1254, 330] on icon at bounding box center [1247, 336] width 49 height 53
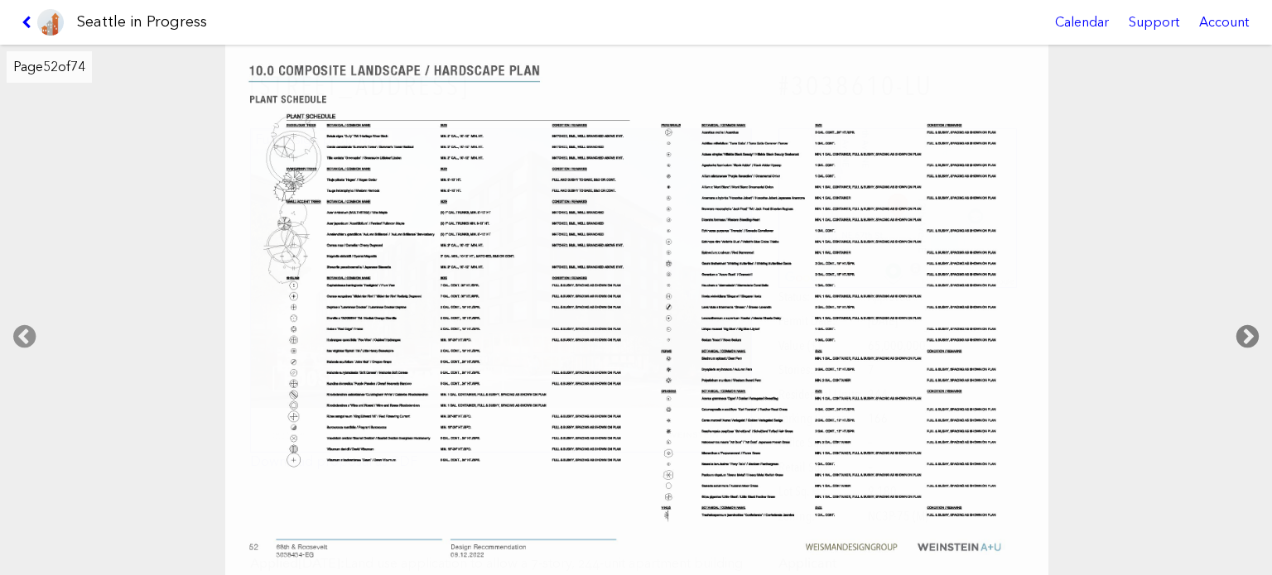
click at [1254, 330] on icon at bounding box center [1247, 336] width 49 height 53
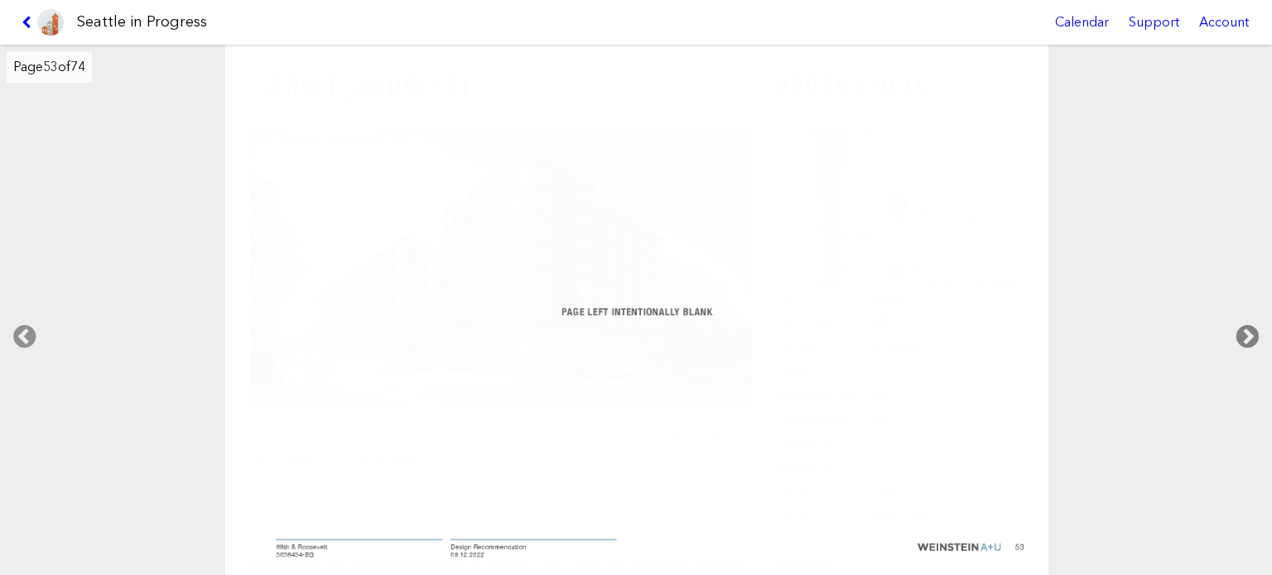
click at [1254, 330] on icon at bounding box center [1247, 336] width 49 height 53
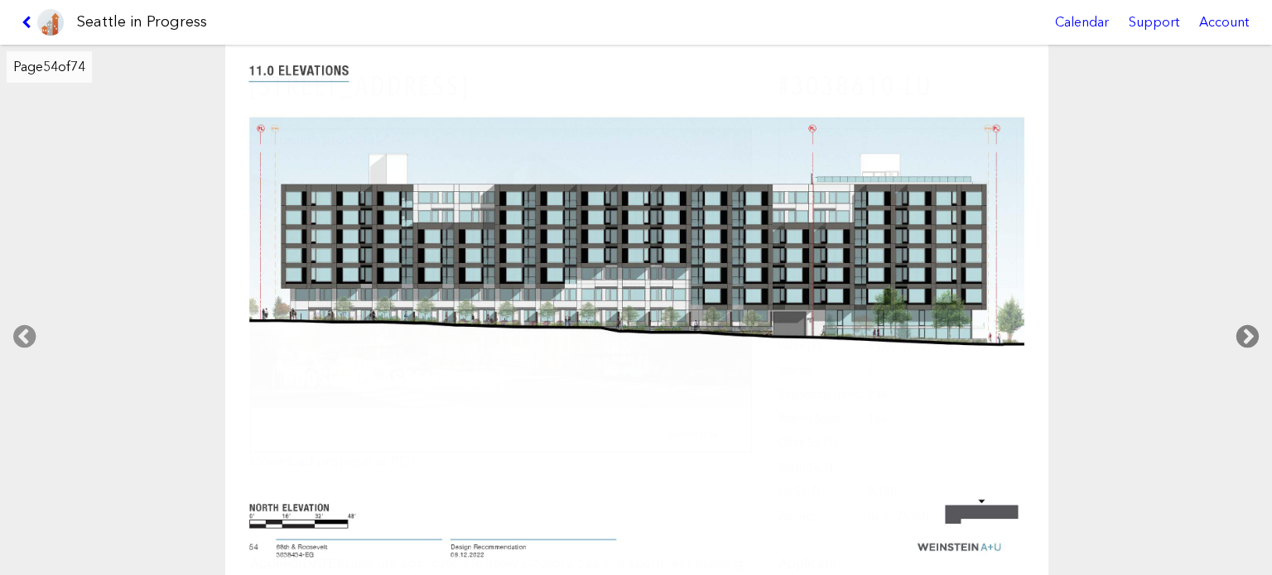
click at [1254, 330] on icon at bounding box center [1247, 336] width 49 height 53
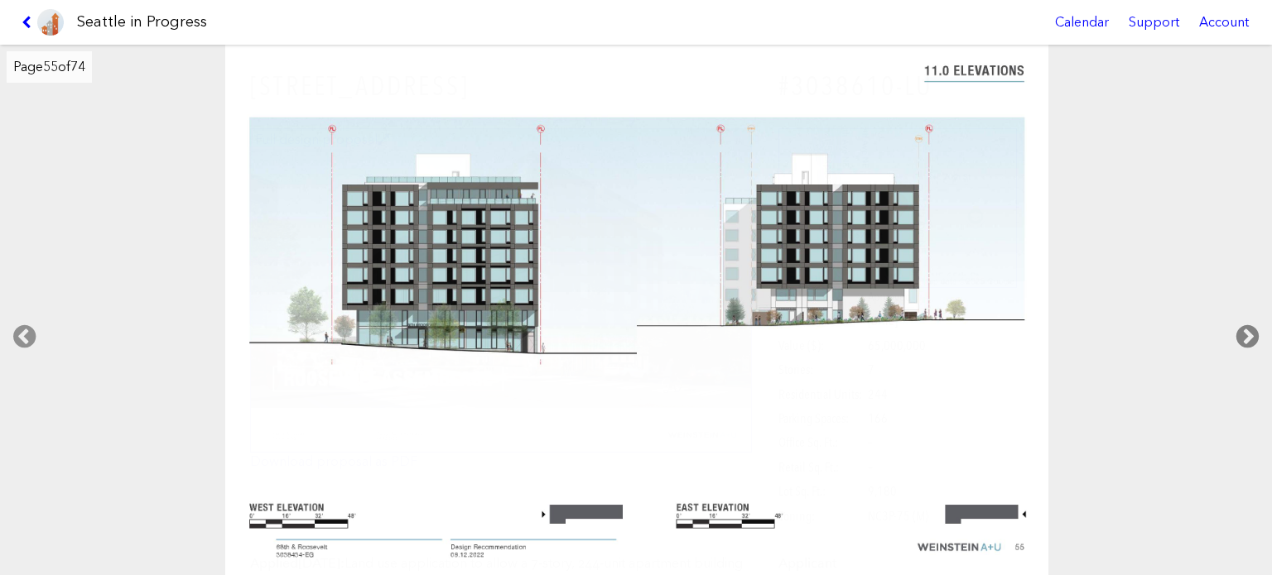
click at [1254, 330] on icon at bounding box center [1247, 336] width 49 height 53
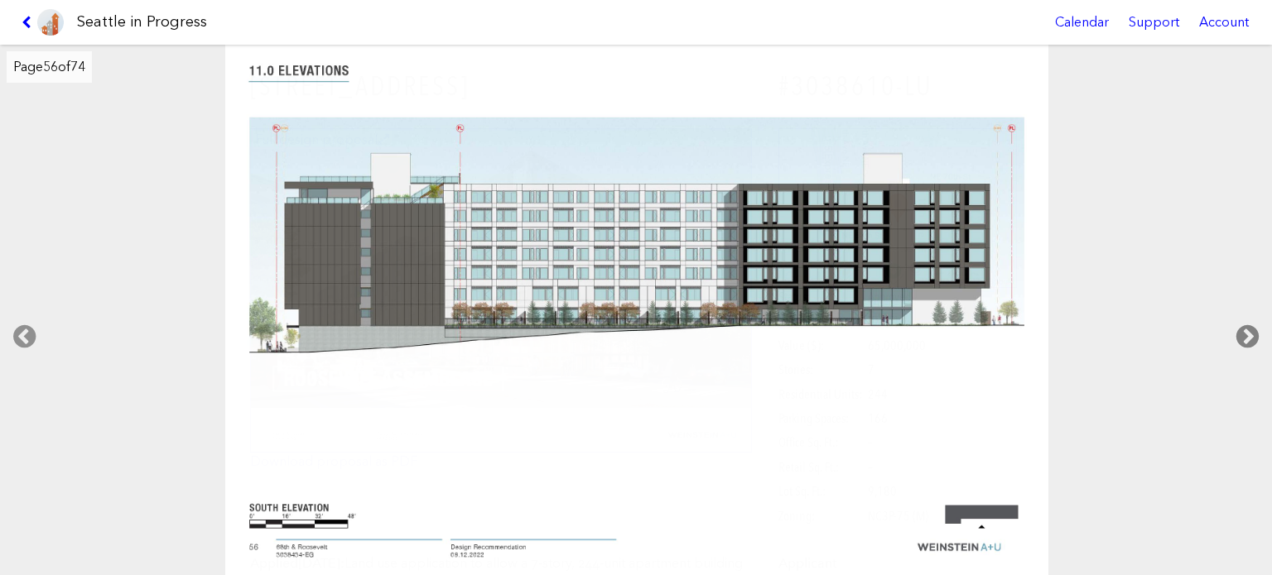
click at [1255, 332] on icon at bounding box center [1247, 336] width 49 height 53
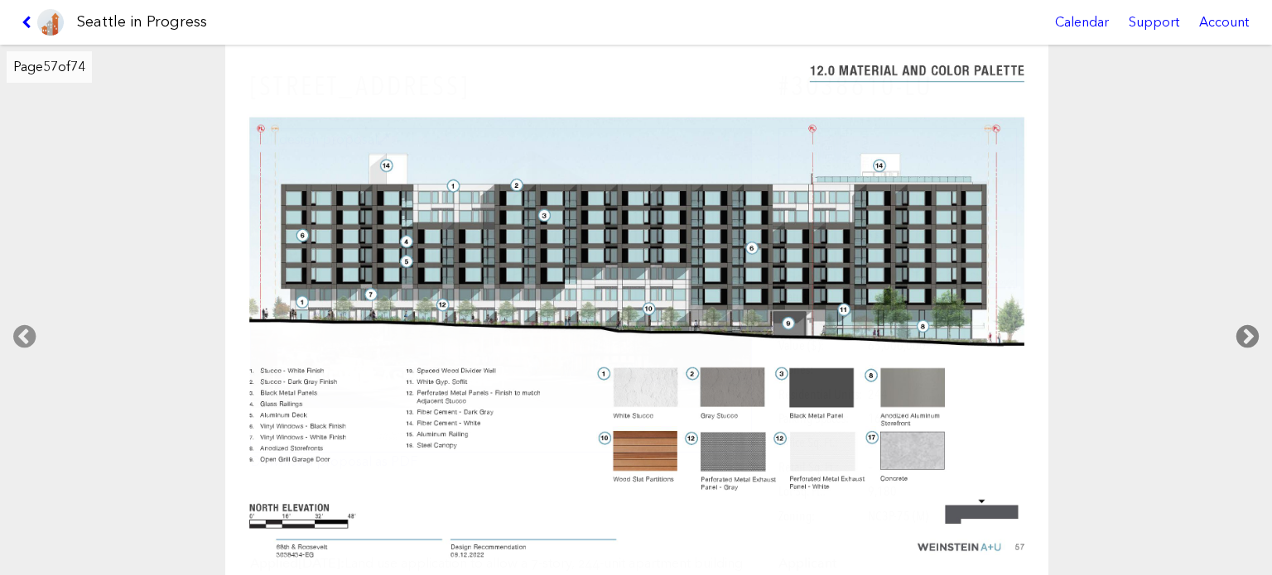
click at [1255, 332] on icon at bounding box center [1247, 336] width 49 height 53
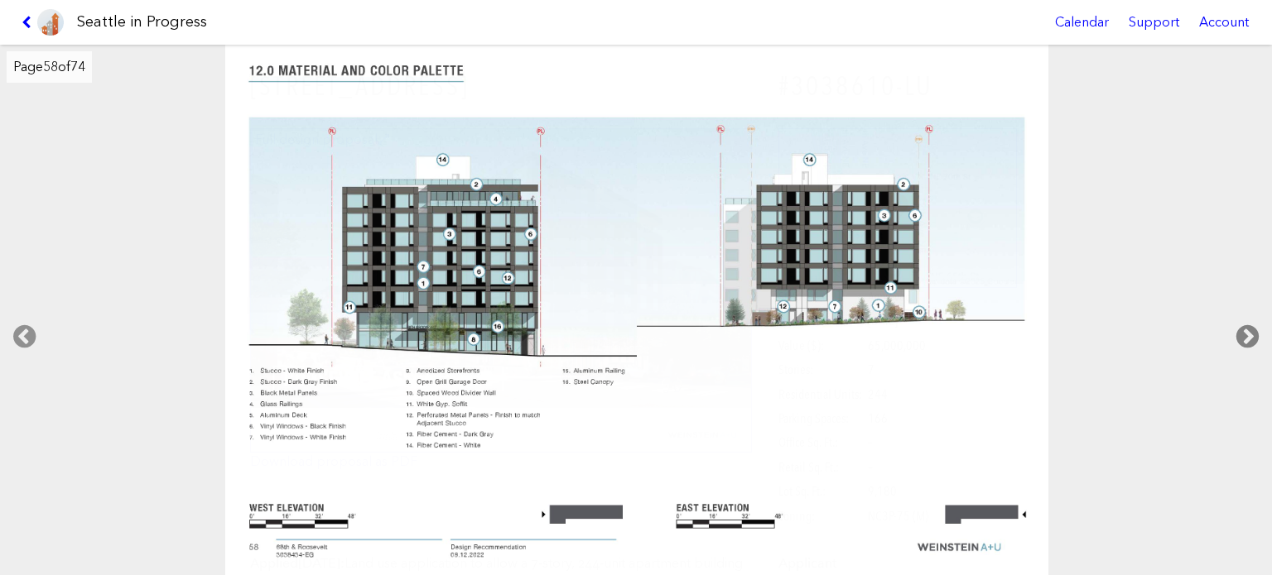
click at [1255, 332] on icon at bounding box center [1247, 336] width 49 height 53
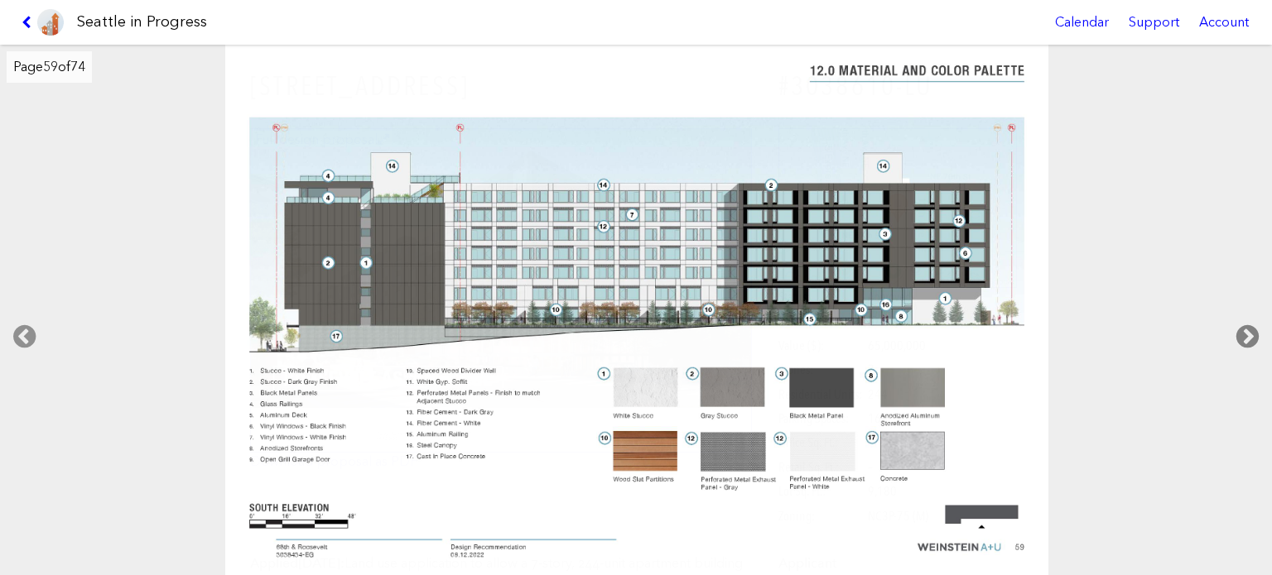
click at [1255, 332] on icon at bounding box center [1247, 336] width 49 height 53
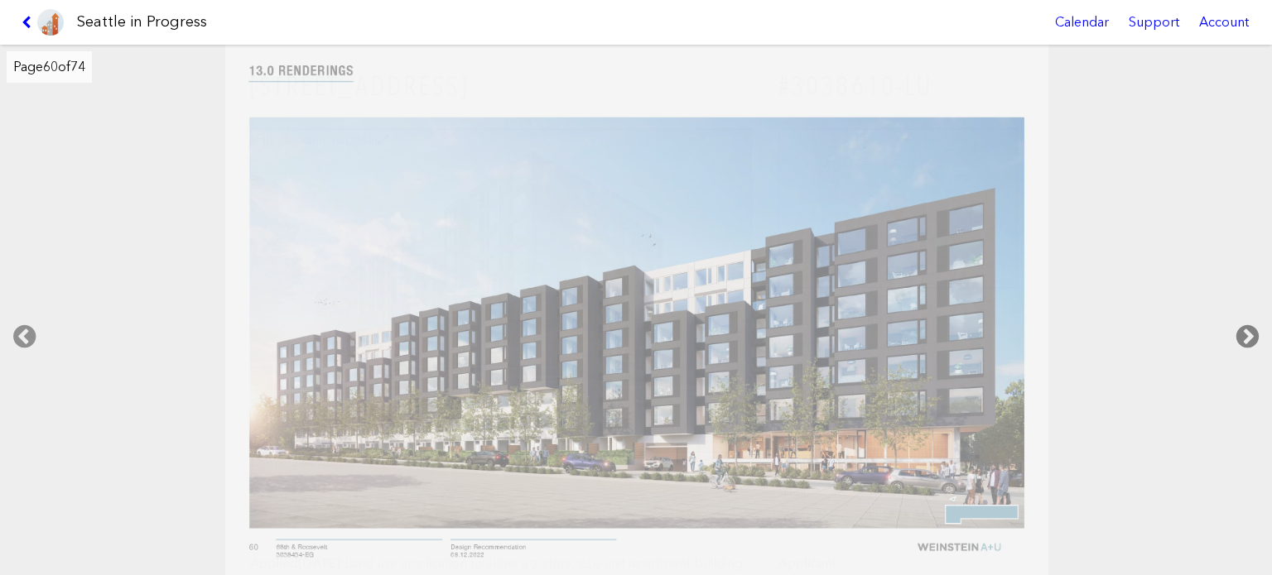
click at [1255, 332] on icon at bounding box center [1247, 336] width 49 height 53
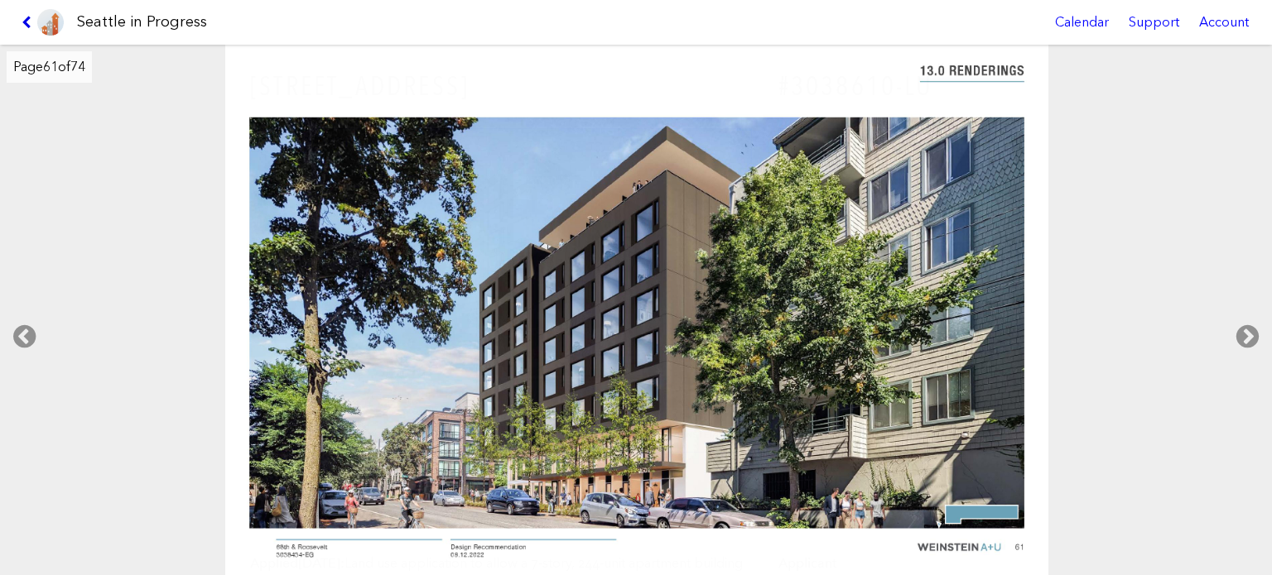
click at [23, 18] on icon at bounding box center [30, 22] width 16 height 13
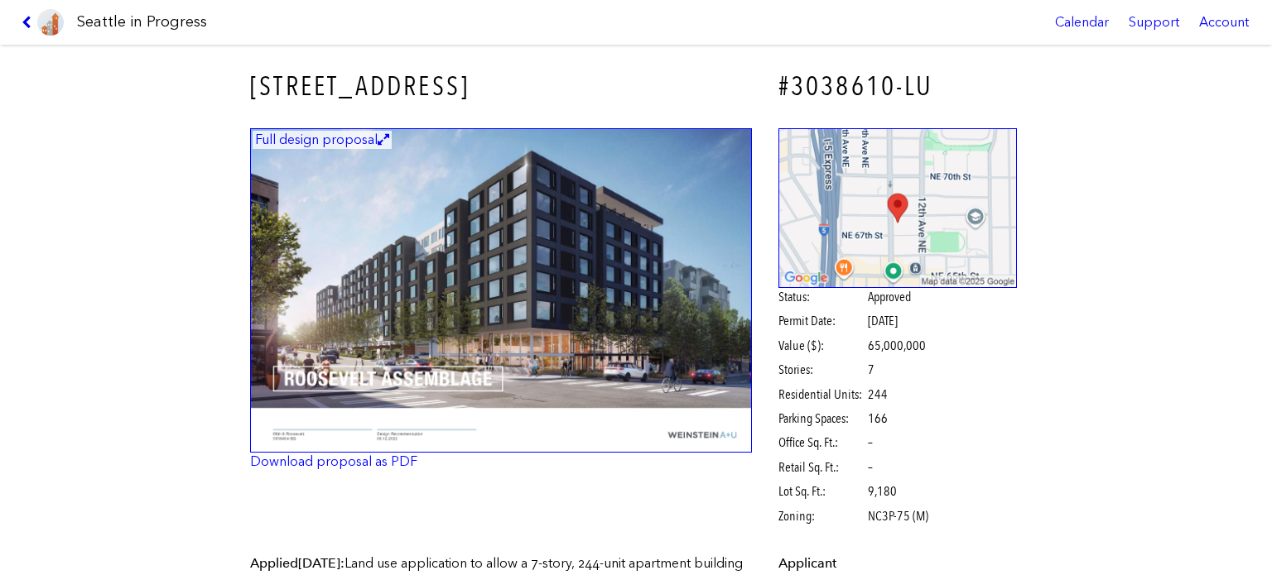
click at [23, 18] on icon at bounding box center [30, 22] width 16 height 13
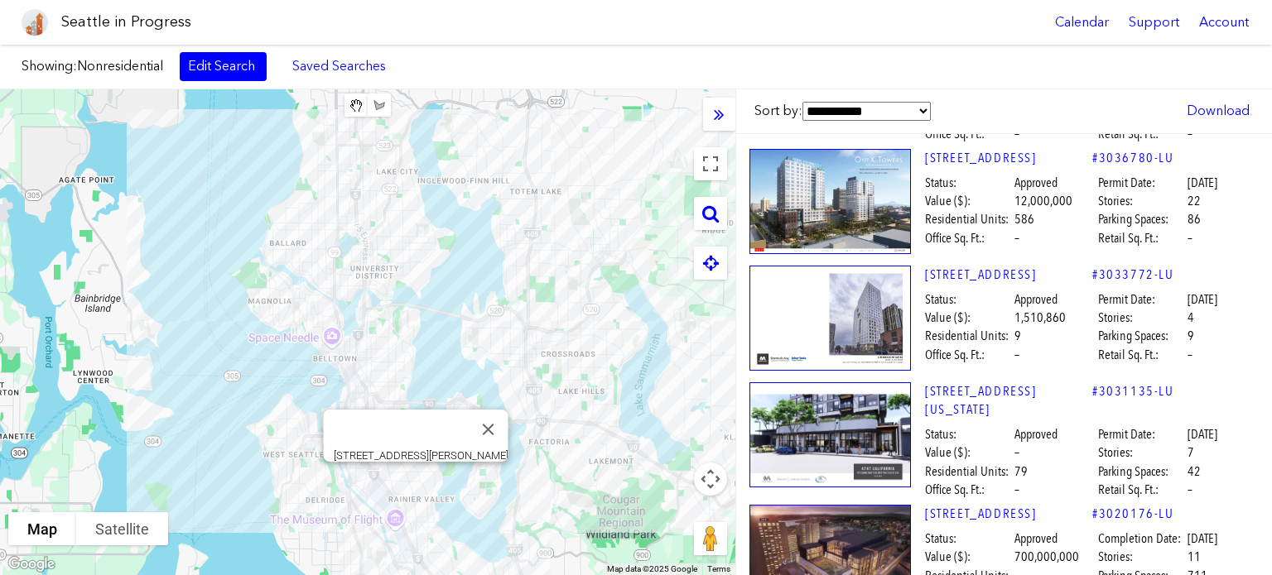
scroll to position [12418, 0]
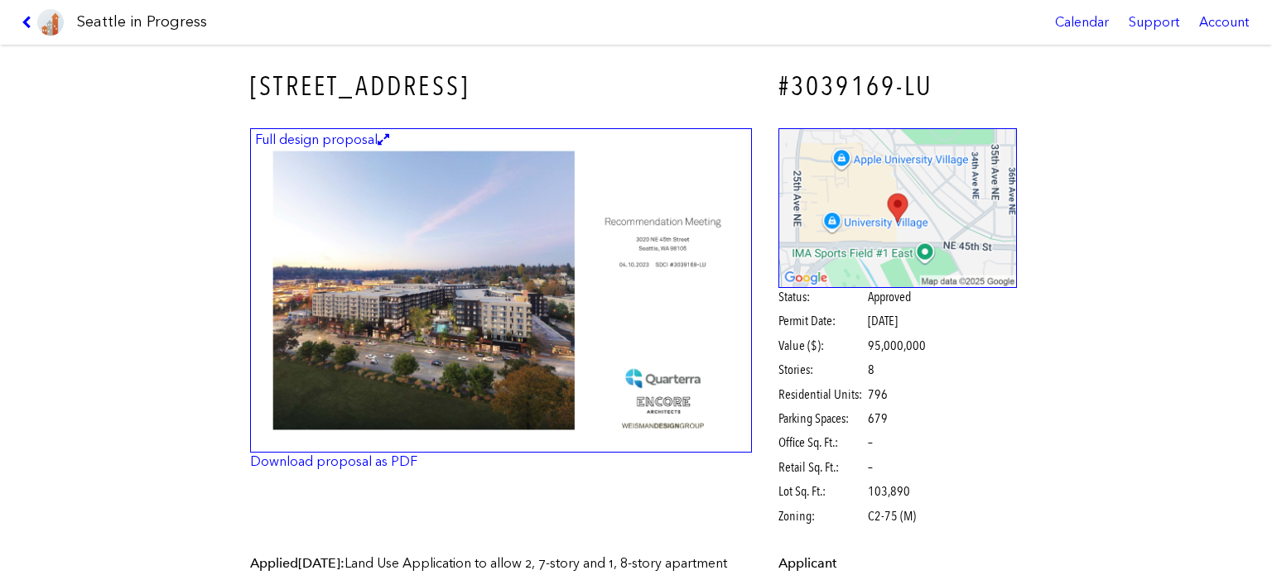
click at [480, 268] on img at bounding box center [501, 290] width 502 height 325
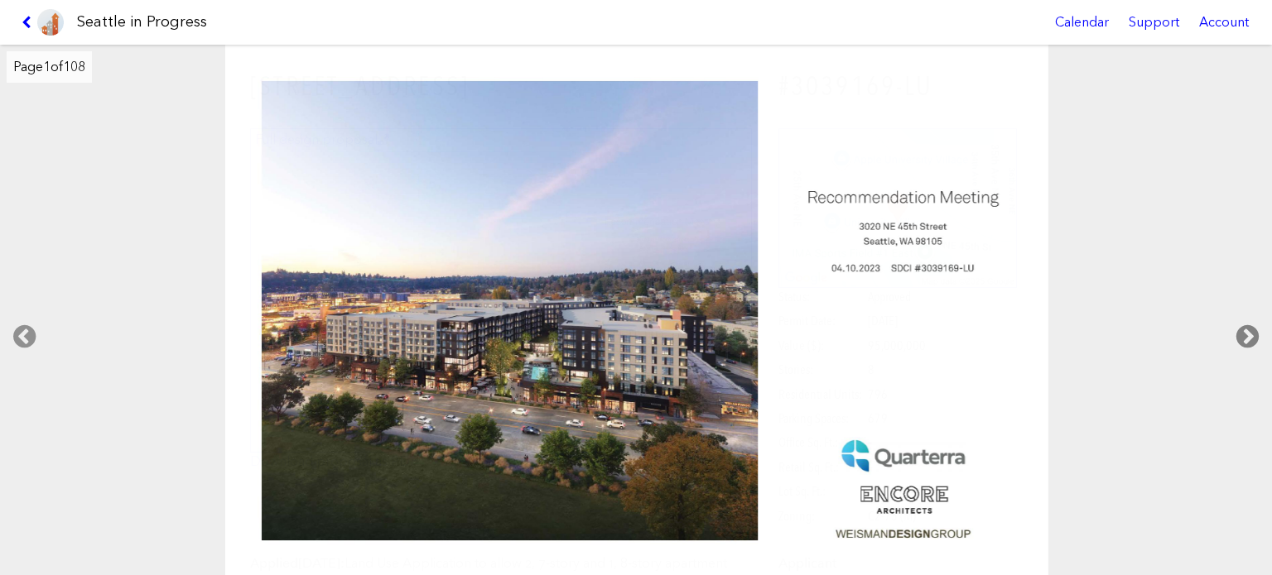
click at [1253, 331] on icon at bounding box center [1247, 336] width 49 height 53
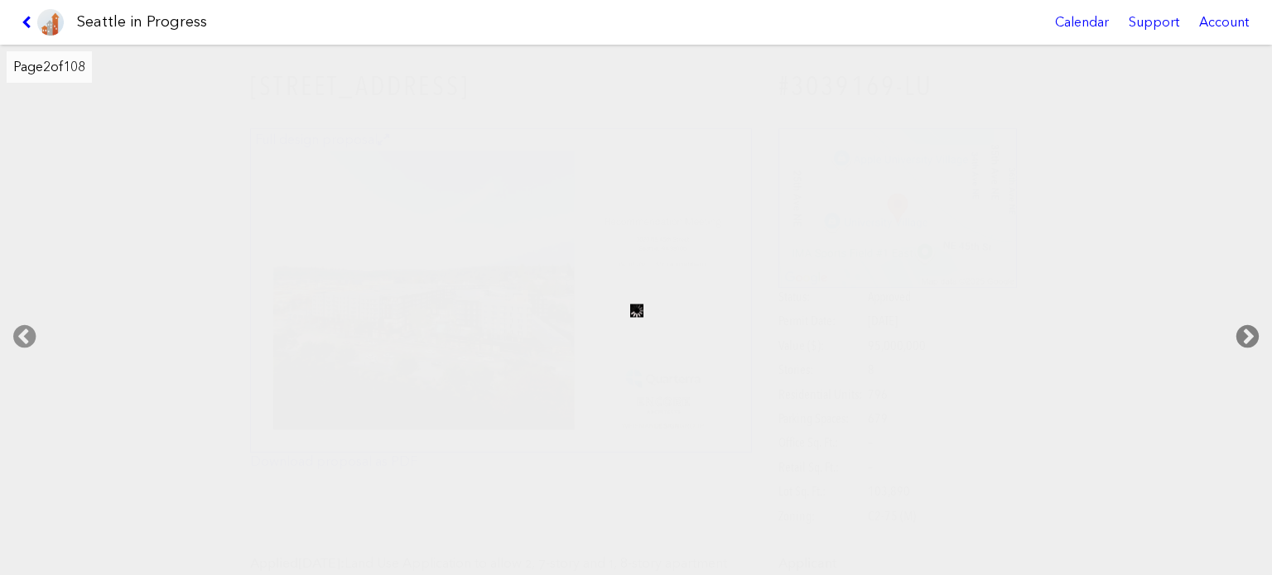
click at [1253, 331] on icon at bounding box center [1247, 336] width 49 height 53
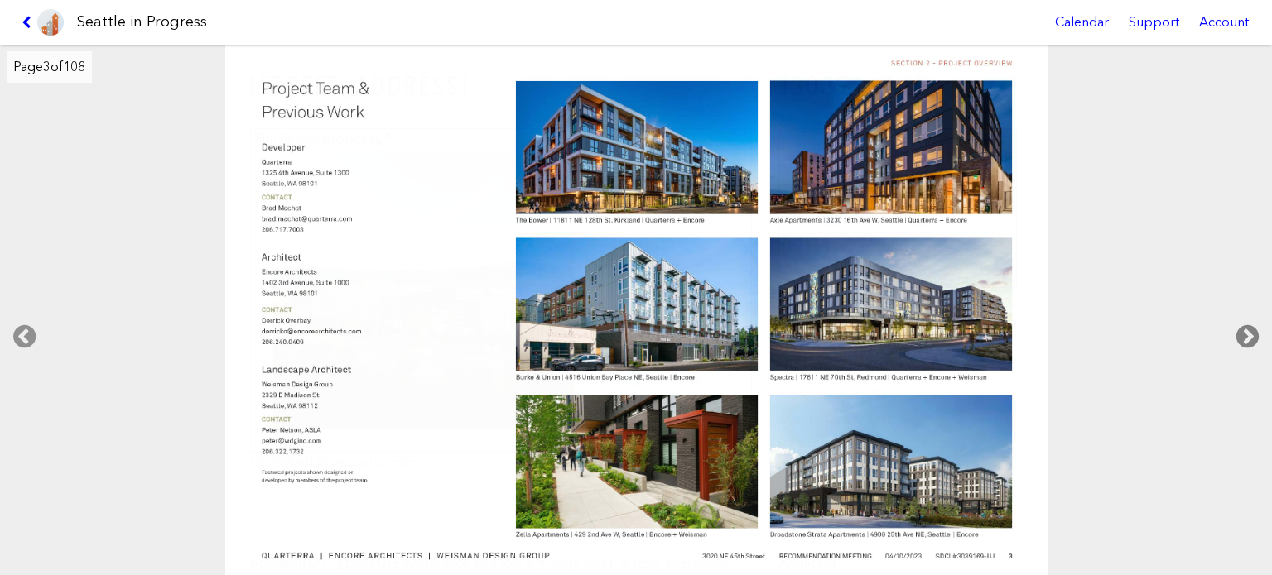
click at [1253, 331] on icon at bounding box center [1247, 336] width 49 height 53
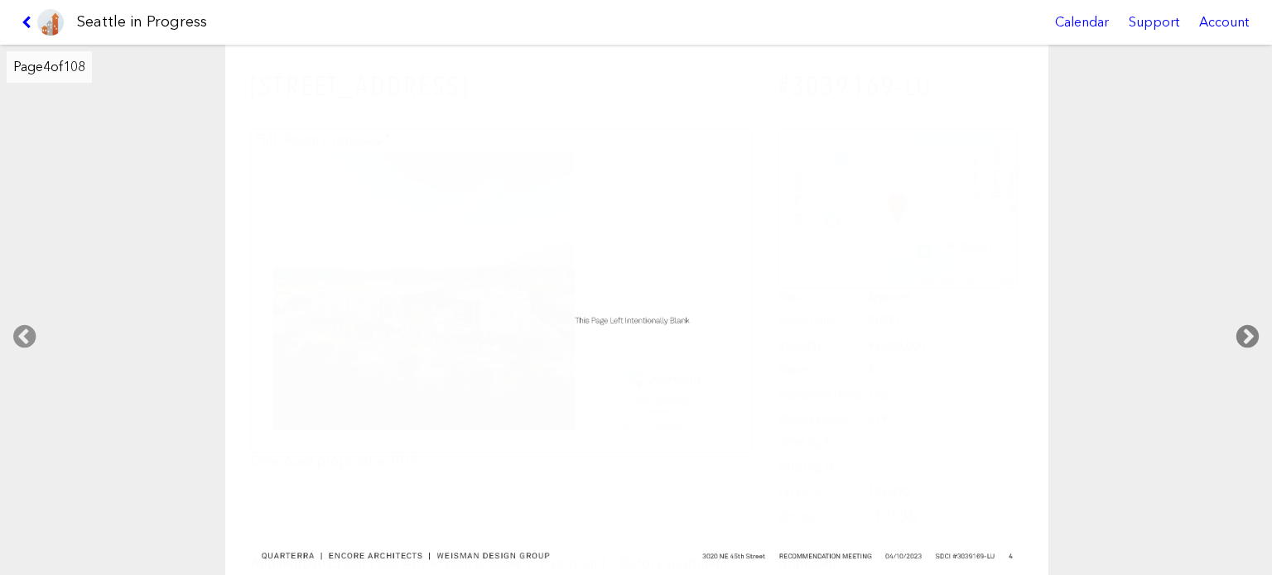
click at [1253, 331] on icon at bounding box center [1247, 336] width 49 height 53
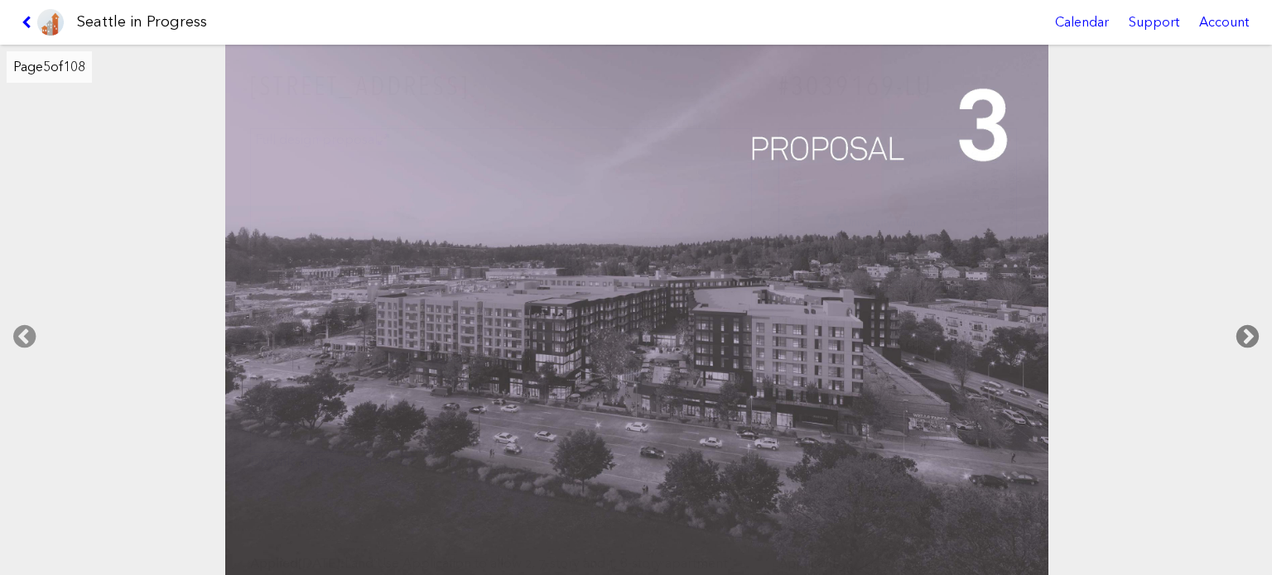
click at [1253, 331] on icon at bounding box center [1247, 336] width 49 height 53
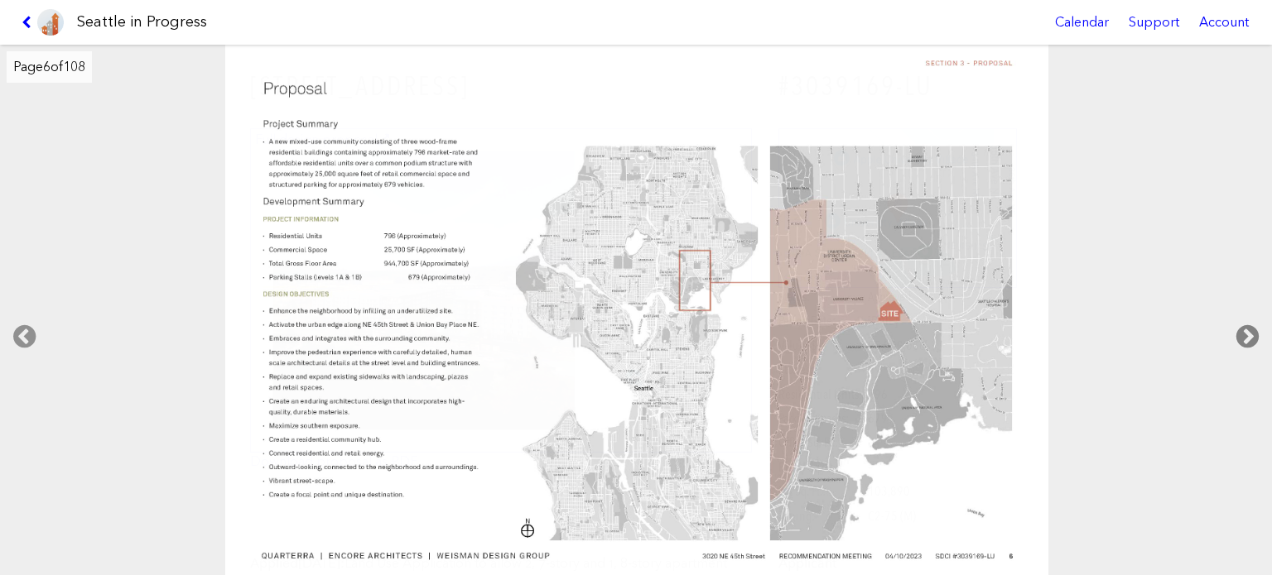
click at [1253, 331] on icon at bounding box center [1247, 336] width 49 height 53
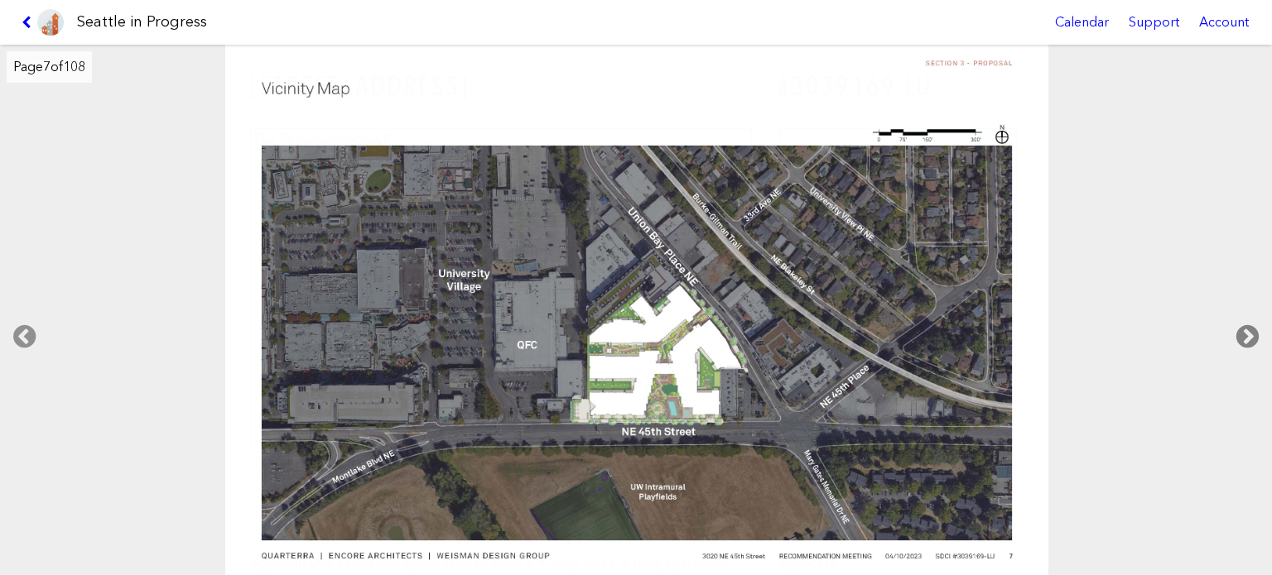
click at [1253, 331] on icon at bounding box center [1247, 336] width 49 height 53
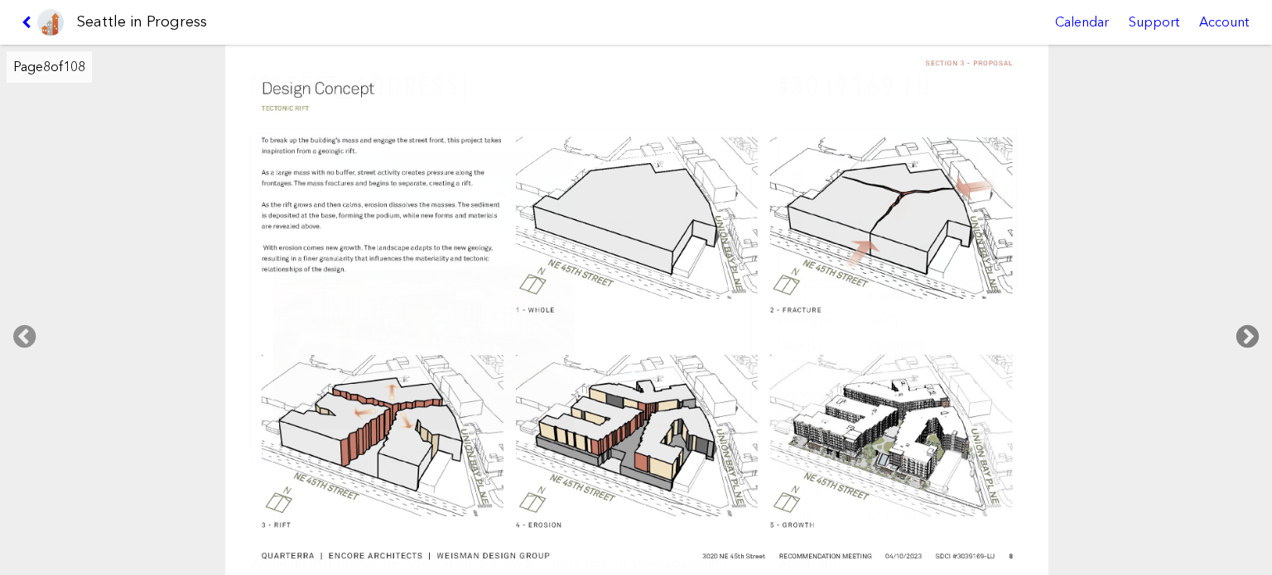
click at [1253, 332] on icon at bounding box center [1247, 336] width 49 height 53
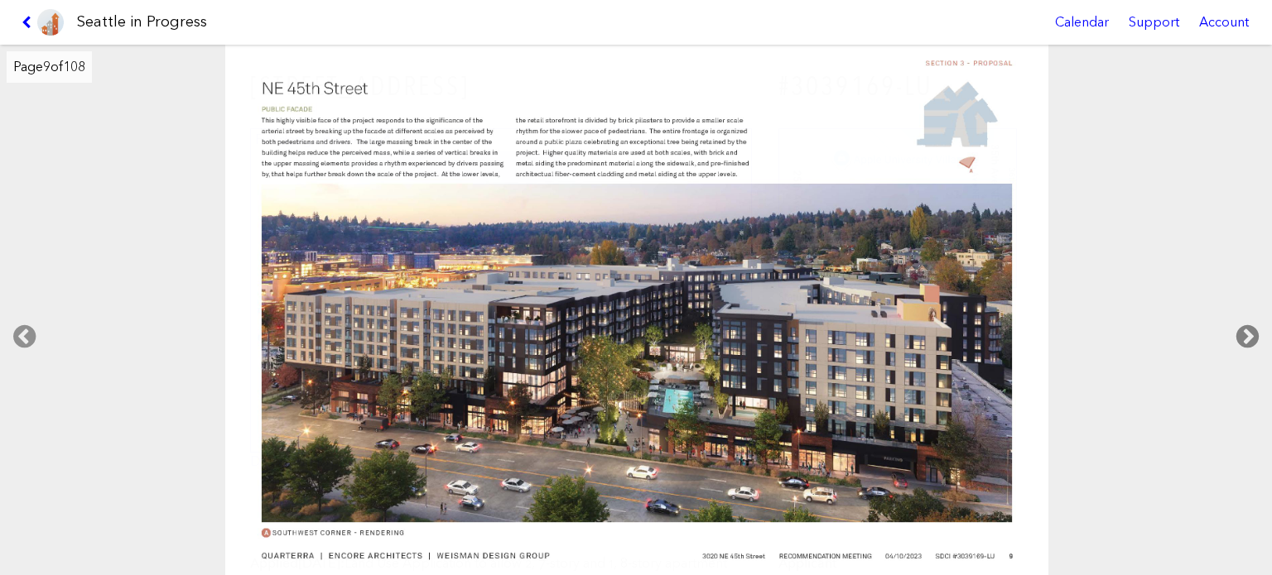
click at [1253, 332] on icon at bounding box center [1247, 336] width 49 height 53
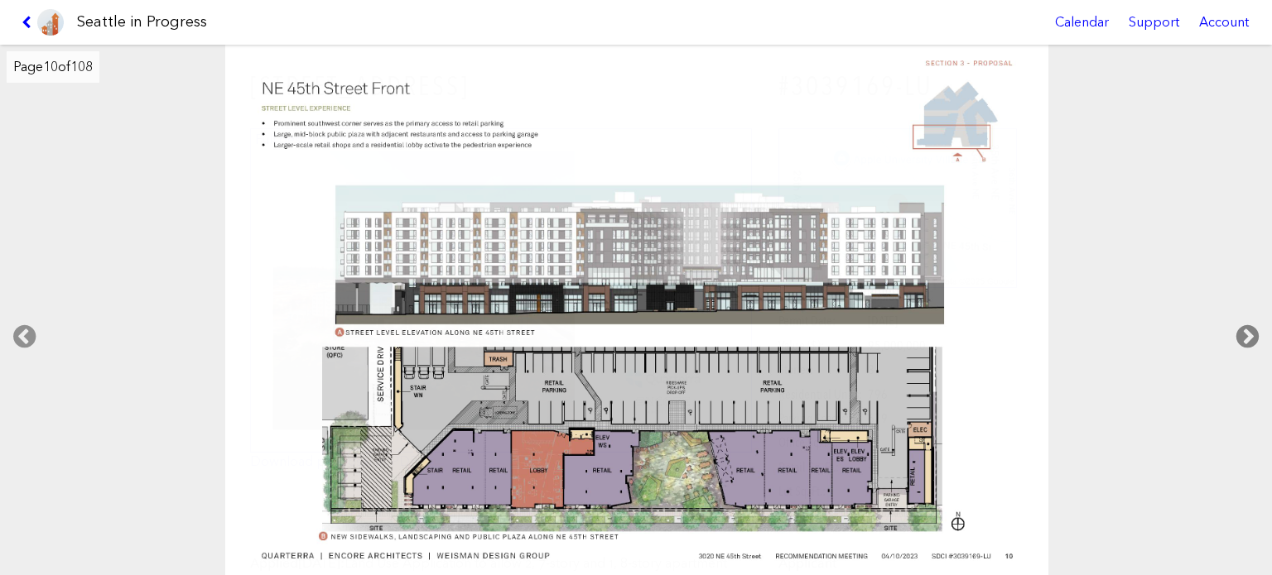
click at [1253, 332] on icon at bounding box center [1247, 336] width 49 height 53
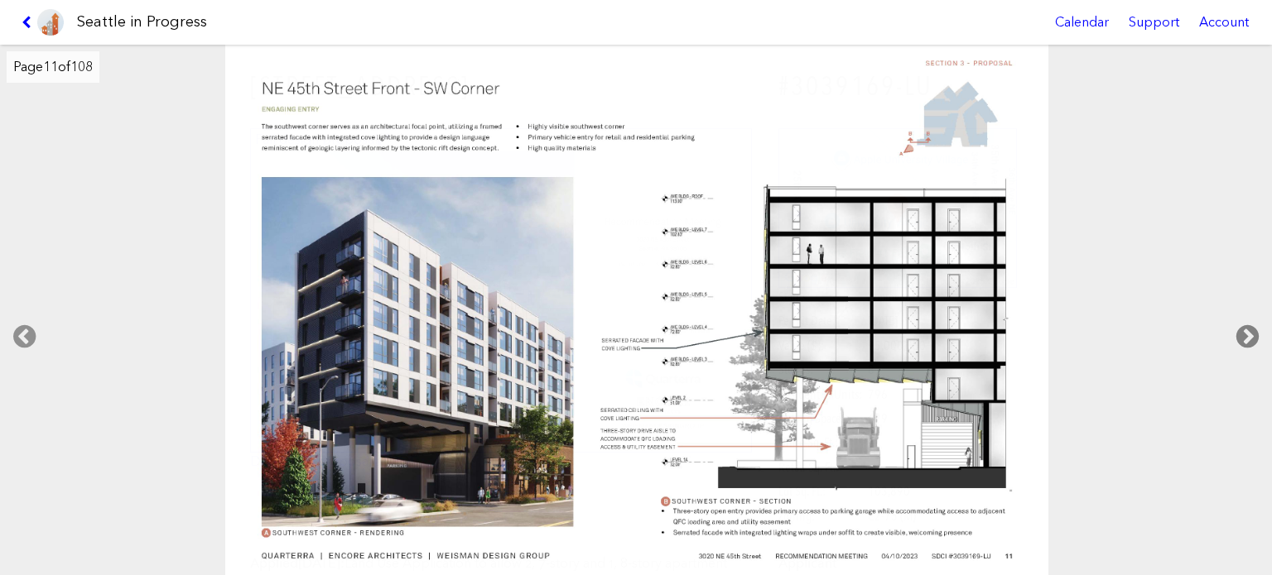
click at [1253, 332] on icon at bounding box center [1247, 336] width 49 height 53
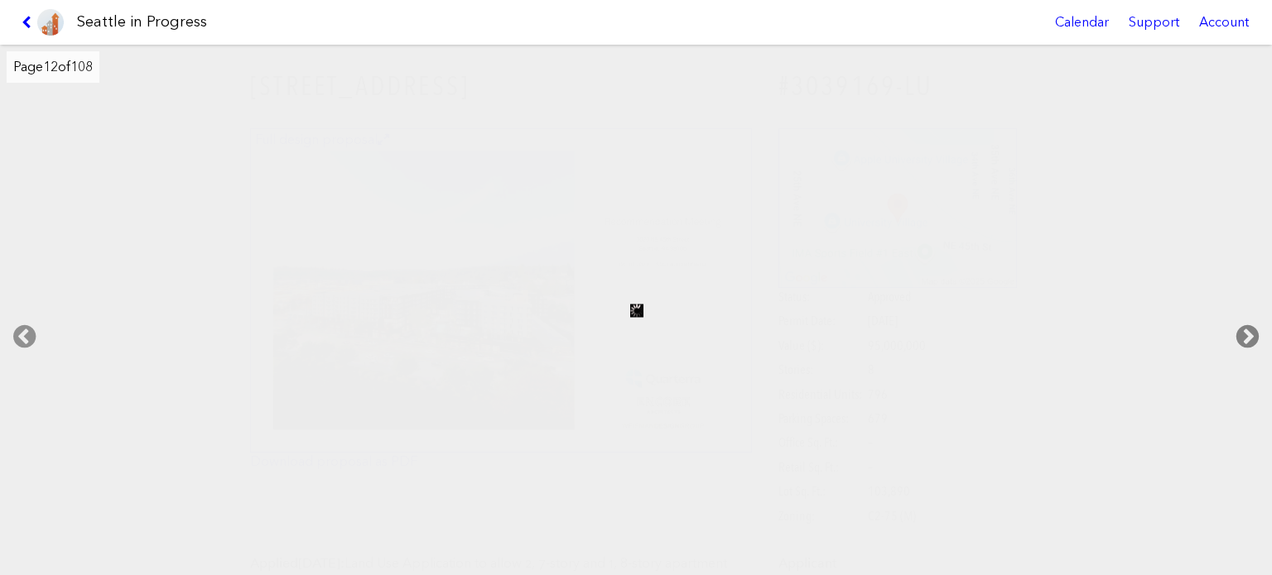
click at [1253, 332] on icon at bounding box center [1247, 336] width 49 height 53
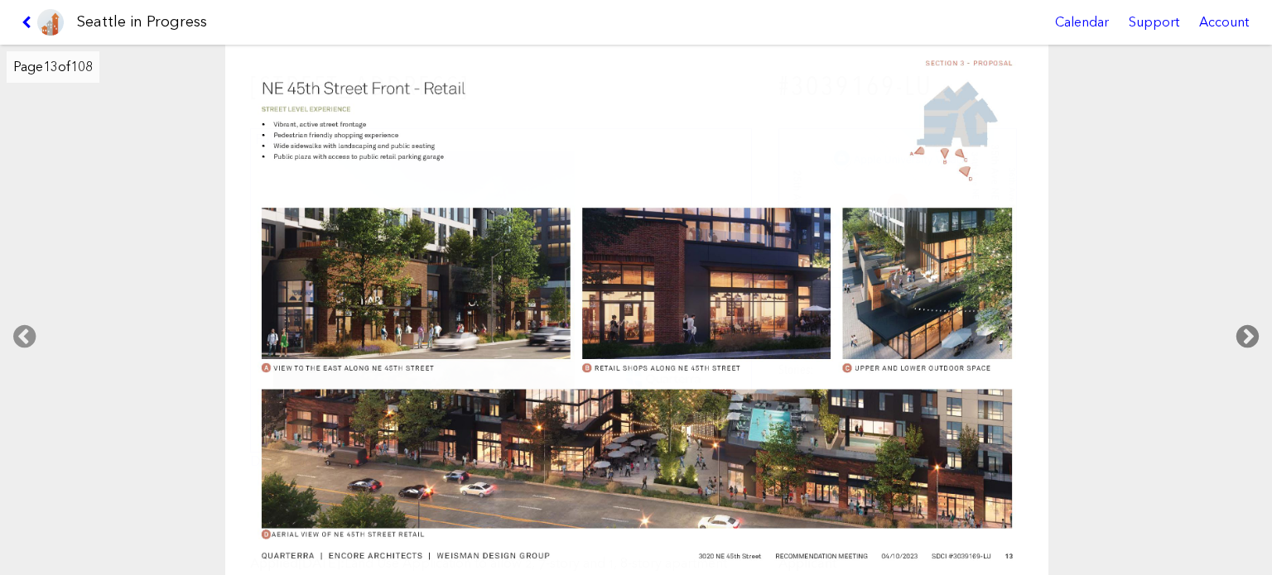
click at [1252, 333] on icon at bounding box center [1247, 336] width 49 height 53
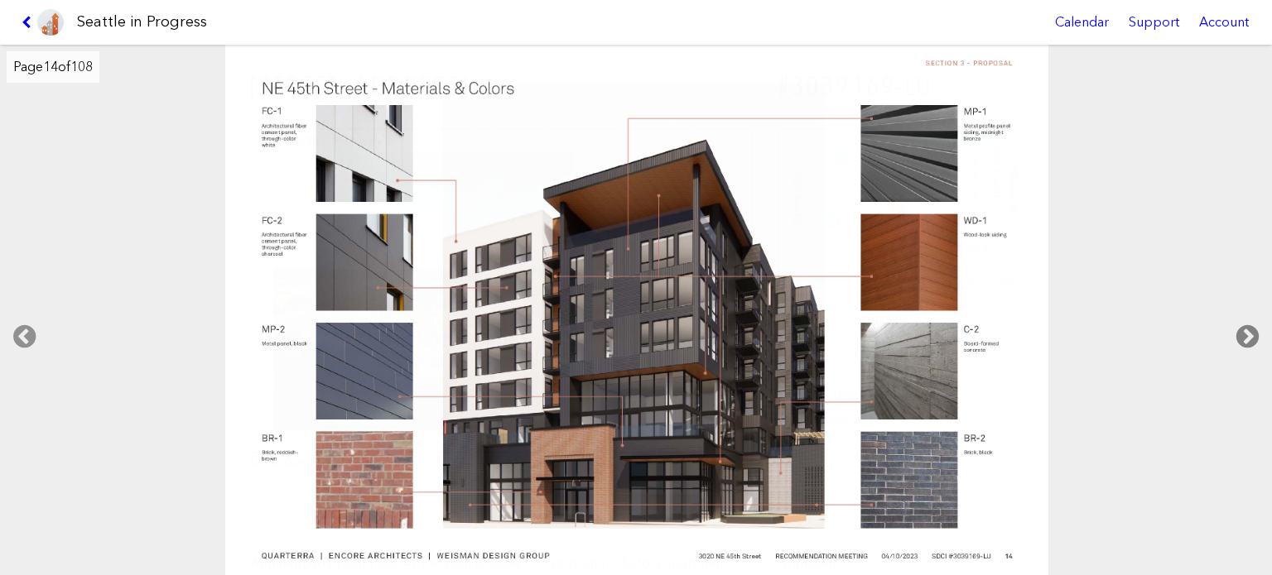
click at [1252, 333] on icon at bounding box center [1247, 336] width 49 height 53
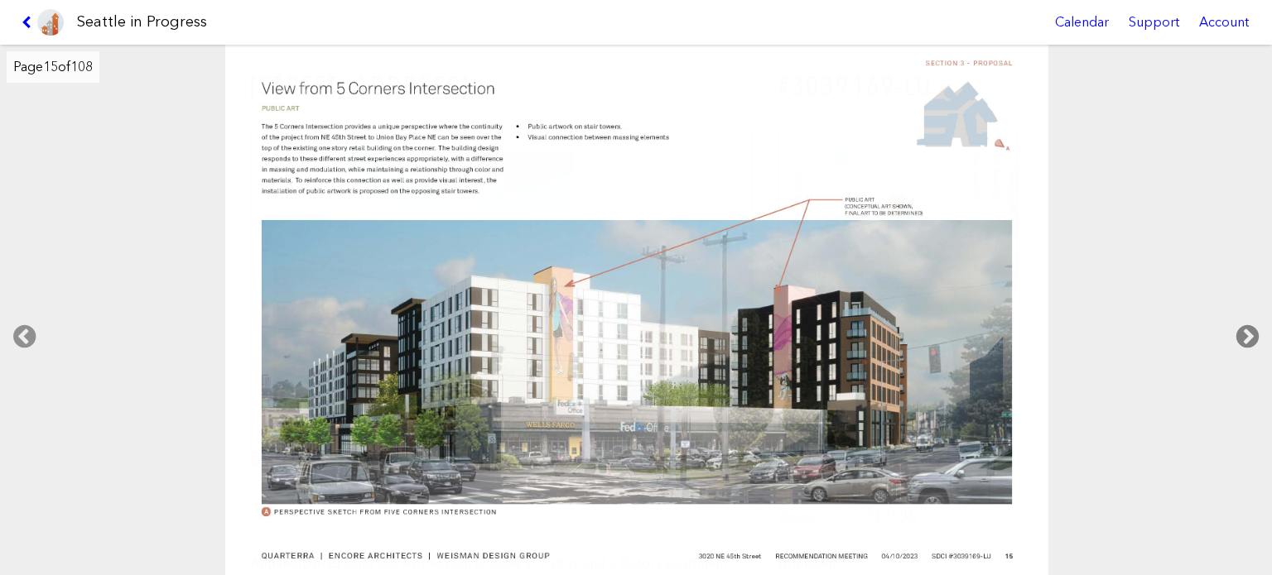
click at [1252, 333] on icon at bounding box center [1247, 336] width 49 height 53
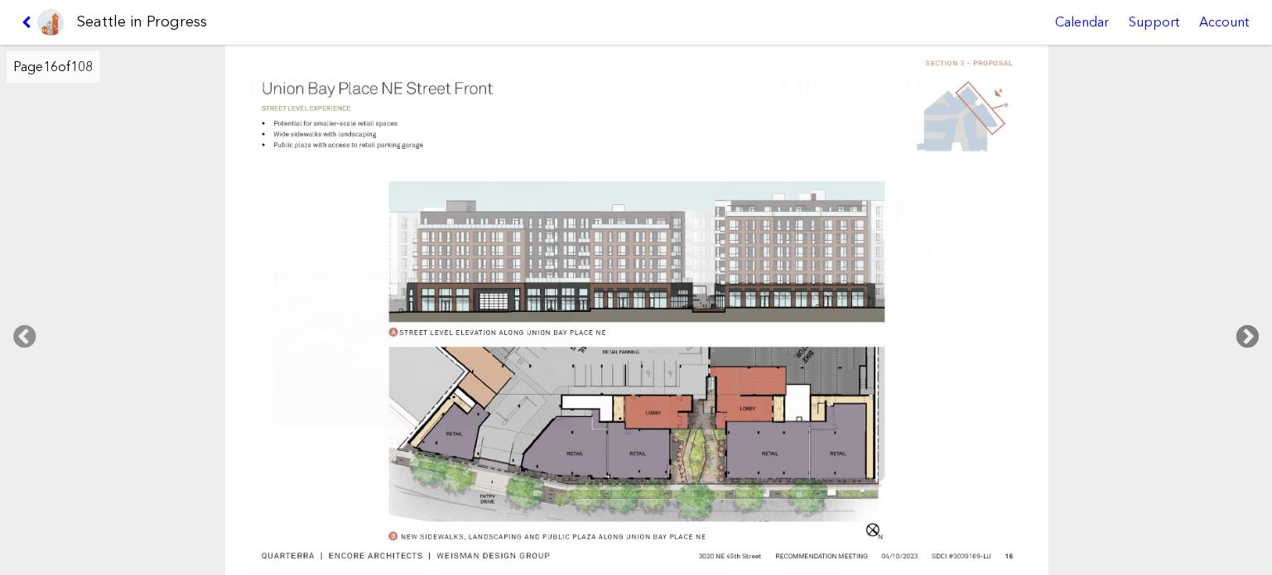
click at [1252, 333] on icon at bounding box center [1247, 336] width 49 height 53
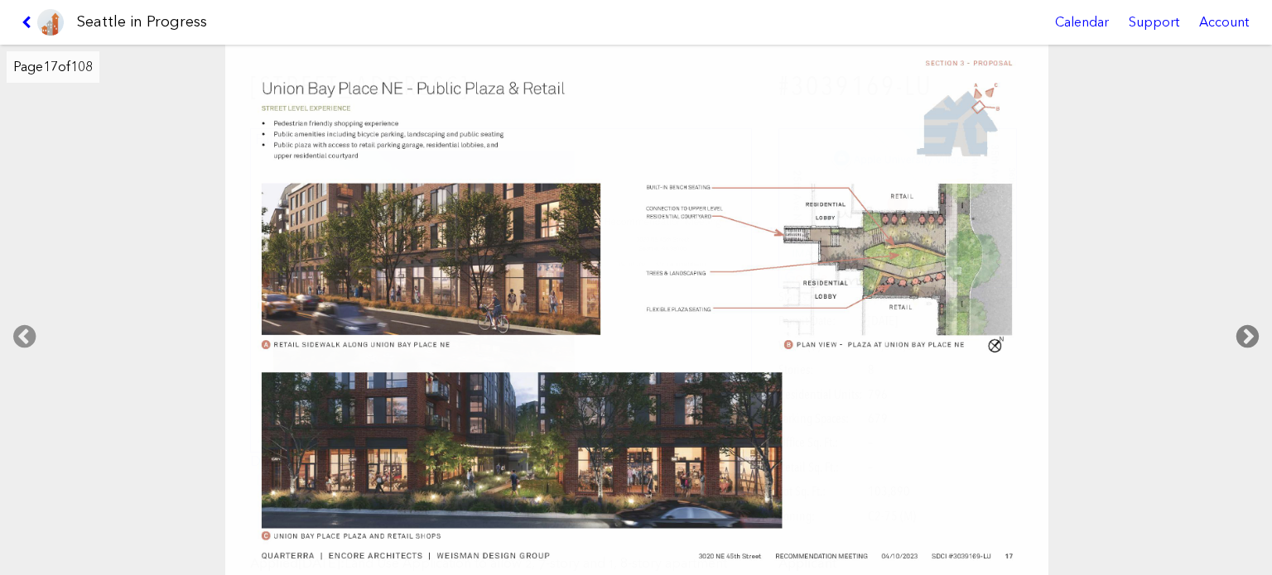
click at [1252, 333] on icon at bounding box center [1247, 336] width 49 height 53
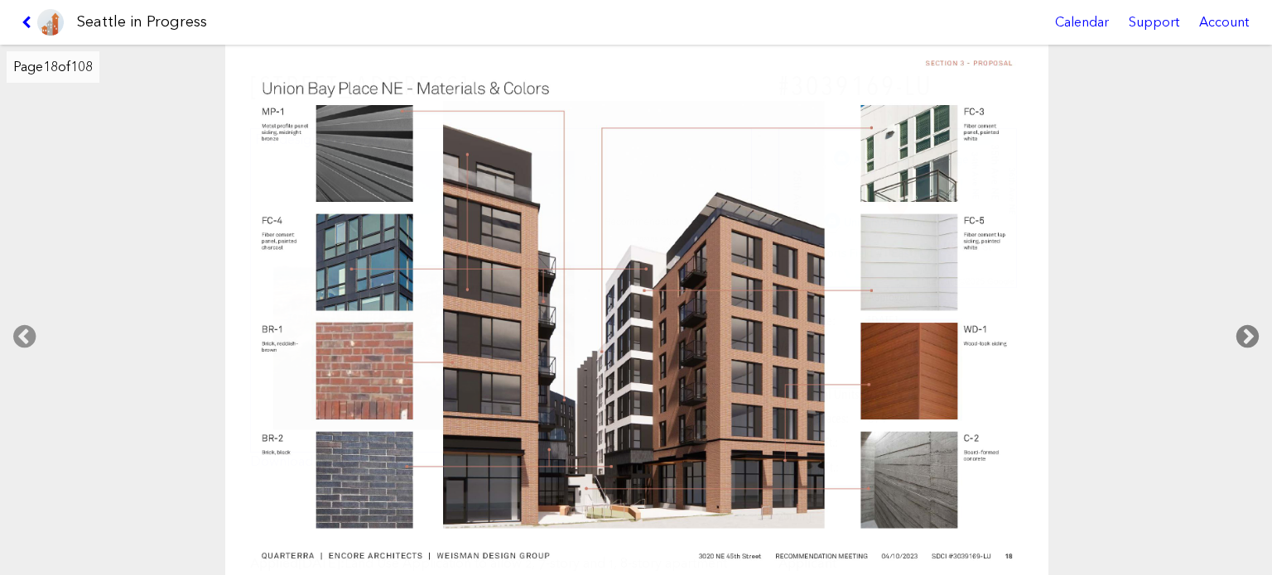
click at [1252, 333] on icon at bounding box center [1247, 336] width 49 height 53
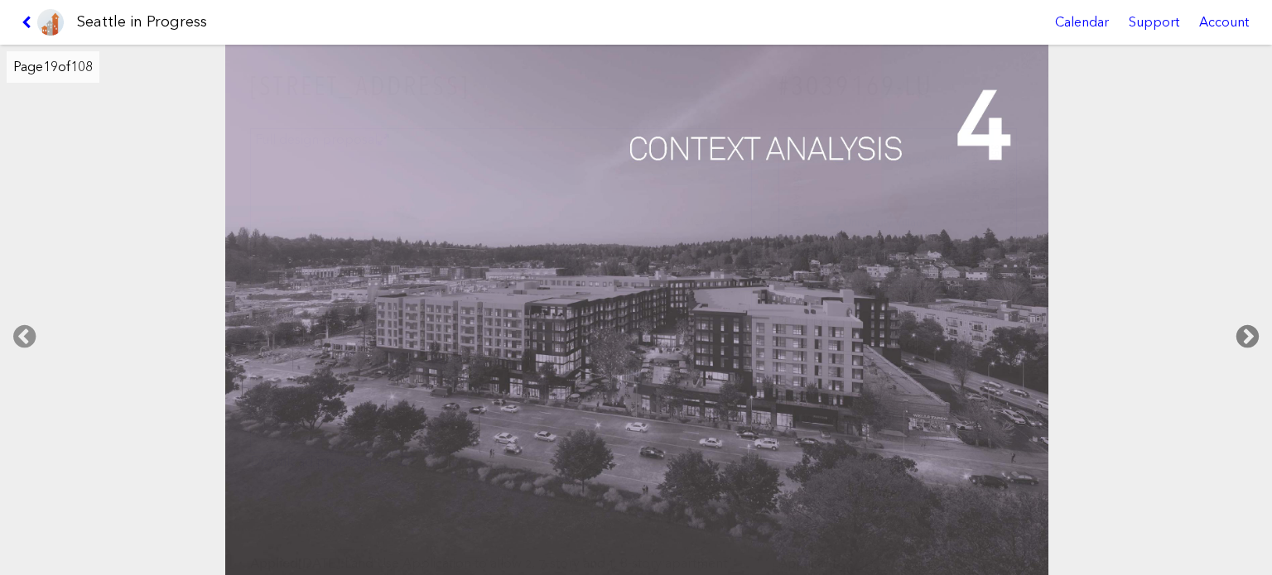
click at [1252, 333] on icon at bounding box center [1247, 336] width 49 height 53
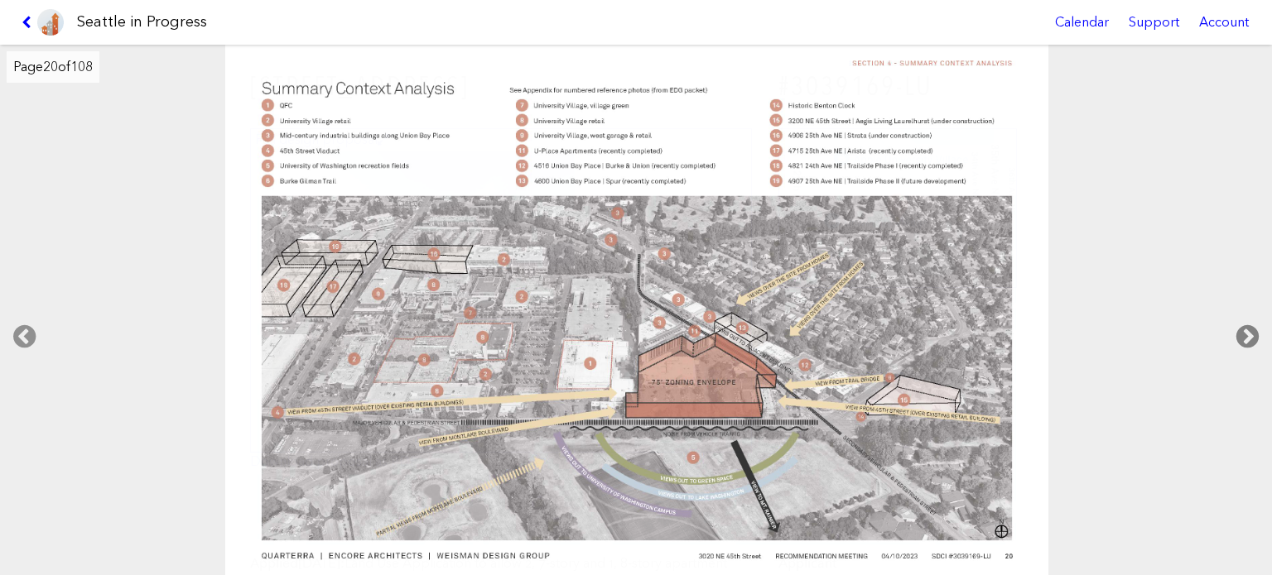
click at [1252, 333] on icon at bounding box center [1247, 336] width 49 height 53
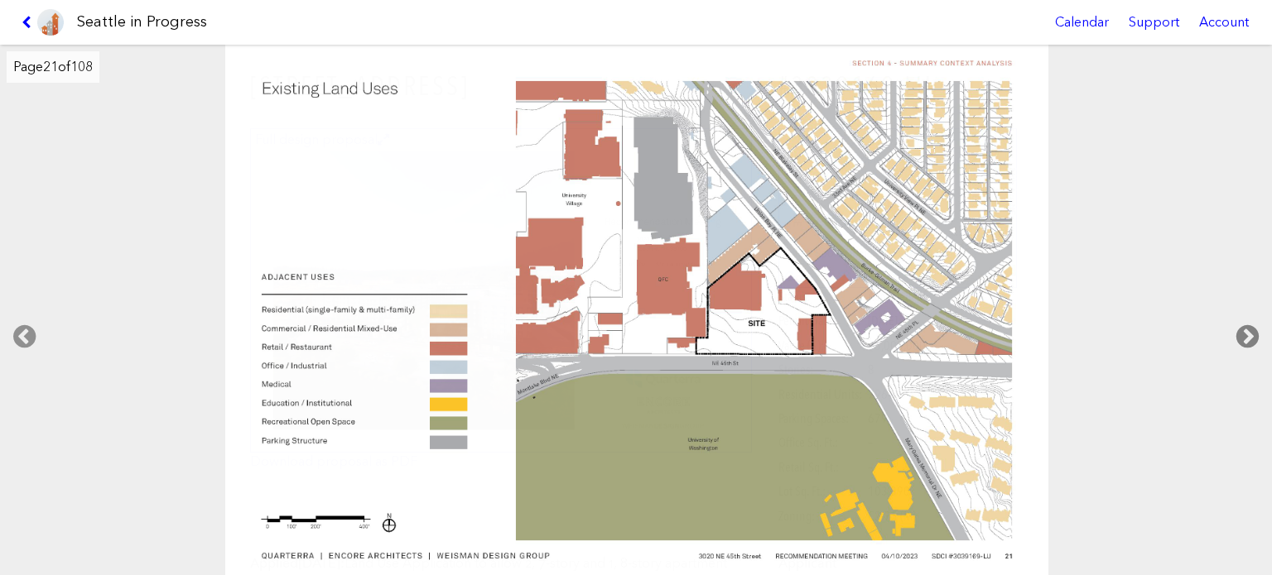
click at [1252, 333] on icon at bounding box center [1247, 336] width 49 height 53
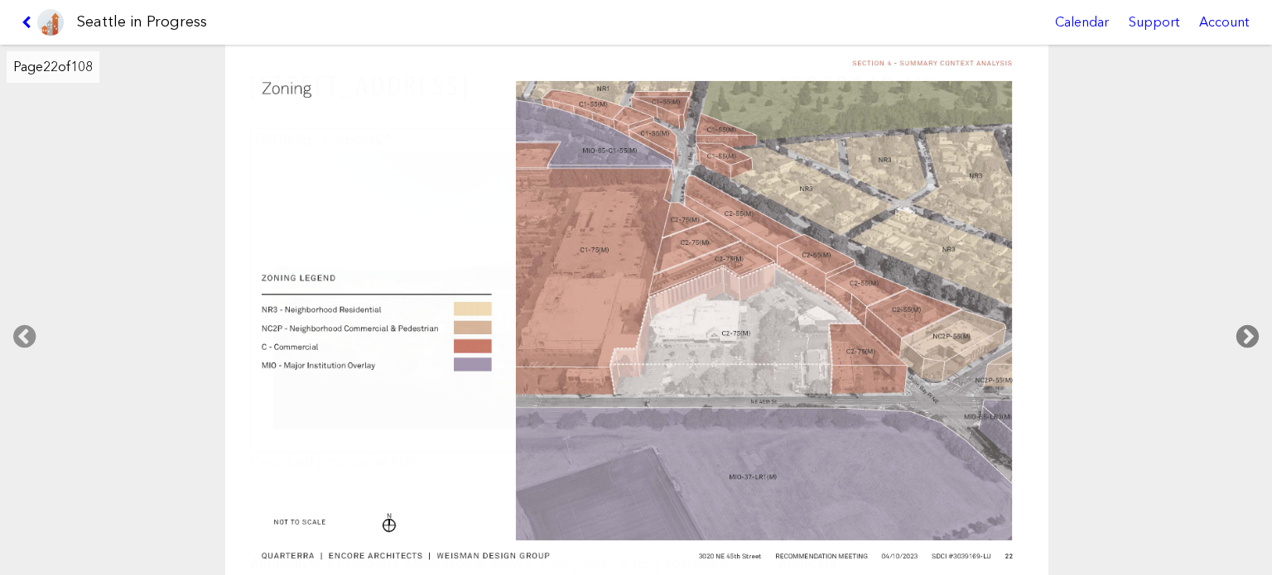
click at [1252, 333] on icon at bounding box center [1247, 336] width 49 height 53
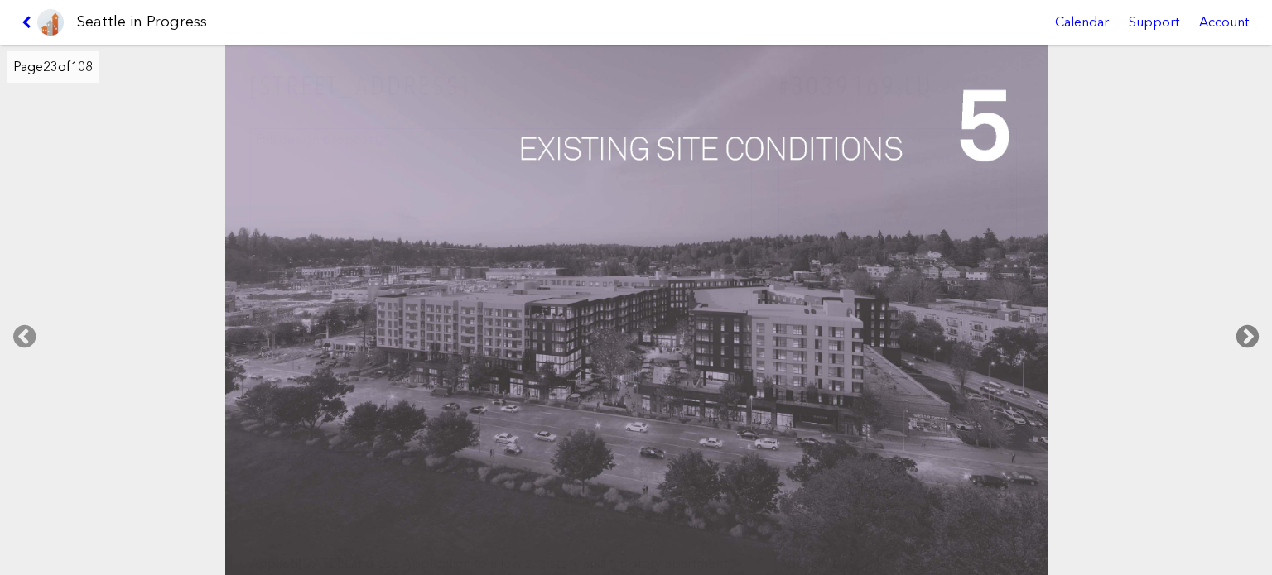
click at [1252, 333] on icon at bounding box center [1247, 336] width 49 height 53
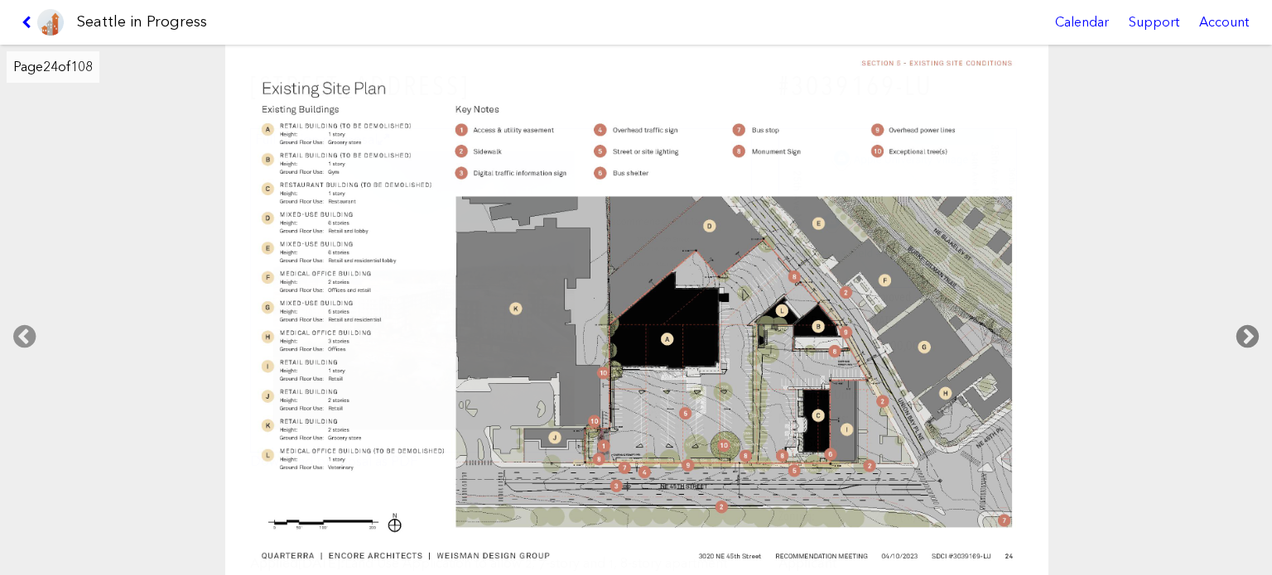
click at [1252, 333] on icon at bounding box center [1247, 336] width 49 height 53
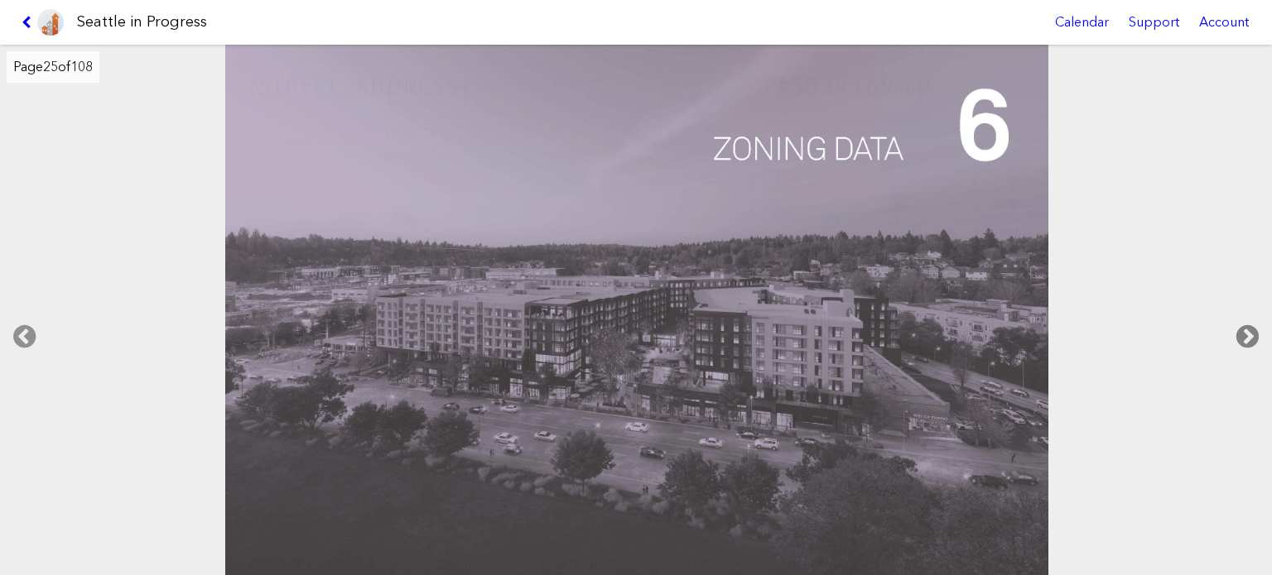
click at [1252, 333] on icon at bounding box center [1247, 336] width 49 height 53
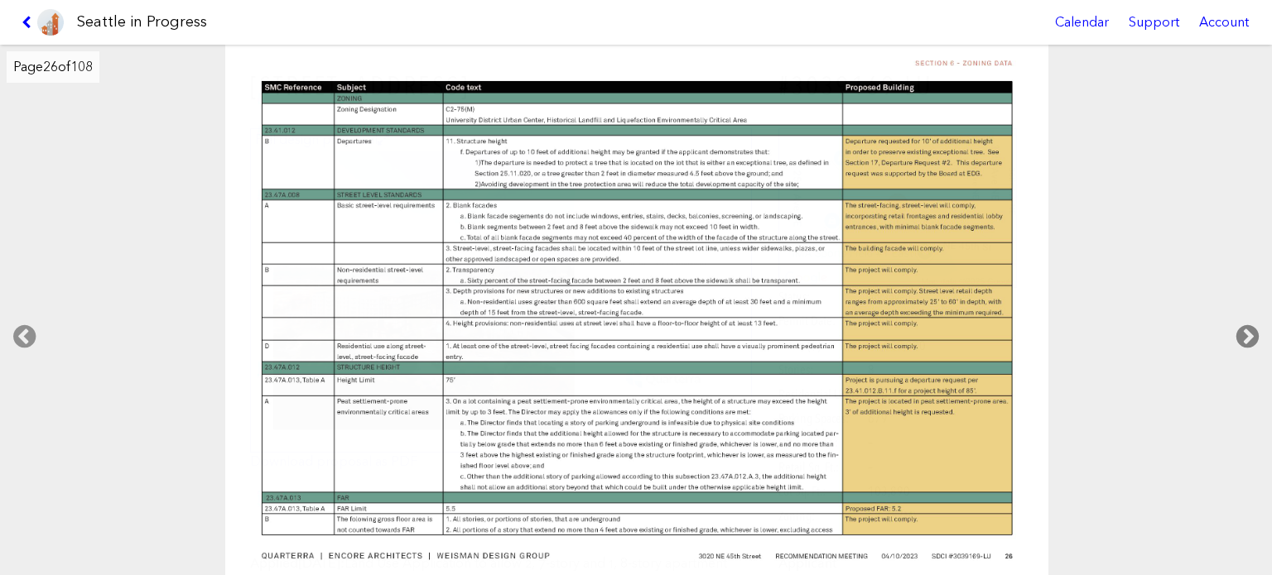
click at [1252, 334] on icon at bounding box center [1247, 336] width 49 height 53
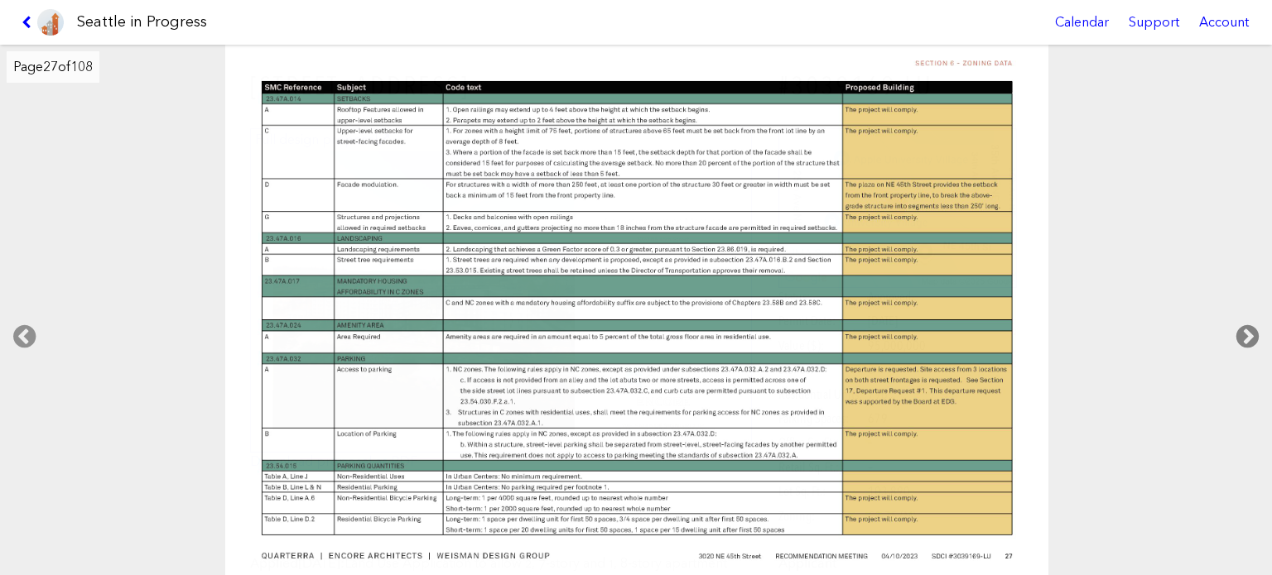
click at [1252, 334] on icon at bounding box center [1247, 336] width 49 height 53
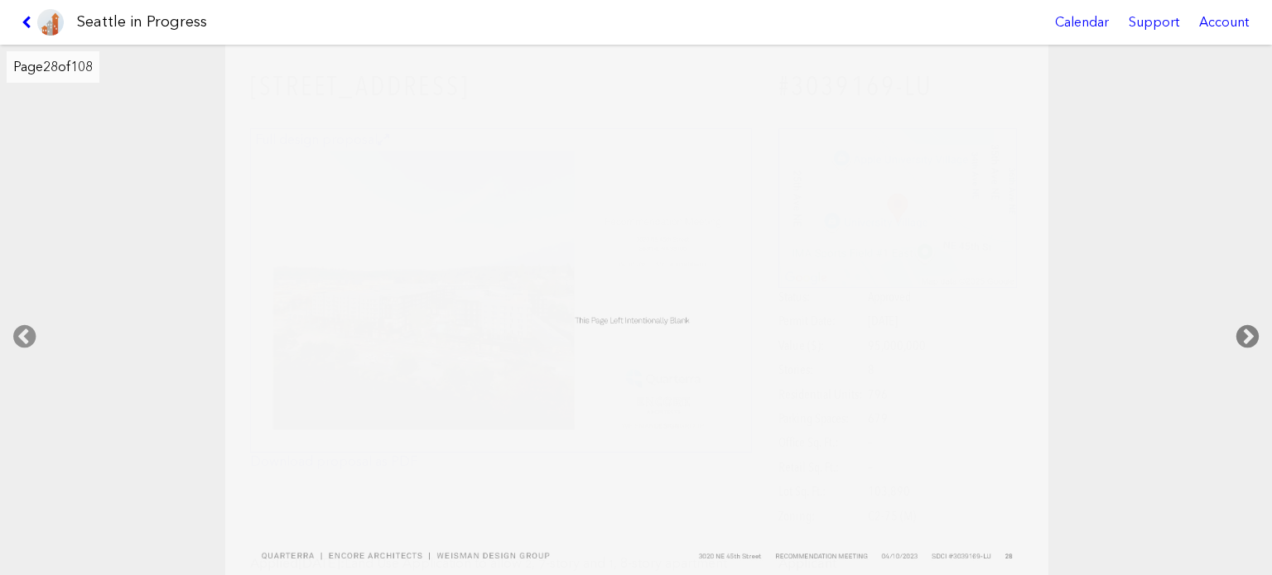
click at [1252, 334] on icon at bounding box center [1247, 336] width 49 height 53
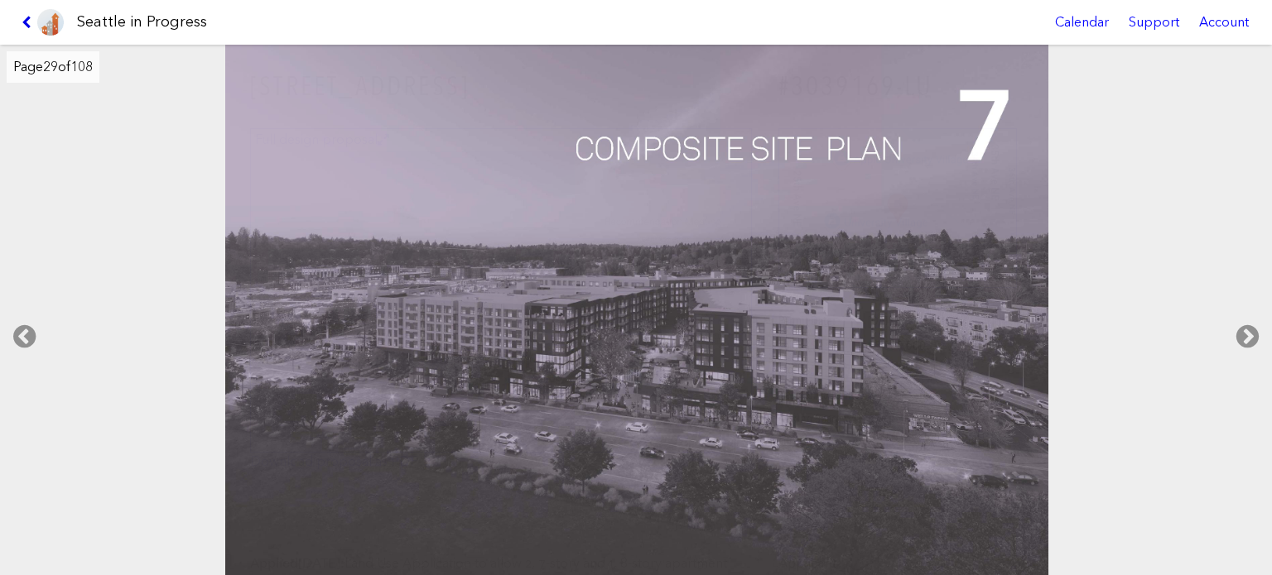
click at [23, 23] on icon at bounding box center [30, 22] width 16 height 13
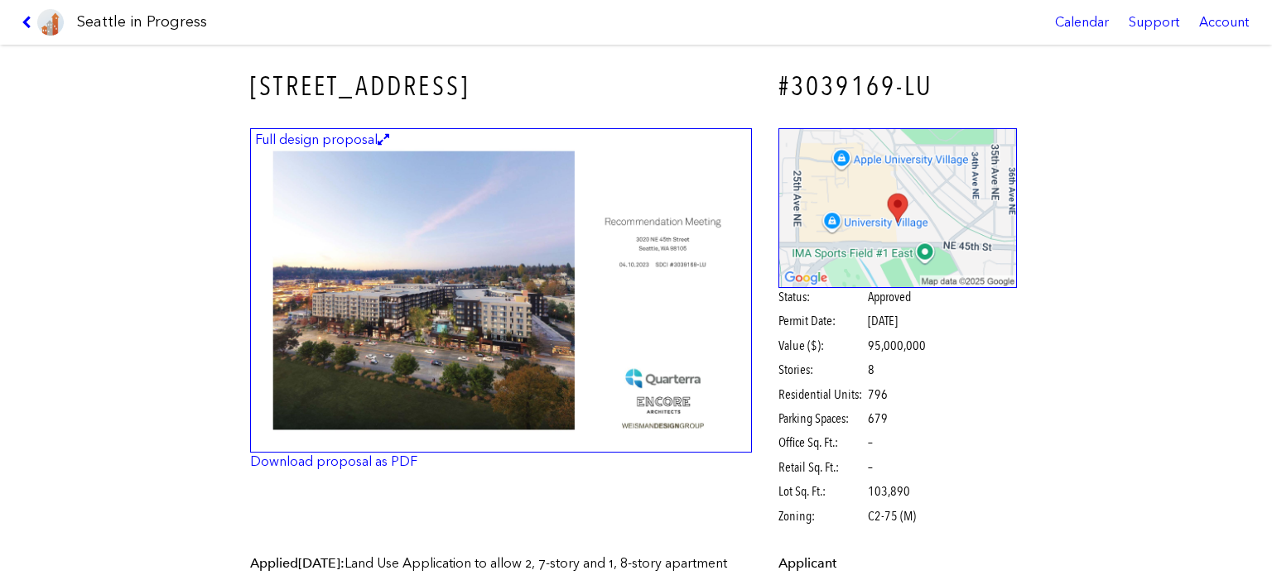
click at [2, 7] on div "Seattle in Progress Calendar Support Account" at bounding box center [636, 22] width 1272 height 45
click at [27, 13] on link at bounding box center [42, 22] width 55 height 45
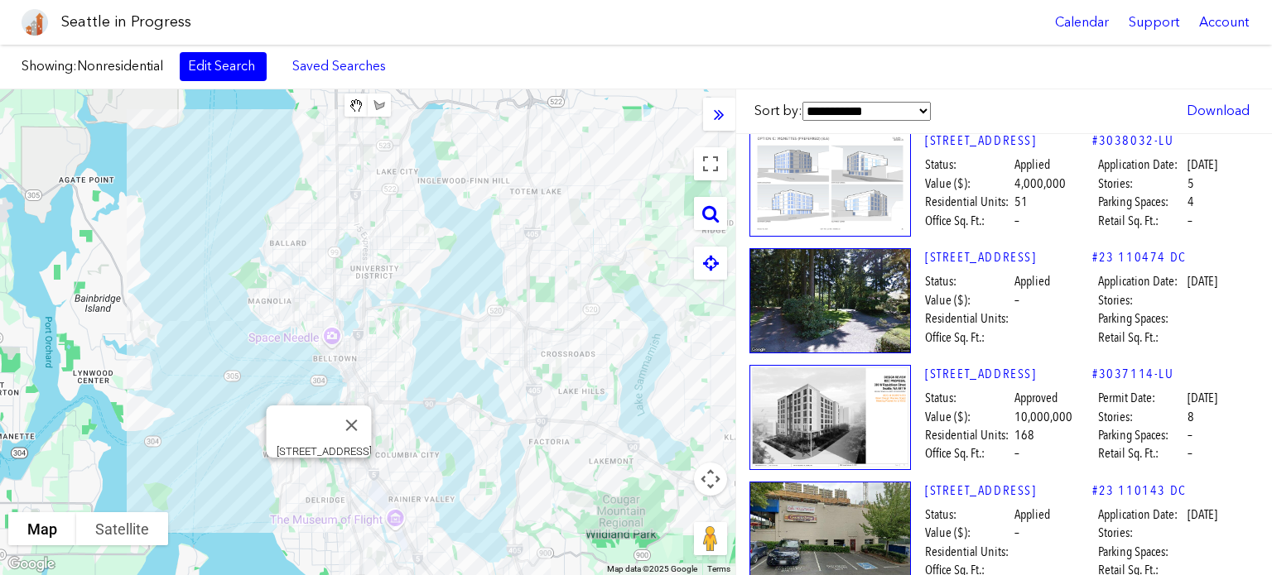
scroll to position [18959, 0]
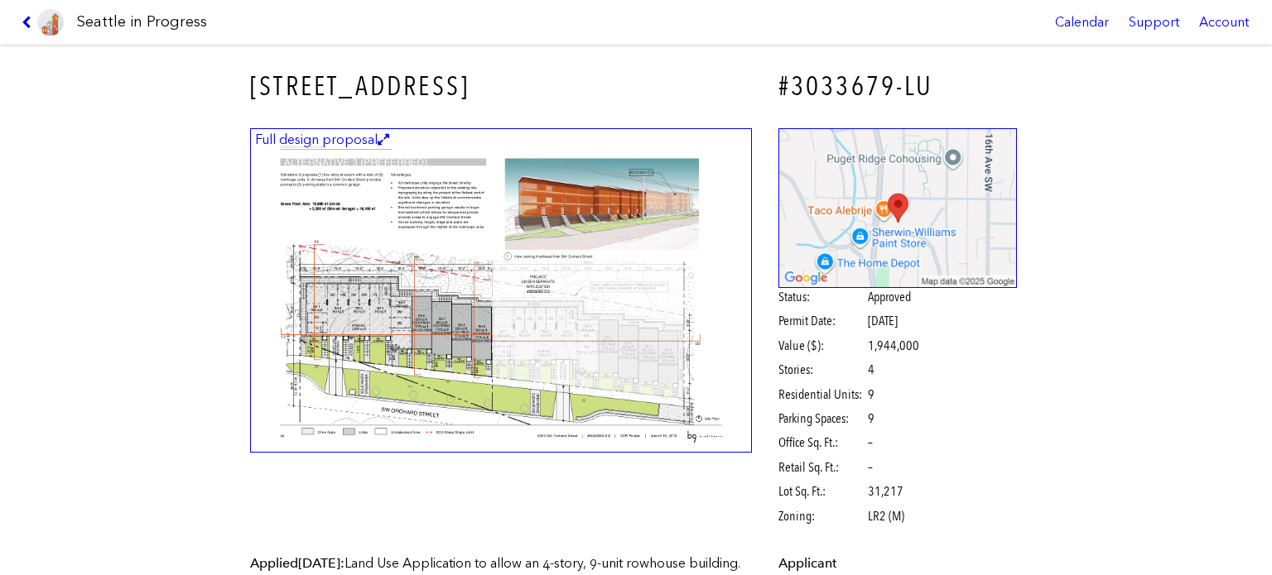
click at [20, 18] on link at bounding box center [42, 22] width 55 height 45
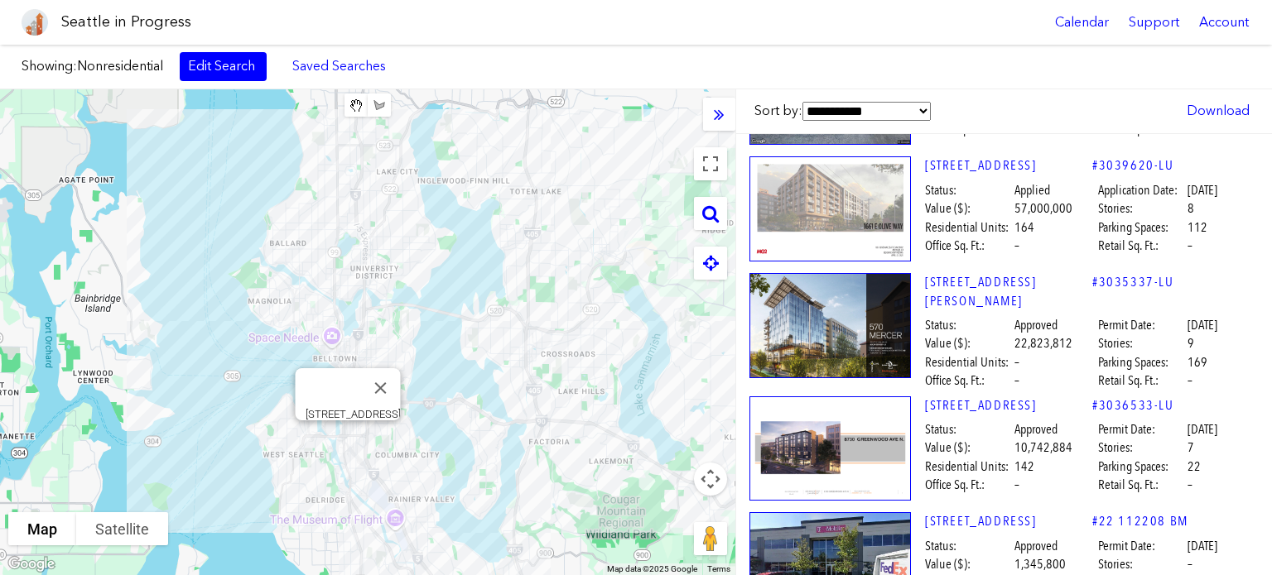
scroll to position [23028, 0]
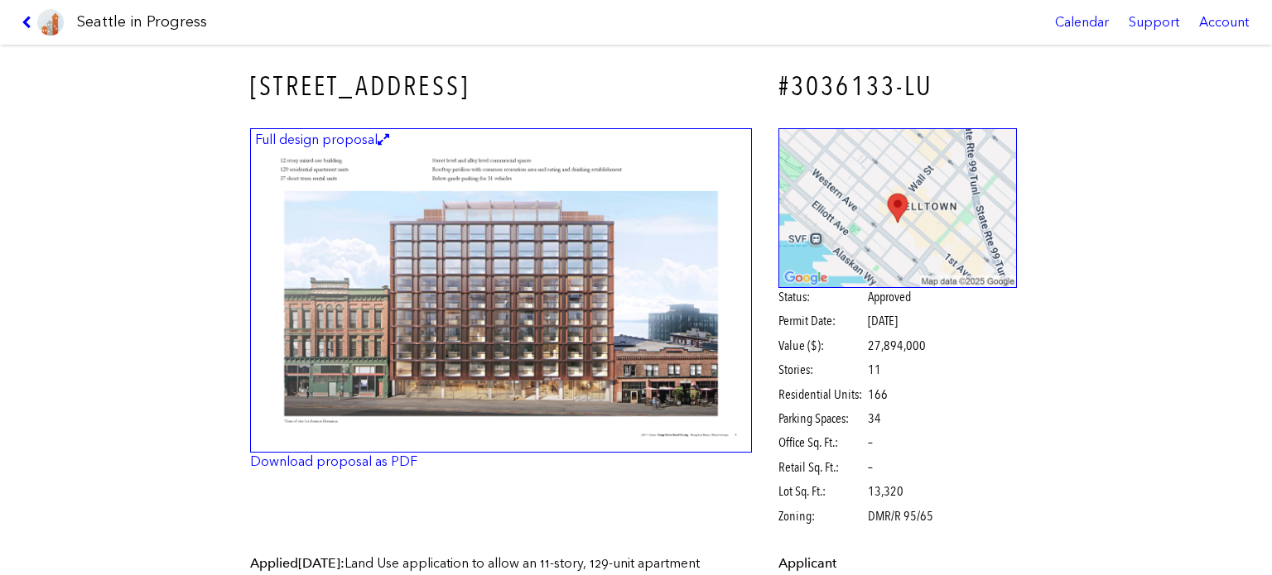
click at [579, 315] on img at bounding box center [501, 290] width 502 height 325
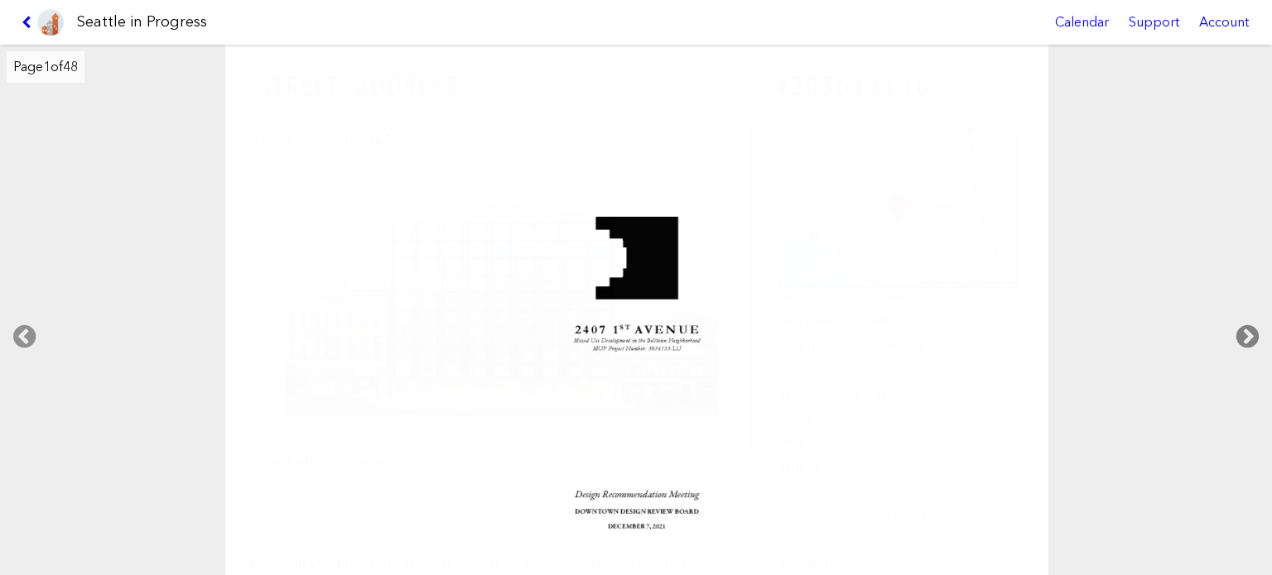
click at [1244, 340] on icon at bounding box center [1247, 336] width 49 height 53
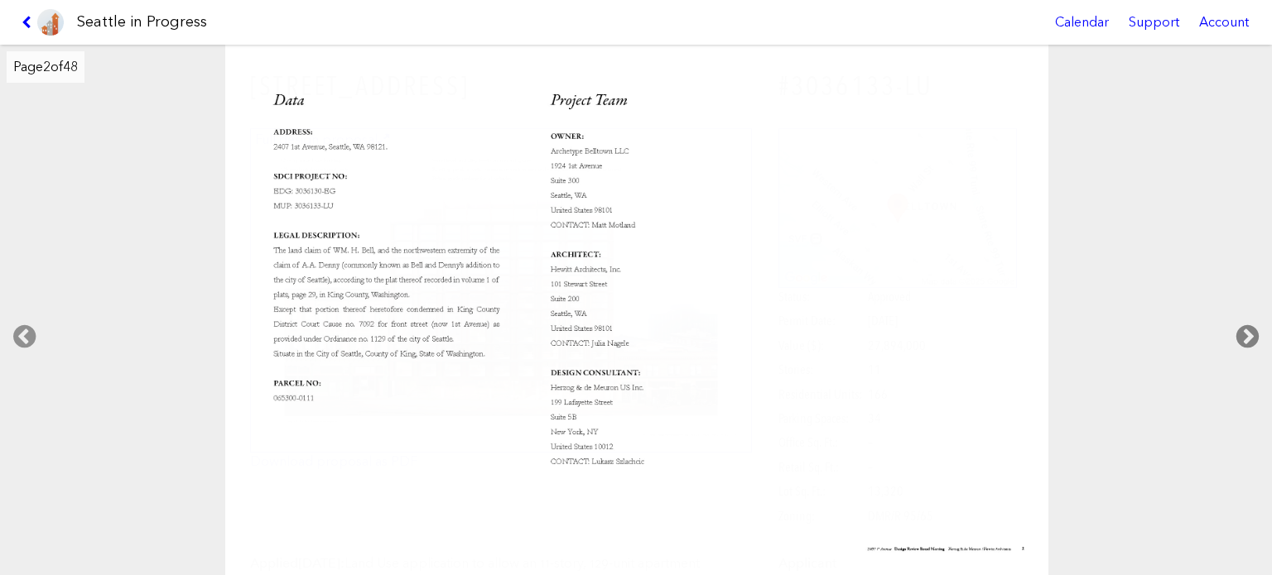
click at [1244, 340] on icon at bounding box center [1247, 336] width 49 height 53
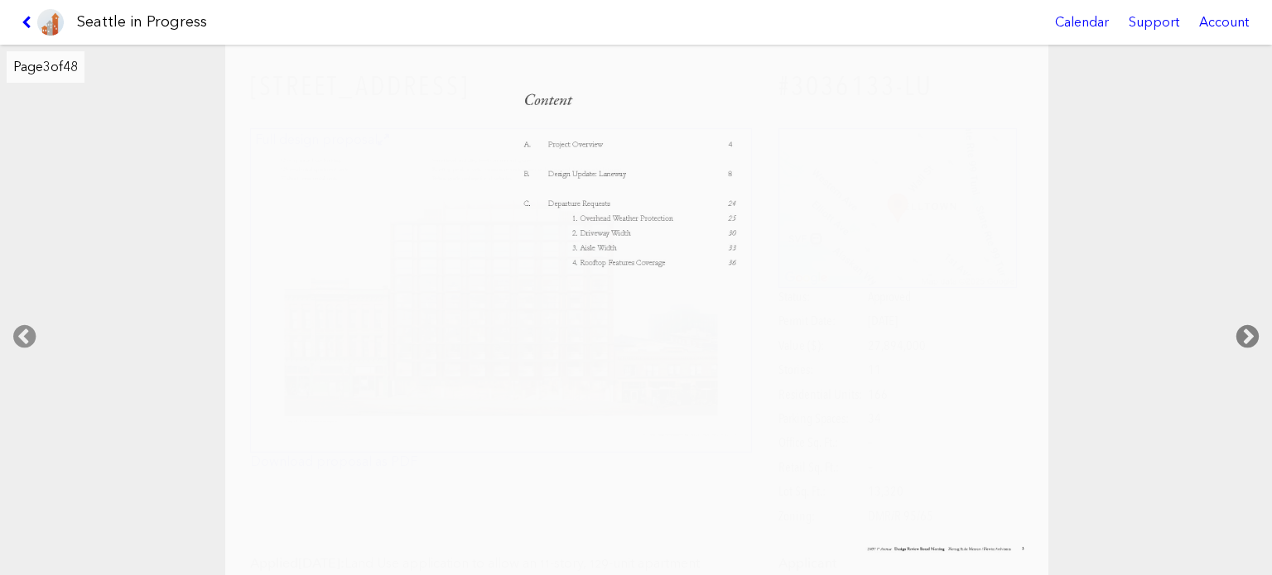
click at [1244, 340] on icon at bounding box center [1247, 336] width 49 height 53
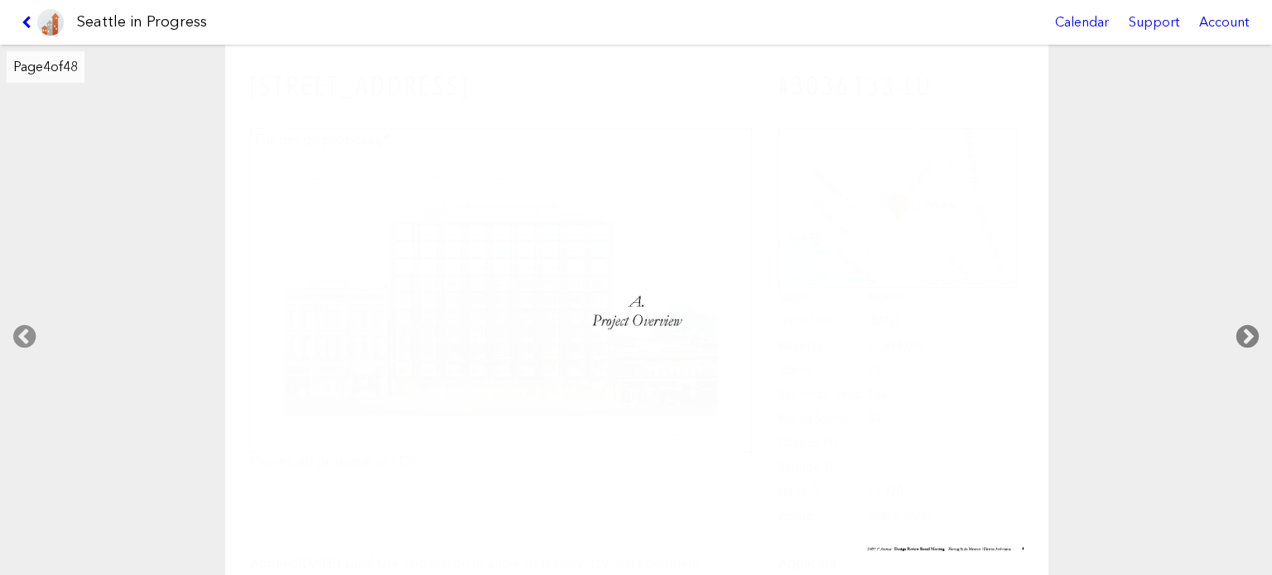
click at [1244, 340] on icon at bounding box center [1247, 336] width 49 height 53
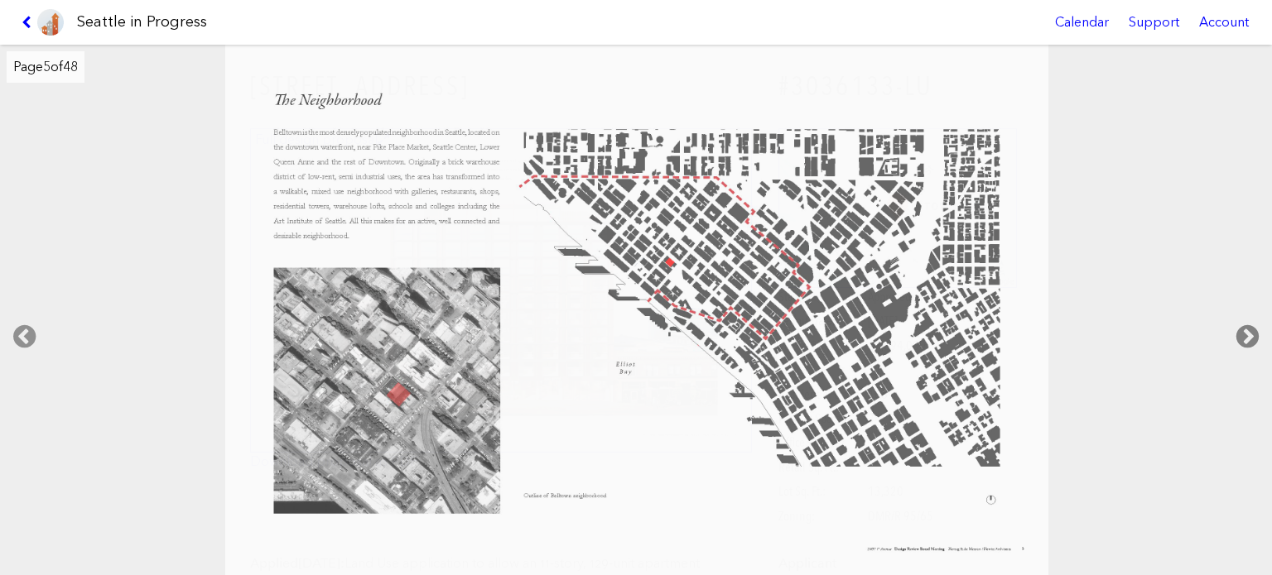
click at [1244, 340] on icon at bounding box center [1247, 336] width 49 height 53
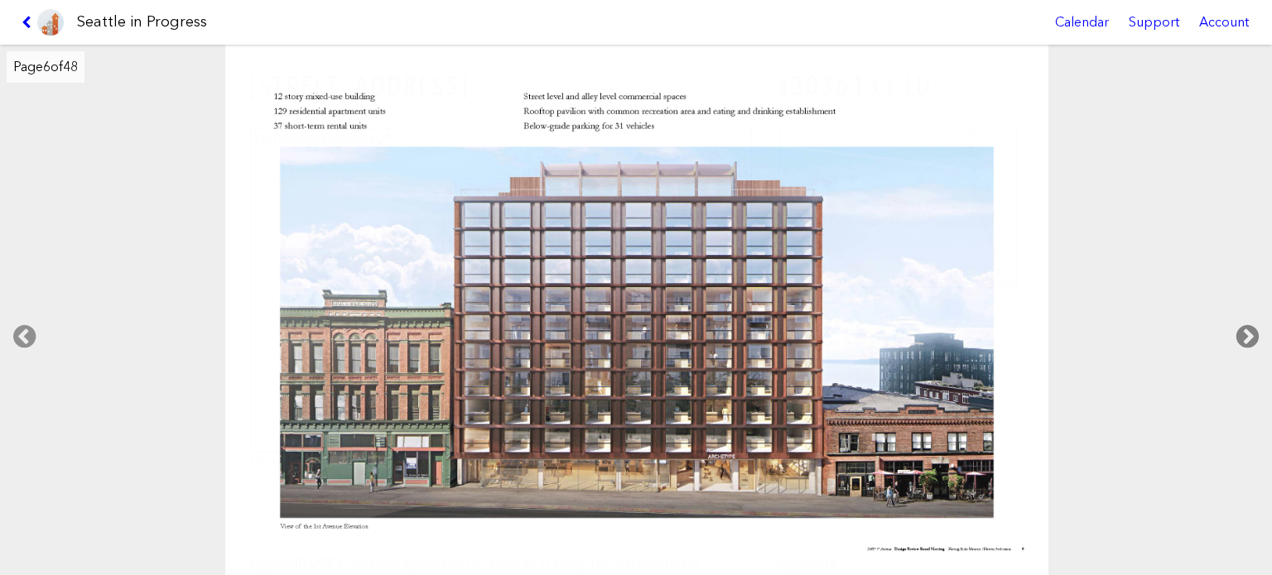
click at [1244, 340] on icon at bounding box center [1247, 336] width 49 height 53
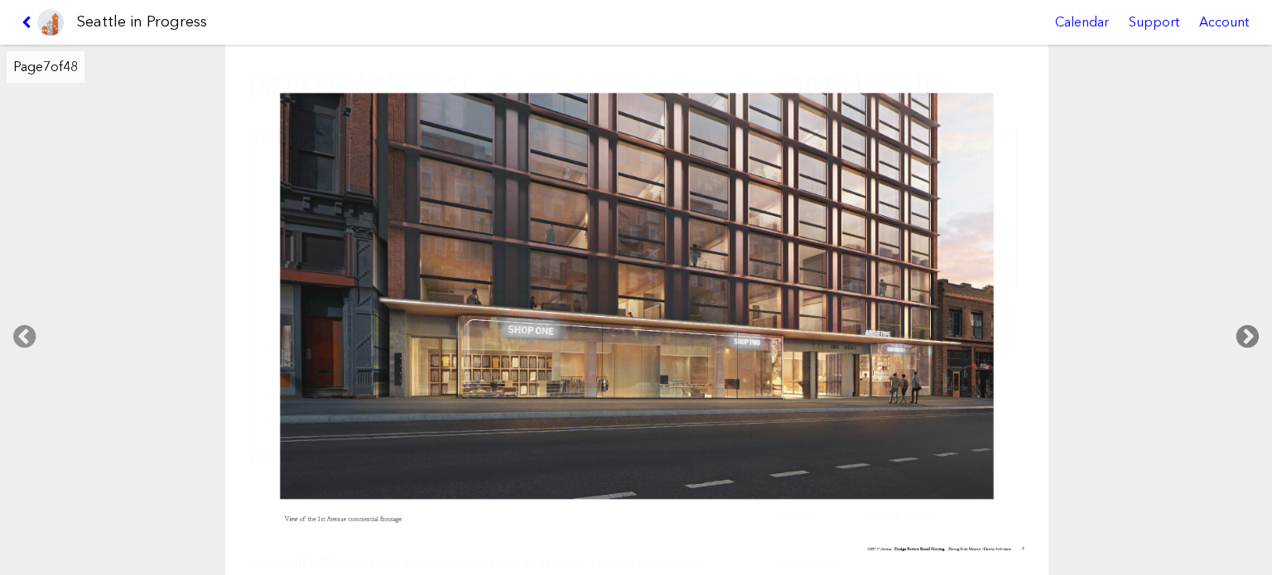
click at [1244, 340] on icon at bounding box center [1247, 336] width 49 height 53
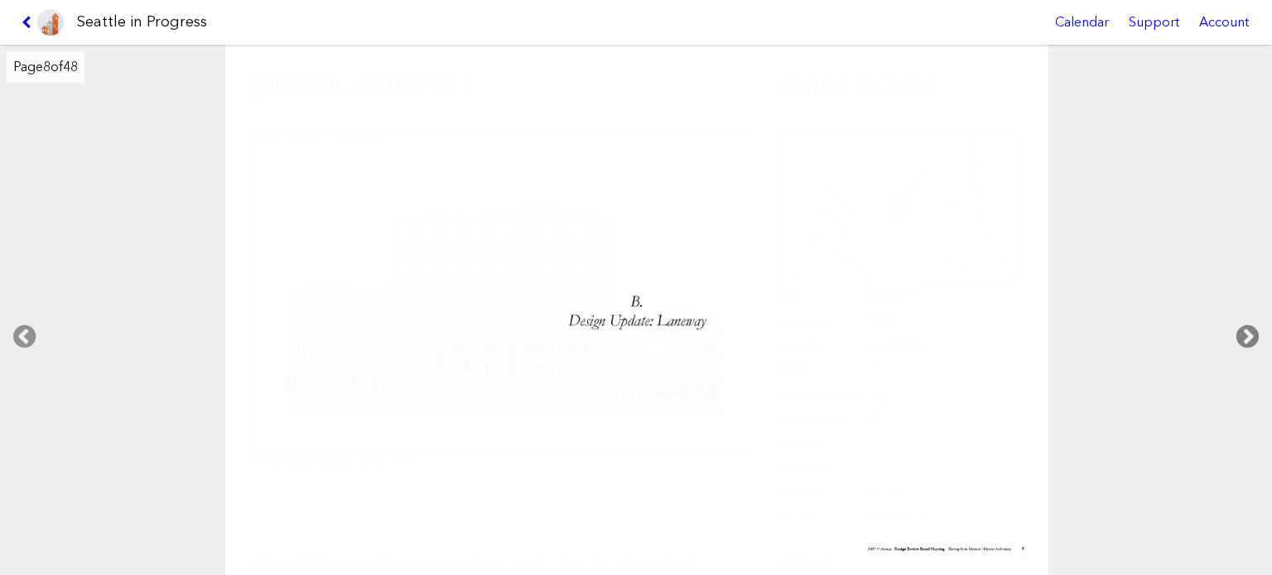
click at [1244, 340] on icon at bounding box center [1247, 336] width 49 height 53
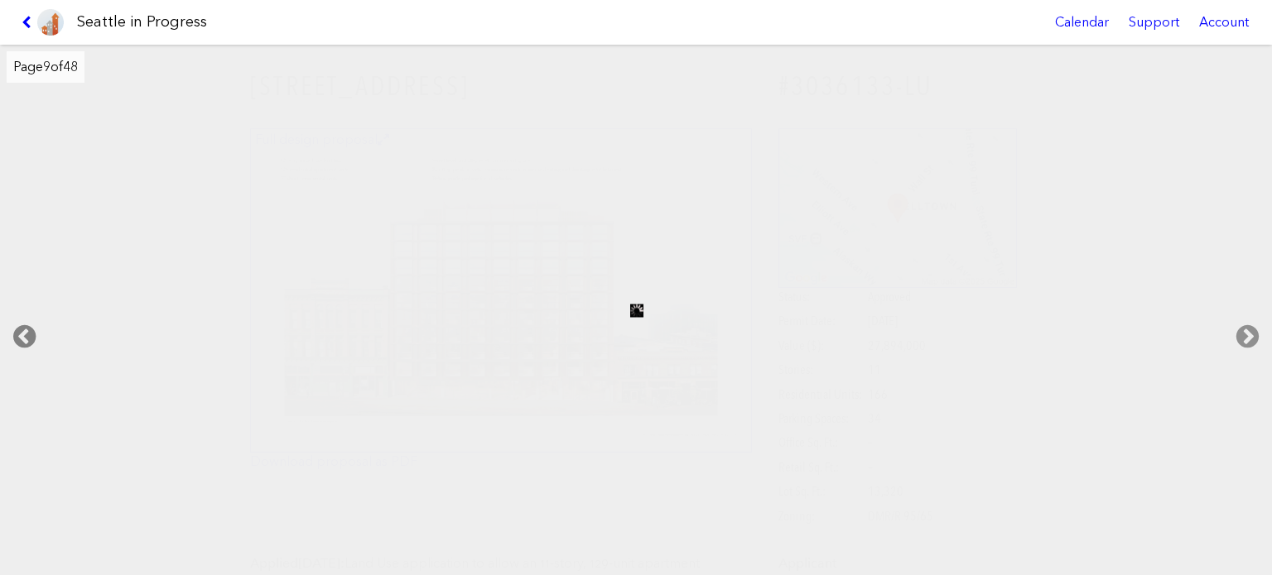
click at [17, 323] on icon at bounding box center [24, 336] width 49 height 53
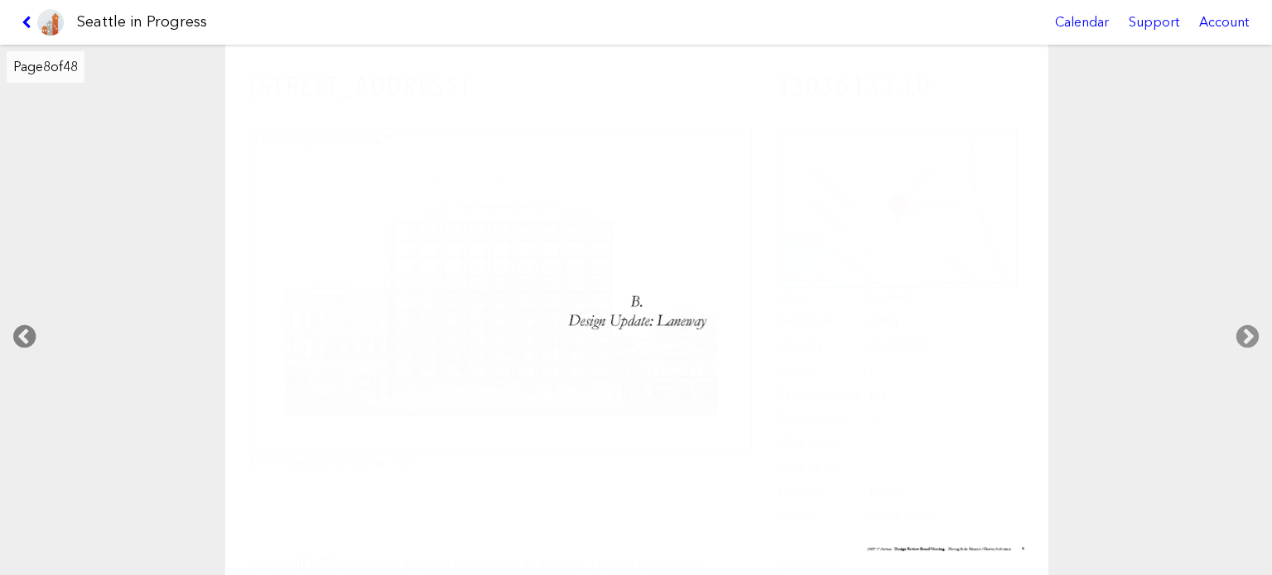
click at [15, 339] on icon at bounding box center [24, 336] width 49 height 53
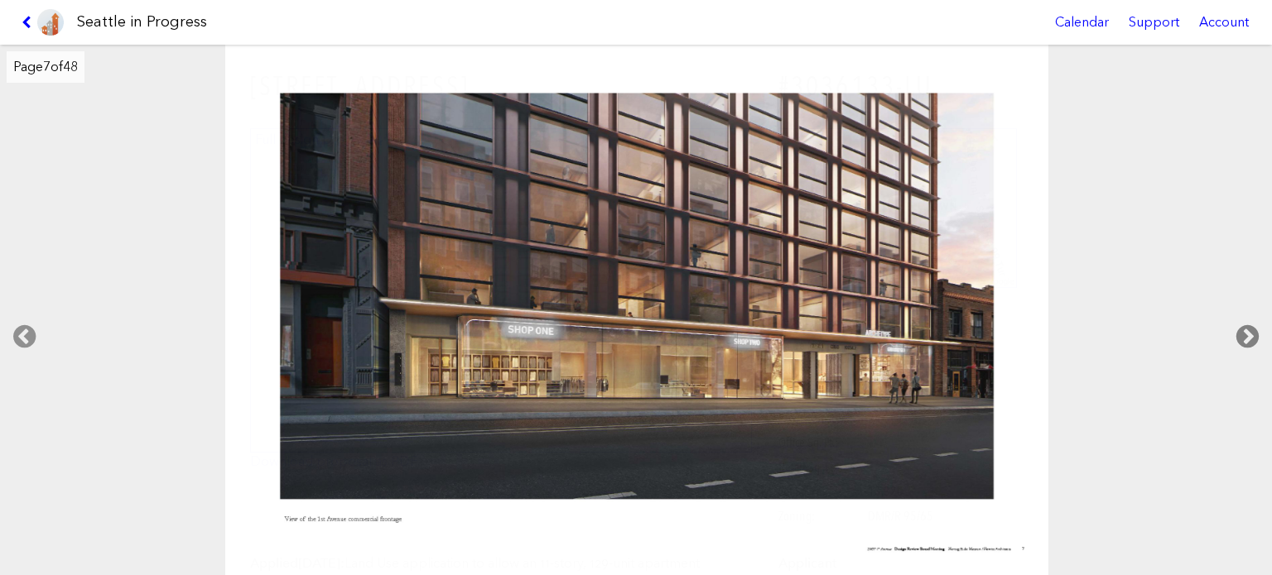
click at [1251, 333] on icon at bounding box center [1247, 336] width 49 height 53
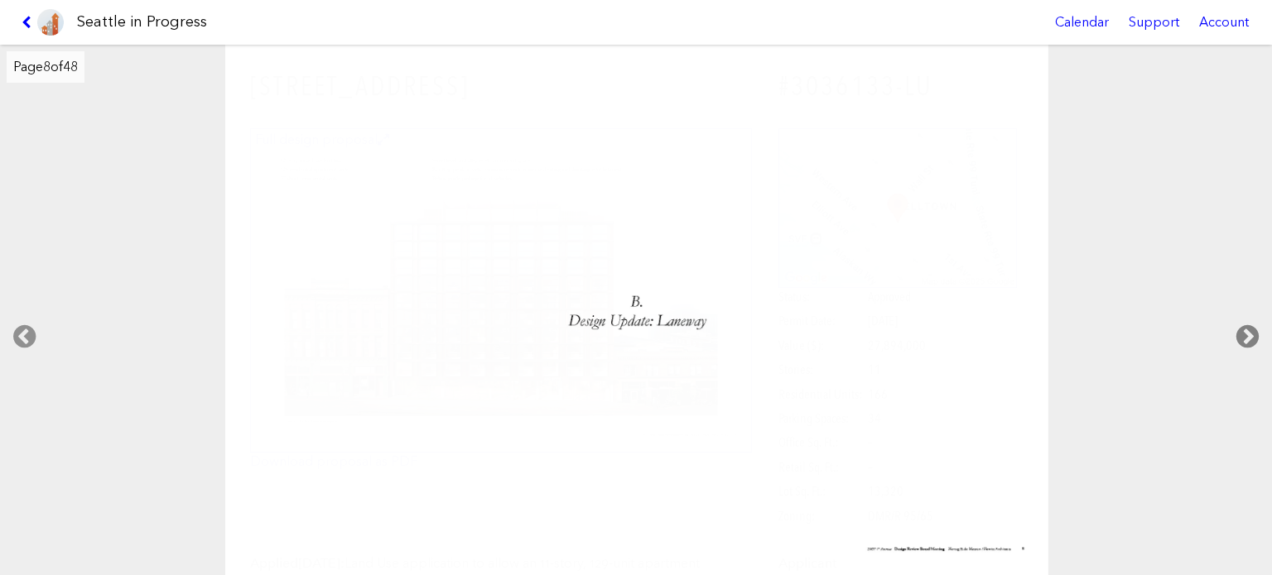
click at [1251, 333] on icon at bounding box center [1247, 336] width 49 height 53
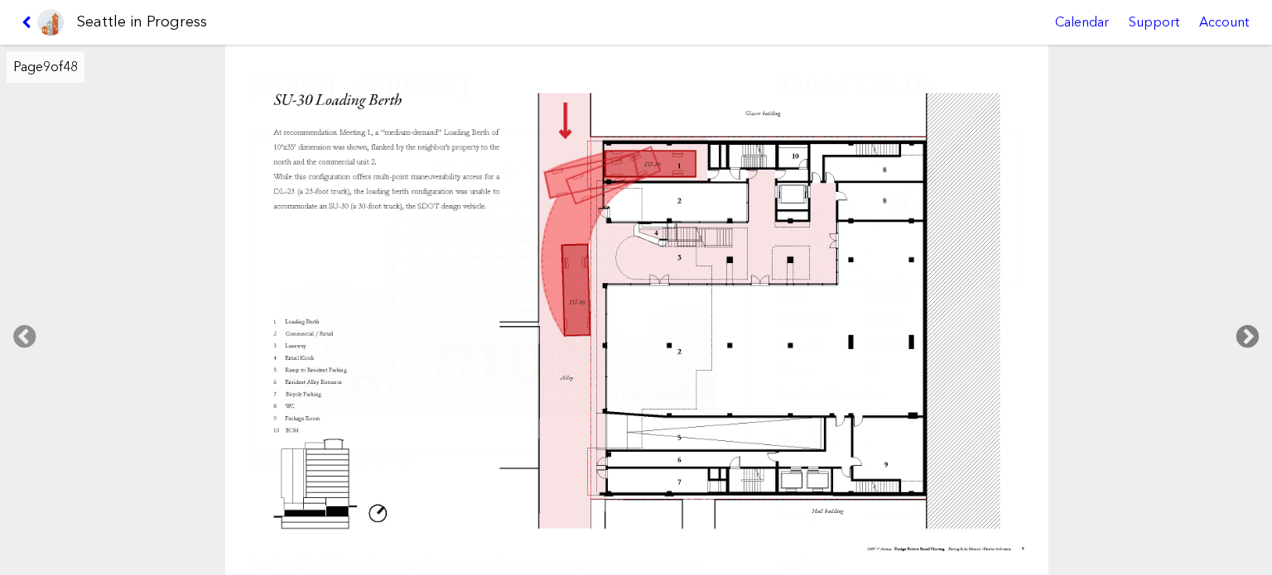
click at [1251, 333] on icon at bounding box center [1247, 336] width 49 height 53
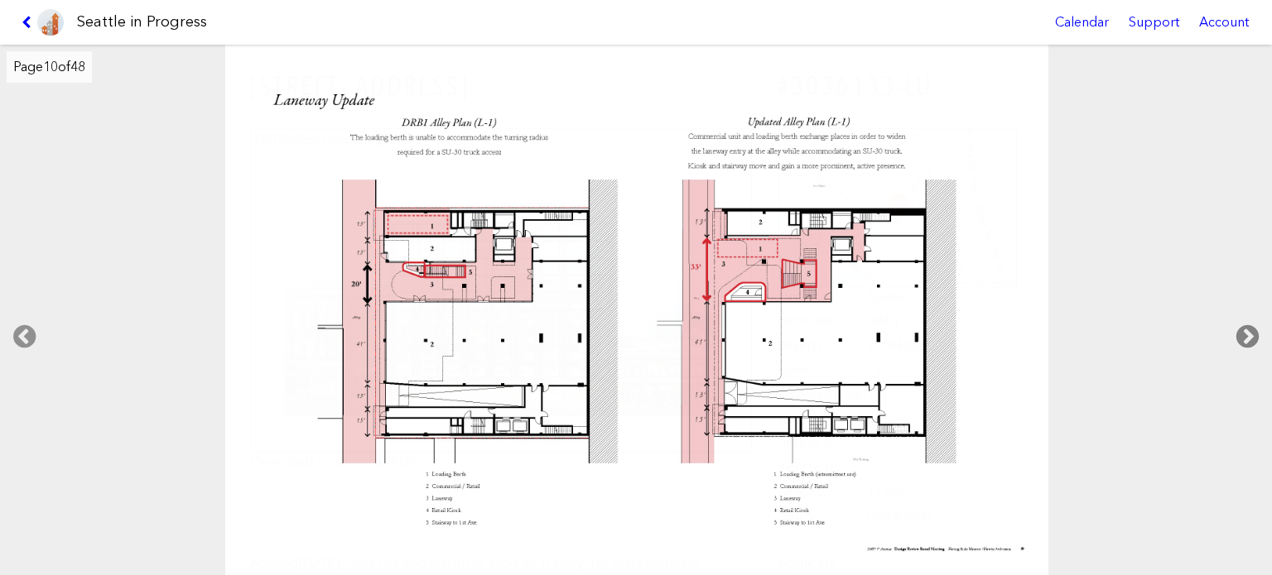
click at [1251, 333] on icon at bounding box center [1247, 336] width 49 height 53
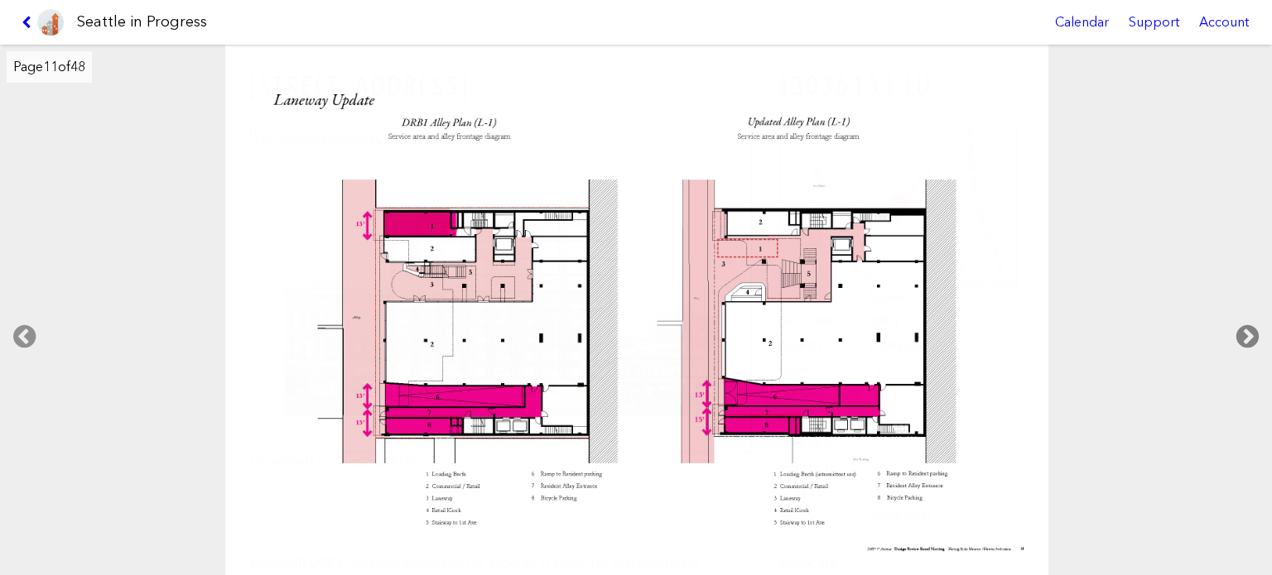
click at [1251, 333] on icon at bounding box center [1247, 336] width 49 height 53
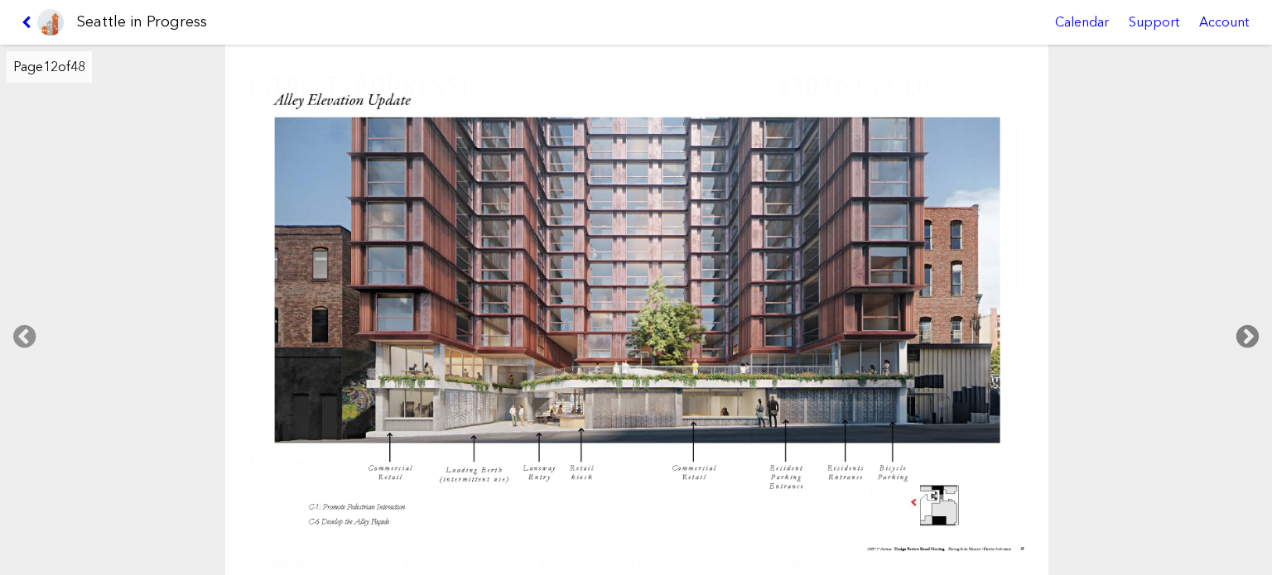
click at [1251, 333] on icon at bounding box center [1247, 336] width 49 height 53
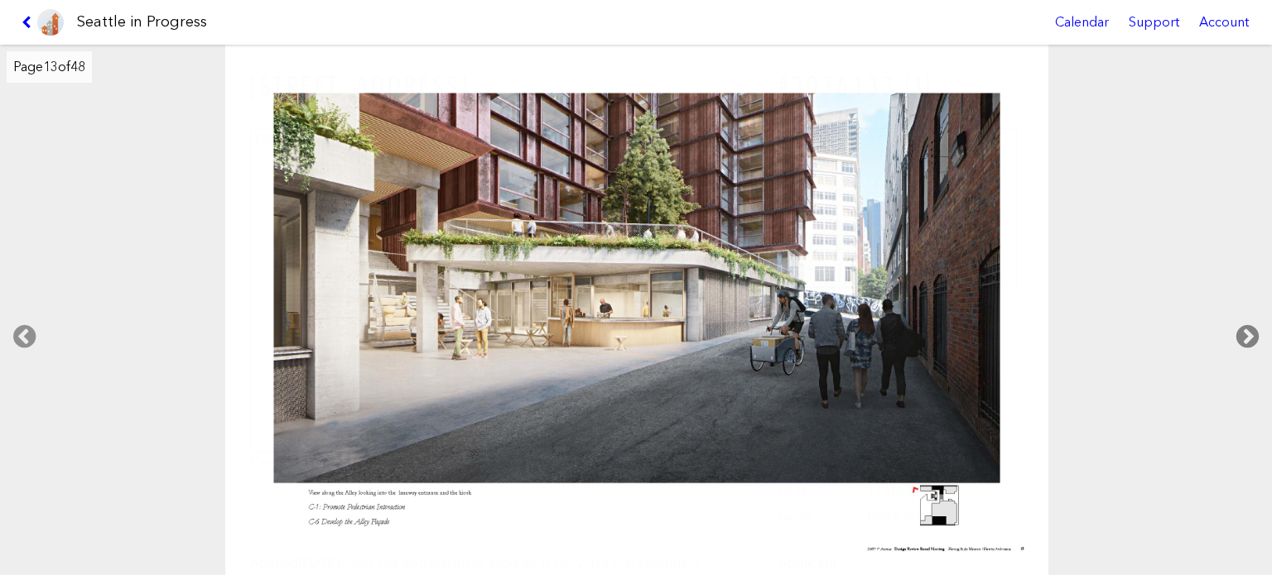
click at [1251, 333] on icon at bounding box center [1247, 336] width 49 height 53
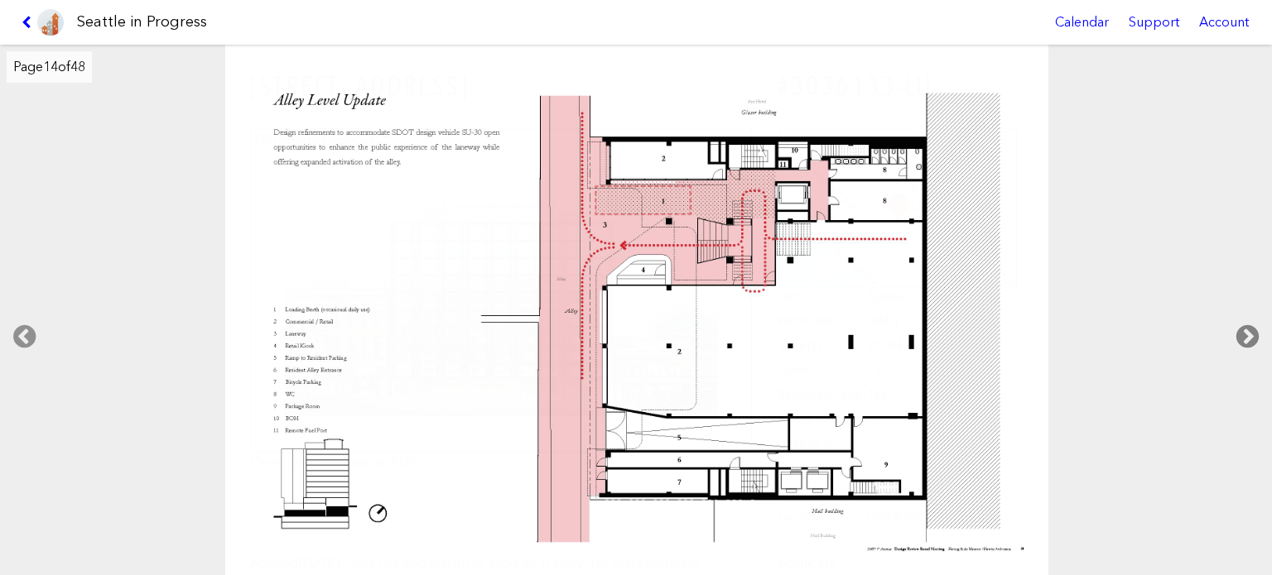
click at [1251, 333] on icon at bounding box center [1247, 336] width 49 height 53
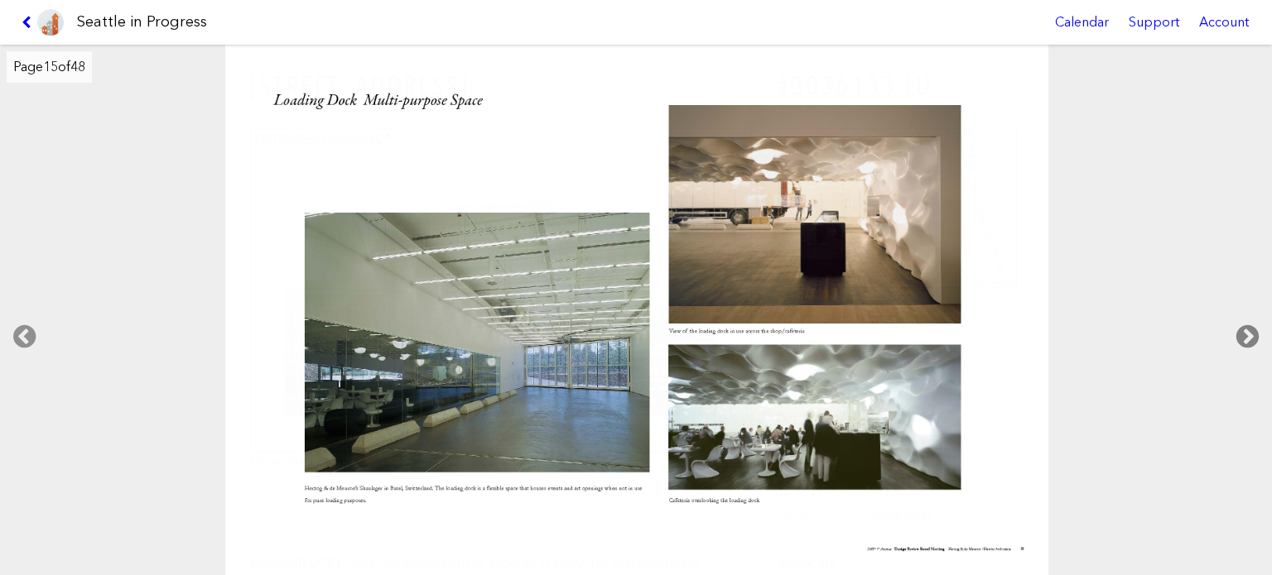
click at [1251, 333] on icon at bounding box center [1247, 336] width 49 height 53
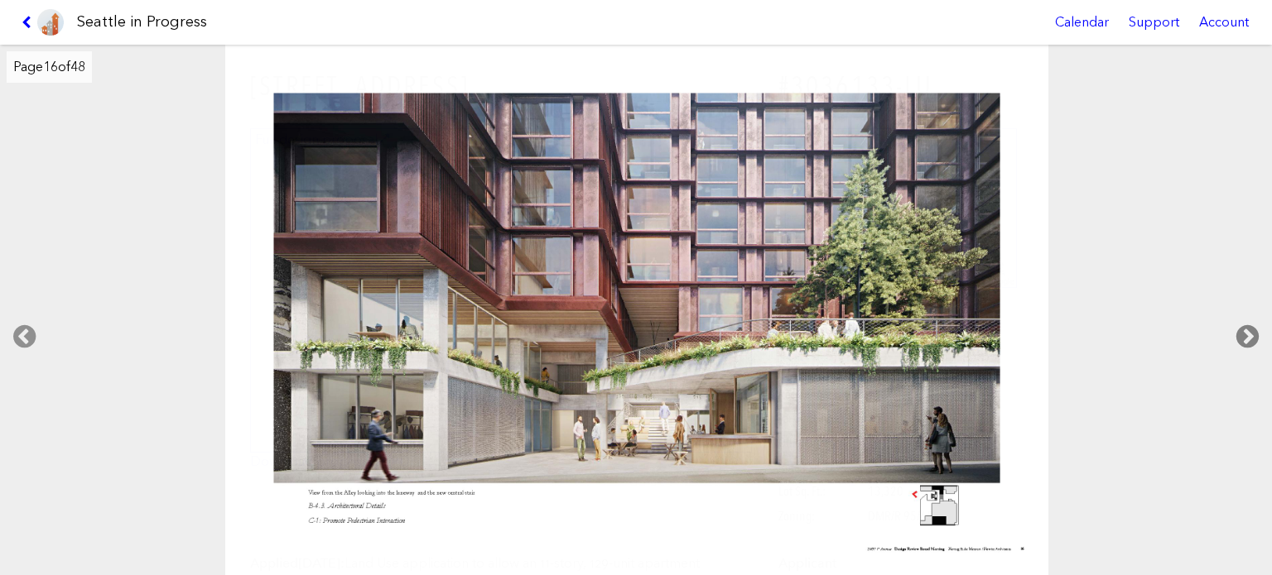
click at [1251, 333] on icon at bounding box center [1247, 336] width 49 height 53
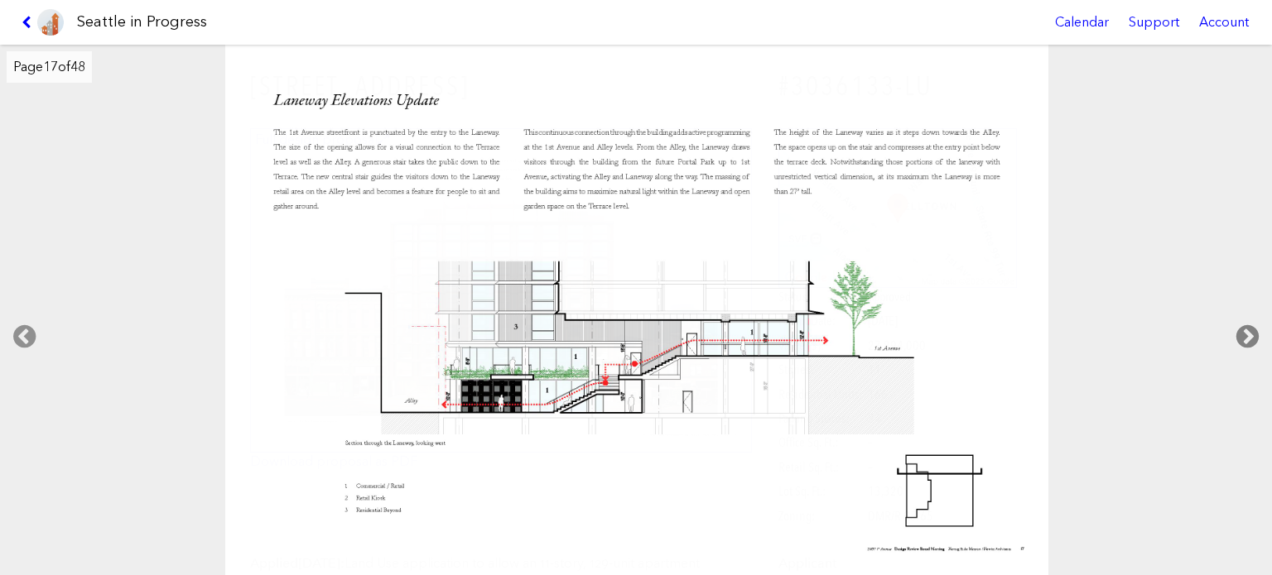
click at [1251, 333] on icon at bounding box center [1247, 336] width 49 height 53
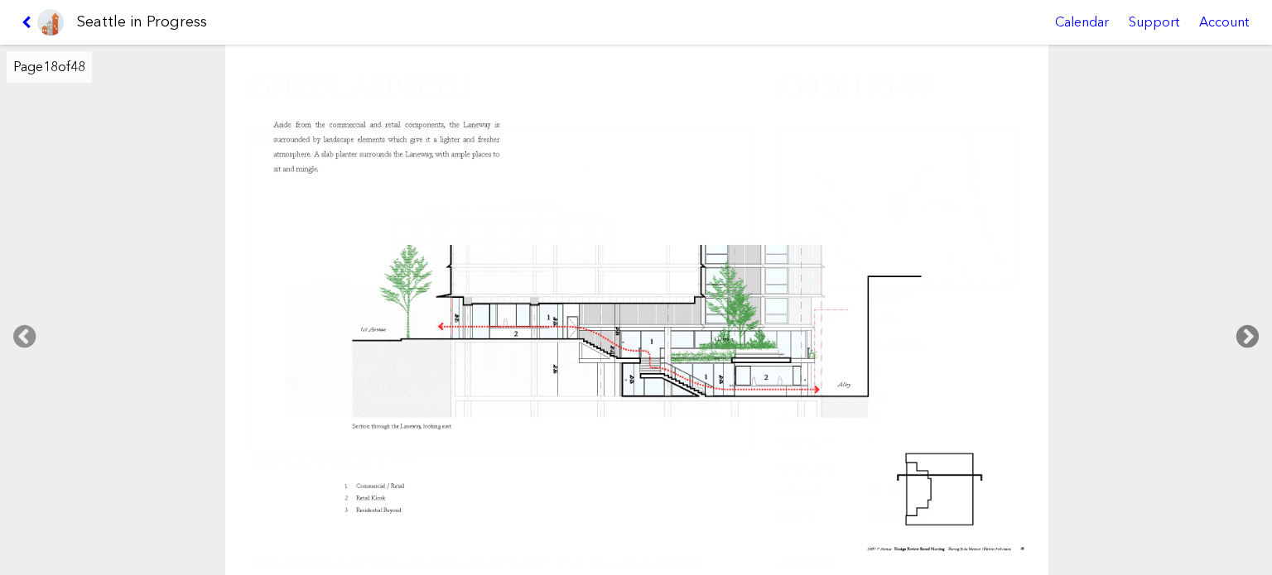
click at [1250, 333] on icon at bounding box center [1247, 336] width 49 height 53
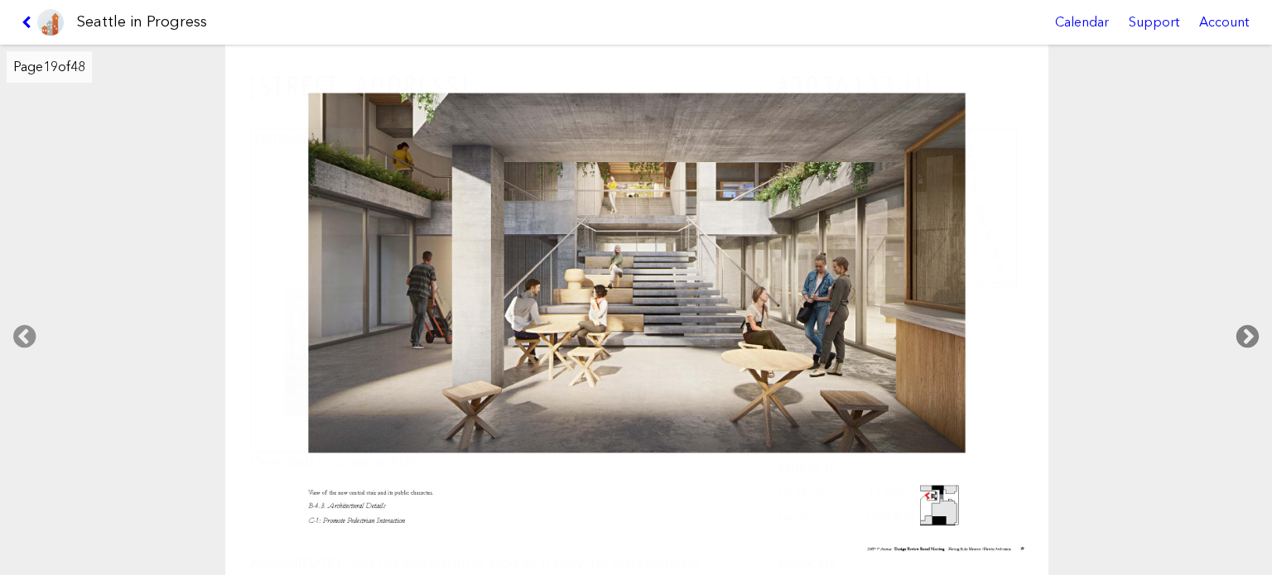
click at [1250, 333] on icon at bounding box center [1247, 336] width 49 height 53
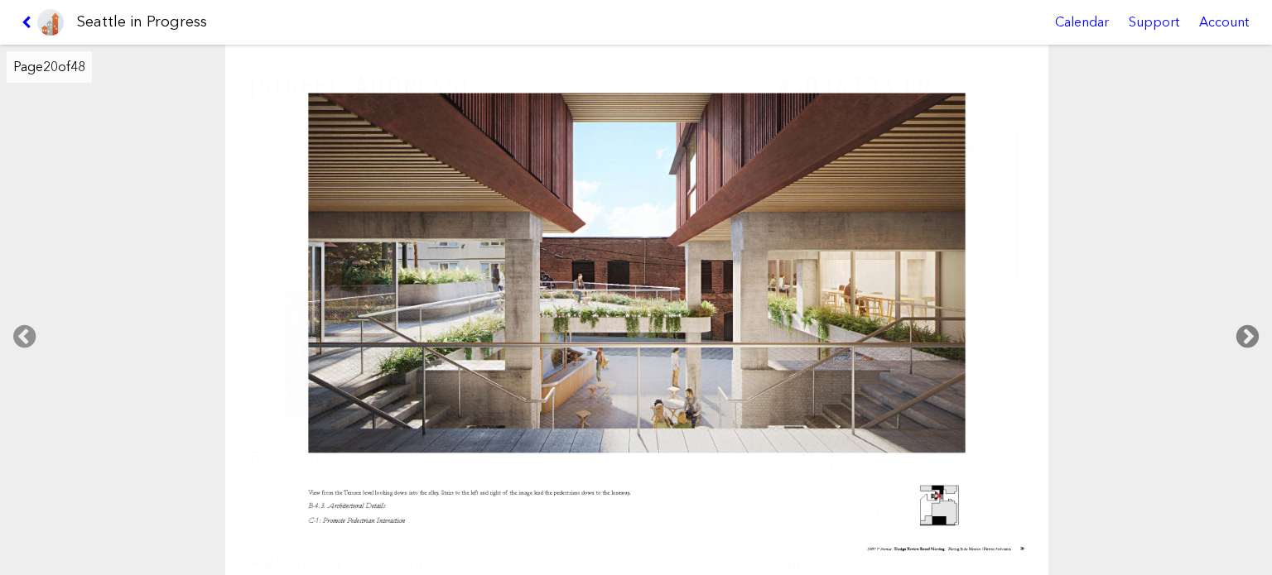
click at [1250, 333] on icon at bounding box center [1247, 336] width 49 height 53
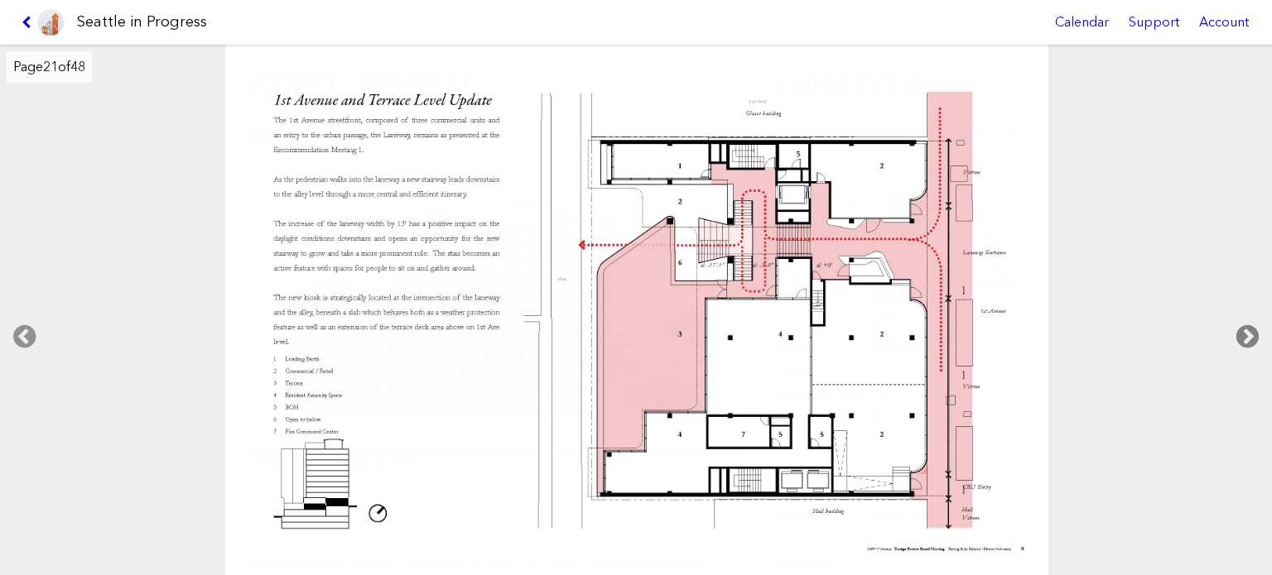
click at [1250, 333] on icon at bounding box center [1247, 336] width 49 height 53
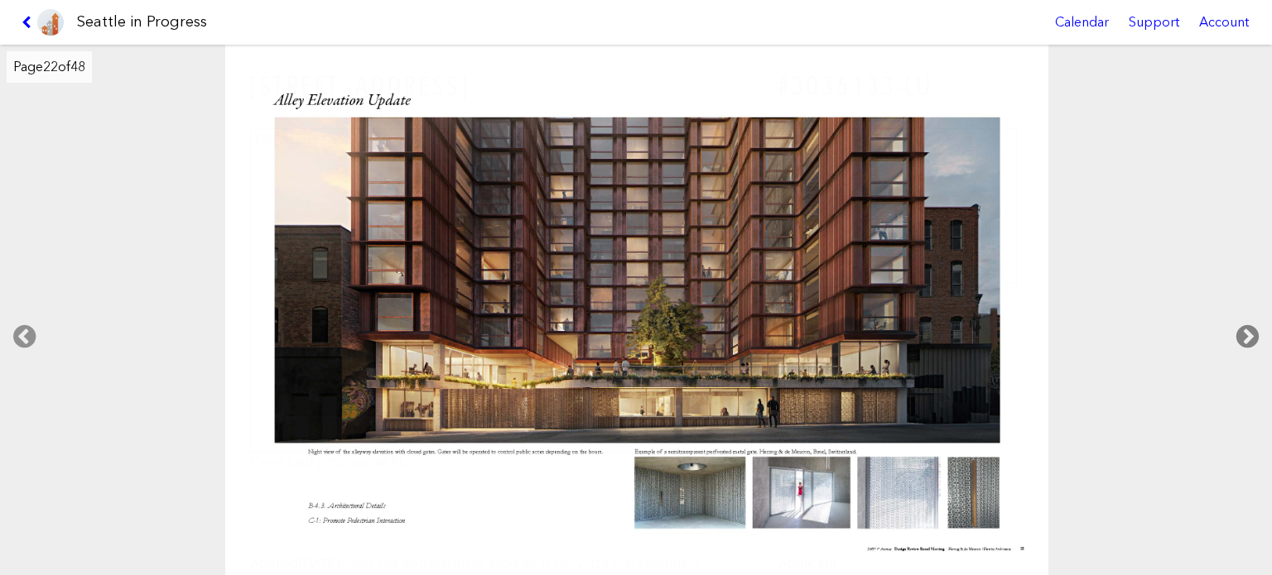
click at [1250, 333] on icon at bounding box center [1247, 336] width 49 height 53
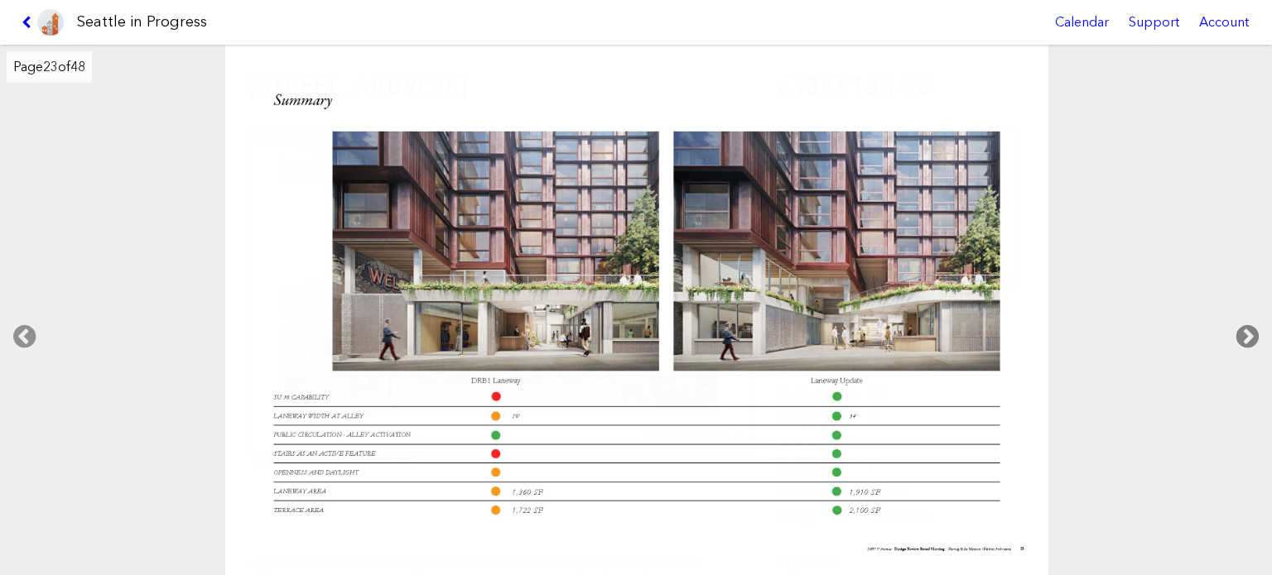
click at [1250, 333] on icon at bounding box center [1247, 336] width 49 height 53
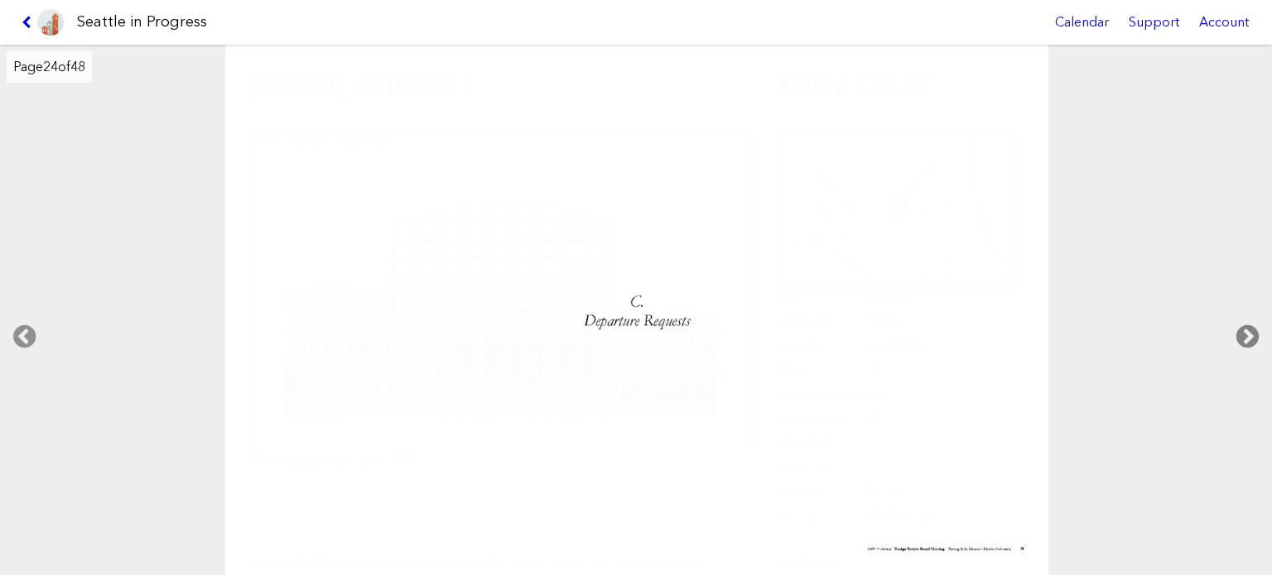
click at [1249, 330] on icon at bounding box center [1247, 336] width 49 height 53
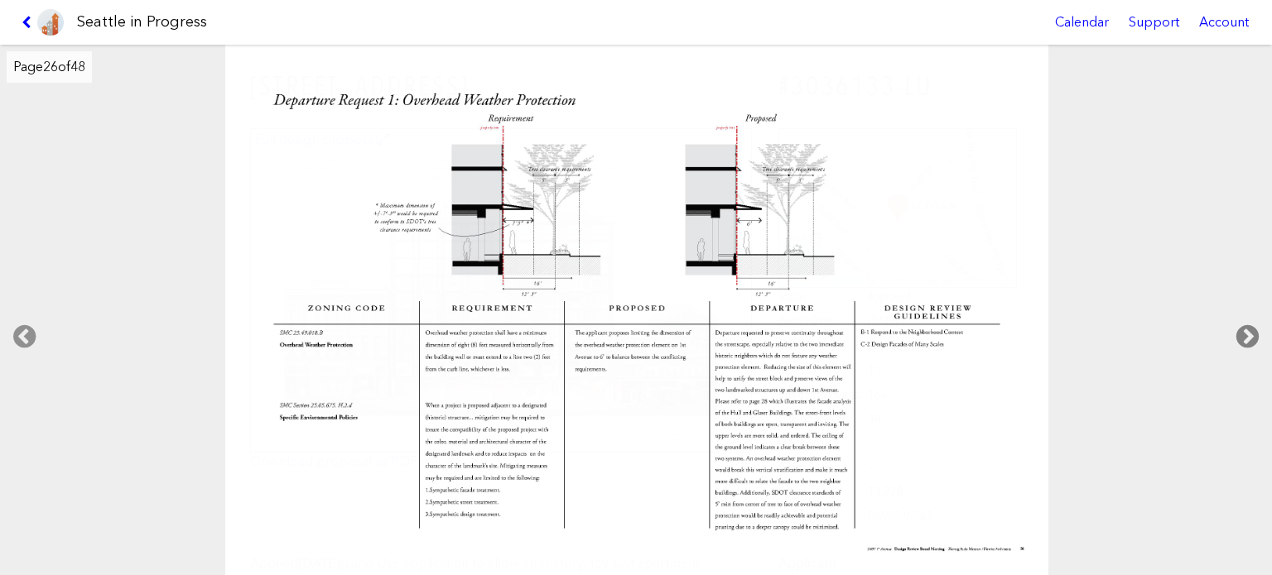
click at [1249, 330] on icon at bounding box center [1247, 336] width 49 height 53
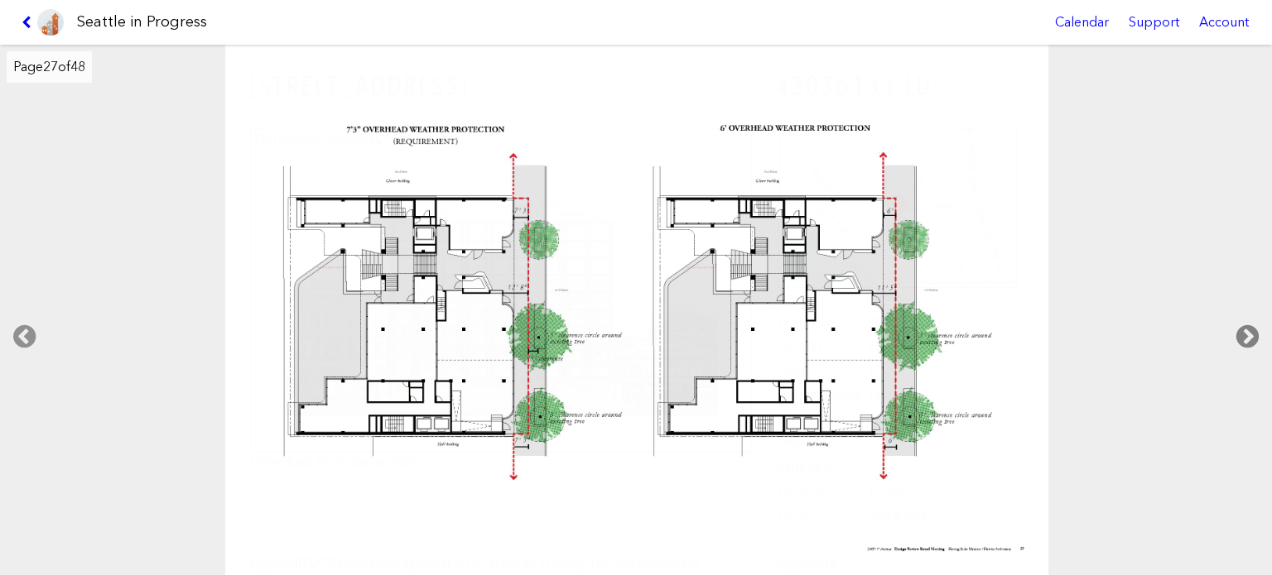
click at [1249, 330] on icon at bounding box center [1247, 336] width 49 height 53
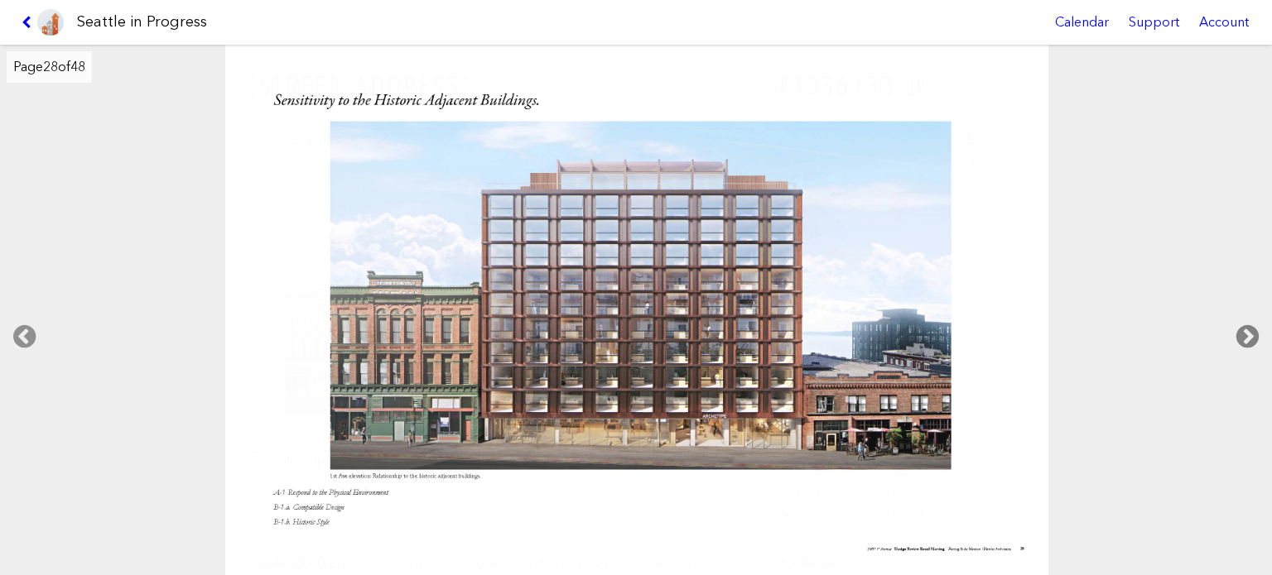
click at [1249, 330] on icon at bounding box center [1247, 336] width 49 height 53
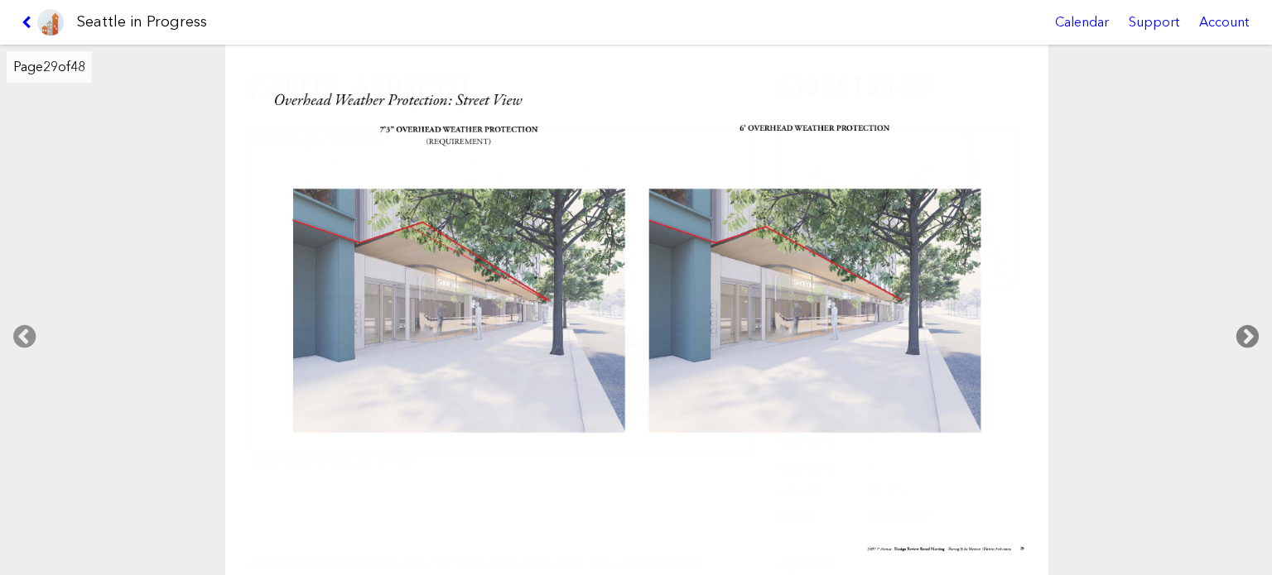
click at [1249, 330] on icon at bounding box center [1247, 336] width 49 height 53
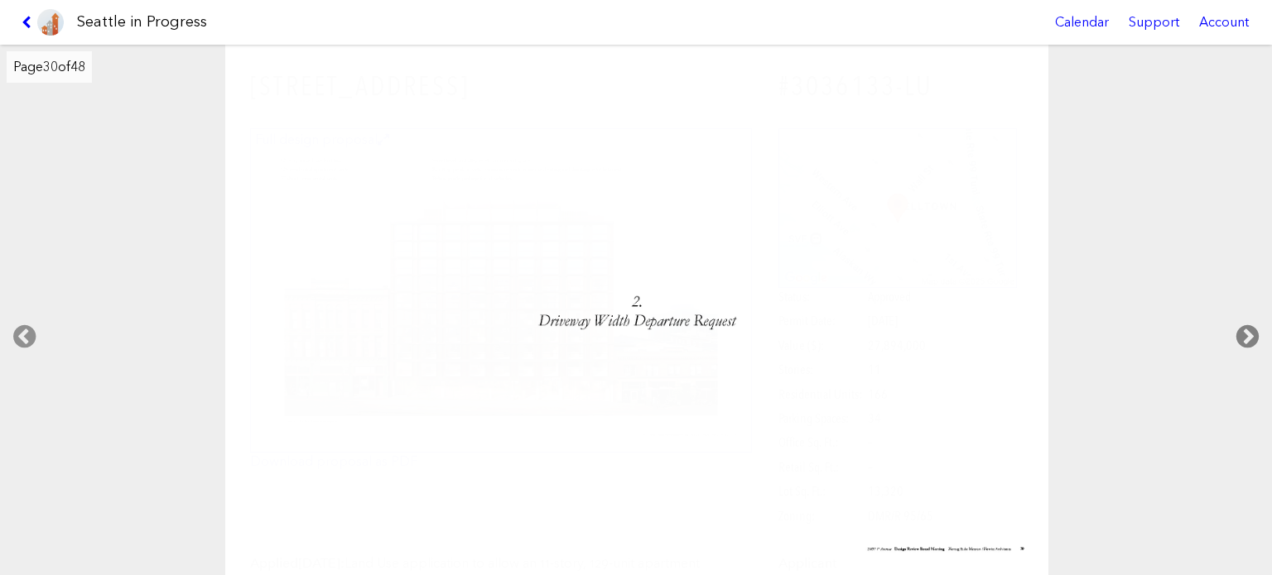
click at [1249, 330] on icon at bounding box center [1247, 336] width 49 height 53
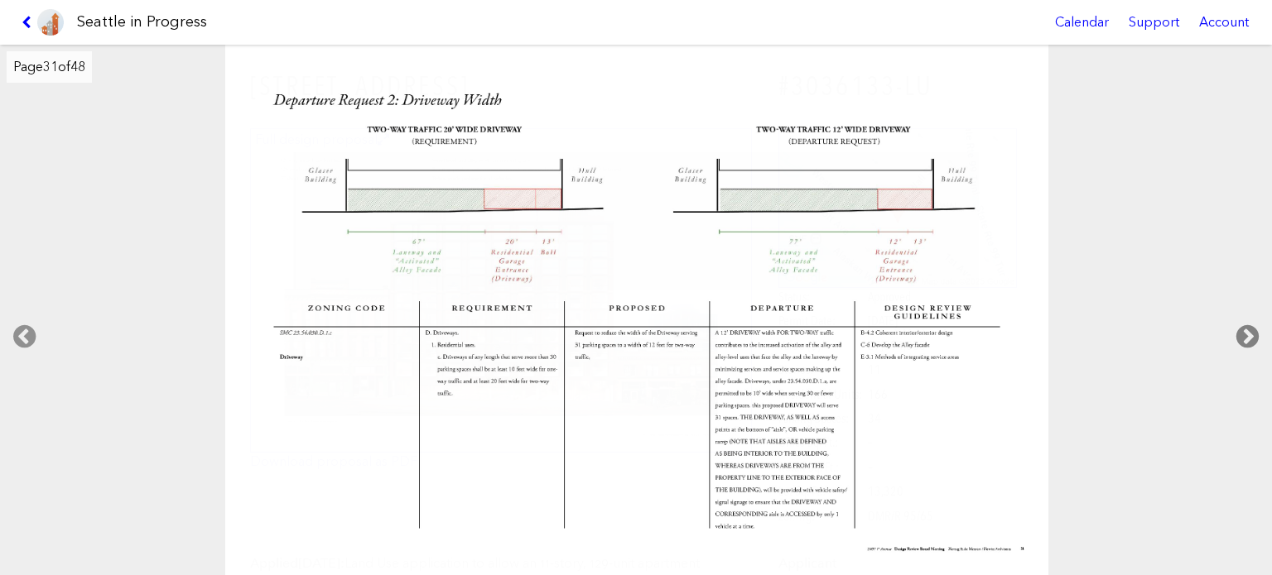
click at [1249, 330] on icon at bounding box center [1247, 336] width 49 height 53
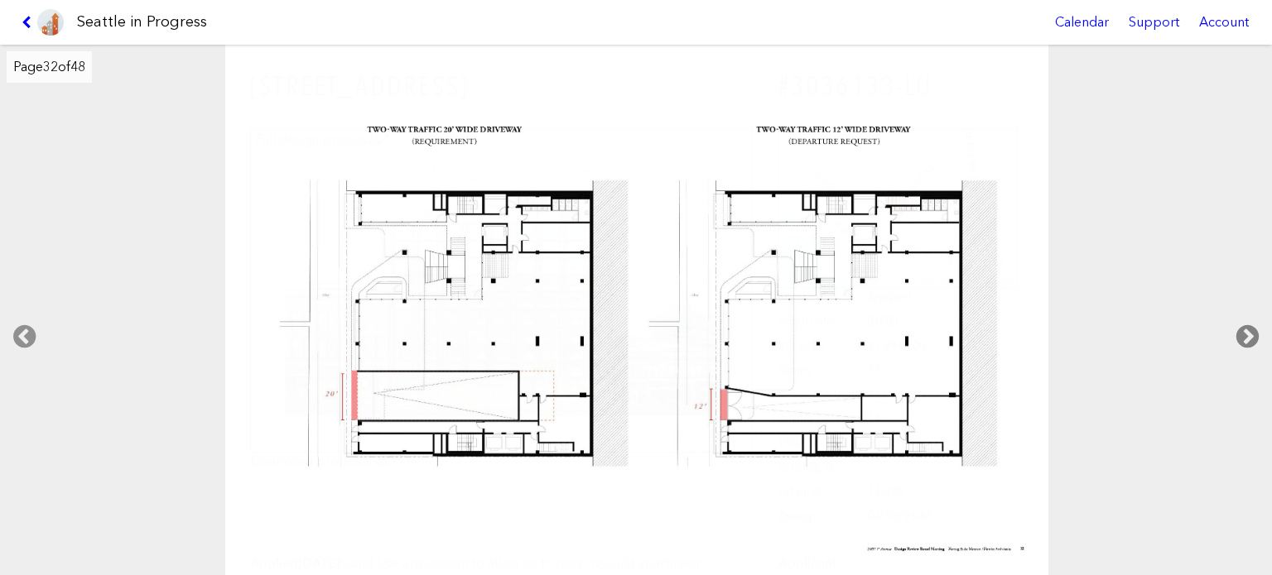
click at [1249, 330] on icon at bounding box center [1247, 336] width 49 height 53
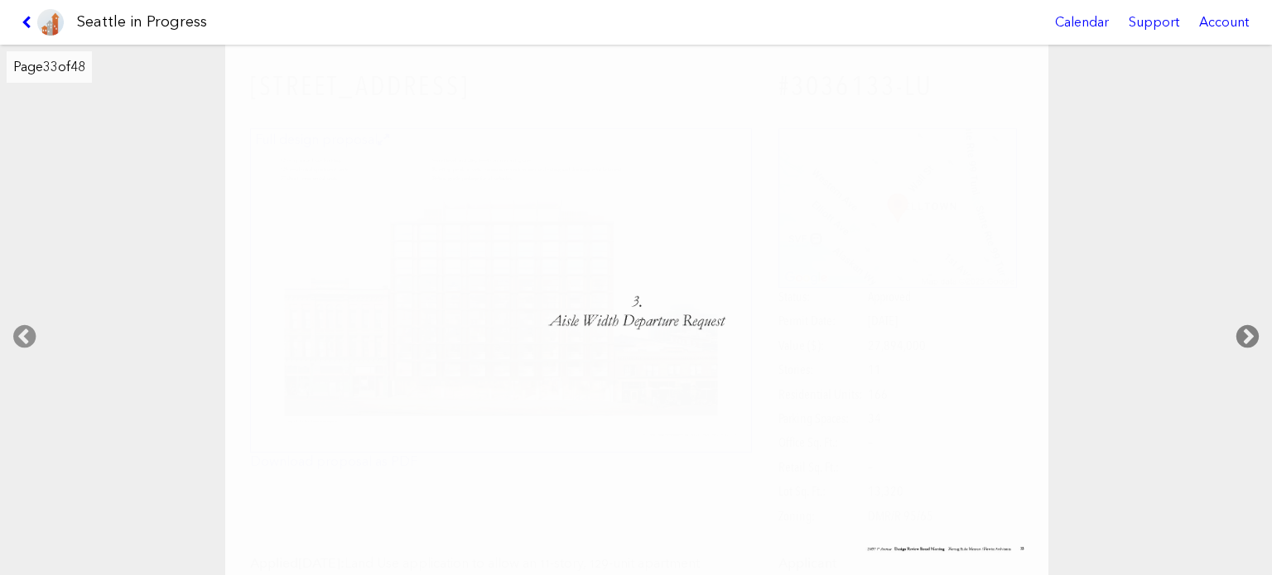
click at [1249, 330] on icon at bounding box center [1247, 336] width 49 height 53
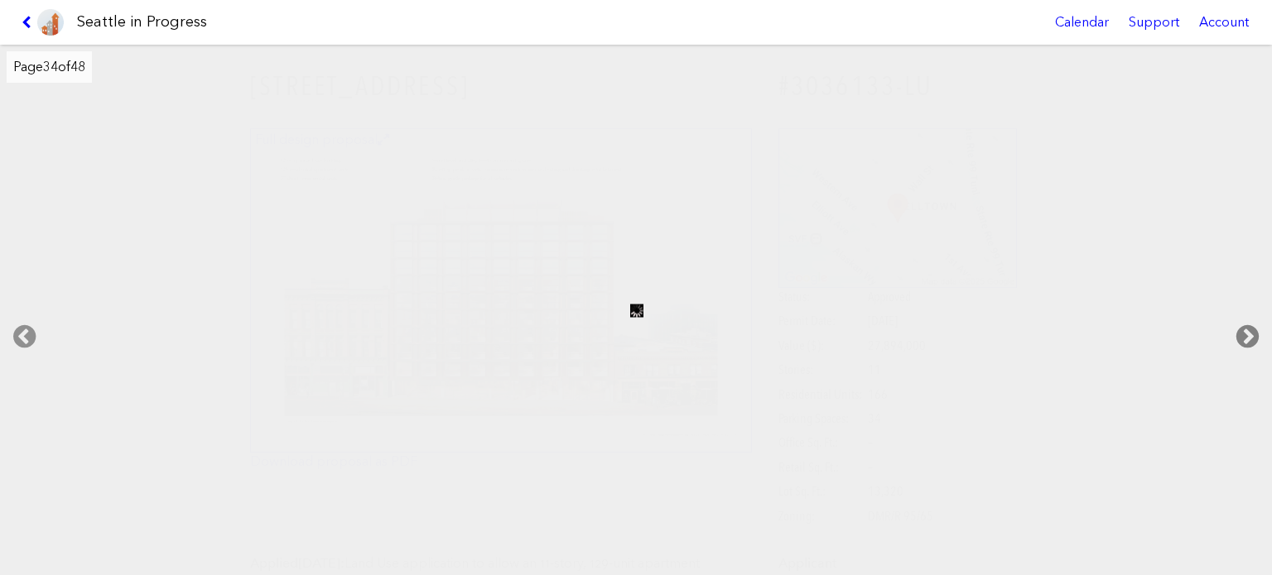
click at [1249, 330] on icon at bounding box center [1247, 336] width 49 height 53
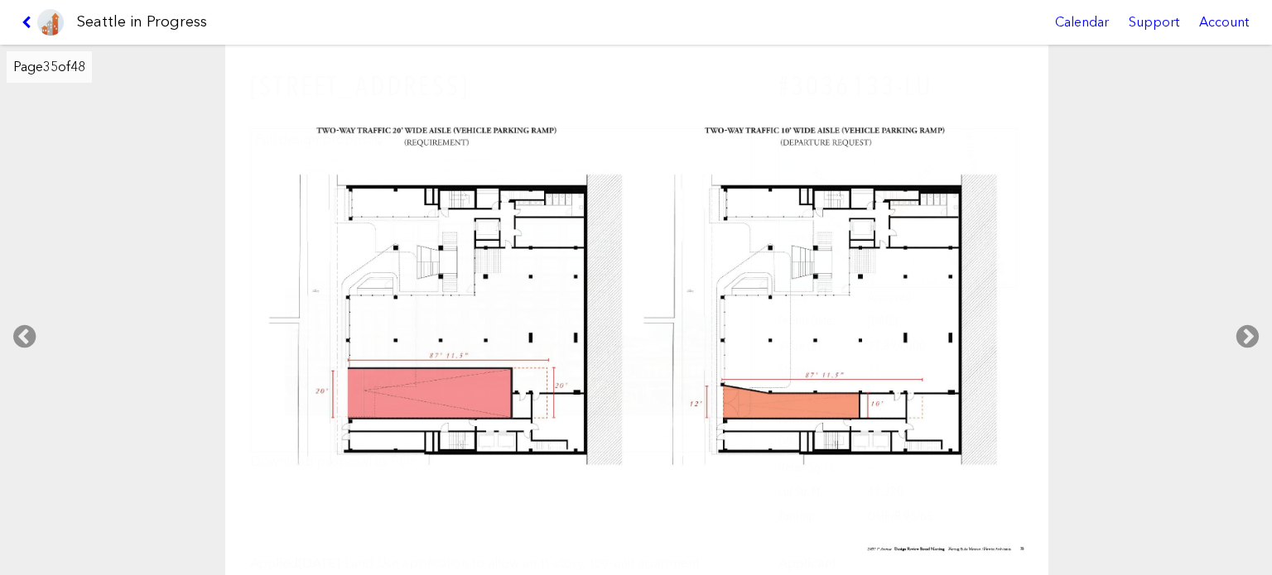
click at [15, 22] on link at bounding box center [42, 22] width 55 height 45
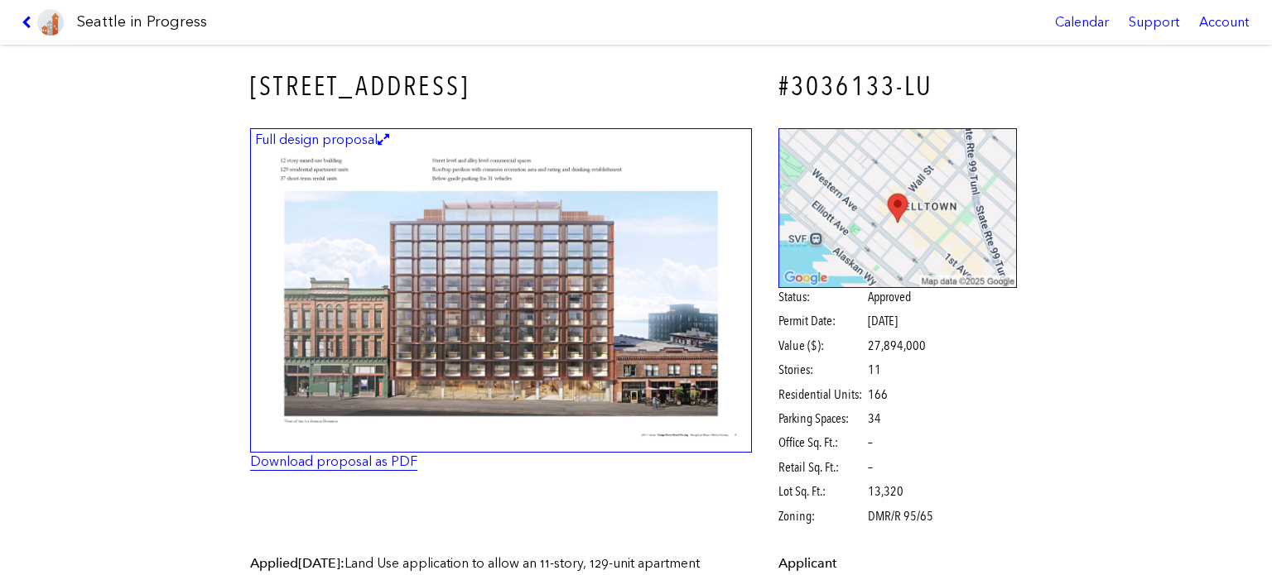
click at [296, 459] on link "Download proposal as PDF" at bounding box center [333, 462] width 167 height 16
click at [19, 22] on link at bounding box center [42, 22] width 55 height 45
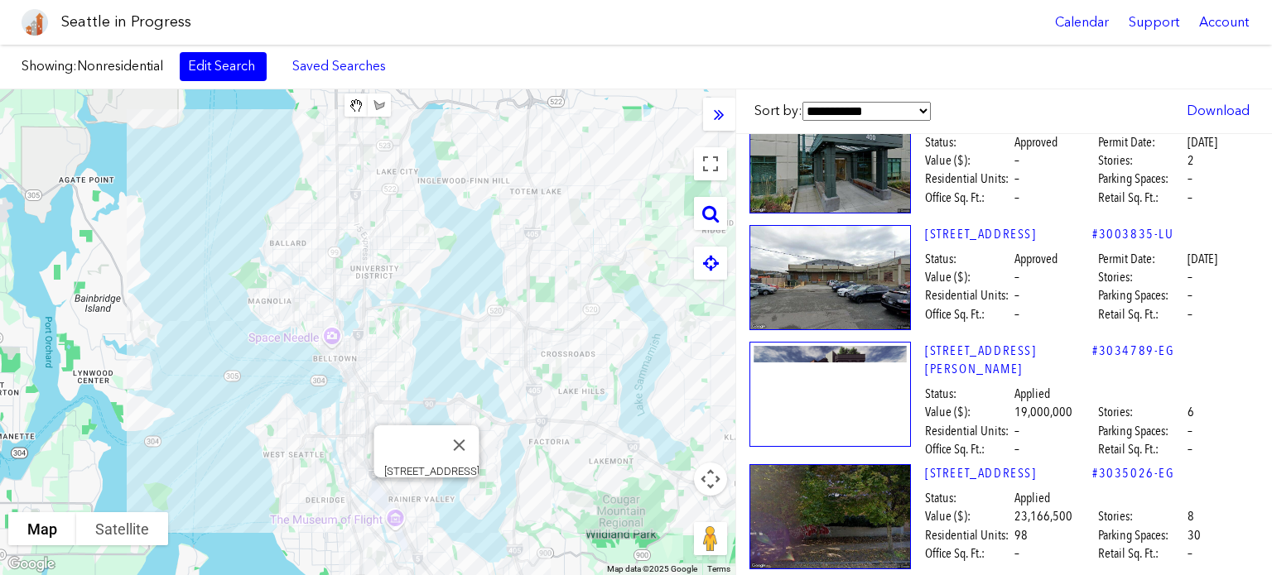
scroll to position [59100, 0]
